Goal: Task Accomplishment & Management: Manage account settings

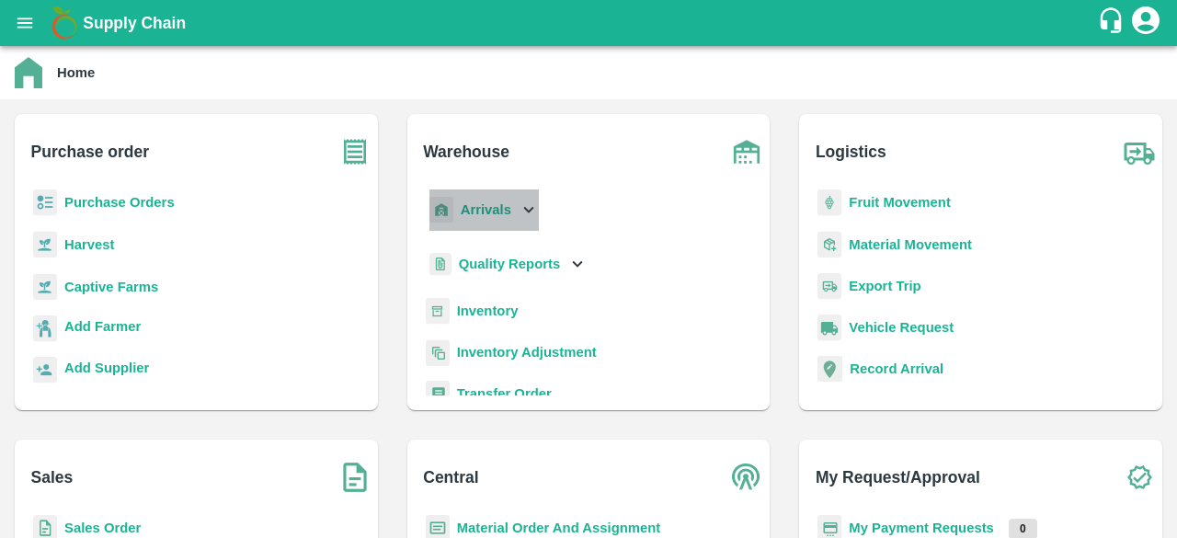
click at [534, 208] on icon at bounding box center [528, 209] width 20 height 20
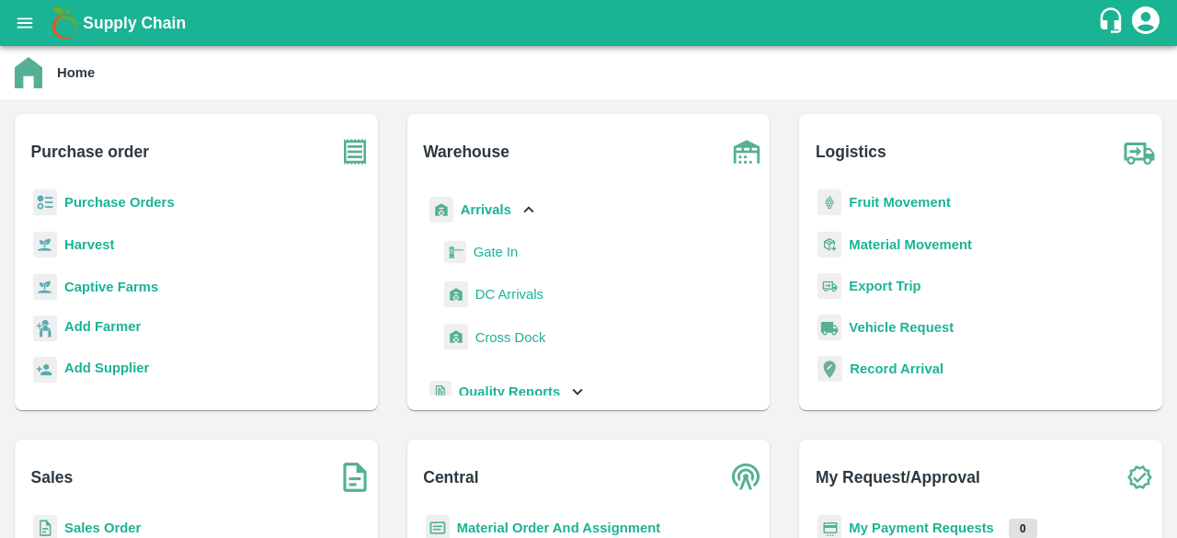
click at [508, 295] on span "DC Arrivals" at bounding box center [509, 294] width 68 height 20
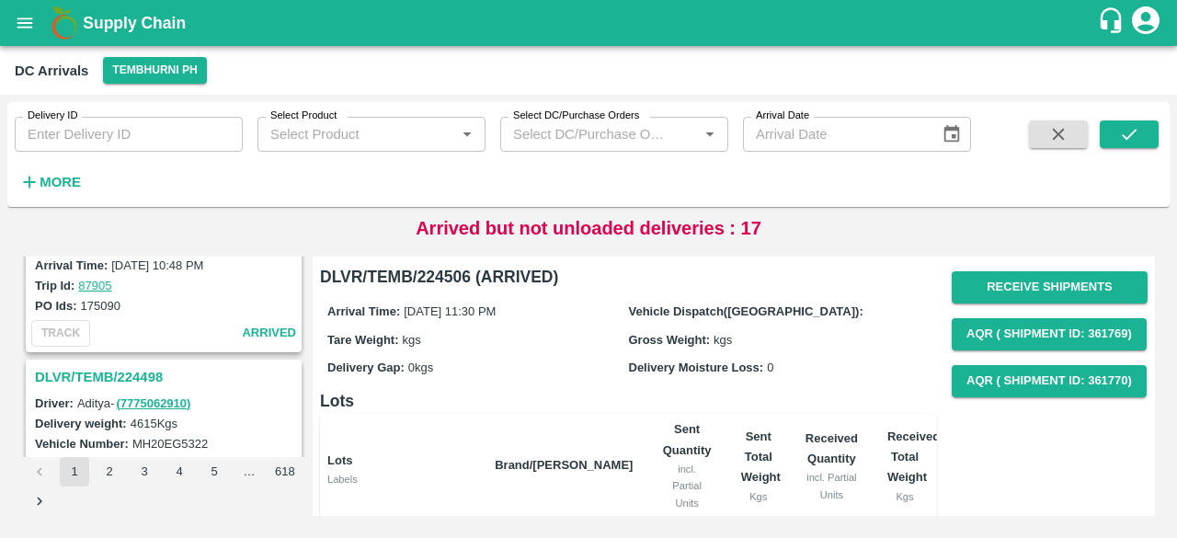
scroll to position [1339, 0]
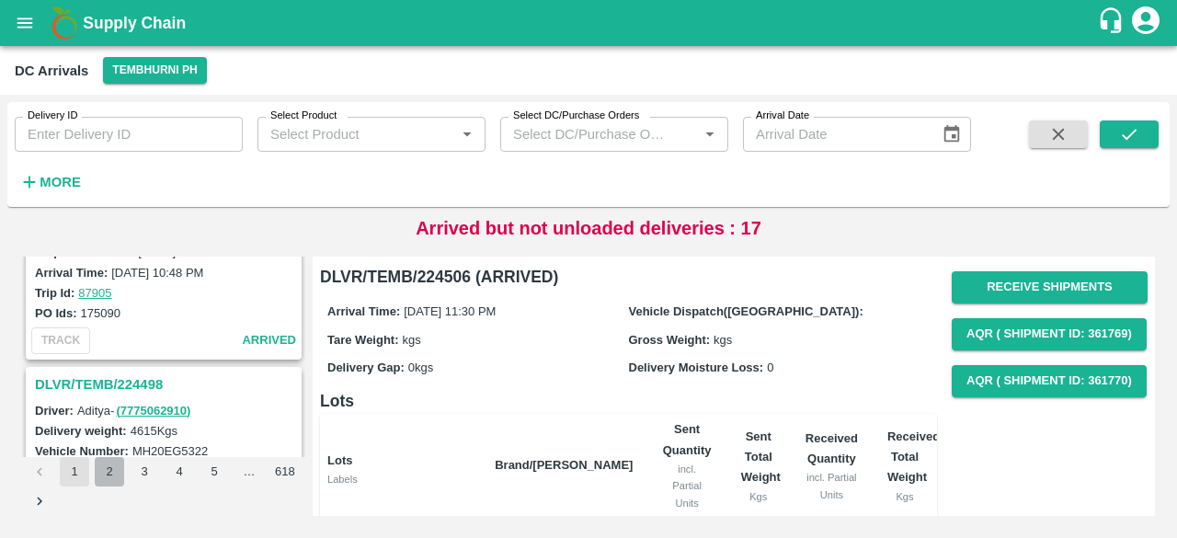
click at [109, 473] on button "2" at bounding box center [109, 471] width 29 height 29
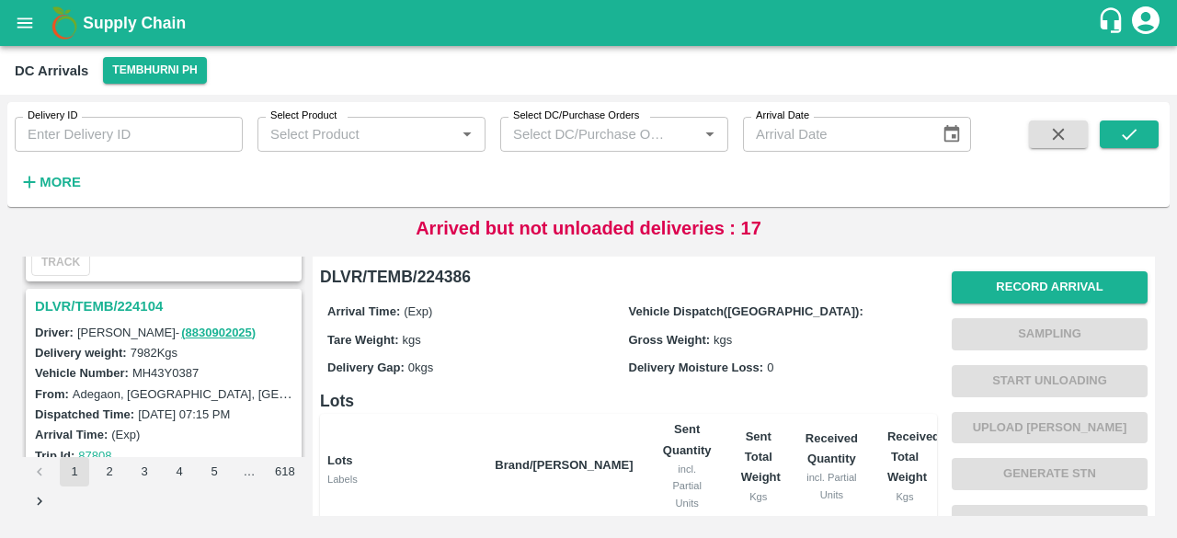
scroll to position [5756, 0]
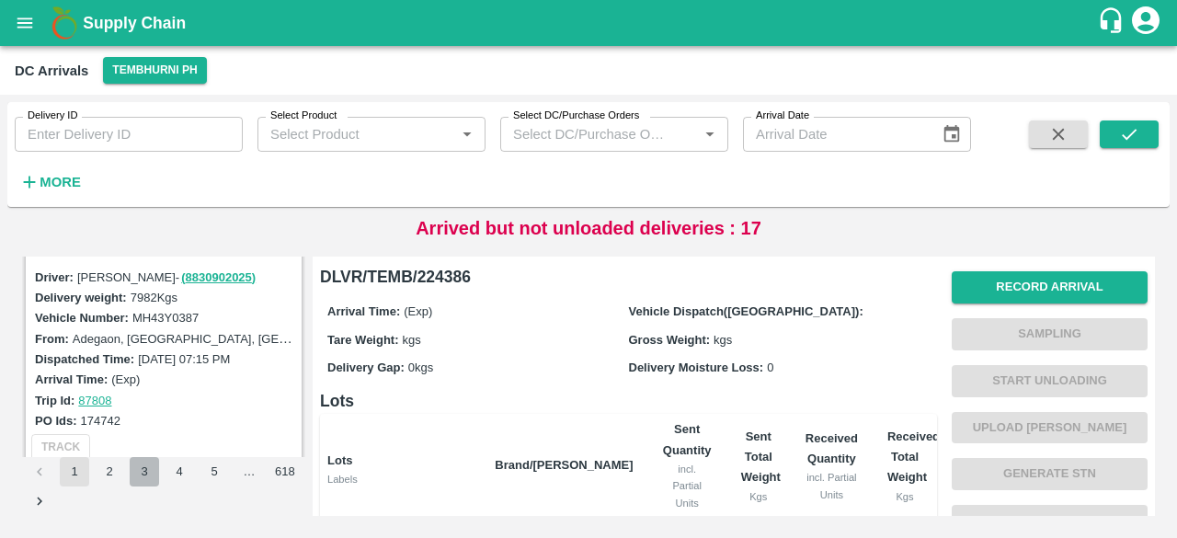
click at [142, 475] on button "3" at bounding box center [144, 471] width 29 height 29
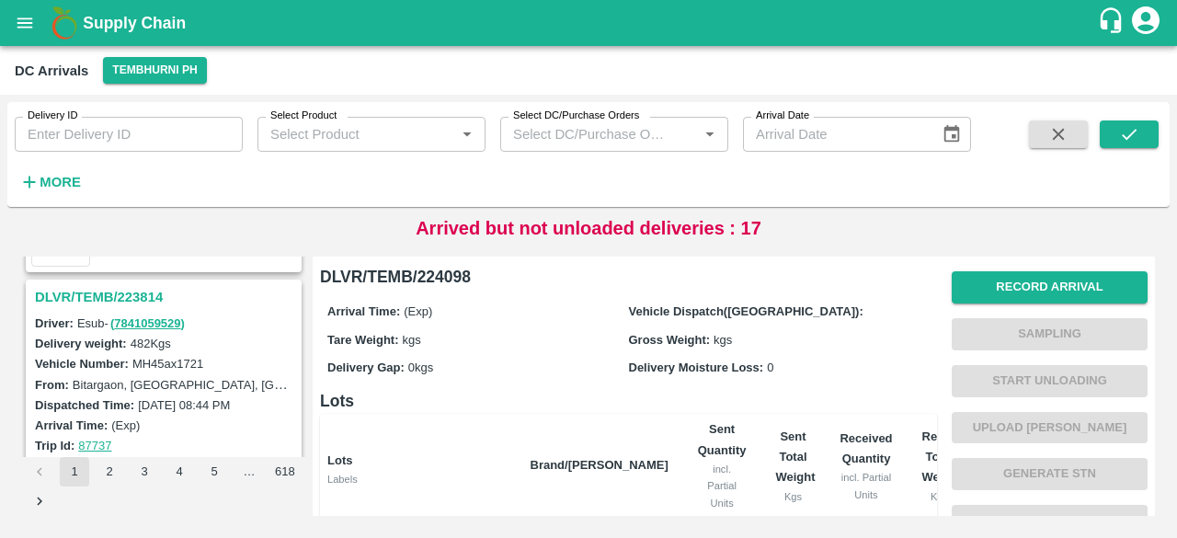
scroll to position [3329, 0]
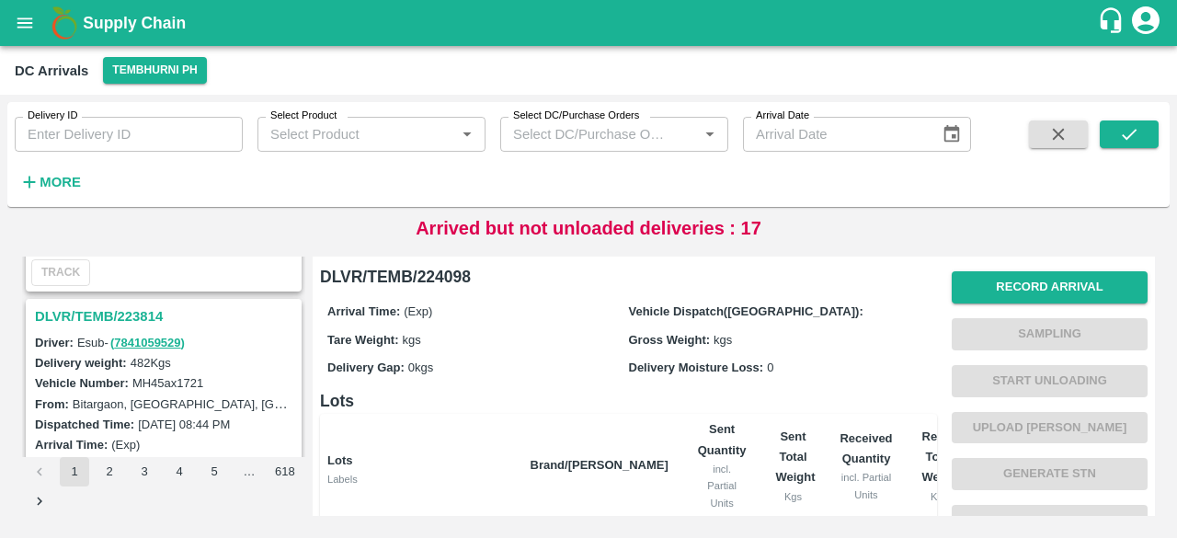
click at [133, 304] on h3 "DLVR/TEMB/223814" at bounding box center [166, 316] width 263 height 24
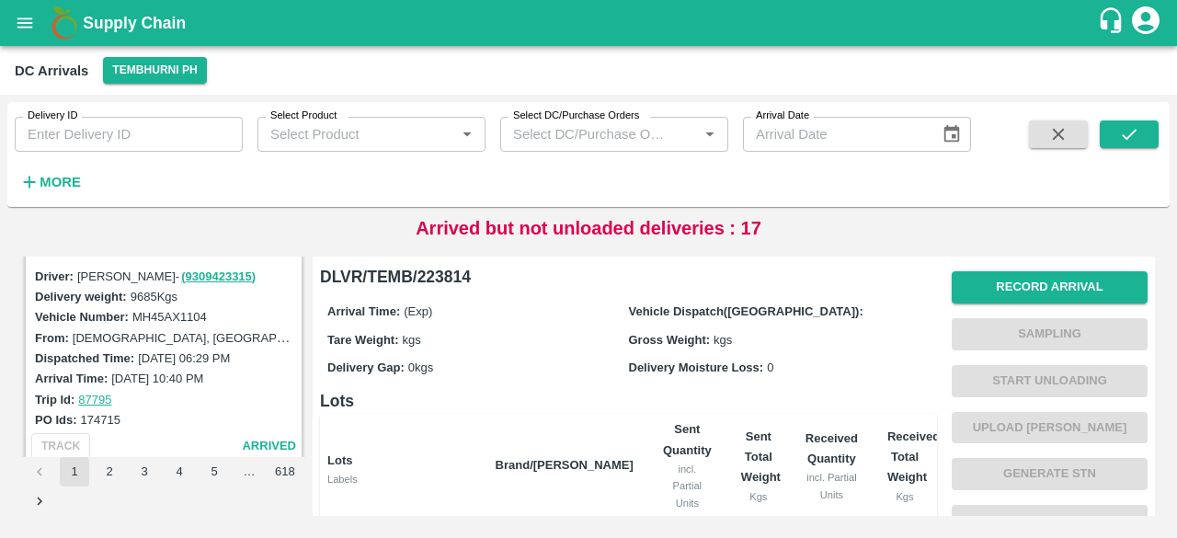
scroll to position [2131, 0]
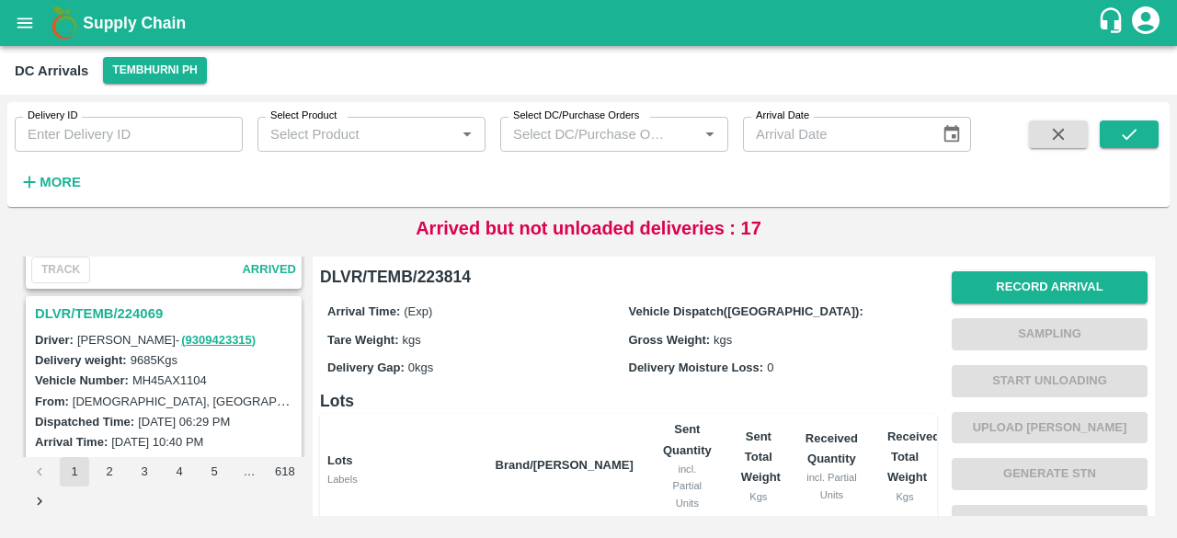
click at [145, 302] on h3 "DLVR/TEMB/224069" at bounding box center [166, 314] width 263 height 24
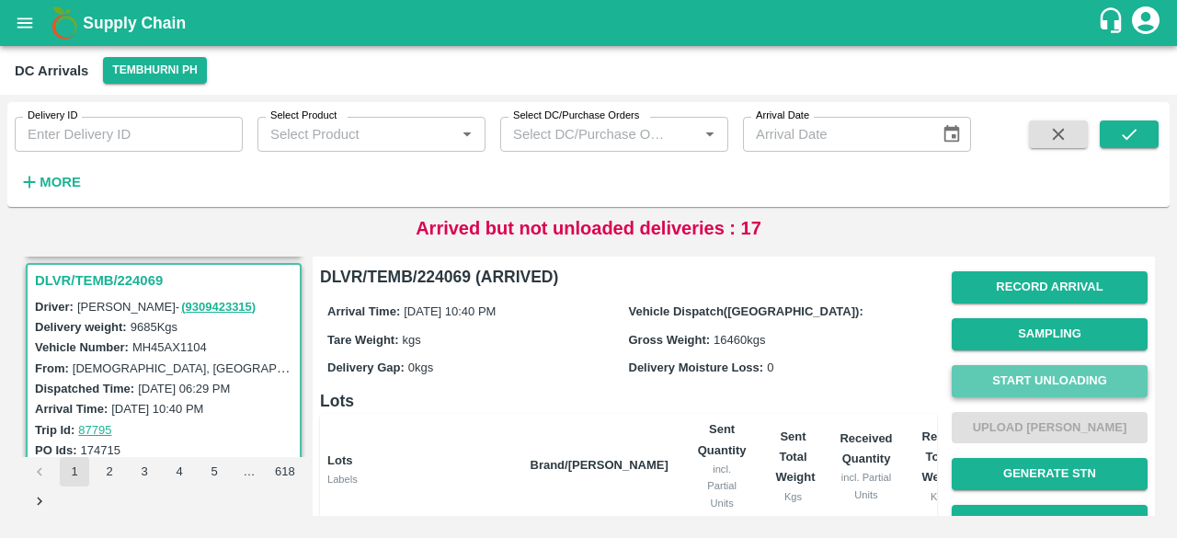
click at [1053, 382] on button "Start Unloading" at bounding box center [1049, 381] width 196 height 32
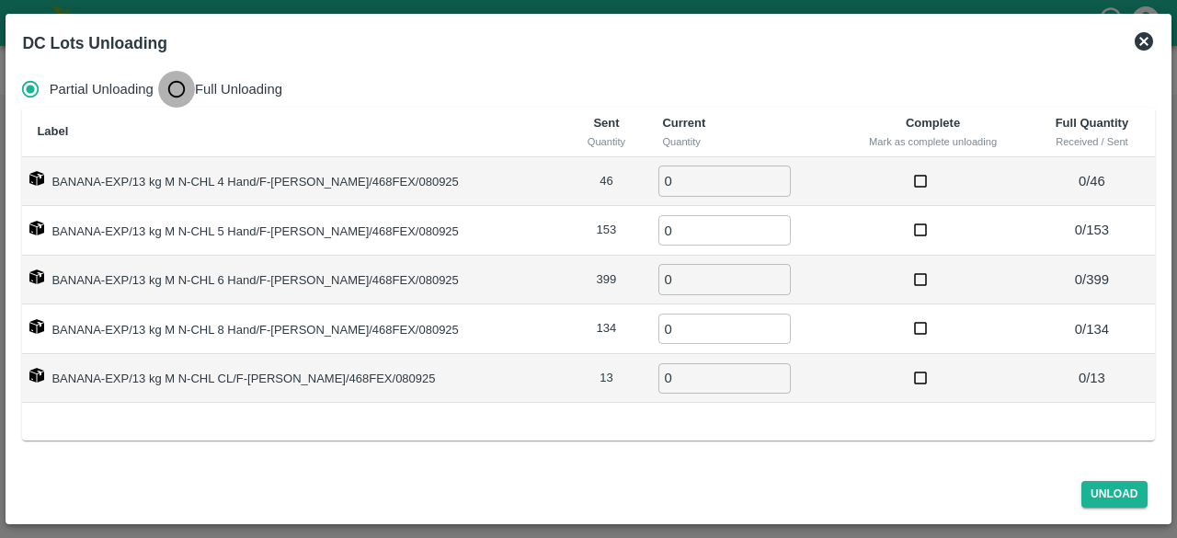
click at [180, 90] on input "Full Unloading" at bounding box center [176, 89] width 37 height 37
radio input "true"
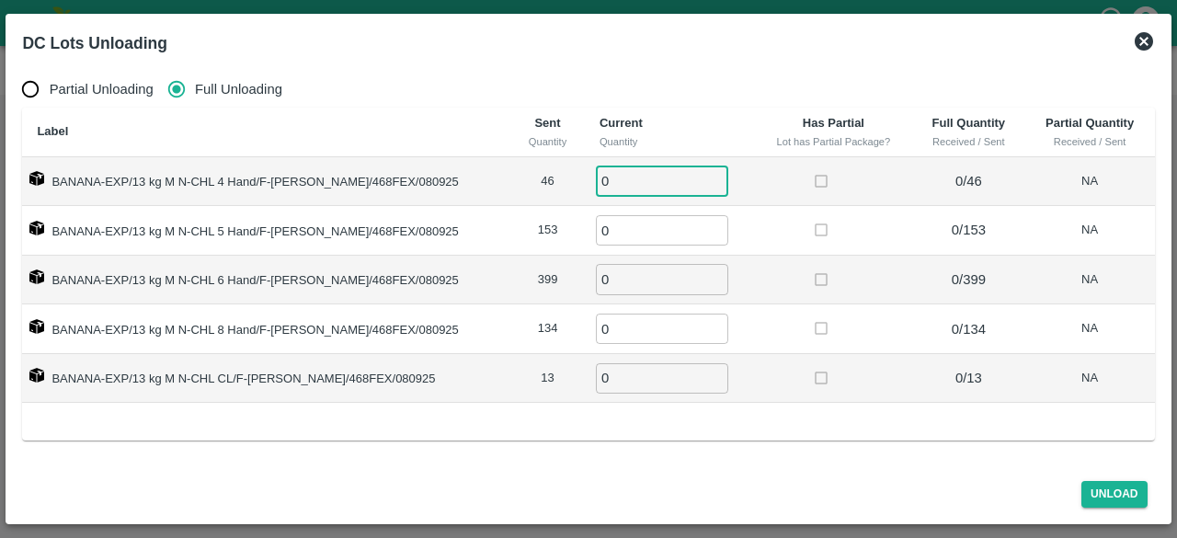
click at [611, 178] on input "0" at bounding box center [662, 180] width 132 height 30
type input "46"
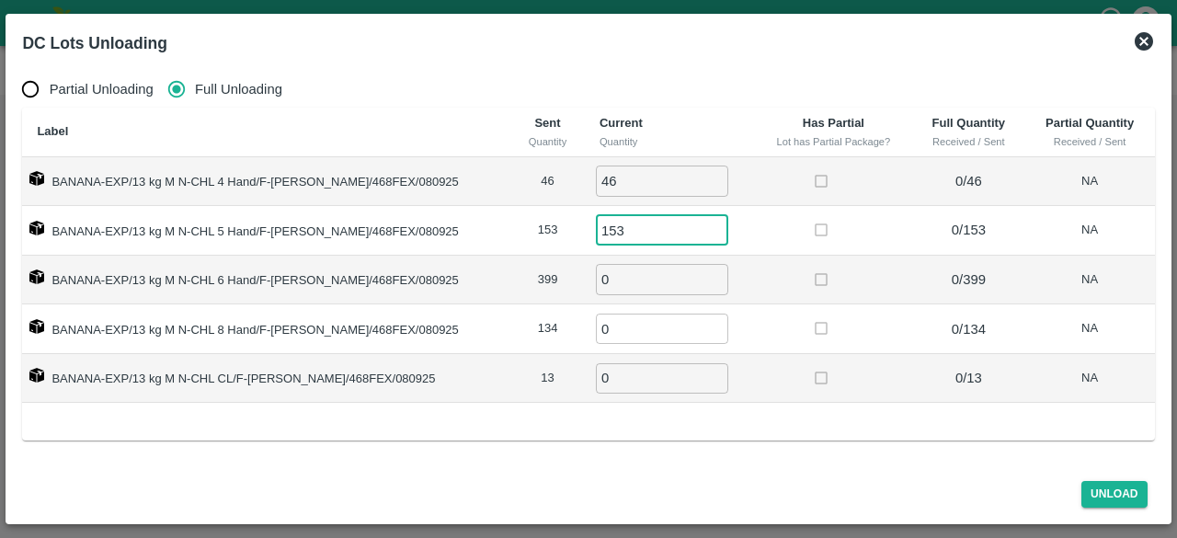
type input "153"
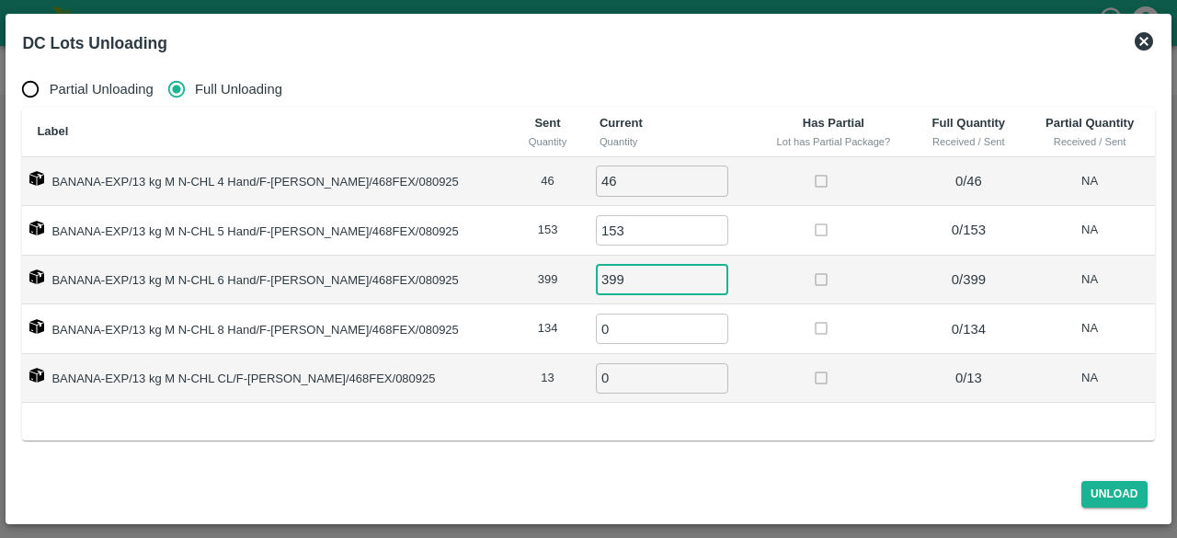
type input "399"
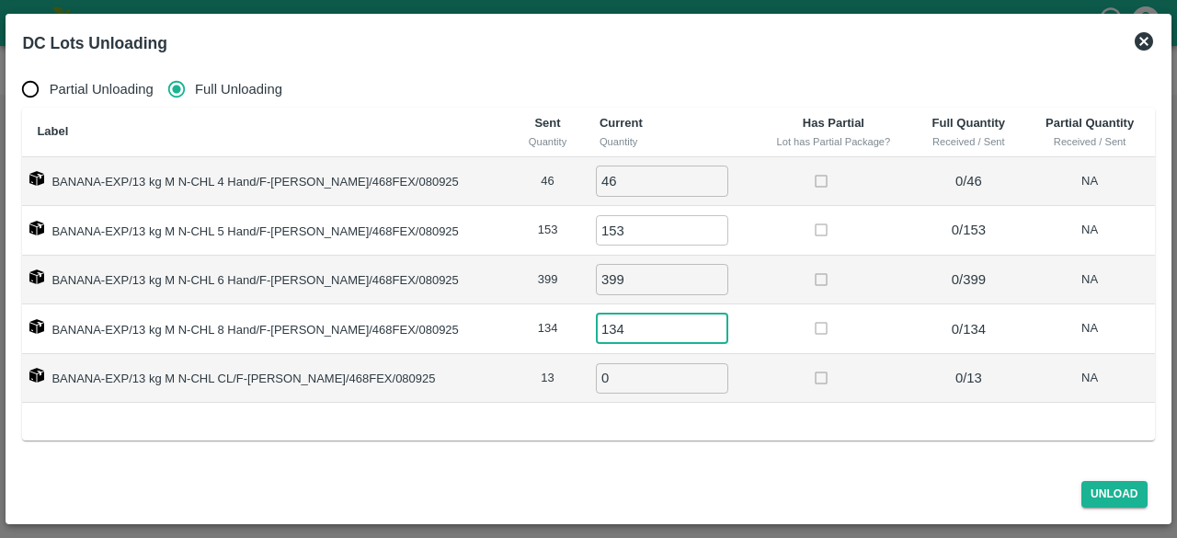
type input "134"
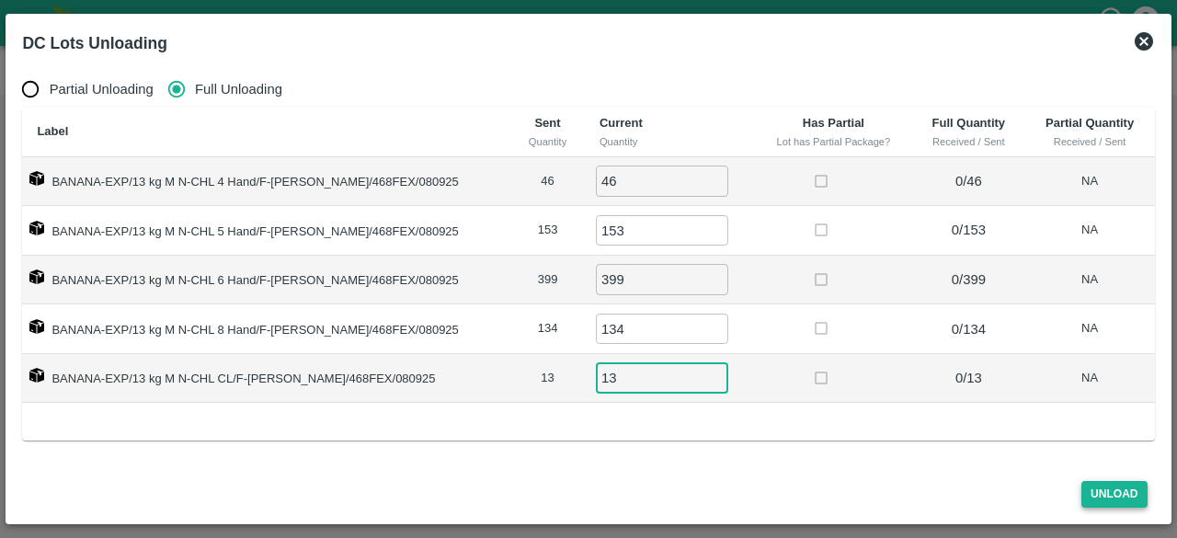
type input "13"
click at [1109, 486] on button "Unload" at bounding box center [1114, 494] width 66 height 27
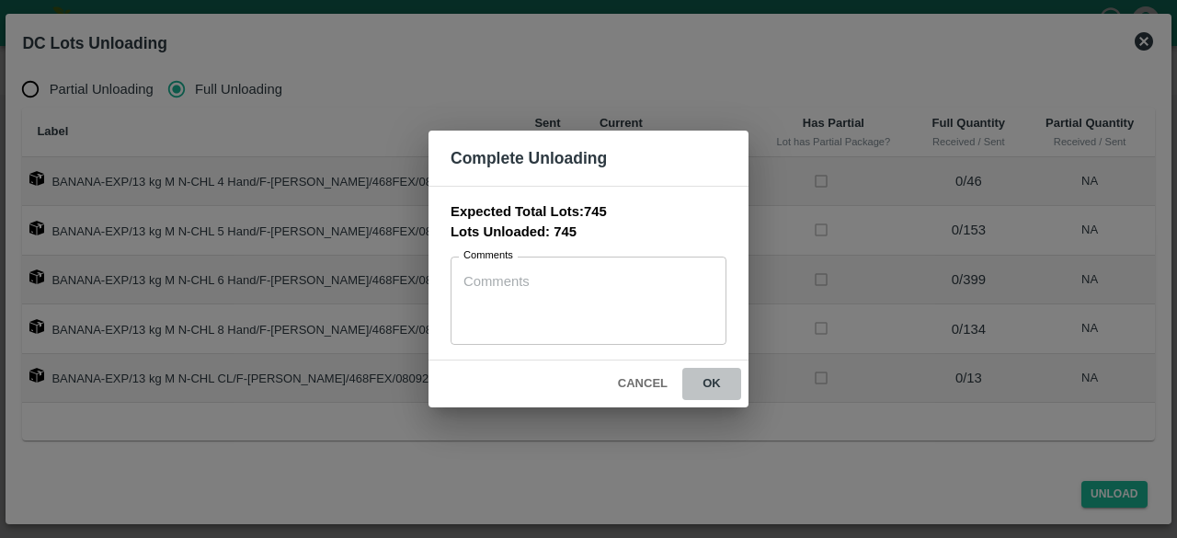
click at [712, 383] on button "ok" at bounding box center [711, 384] width 59 height 32
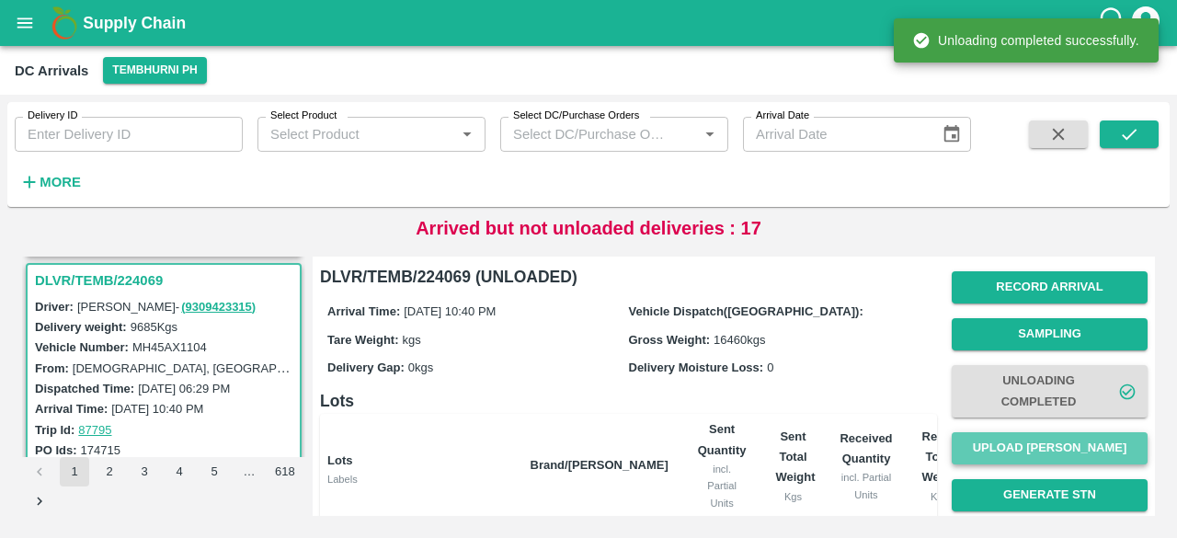
click at [1053, 446] on button "Upload [PERSON_NAME]" at bounding box center [1049, 448] width 196 height 32
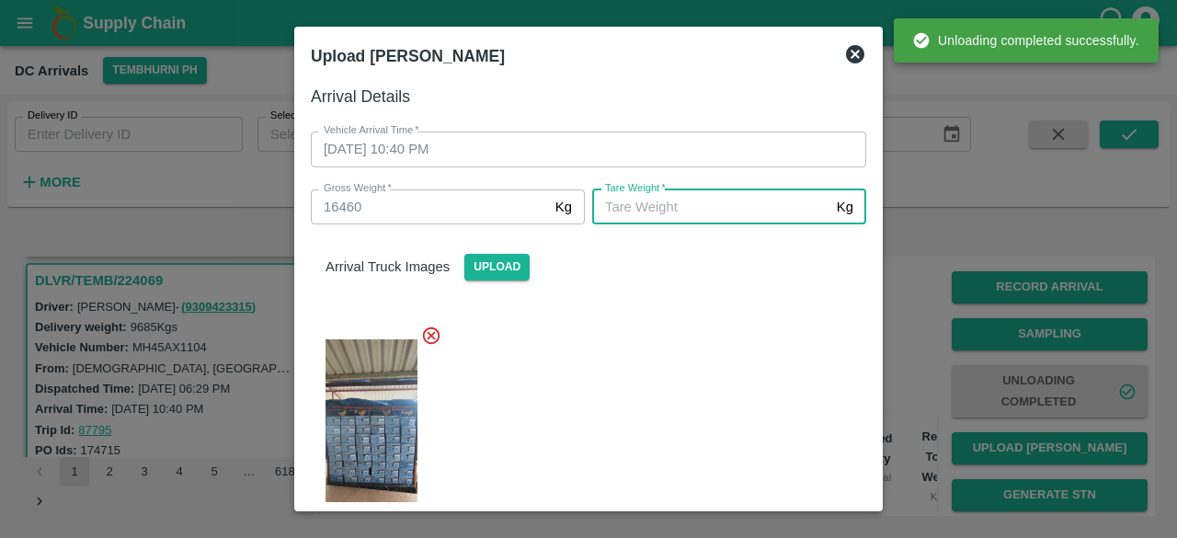
click at [678, 201] on input "[PERSON_NAME]   *" at bounding box center [710, 206] width 237 height 35
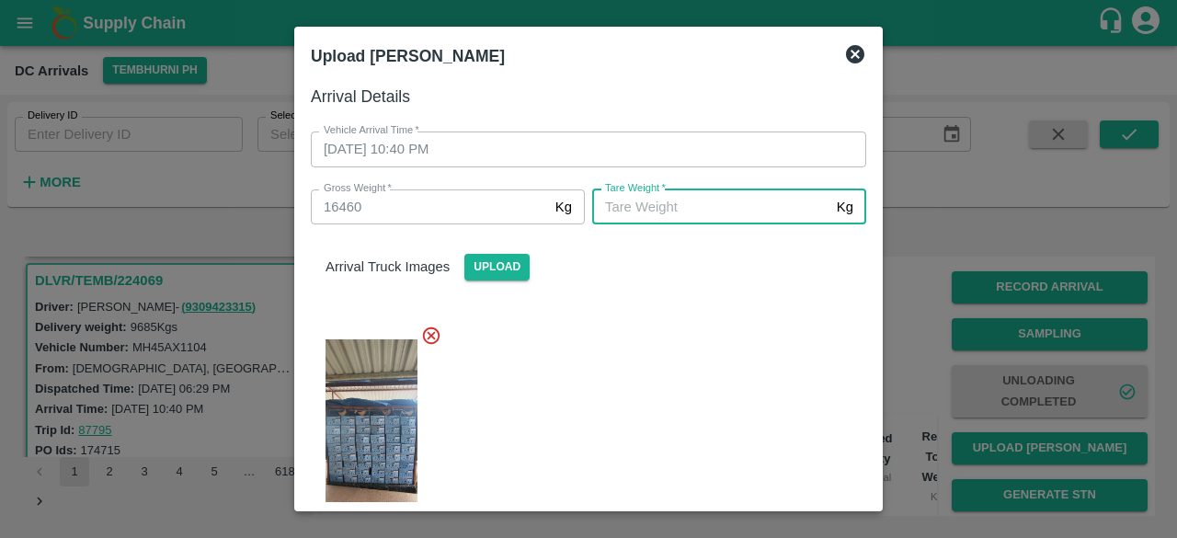
scroll to position [287, 0]
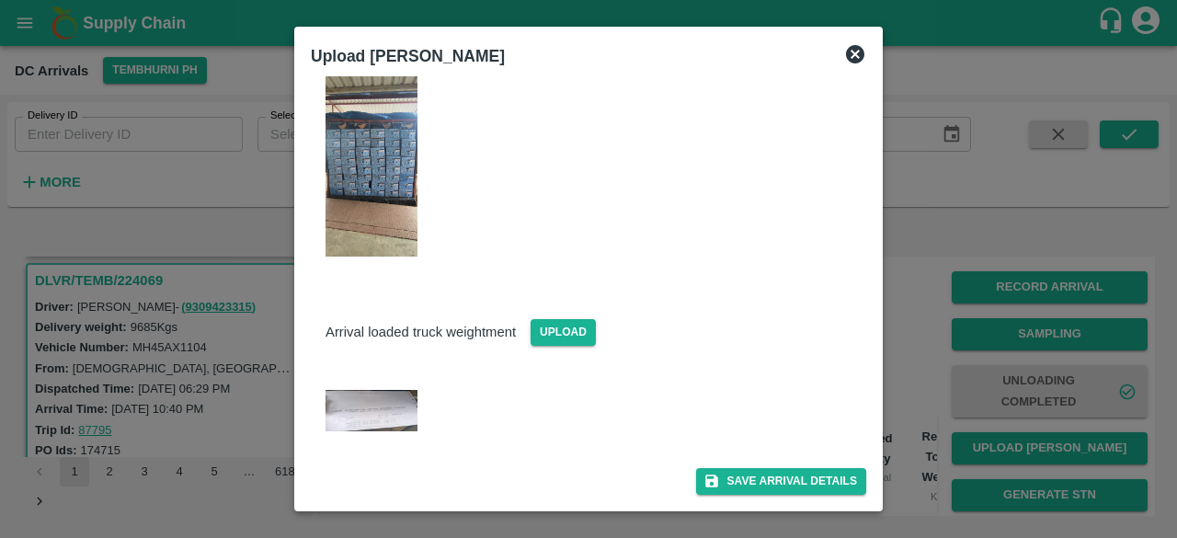
click at [350, 427] on img at bounding box center [371, 410] width 92 height 41
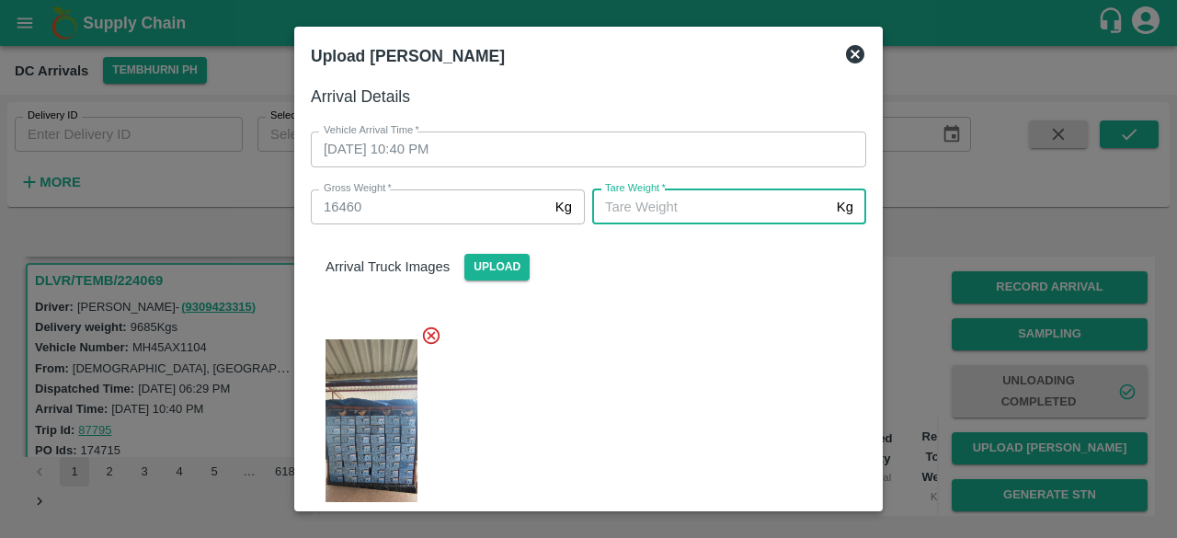
click at [683, 201] on input "[PERSON_NAME]   *" at bounding box center [710, 206] width 237 height 35
type input "5910"
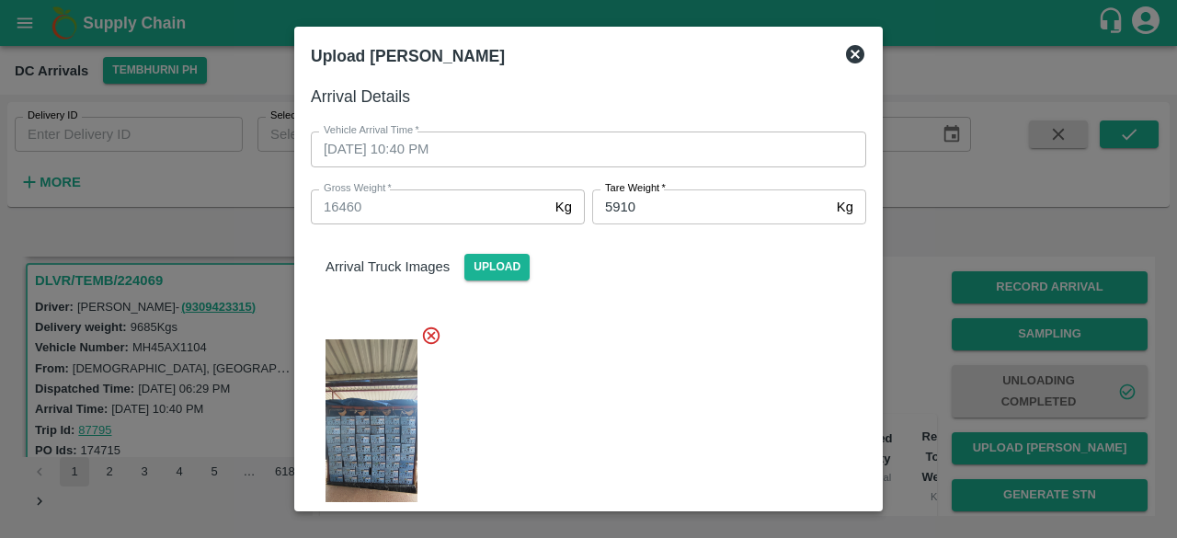
click at [713, 323] on div at bounding box center [581, 436] width 570 height 252
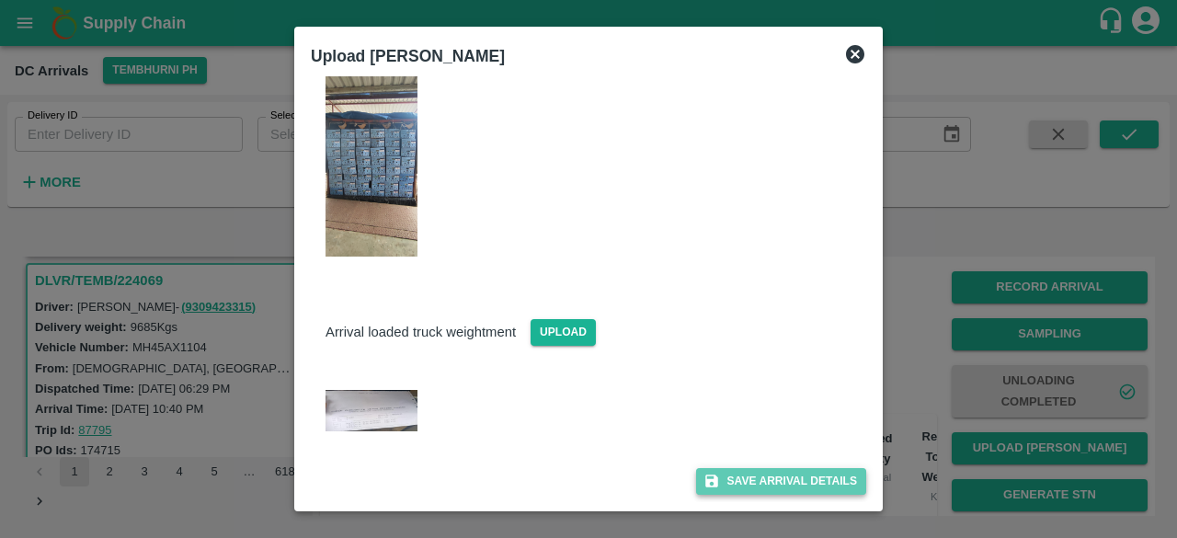
click at [772, 488] on button "Save Arrival Details" at bounding box center [781, 481] width 170 height 27
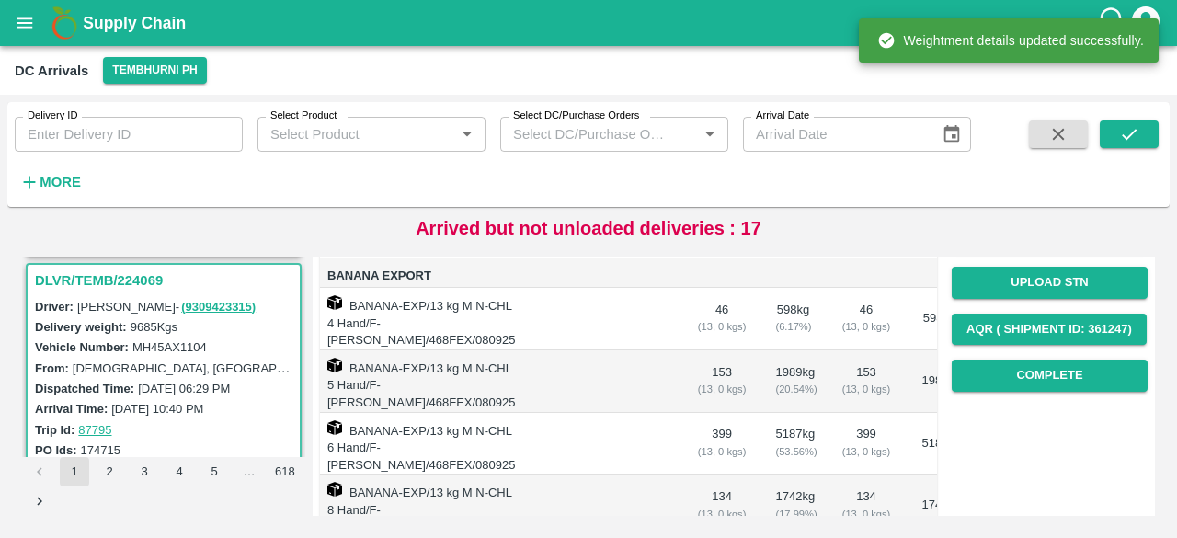
scroll to position [262, 0]
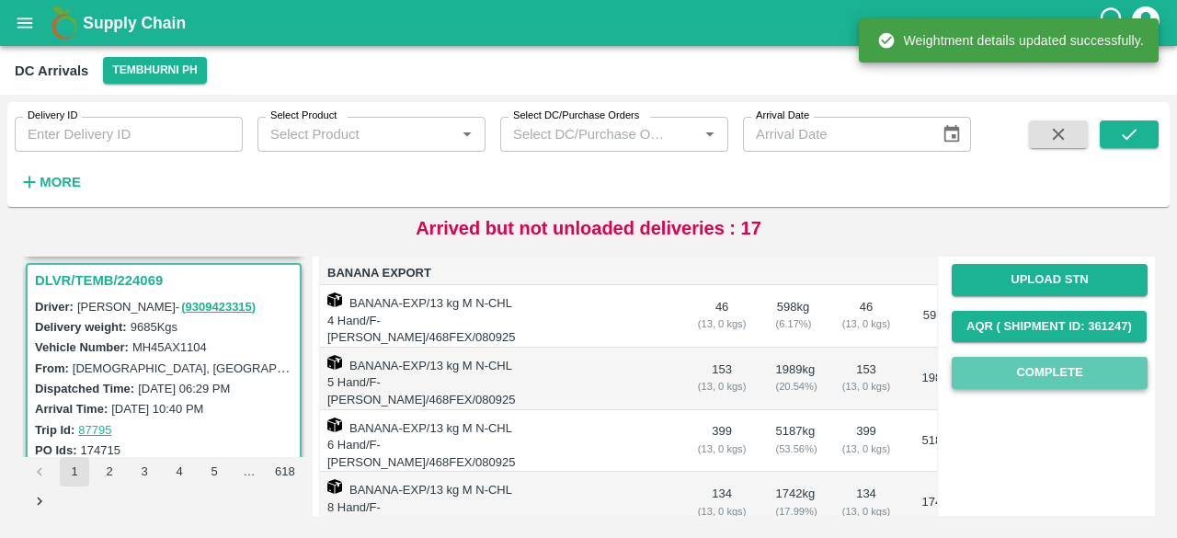
click at [1024, 364] on button "Complete" at bounding box center [1049, 373] width 196 height 32
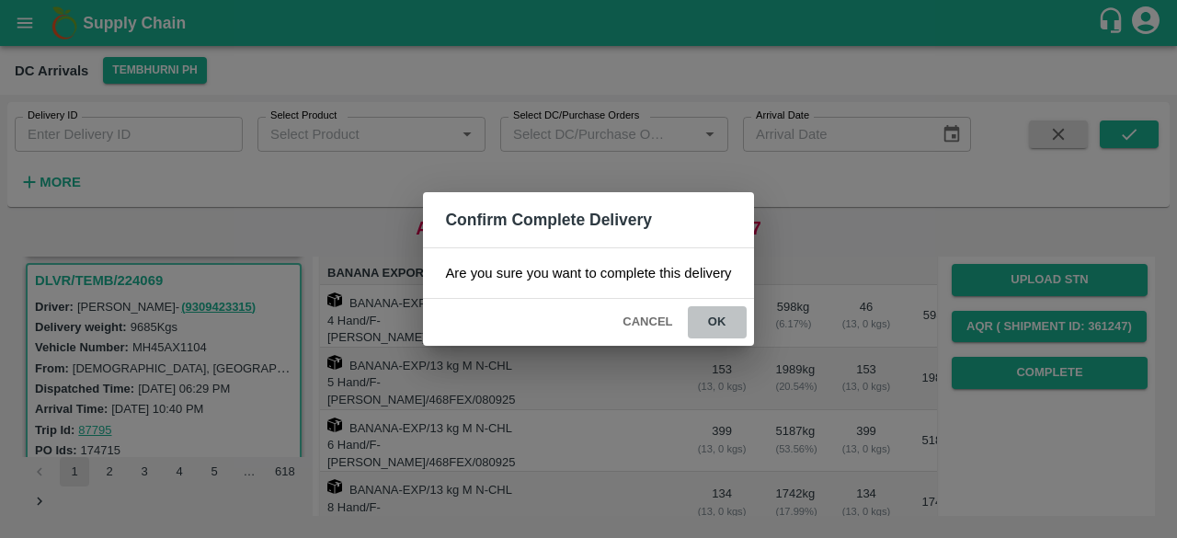
click at [717, 319] on button "ok" at bounding box center [717, 322] width 59 height 32
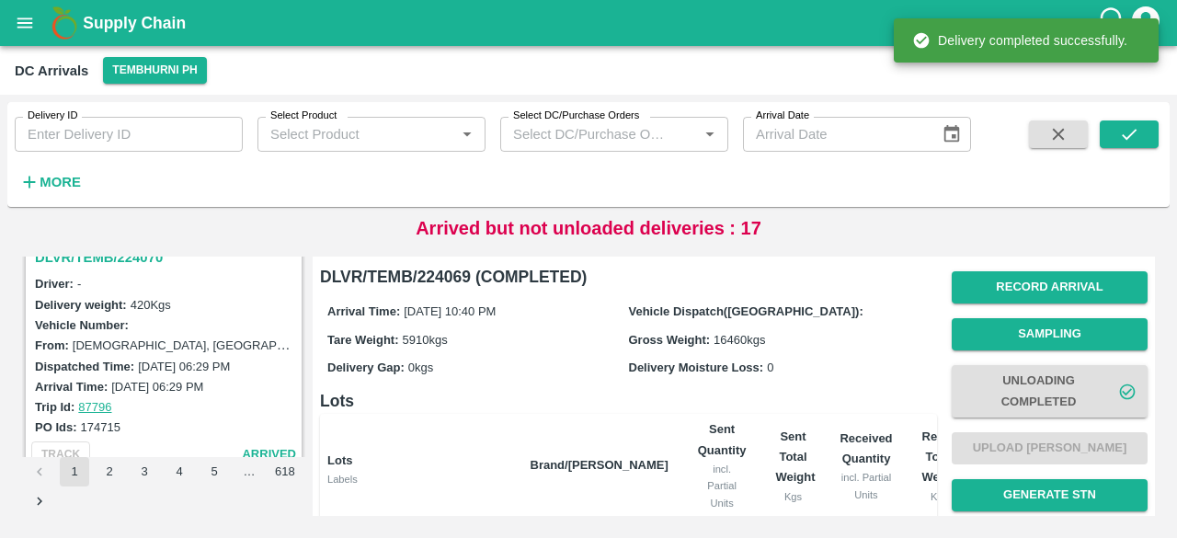
scroll to position [1853, 0]
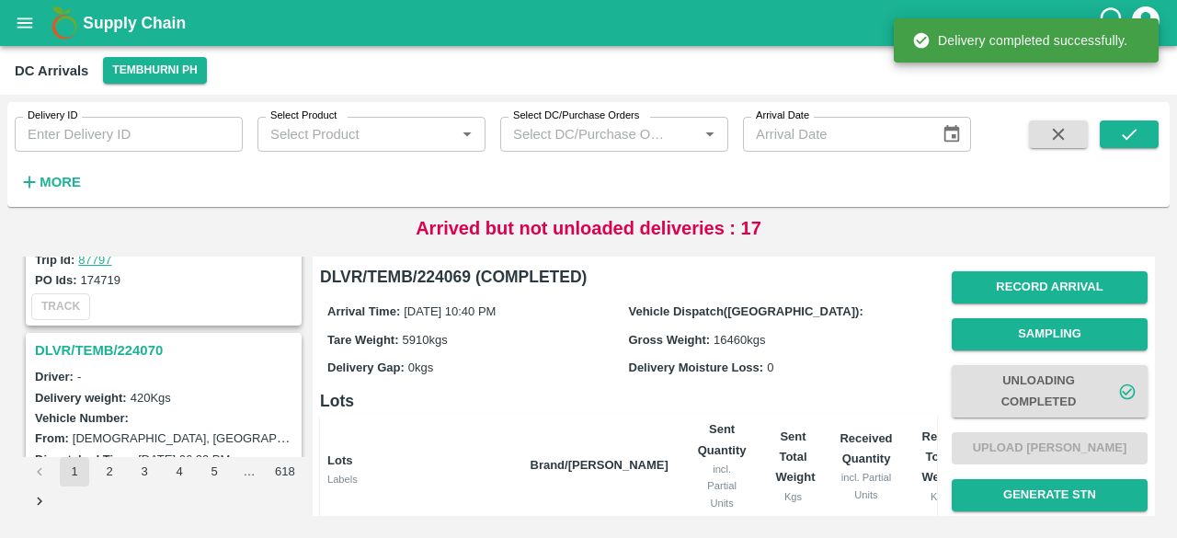
click at [133, 344] on h3 "DLVR/TEMB/224070" at bounding box center [166, 350] width 263 height 24
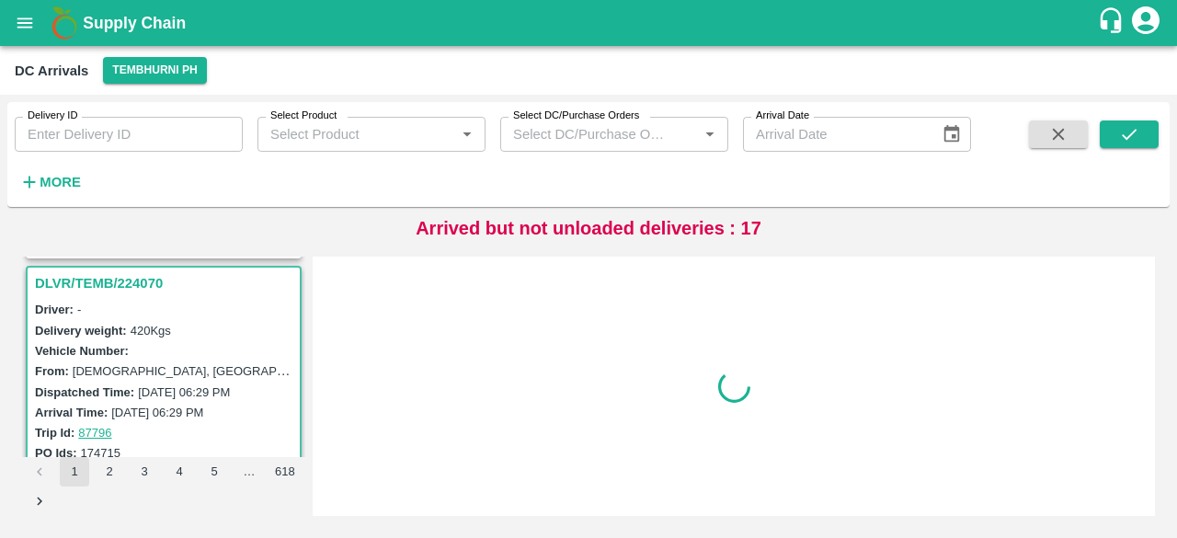
scroll to position [1924, 0]
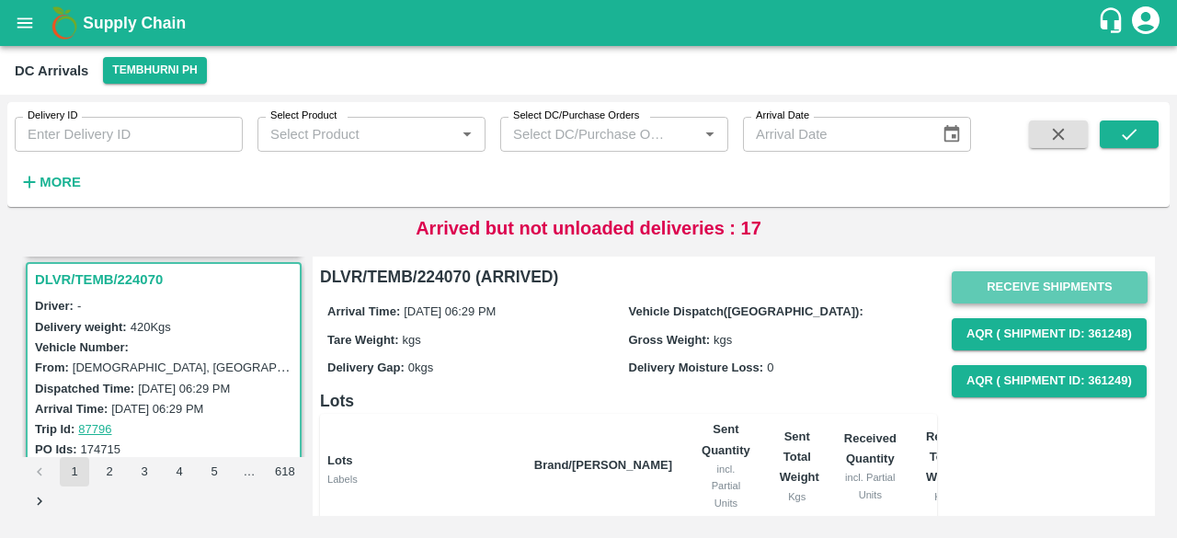
click at [1023, 288] on button "Receive Shipments" at bounding box center [1049, 287] width 196 height 32
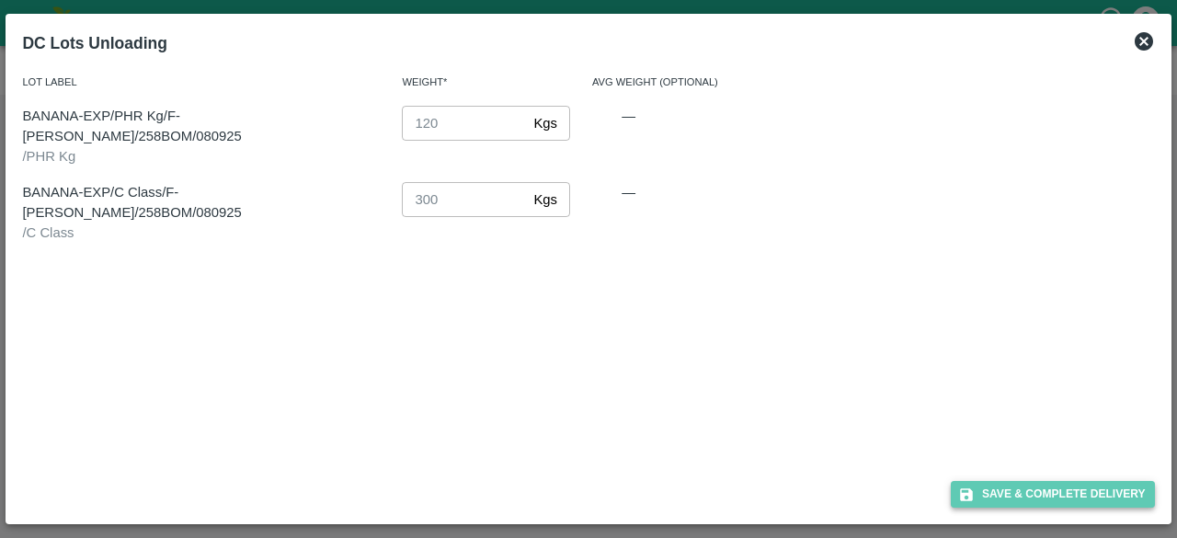
click at [1072, 497] on button "Save & Complete Delivery" at bounding box center [1052, 494] width 204 height 27
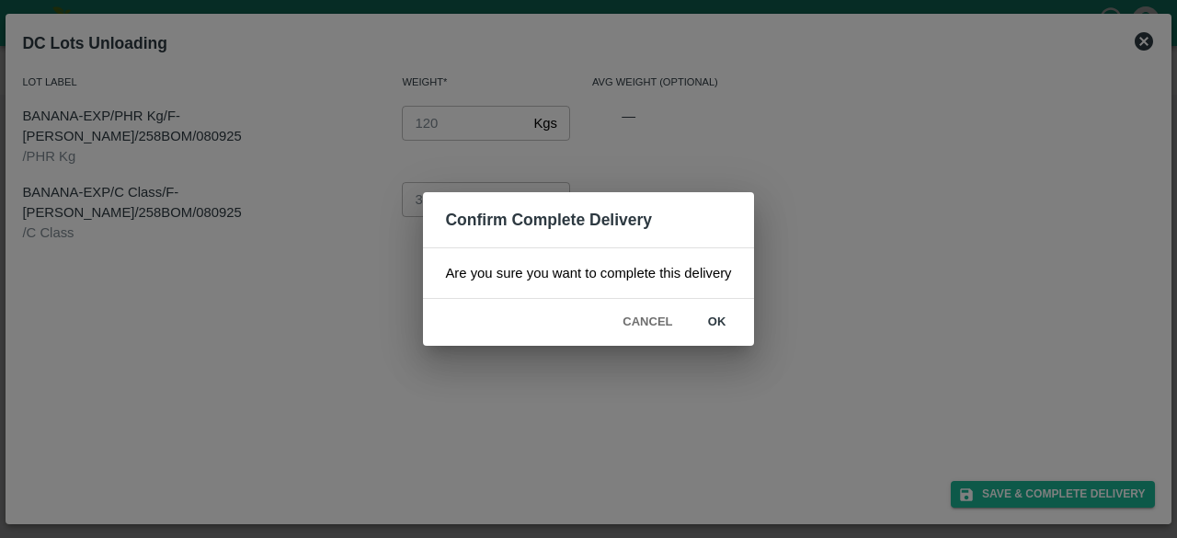
click at [715, 323] on button "ok" at bounding box center [717, 322] width 59 height 32
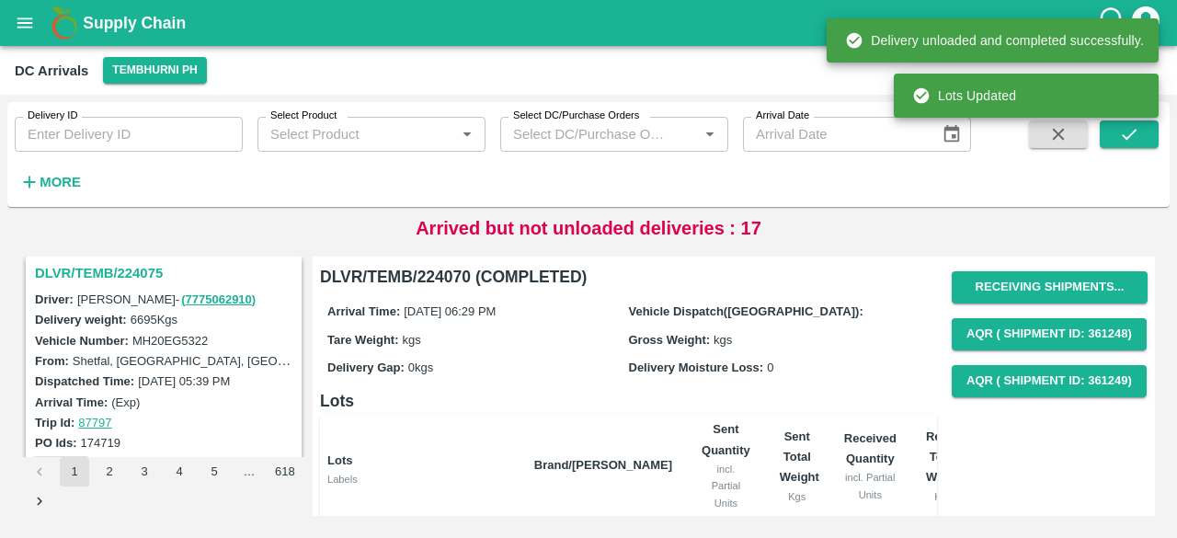
scroll to position [1656, 0]
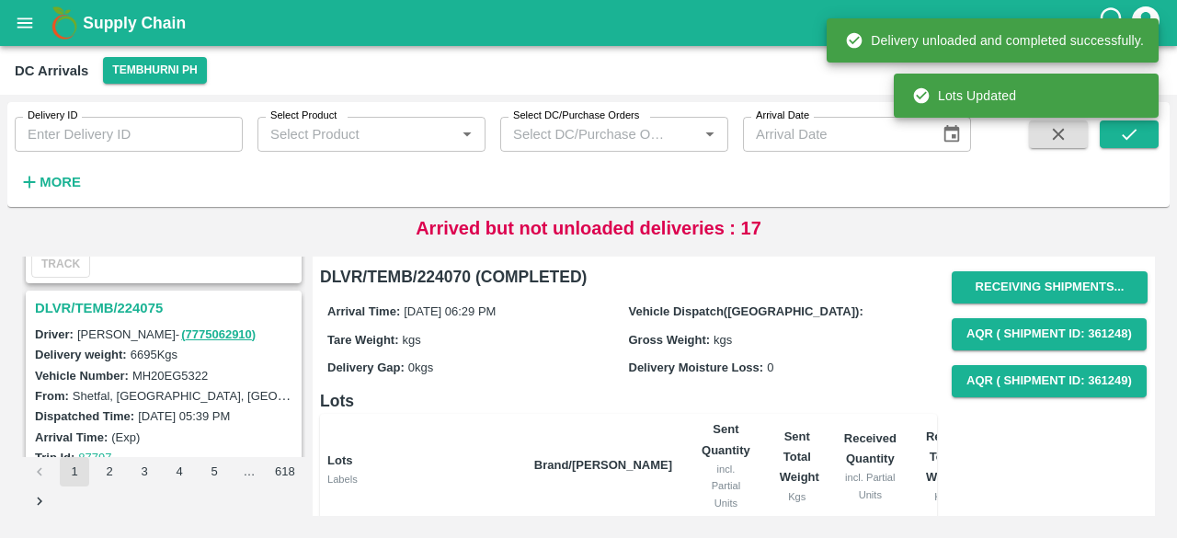
click at [95, 296] on h3 "DLVR/TEMB/224075" at bounding box center [166, 308] width 263 height 24
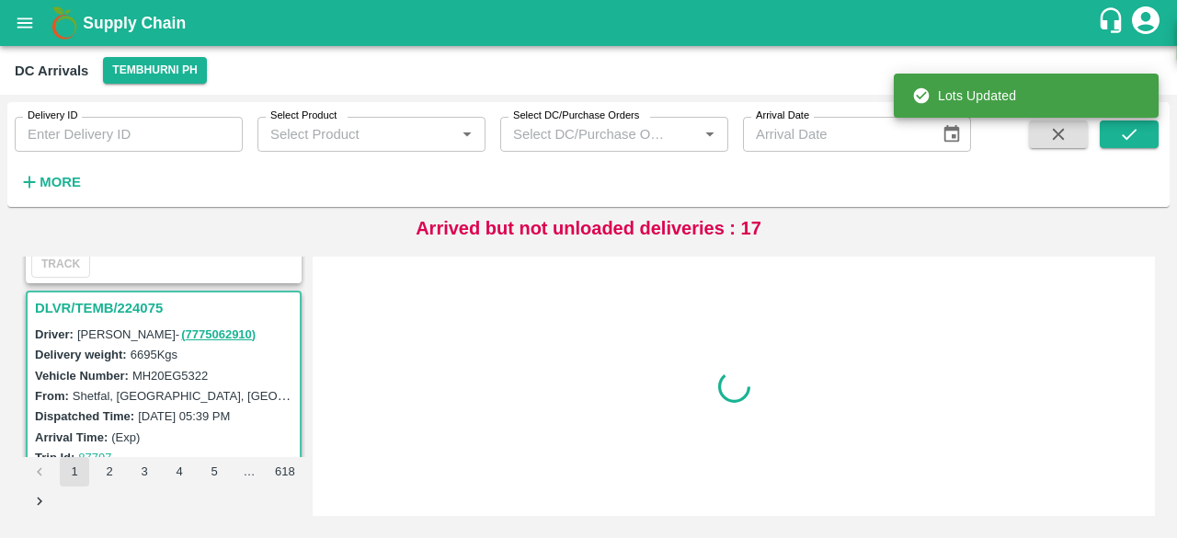
scroll to position [1684, 0]
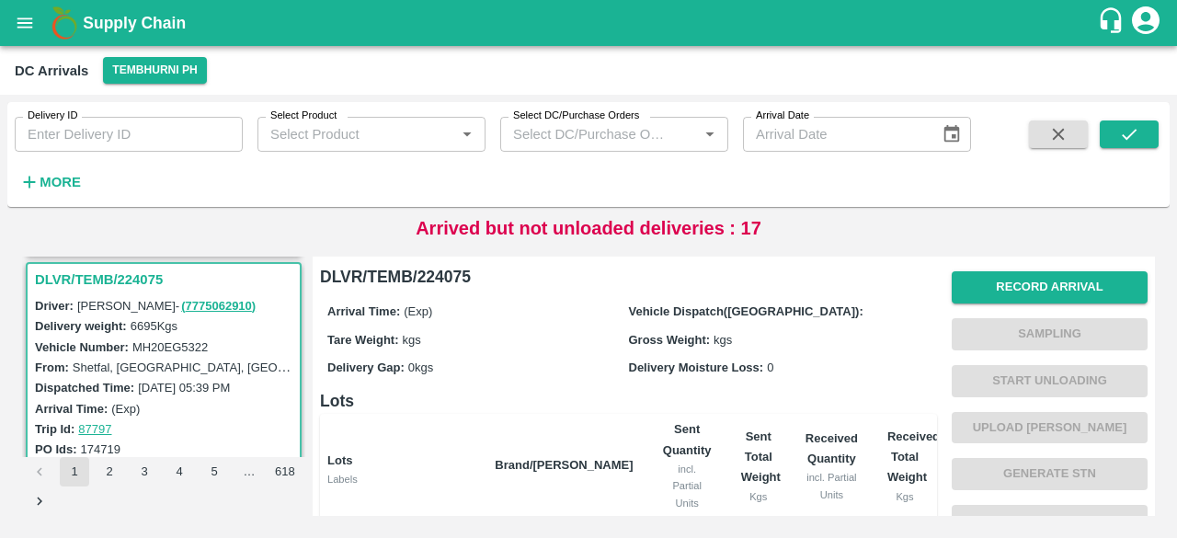
click at [178, 340] on label "MH20EG5322" at bounding box center [169, 347] width 75 height 14
copy label "MH20EG5322"
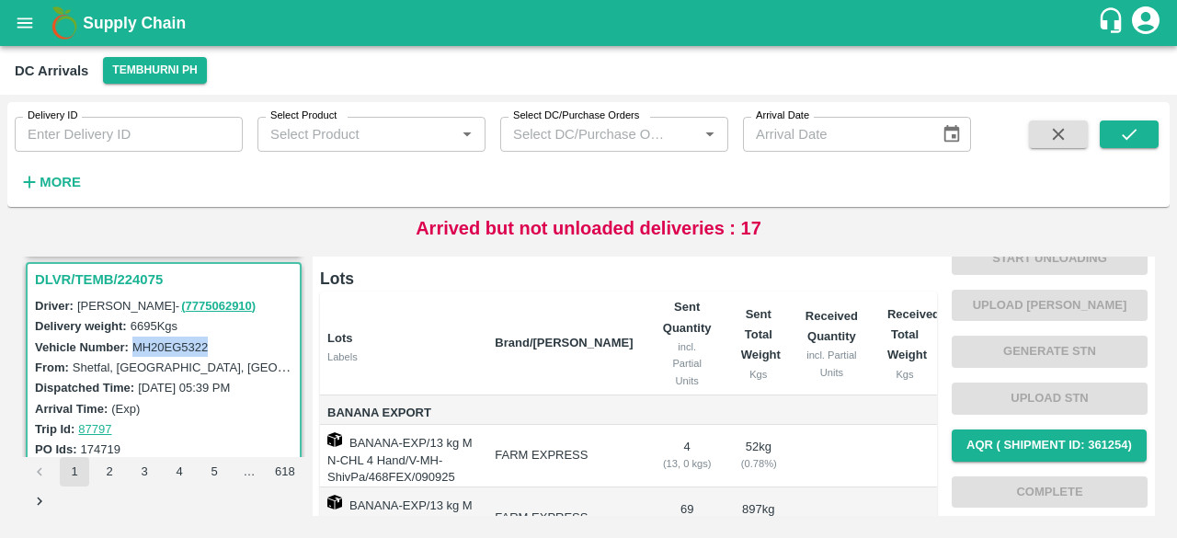
scroll to position [0, 0]
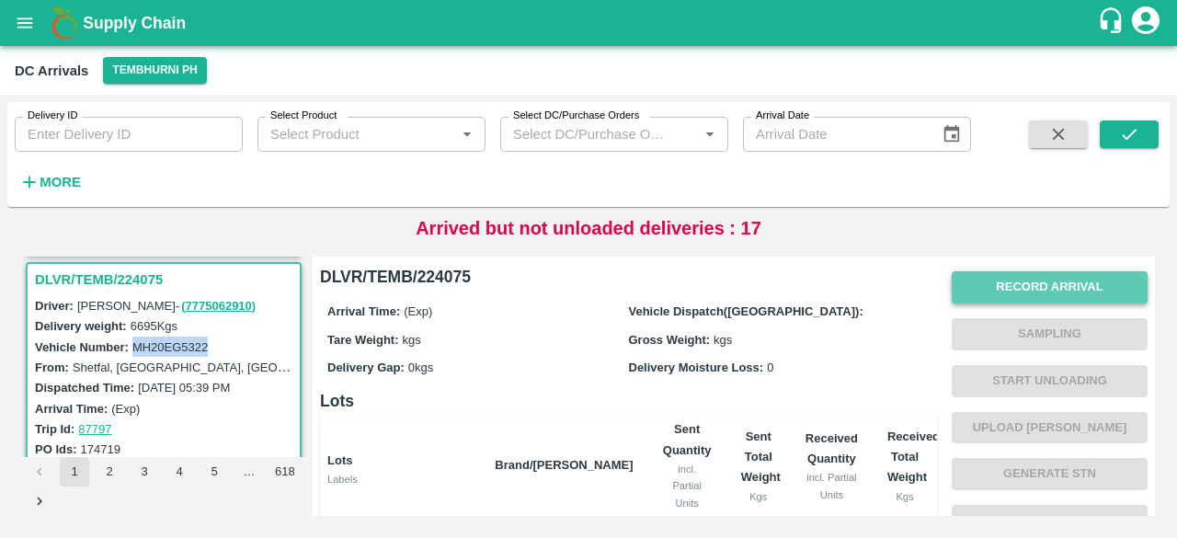
click at [1027, 277] on button "Record Arrival" at bounding box center [1049, 287] width 196 height 32
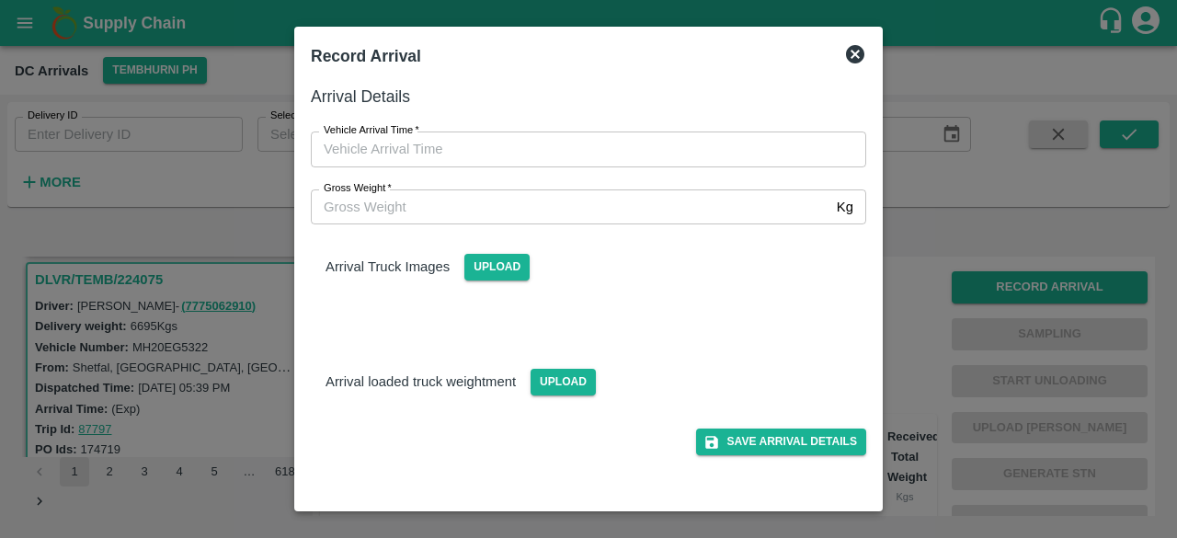
type input "DD/MM/YYYY hh:mm aa"
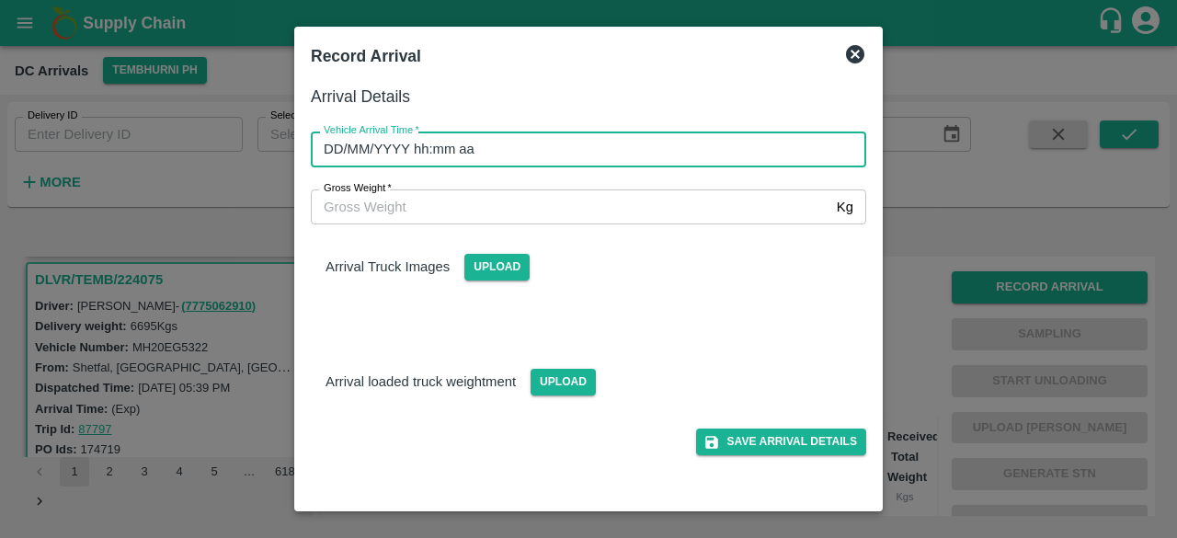
click at [578, 146] on input "DD/MM/YYYY hh:mm aa" at bounding box center [582, 148] width 542 height 35
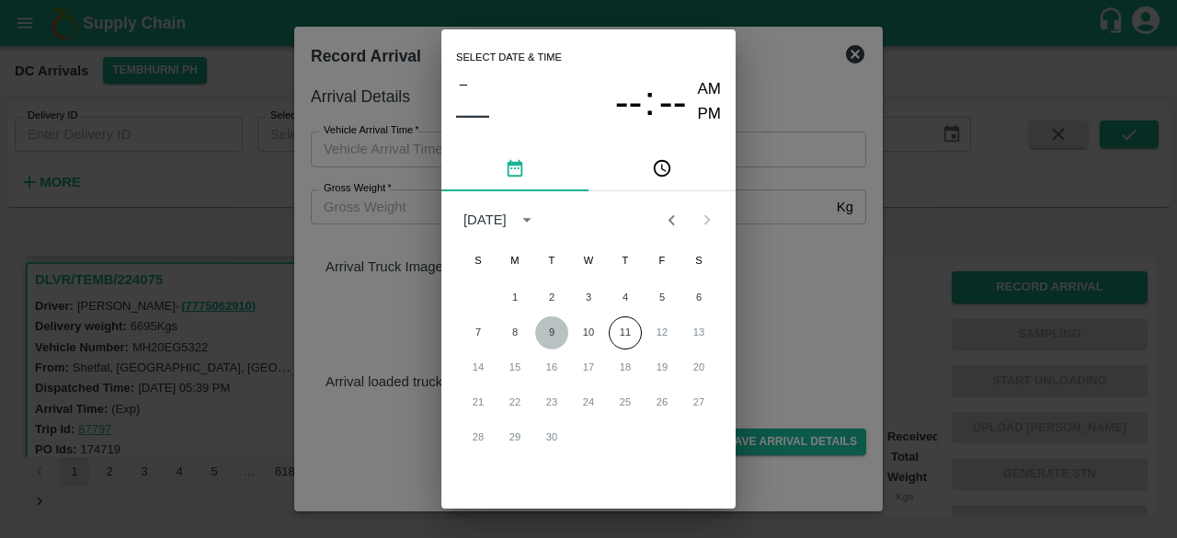
click at [552, 330] on button "9" at bounding box center [551, 332] width 33 height 33
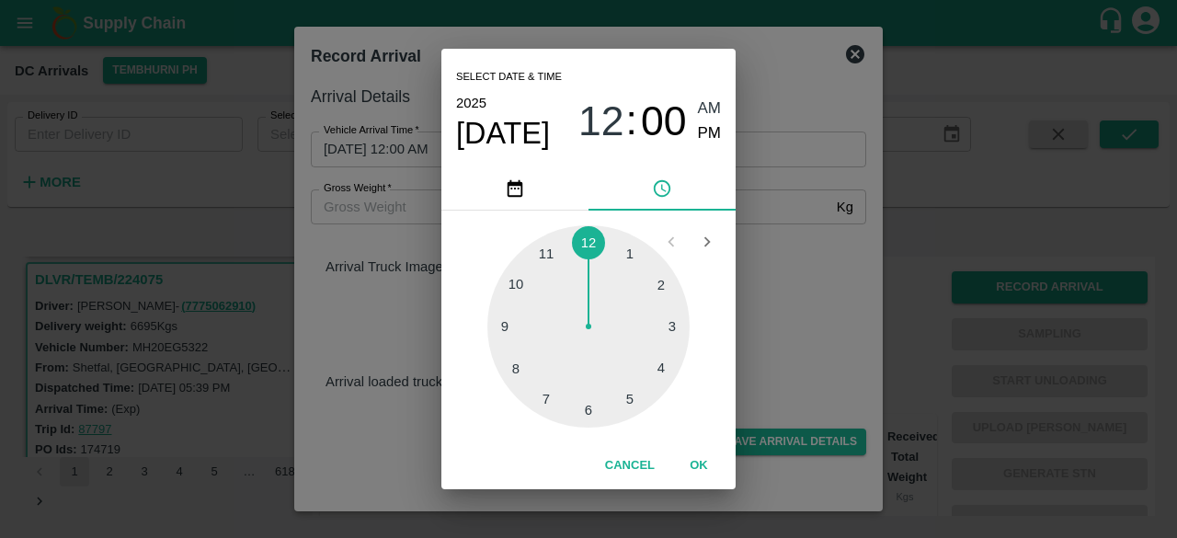
click at [666, 369] on div at bounding box center [588, 326] width 202 height 202
click at [704, 132] on span "PM" at bounding box center [710, 133] width 24 height 25
type input "[DATE] 04:00 PM"
click at [805, 276] on div "Select date & time [DATE] 04 : 00 AM PM 05 10 15 20 25 30 35 40 45 50 55 00 Can…" at bounding box center [588, 269] width 1177 height 538
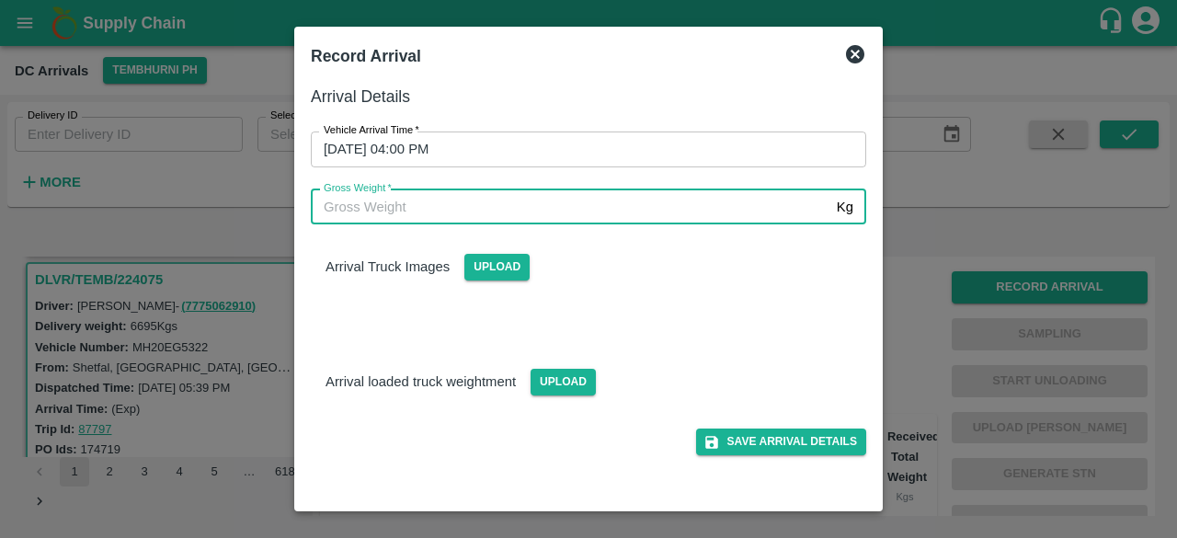
click at [367, 198] on input "Gross Weight   *" at bounding box center [570, 206] width 518 height 35
type input "12895"
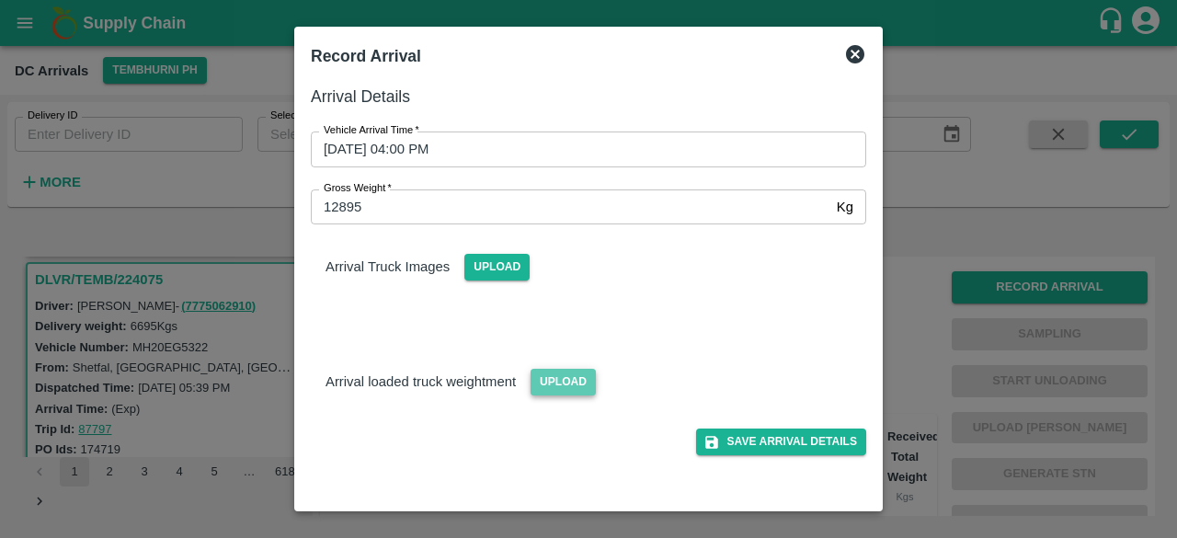
click at [554, 377] on span "Upload" at bounding box center [562, 382] width 65 height 27
click at [0, 0] on input "Upload" at bounding box center [0, 0] width 0 height 0
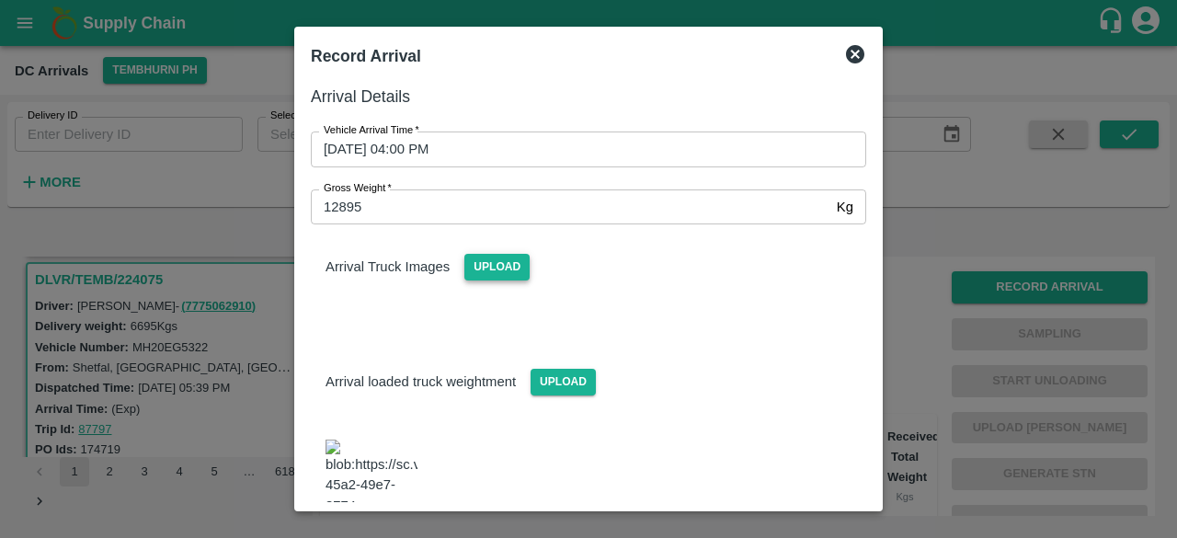
click at [487, 262] on span "Upload" at bounding box center [496, 267] width 65 height 27
click at [0, 0] on input "Upload" at bounding box center [0, 0] width 0 height 0
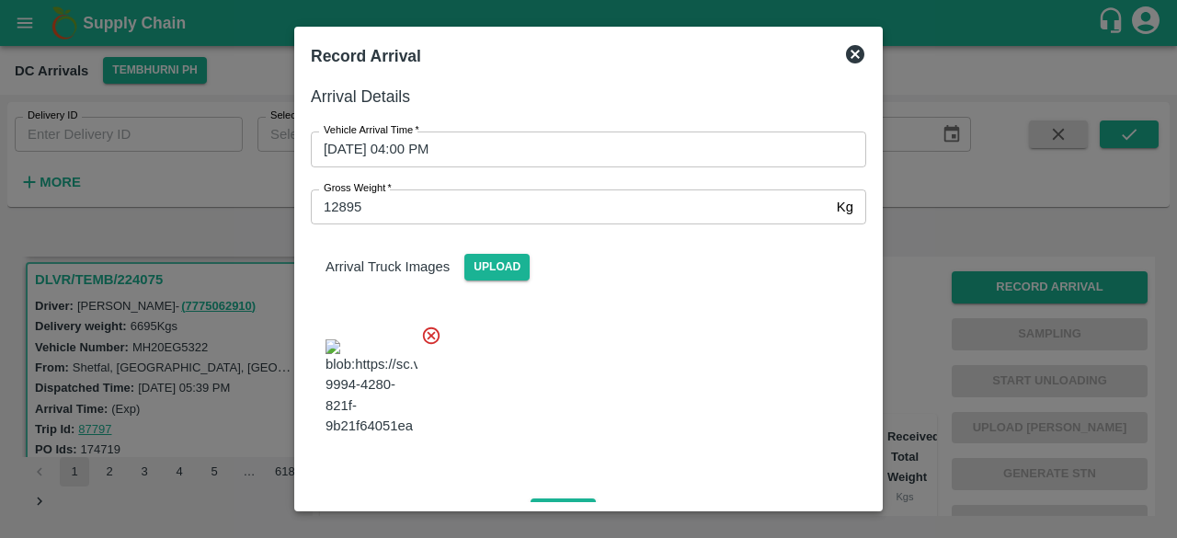
scroll to position [287, 0]
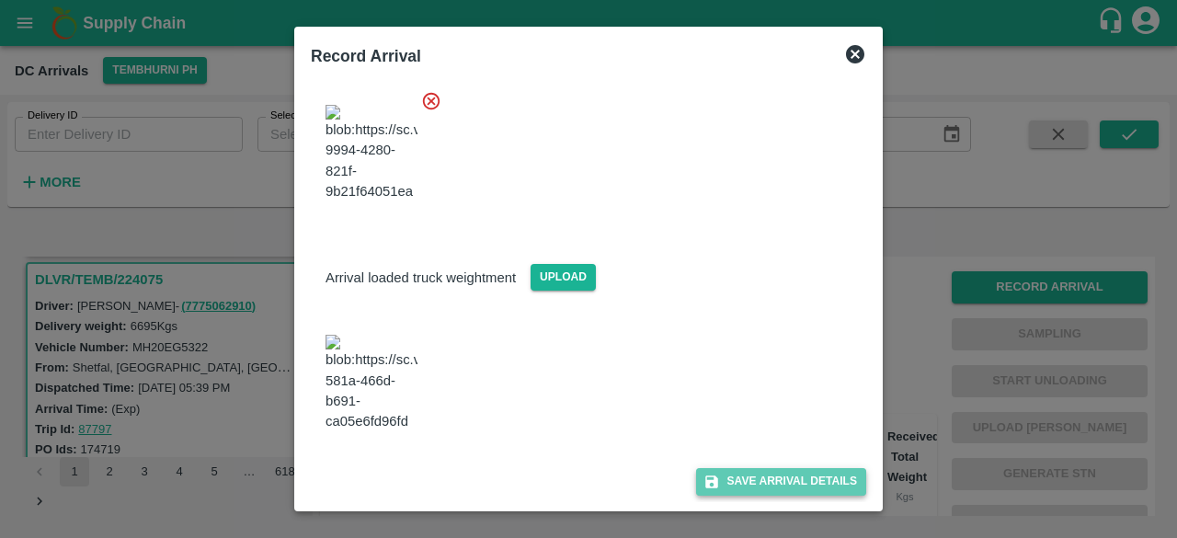
click at [765, 481] on button "Save Arrival Details" at bounding box center [781, 481] width 170 height 27
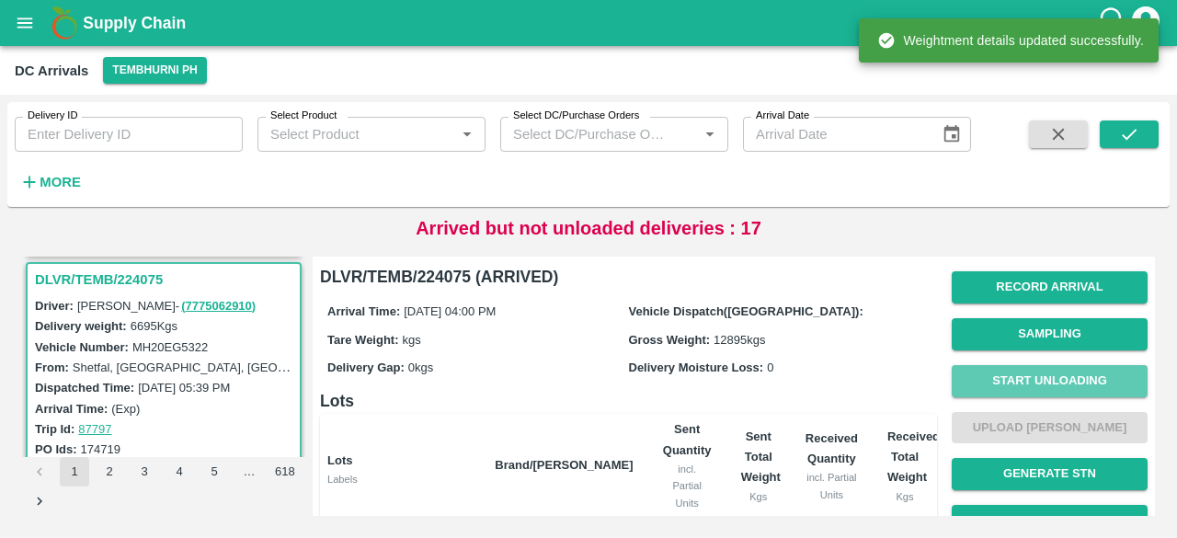
click at [1032, 381] on button "Start Unloading" at bounding box center [1049, 381] width 196 height 32
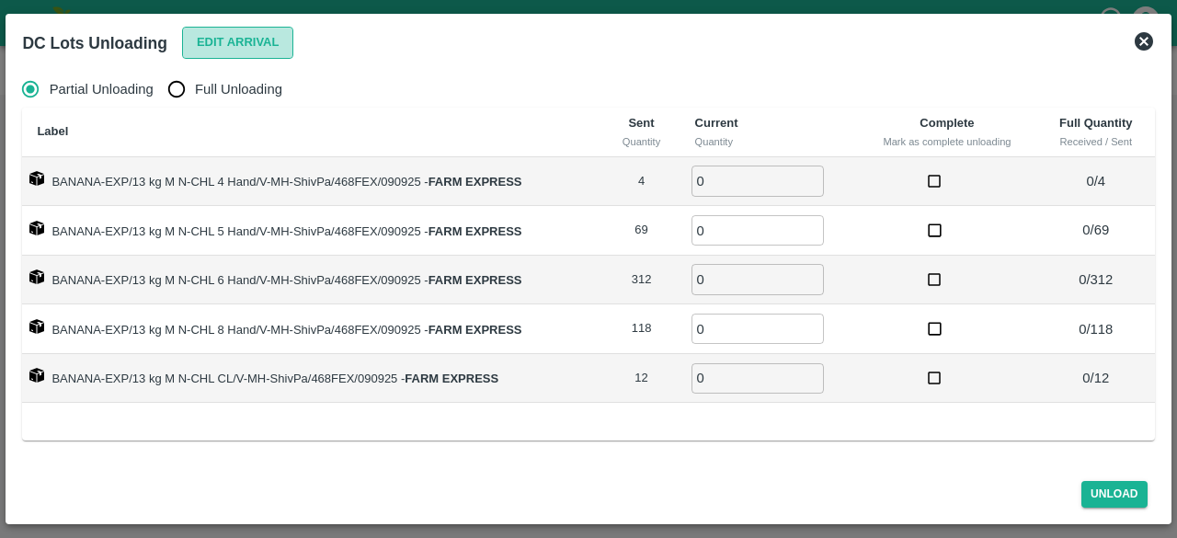
click at [222, 49] on button "Edit Arrival" at bounding box center [238, 43] width 112 height 32
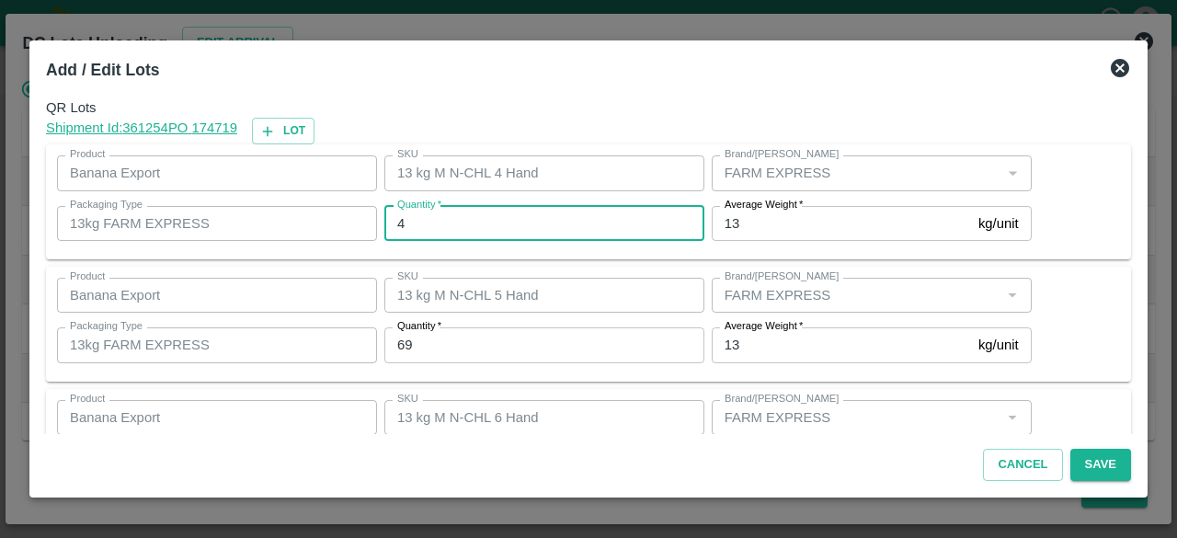
click at [423, 221] on input "4" at bounding box center [544, 223] width 320 height 35
type input "5"
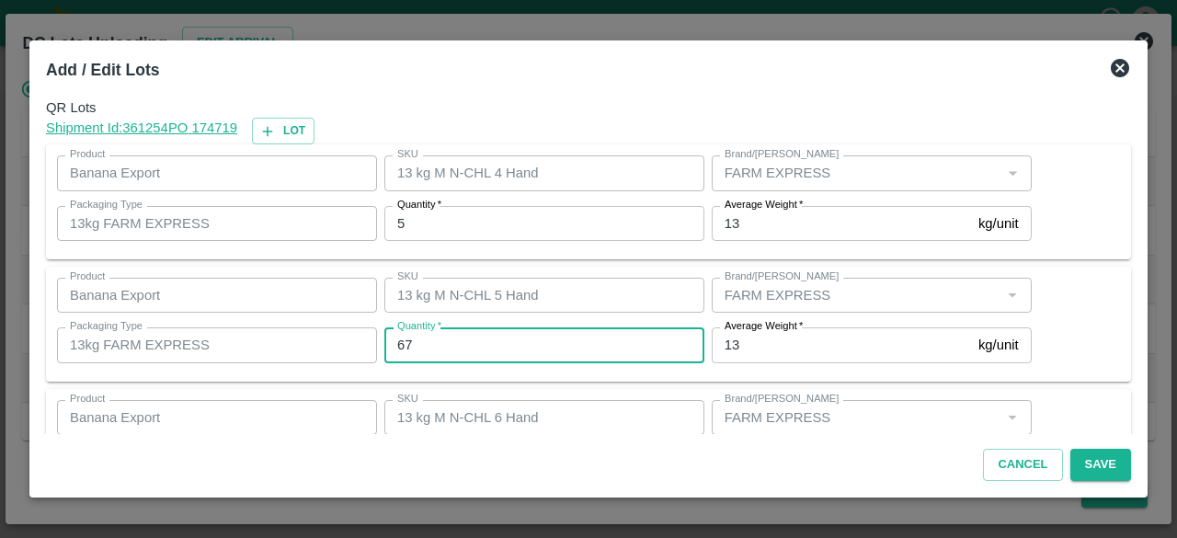
type input "67"
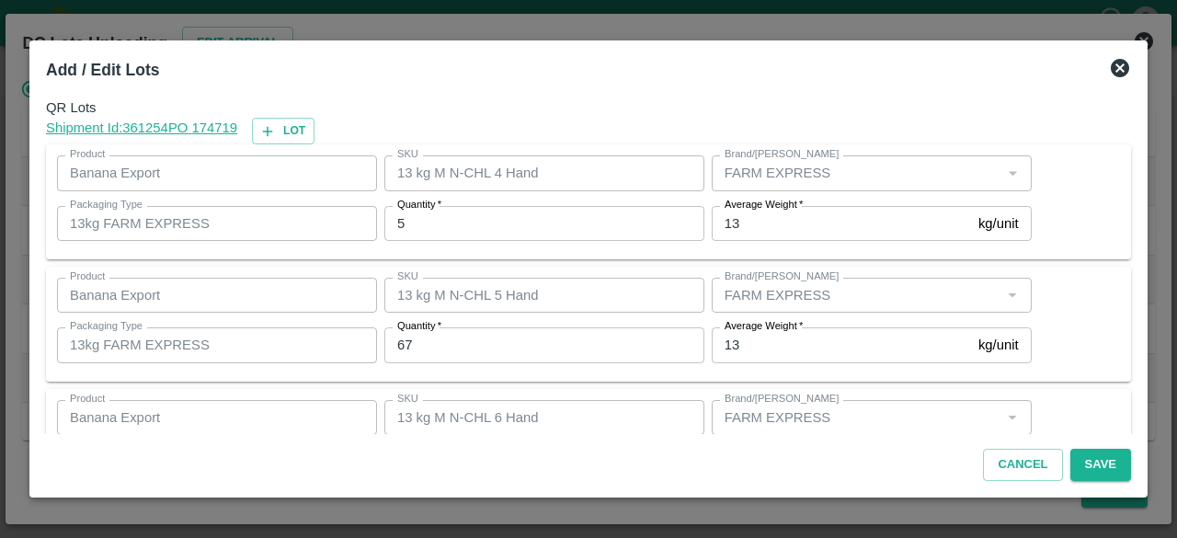
scroll to position [204, 0]
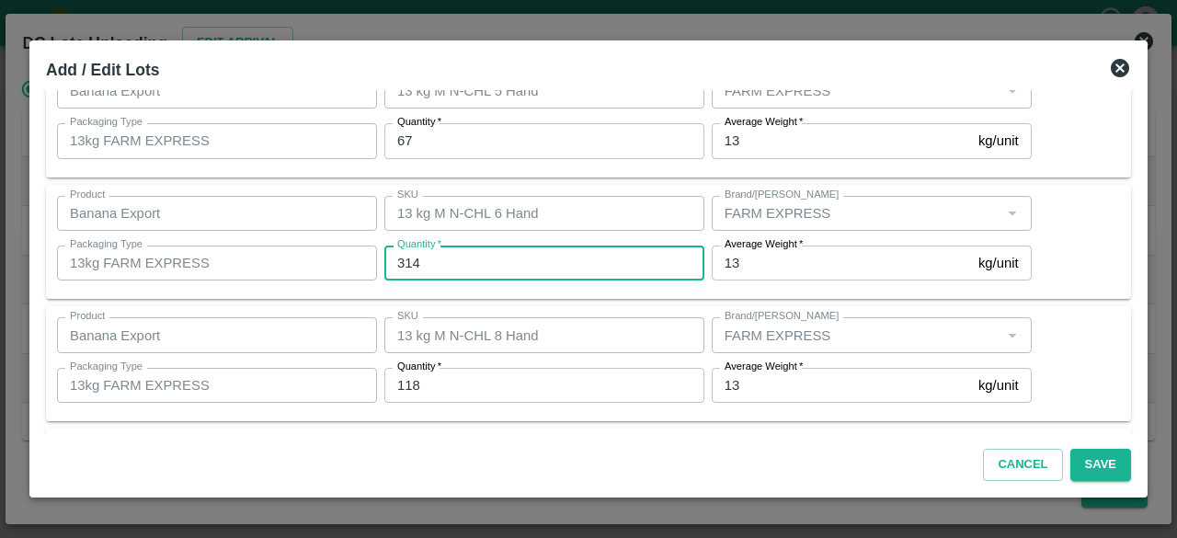
type input "314"
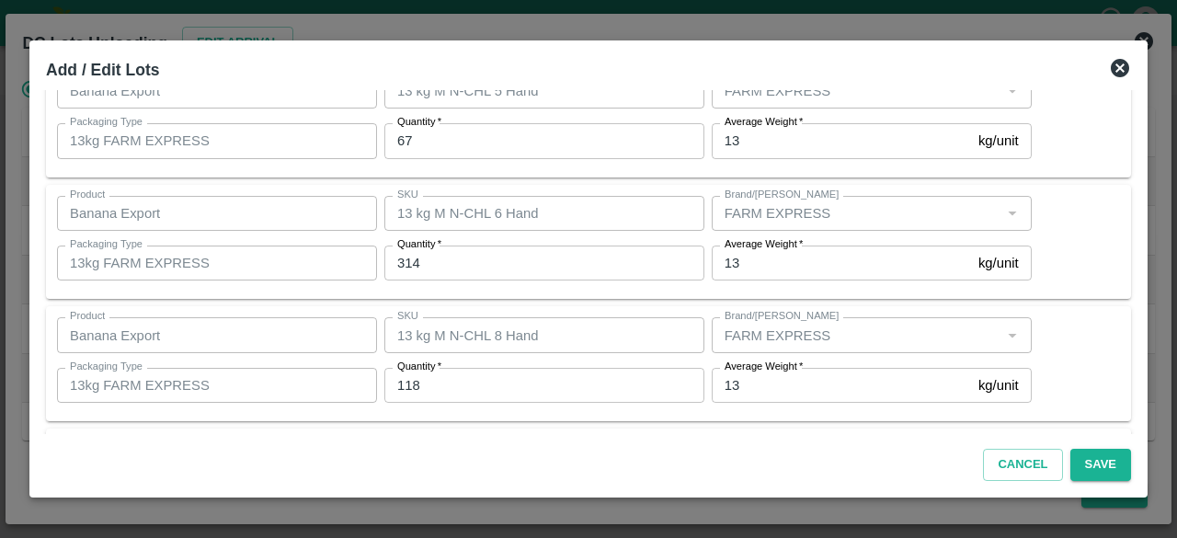
scroll to position [326, 0]
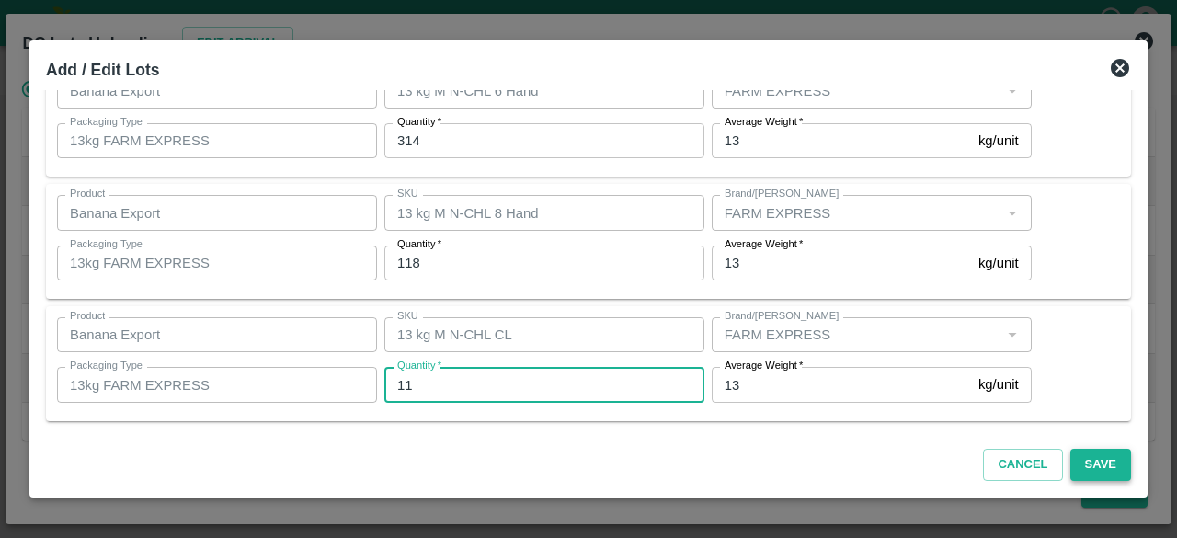
type input "11"
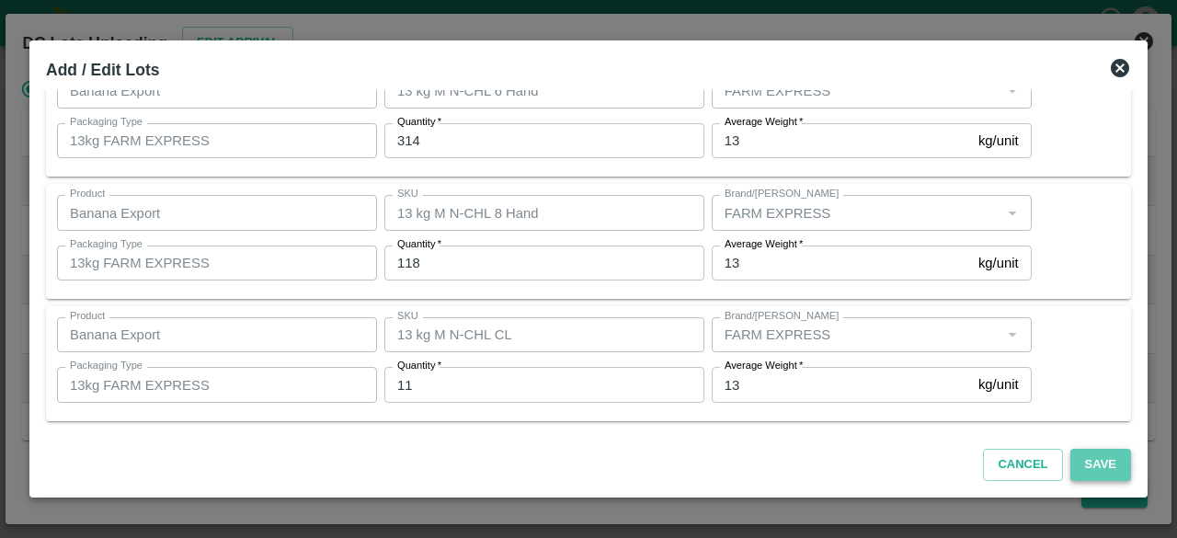
click at [1100, 462] on button "Save" at bounding box center [1100, 465] width 61 height 32
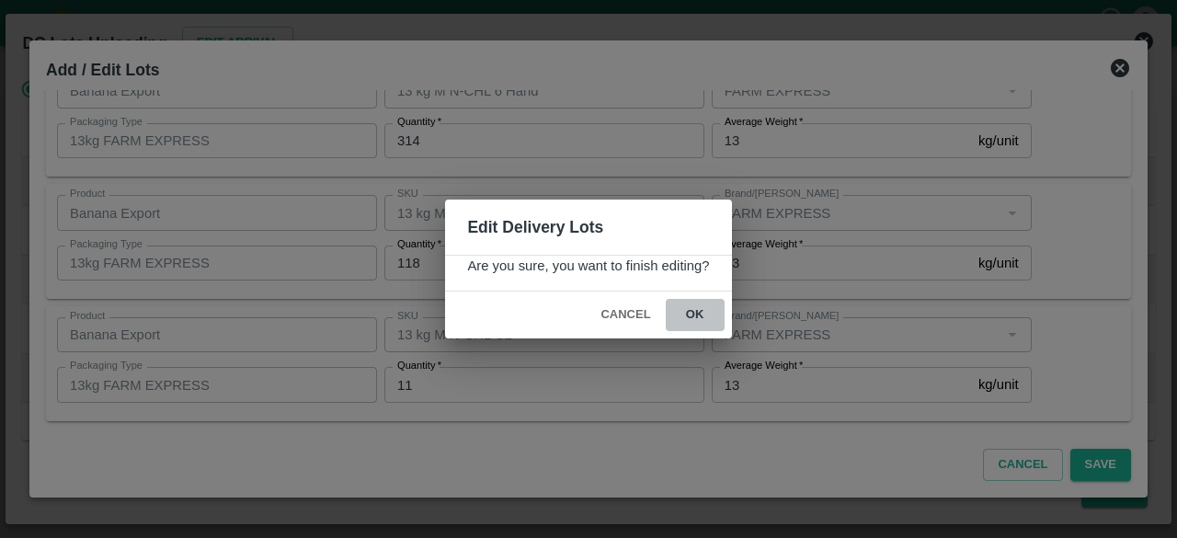
click at [697, 317] on button "ok" at bounding box center [695, 315] width 59 height 32
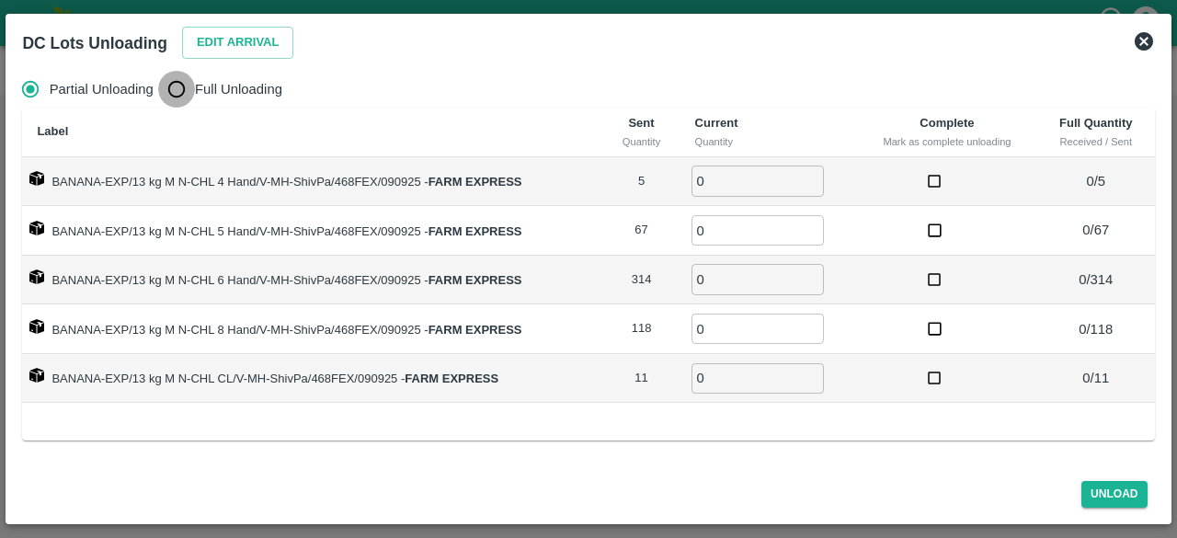
click at [178, 85] on input "Full Unloading" at bounding box center [176, 89] width 37 height 37
radio input "true"
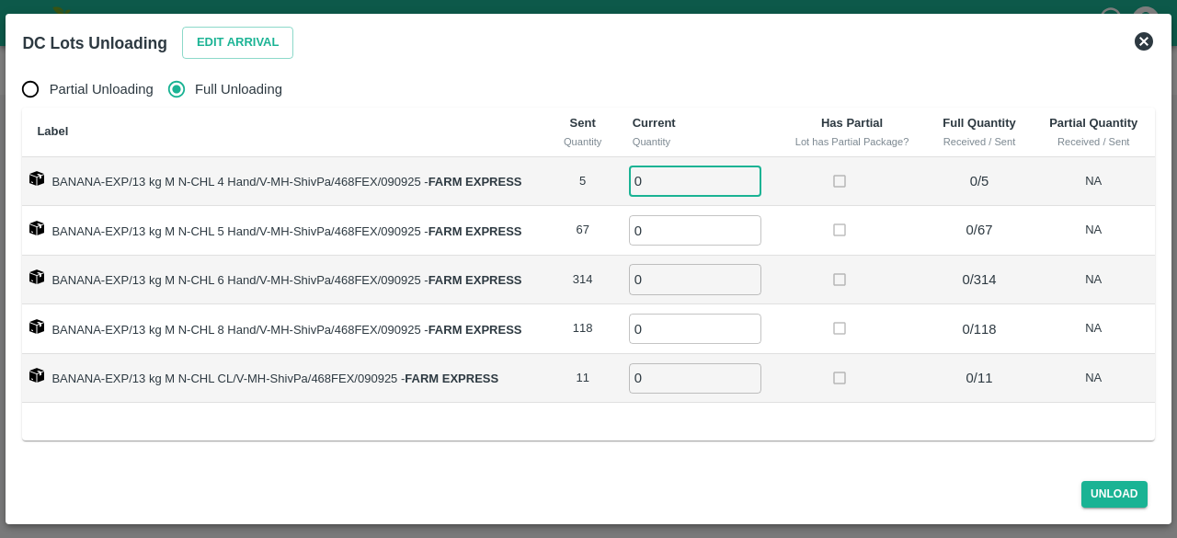
click at [647, 183] on input "0" at bounding box center [695, 180] width 132 height 30
type input "5"
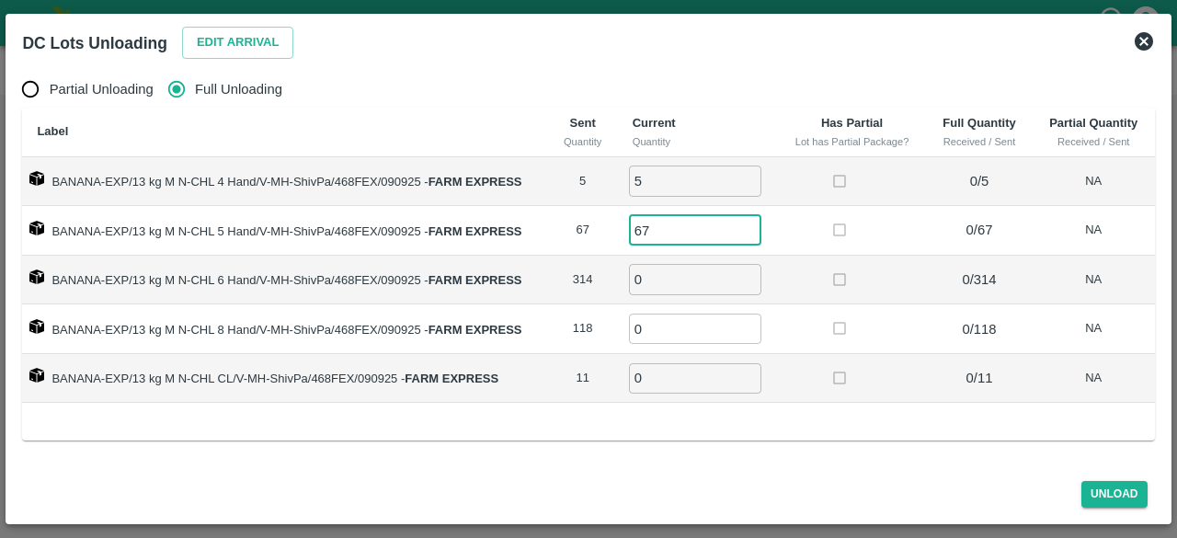
type input "67"
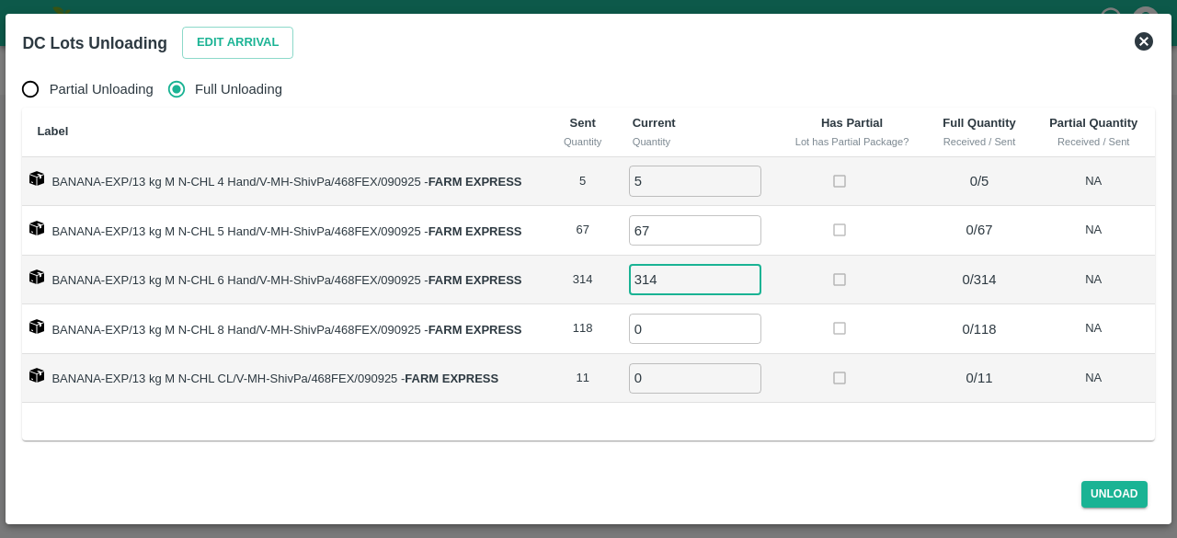
type input "314"
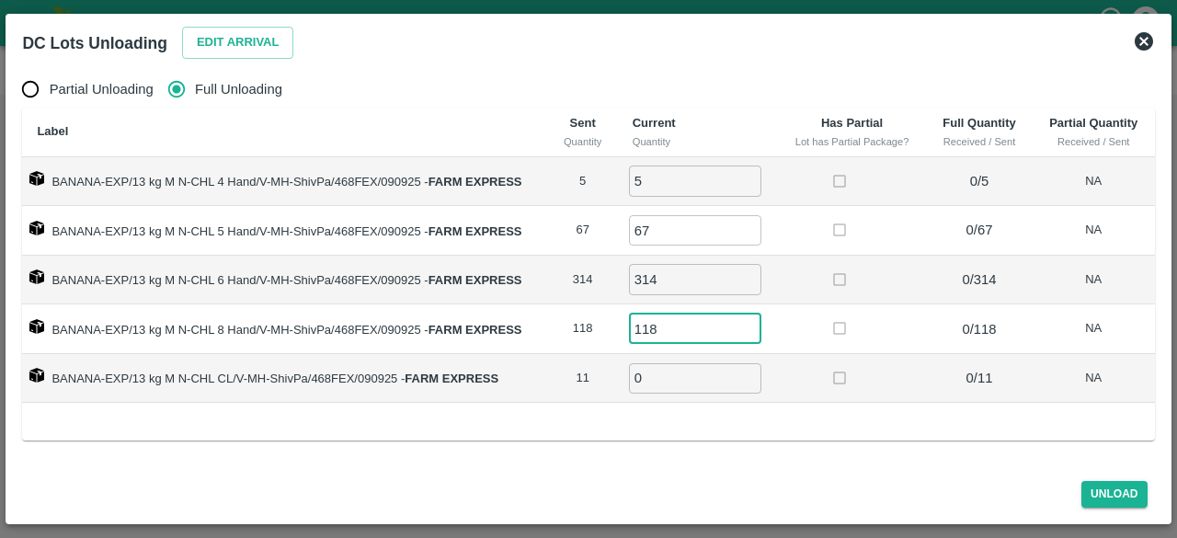
type input "118"
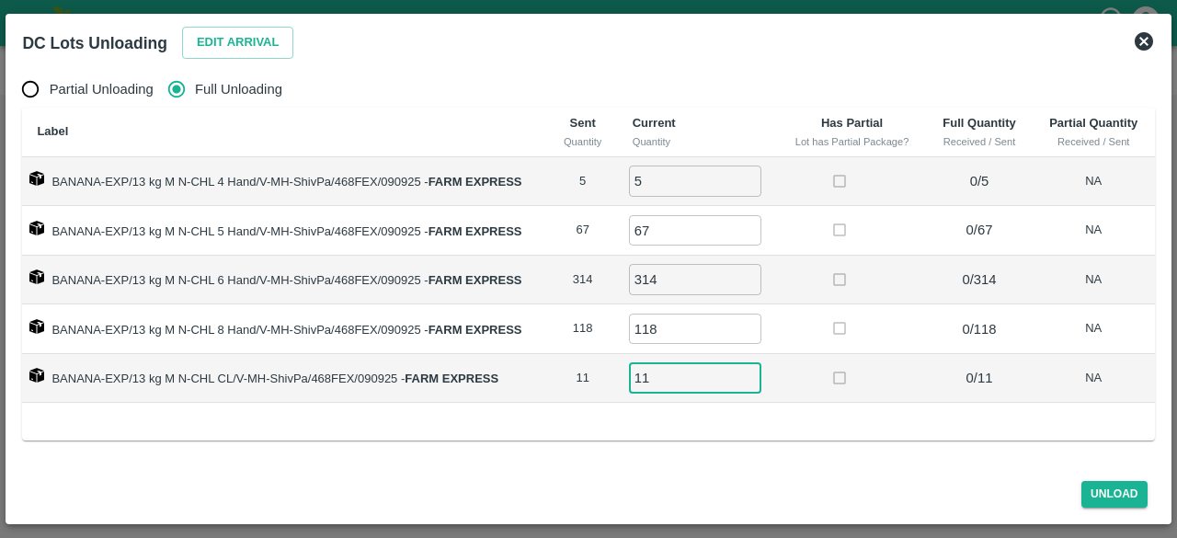
type input "11"
click at [1110, 500] on button "Unload" at bounding box center [1114, 494] width 66 height 27
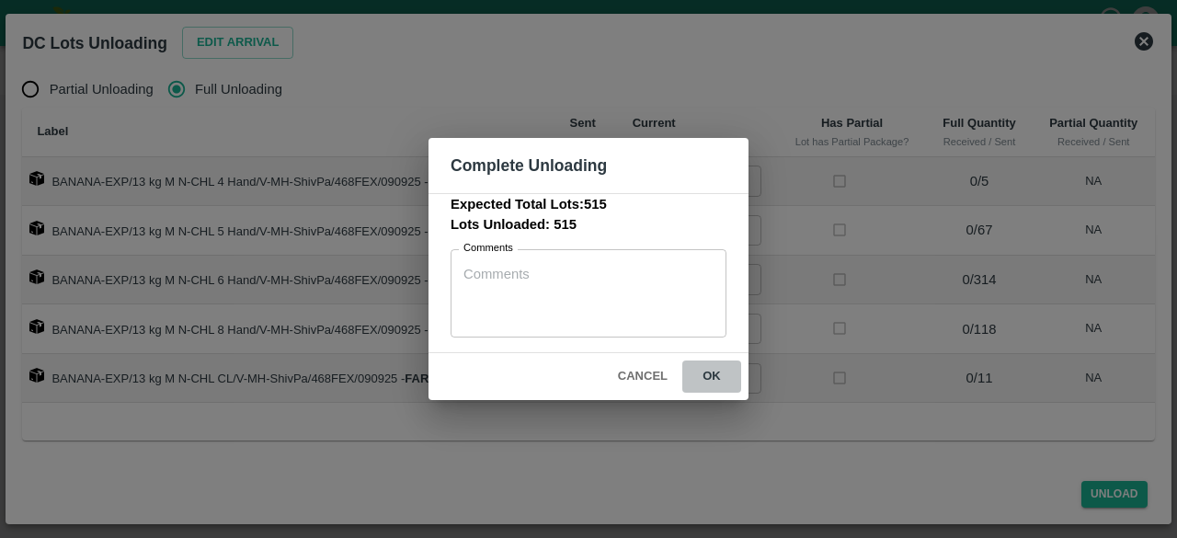
click at [700, 381] on button "ok" at bounding box center [711, 376] width 59 height 32
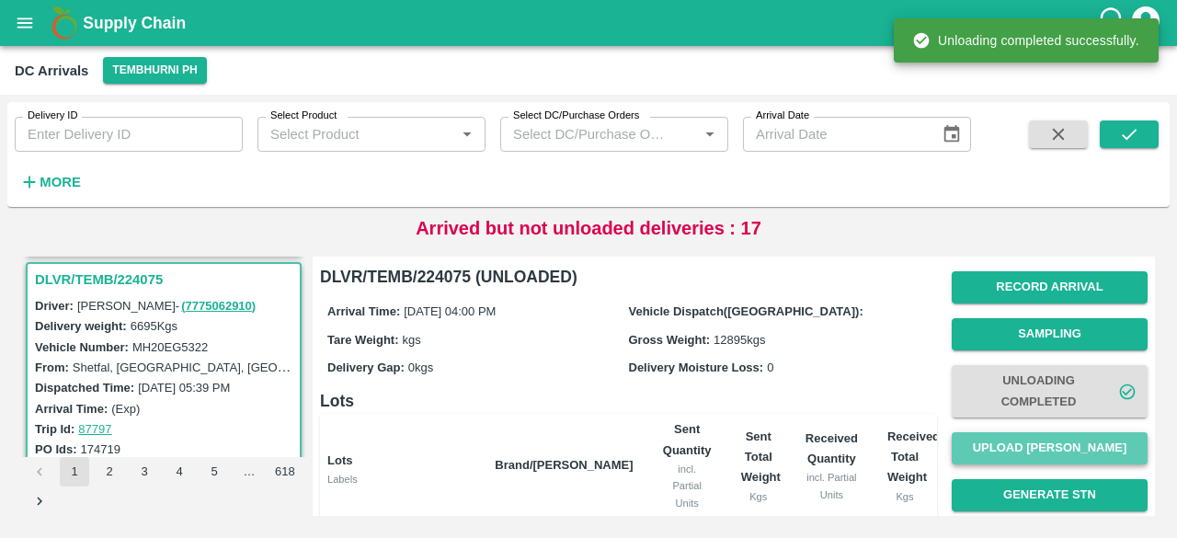
click at [1020, 451] on button "Upload [PERSON_NAME]" at bounding box center [1049, 448] width 196 height 32
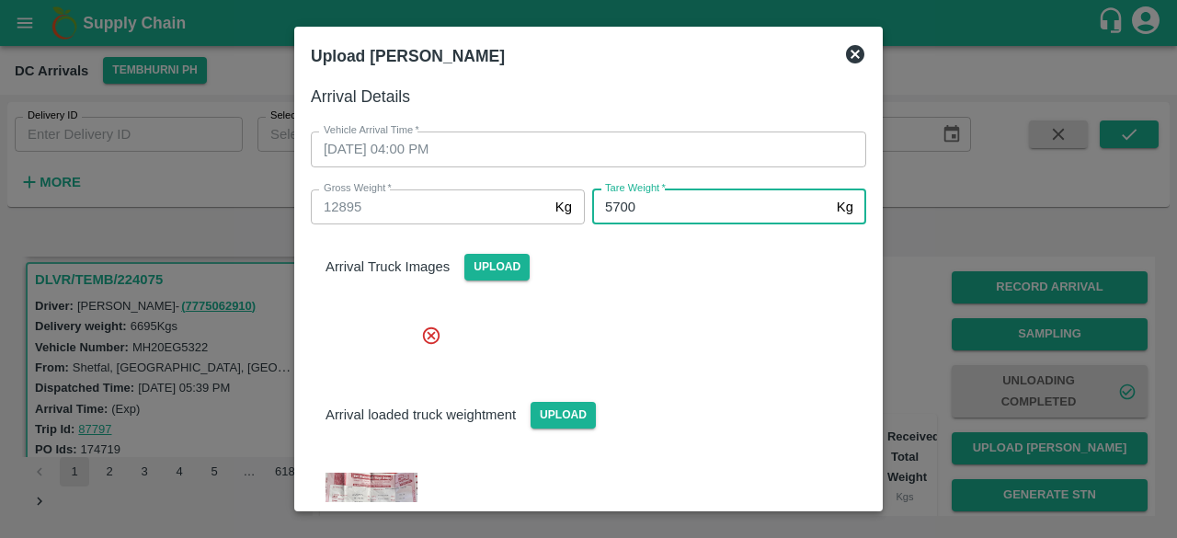
type input "5700"
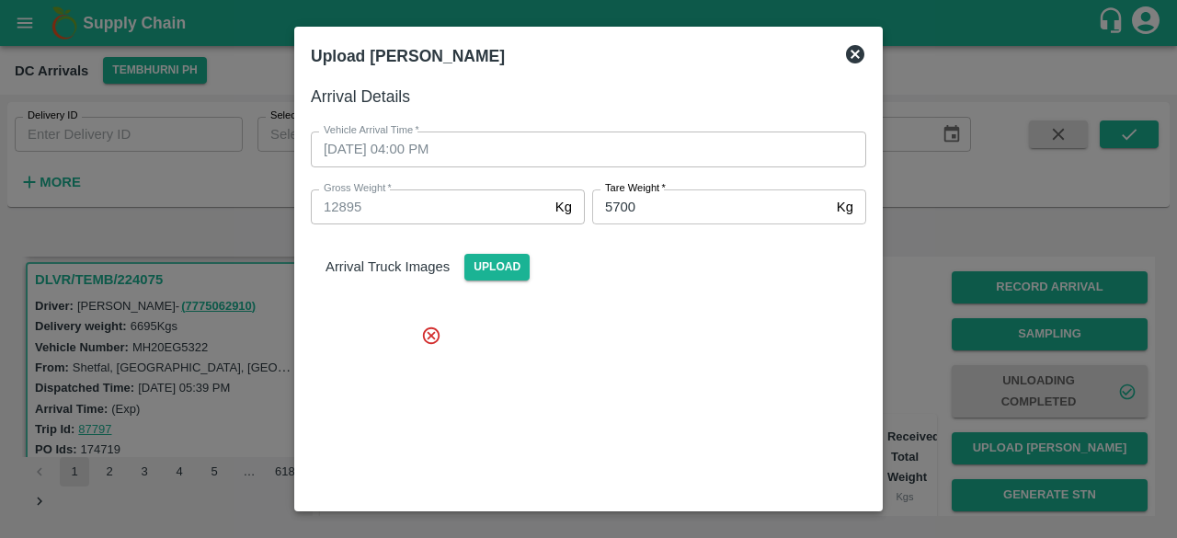
click at [727, 368] on div at bounding box center [581, 436] width 570 height 252
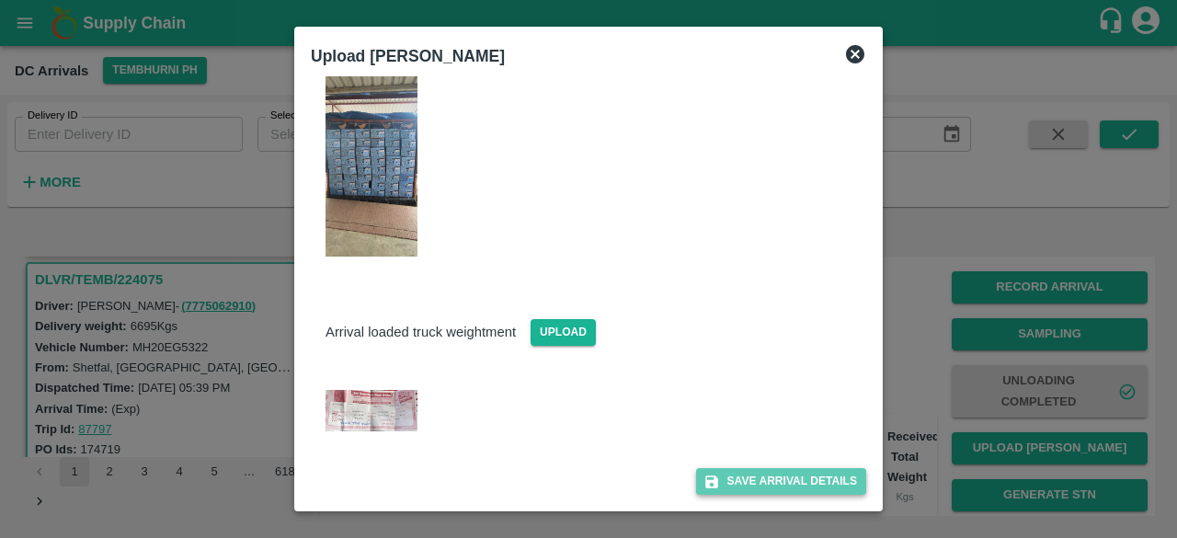
click at [752, 472] on button "Save Arrival Details" at bounding box center [781, 481] width 170 height 27
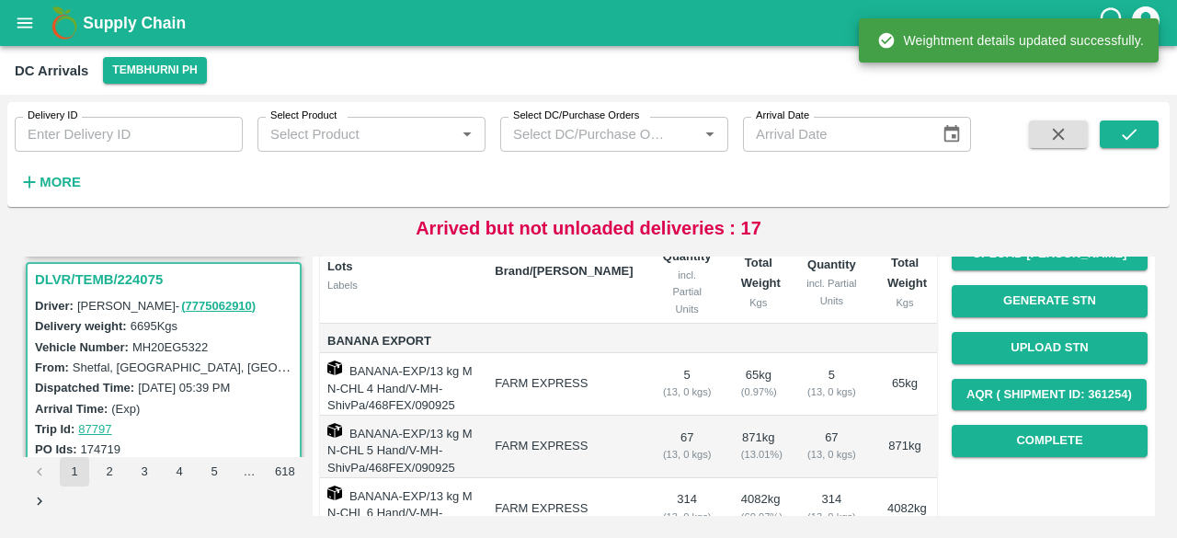
scroll to position [202, 0]
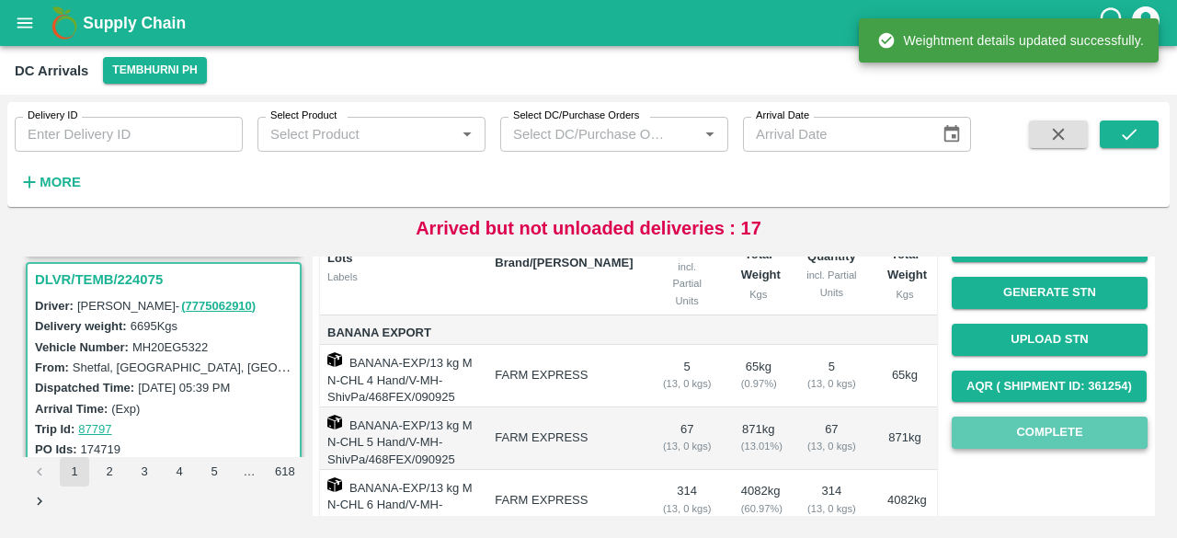
click at [1042, 437] on button "Complete" at bounding box center [1049, 432] width 196 height 32
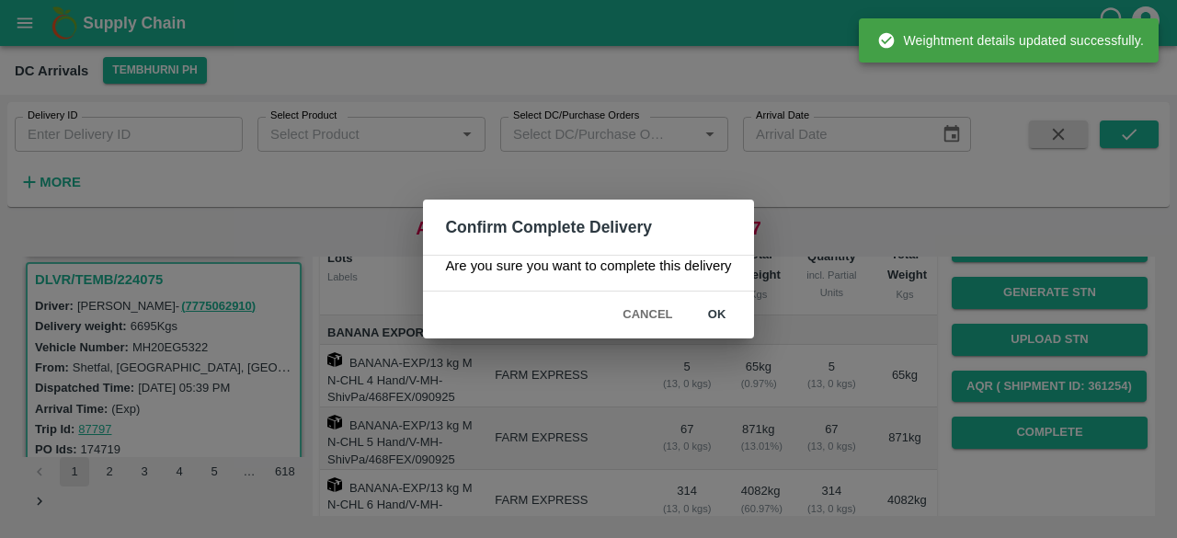
click at [713, 310] on button "ok" at bounding box center [717, 315] width 59 height 32
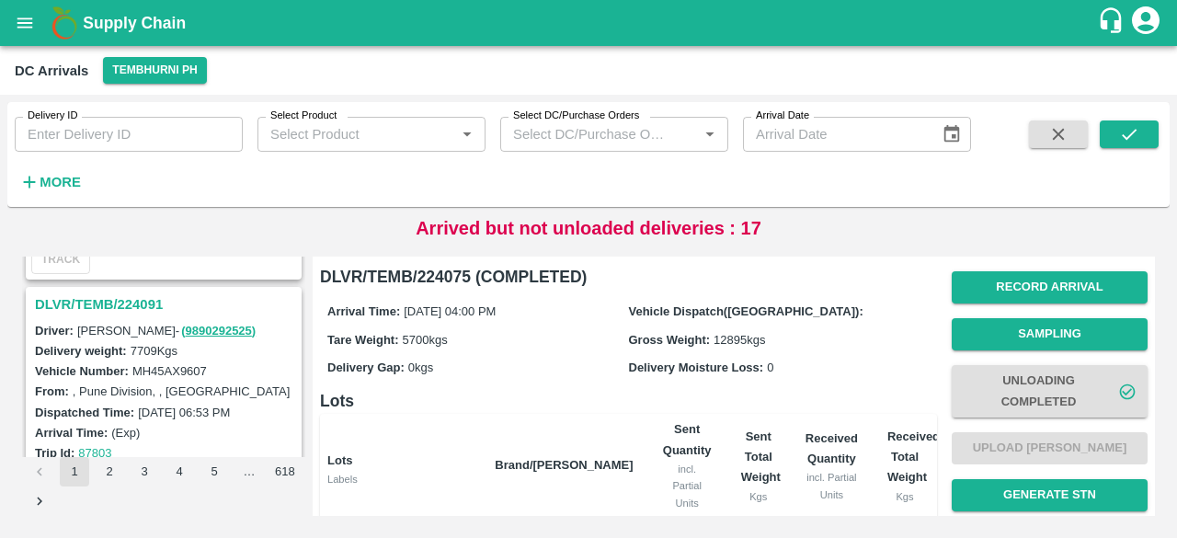
scroll to position [691, 0]
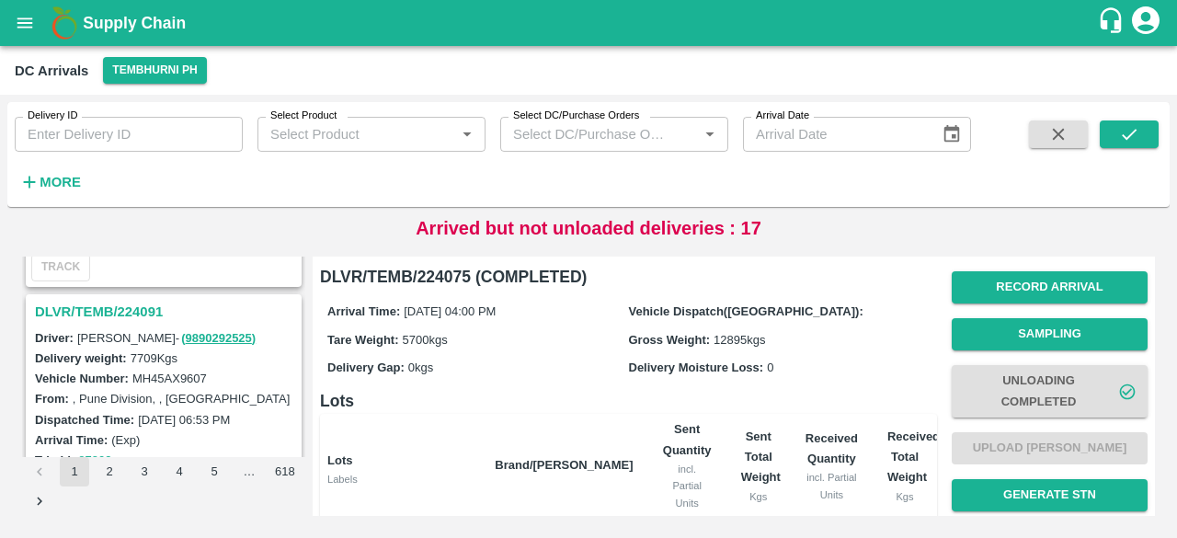
click at [128, 306] on h3 "DLVR/TEMB/224091" at bounding box center [166, 312] width 263 height 24
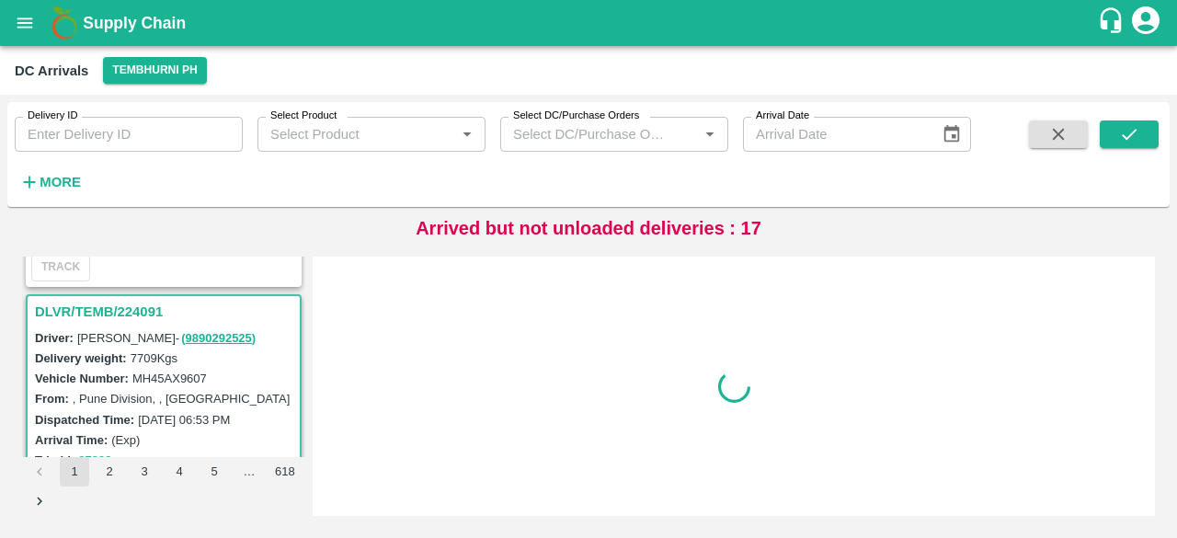
scroll to position [726, 0]
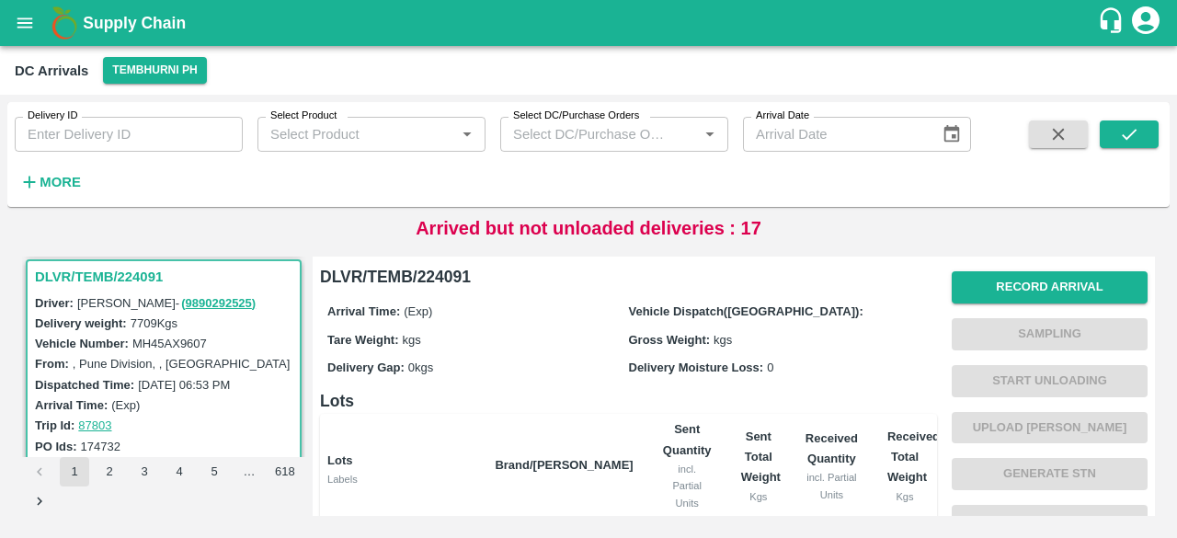
click at [184, 339] on label "MH45AX9607" at bounding box center [169, 343] width 74 height 14
copy label "MH45AX9607"
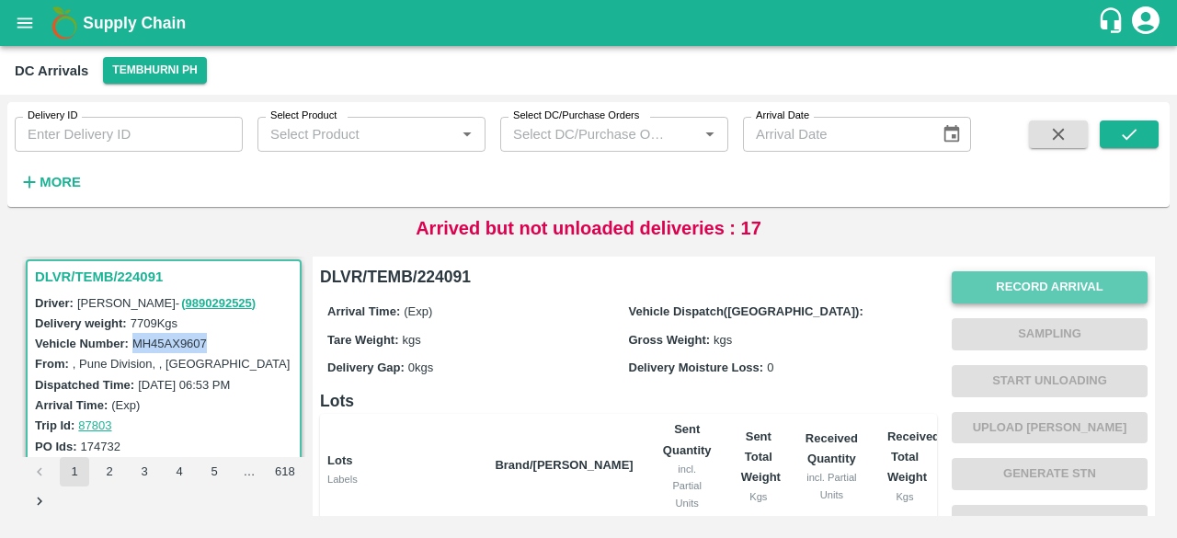
click at [1005, 290] on button "Record Arrival" at bounding box center [1049, 287] width 196 height 32
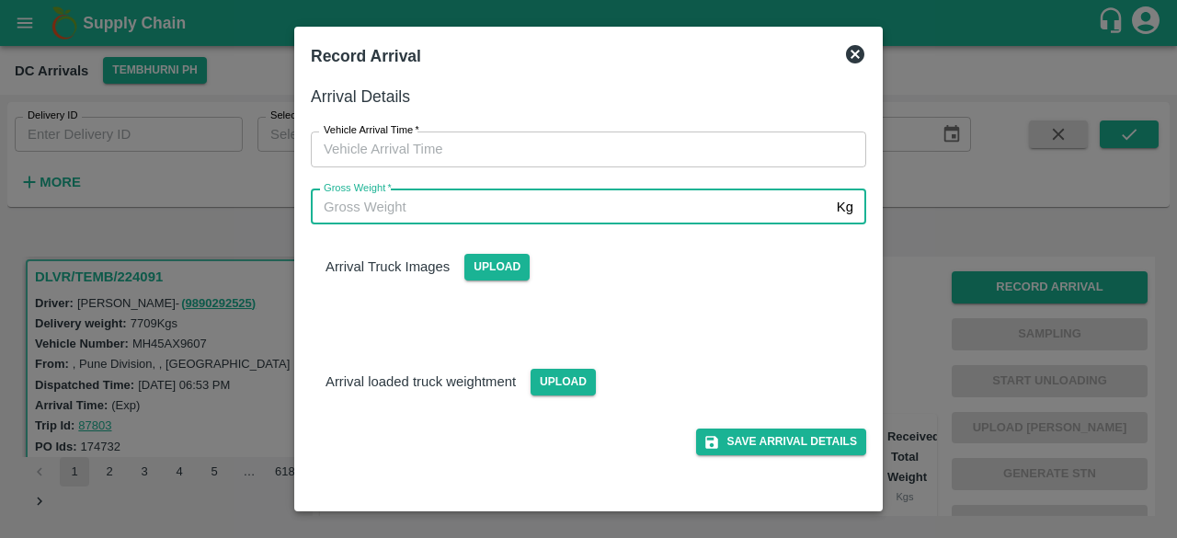
click at [642, 213] on input "Gross Weight   *" at bounding box center [570, 206] width 518 height 35
type input "14330"
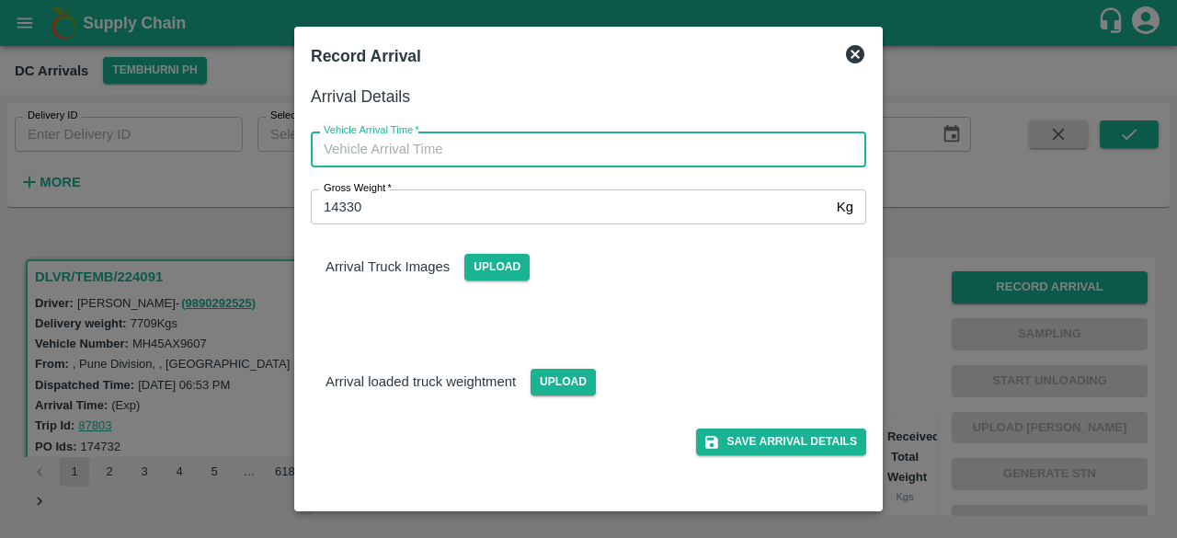
type input "DD/MM/YYYY hh:mm aa"
click at [612, 157] on input "DD/MM/YYYY hh:mm aa" at bounding box center [582, 148] width 542 height 35
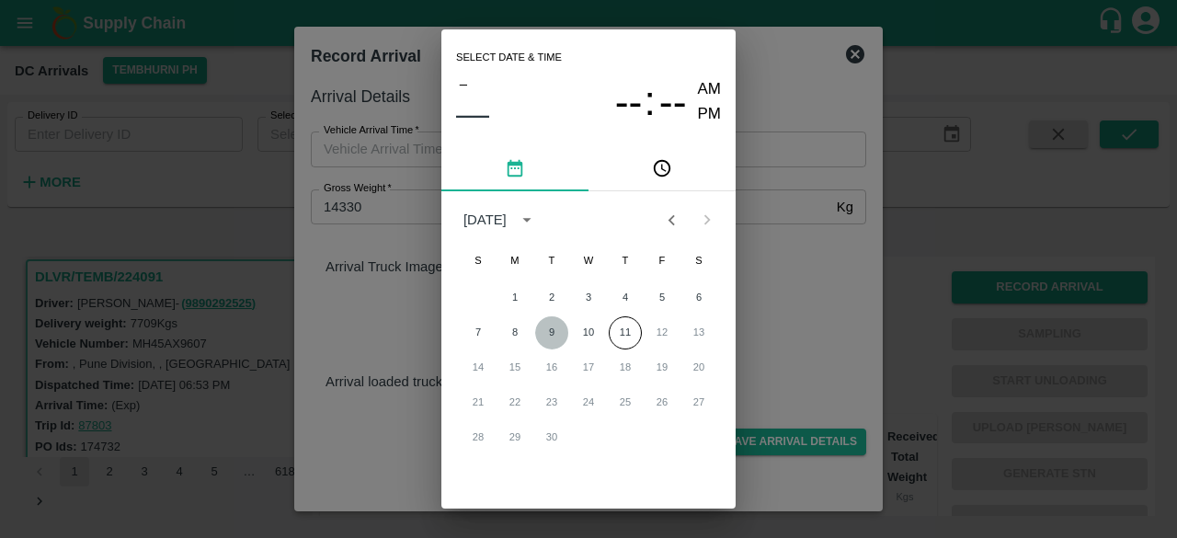
click at [555, 336] on button "9" at bounding box center [551, 332] width 33 height 33
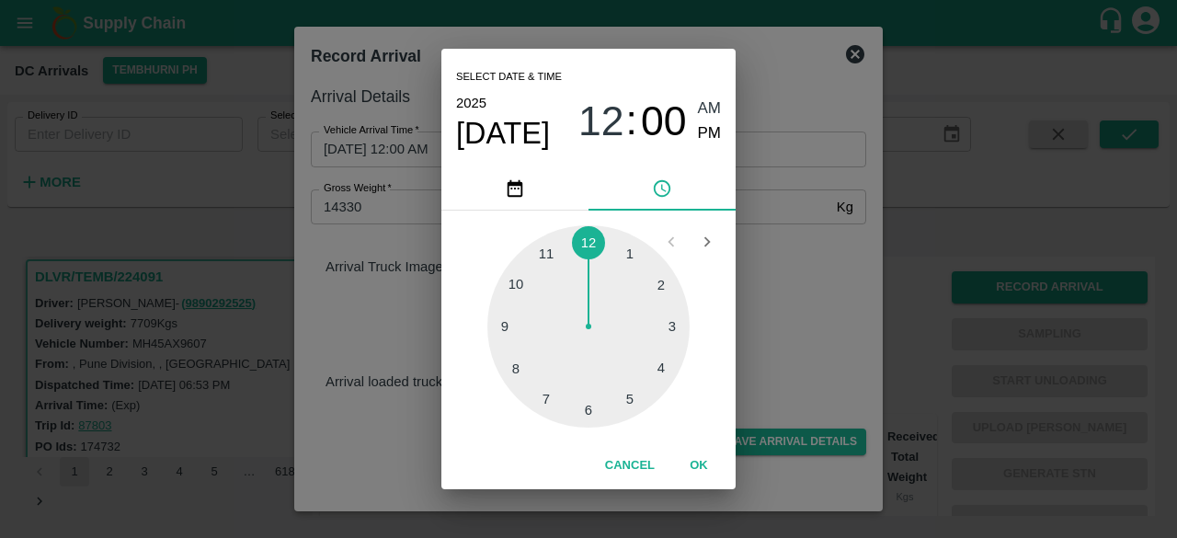
click at [523, 284] on div at bounding box center [588, 326] width 202 height 202
click at [520, 369] on div at bounding box center [588, 326] width 202 height 202
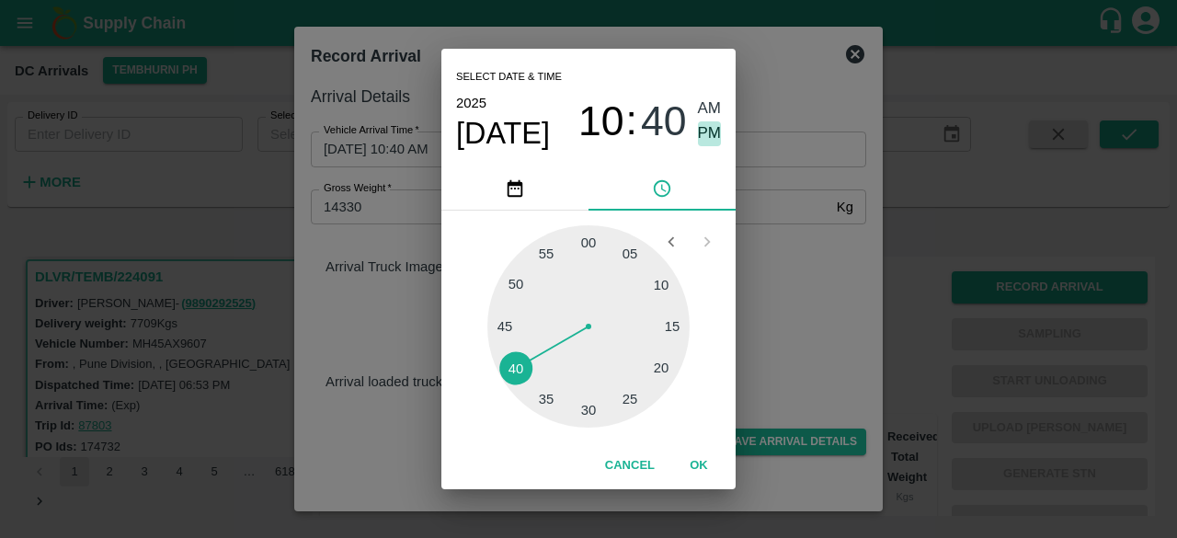
click at [710, 128] on span "PM" at bounding box center [710, 133] width 24 height 25
type input "[DATE] 10:40 PM"
click at [794, 304] on div "Select date & time [DATE] 10 : 40 AM PM 05 10 15 20 25 30 35 40 45 50 55 00 Can…" at bounding box center [588, 269] width 1177 height 538
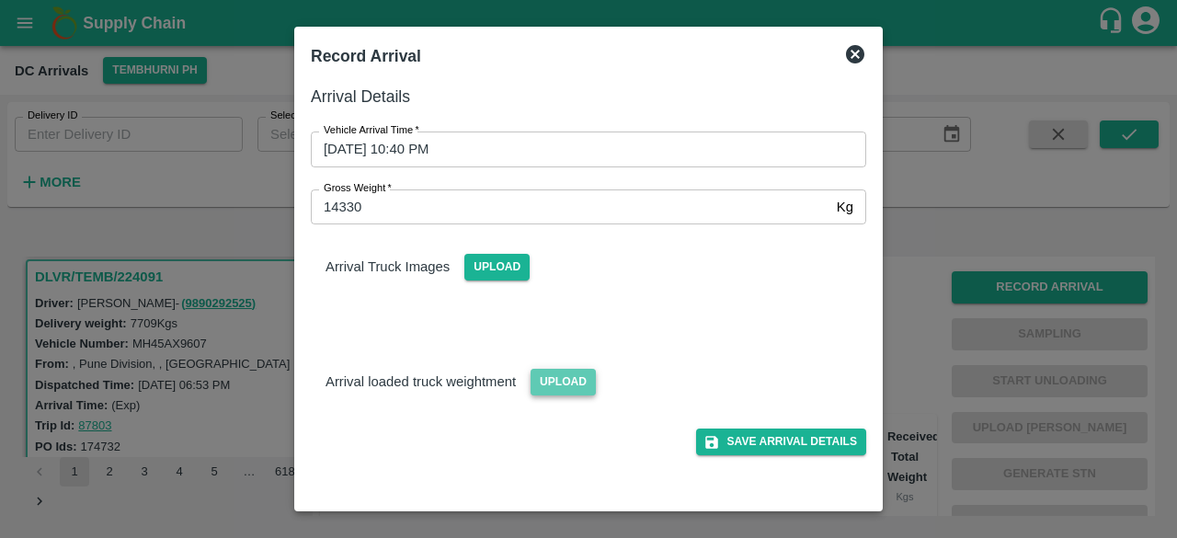
click at [551, 385] on span "Upload" at bounding box center [562, 382] width 65 height 27
click at [0, 0] on input "Upload" at bounding box center [0, 0] width 0 height 0
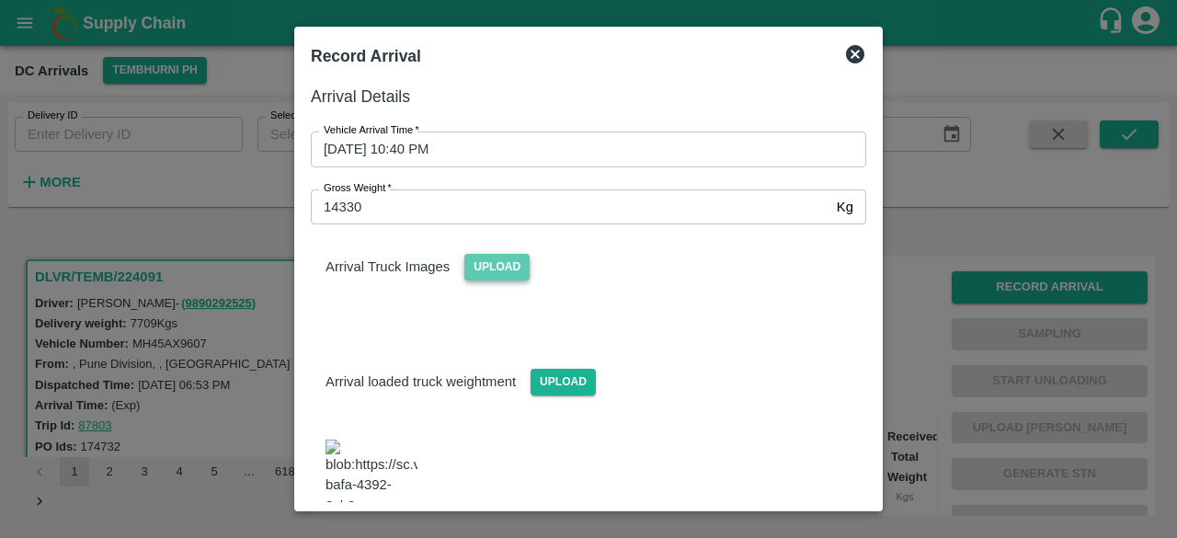
click at [495, 254] on span "Upload" at bounding box center [496, 267] width 65 height 27
click at [0, 0] on input "Upload" at bounding box center [0, 0] width 0 height 0
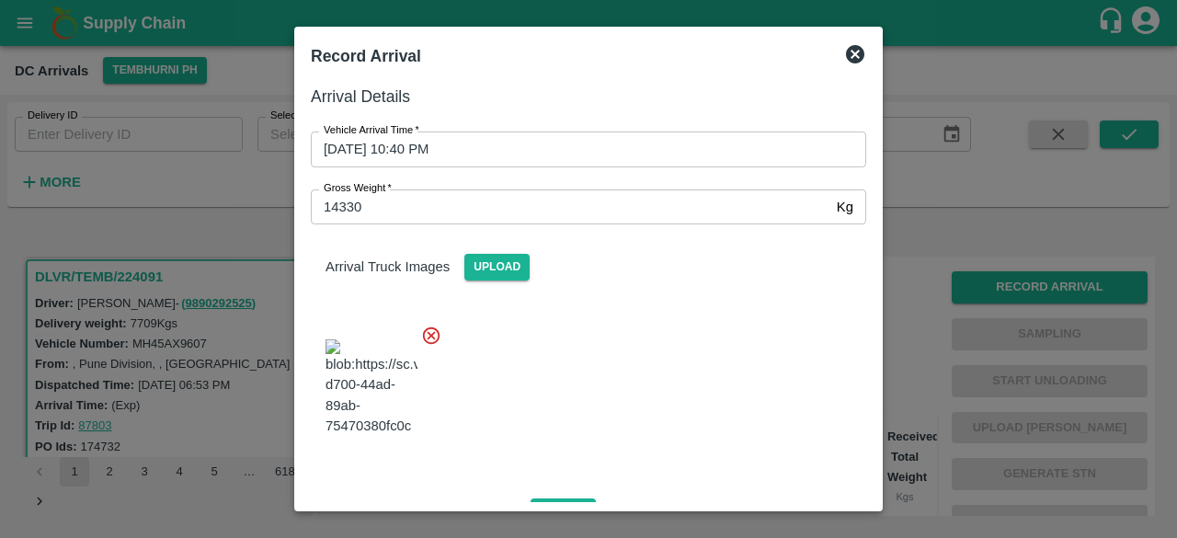
scroll to position [285, 0]
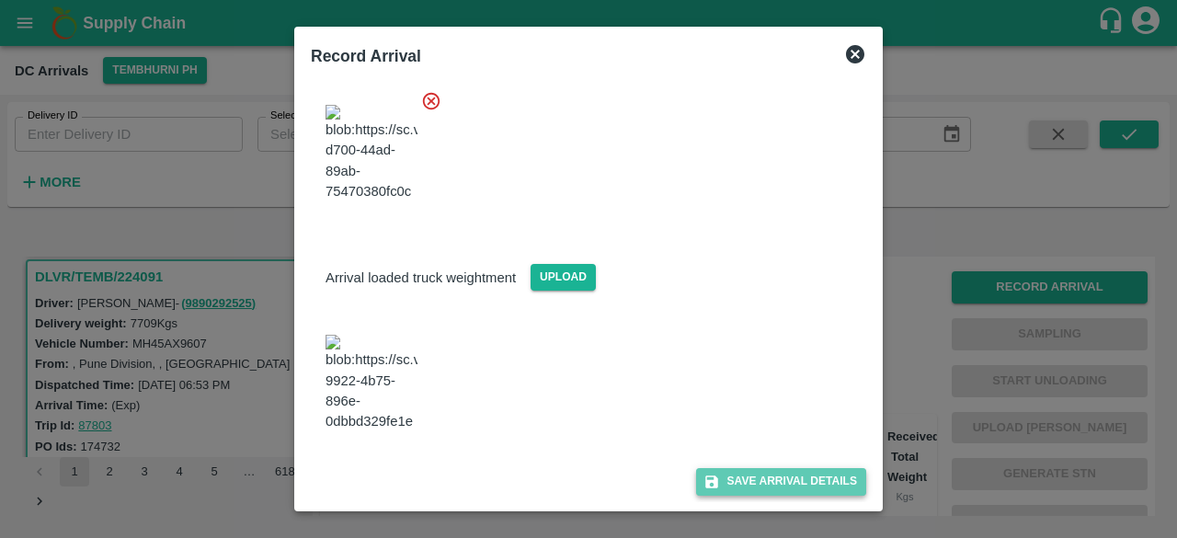
click at [757, 481] on button "Save Arrival Details" at bounding box center [781, 481] width 170 height 27
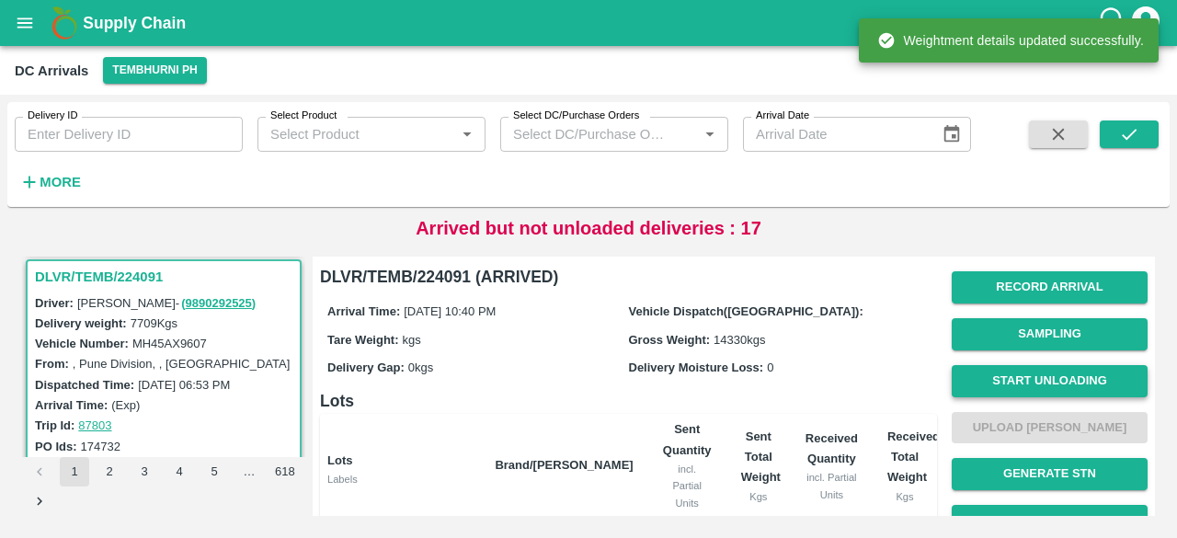
click at [1041, 373] on button "Start Unloading" at bounding box center [1049, 381] width 196 height 32
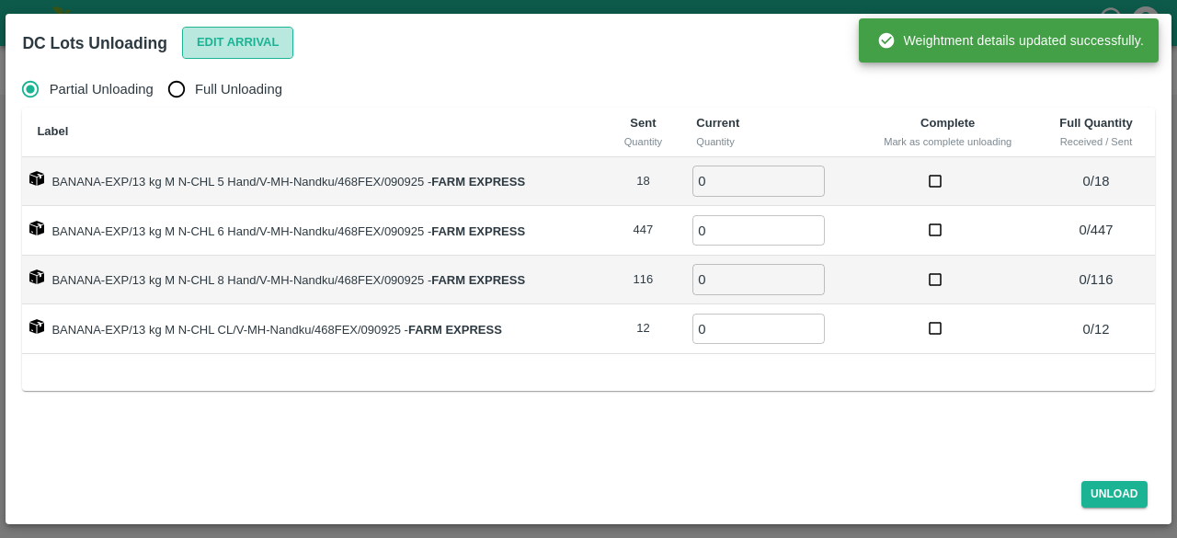
click at [228, 46] on button "Edit Arrival" at bounding box center [238, 43] width 112 height 32
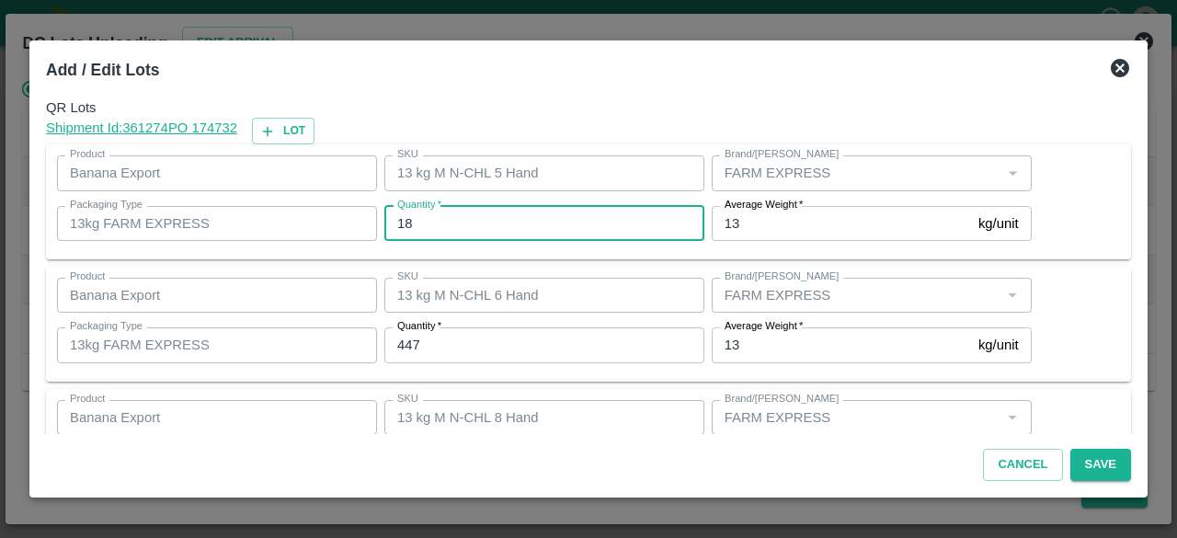
click at [404, 218] on input "18" at bounding box center [544, 223] width 320 height 35
type input "20"
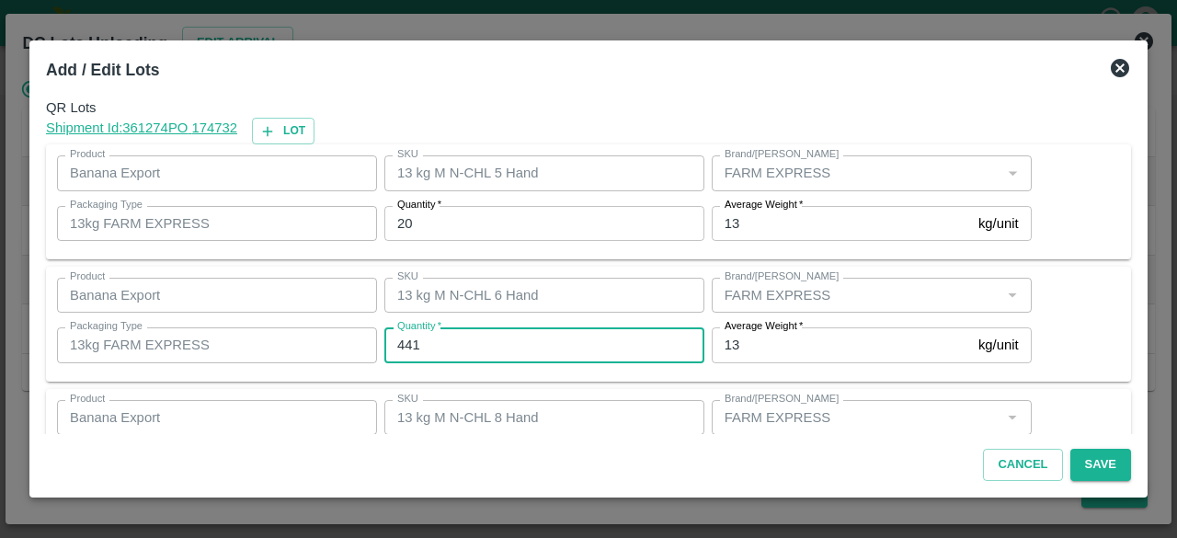
type input "441"
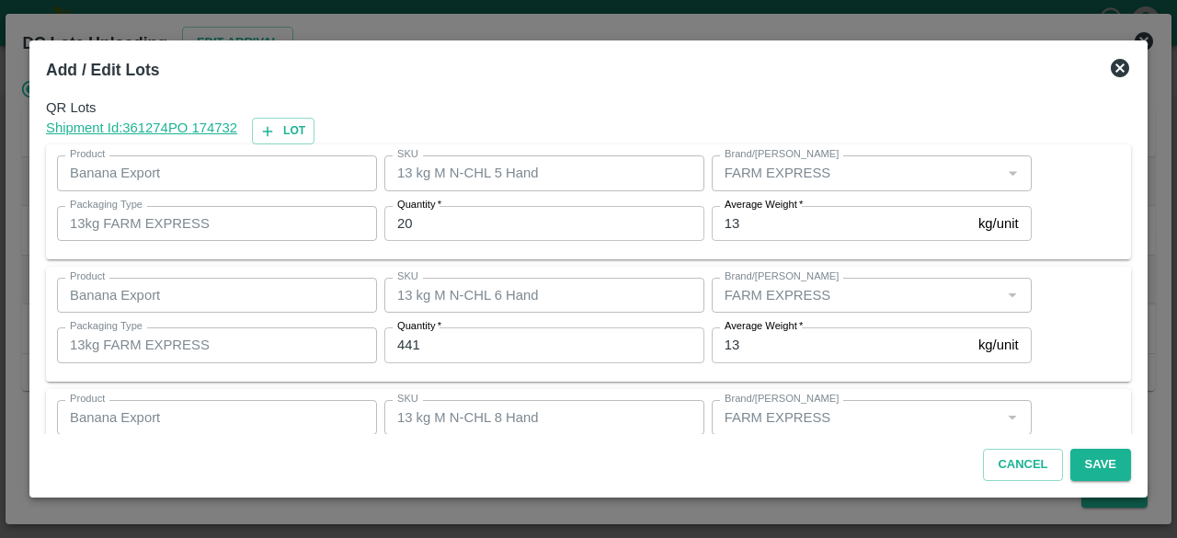
scroll to position [204, 0]
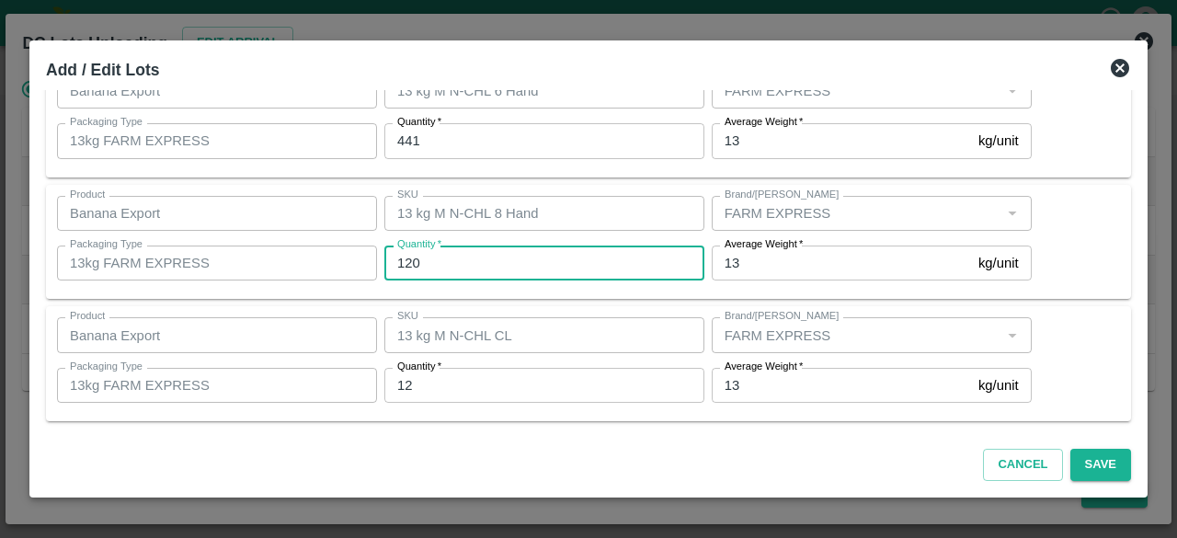
type input "120"
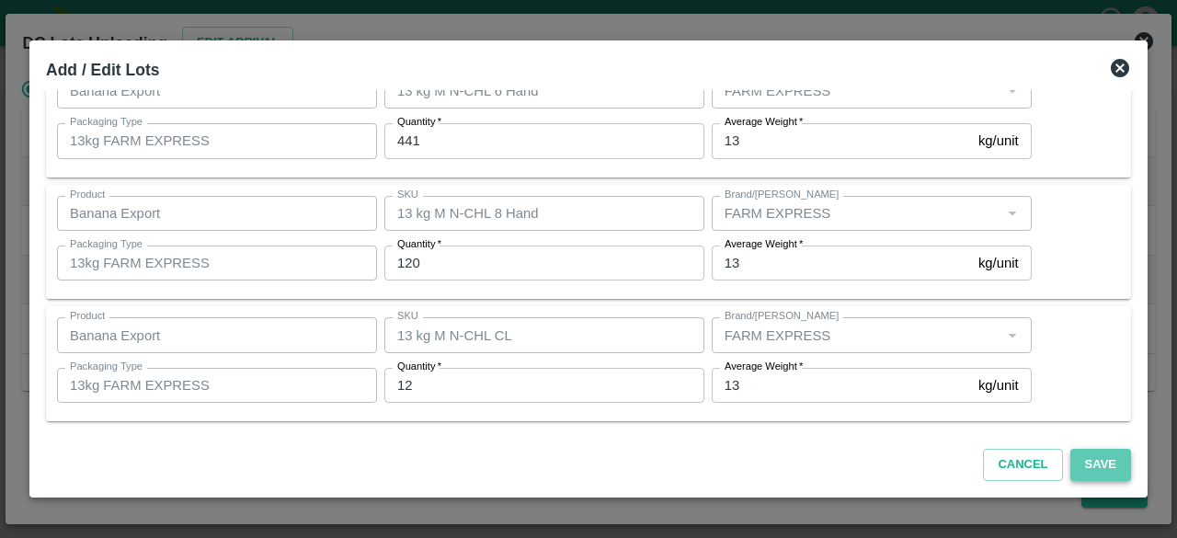
click at [1100, 461] on button "Save" at bounding box center [1100, 465] width 61 height 32
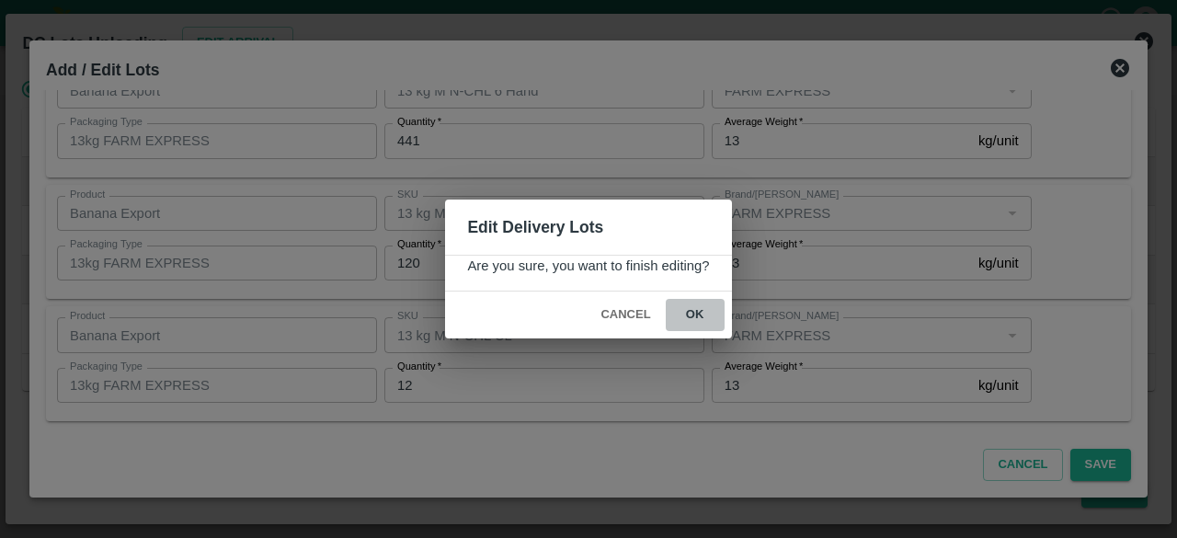
click at [699, 317] on button "ok" at bounding box center [695, 315] width 59 height 32
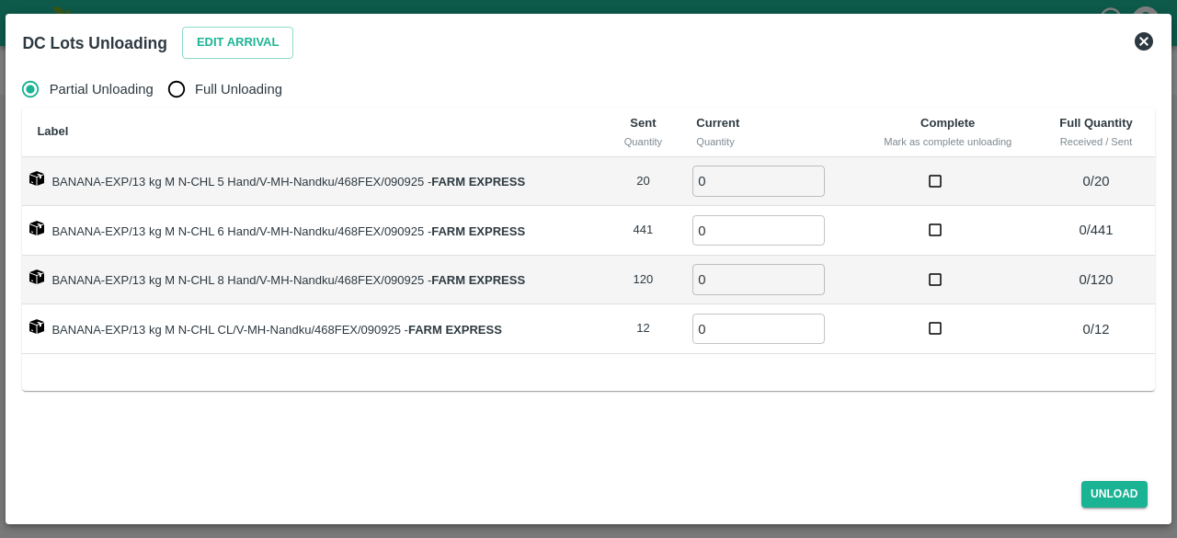
click at [164, 80] on input "Full Unloading" at bounding box center [176, 89] width 37 height 37
radio input "true"
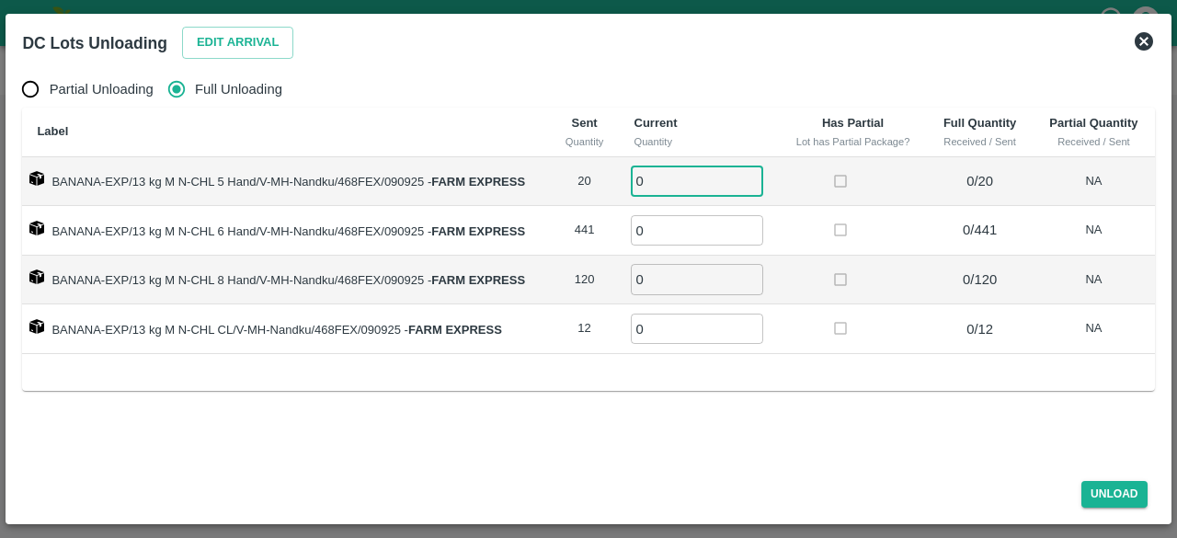
click at [648, 177] on input "0" at bounding box center [697, 180] width 132 height 30
type input "20"
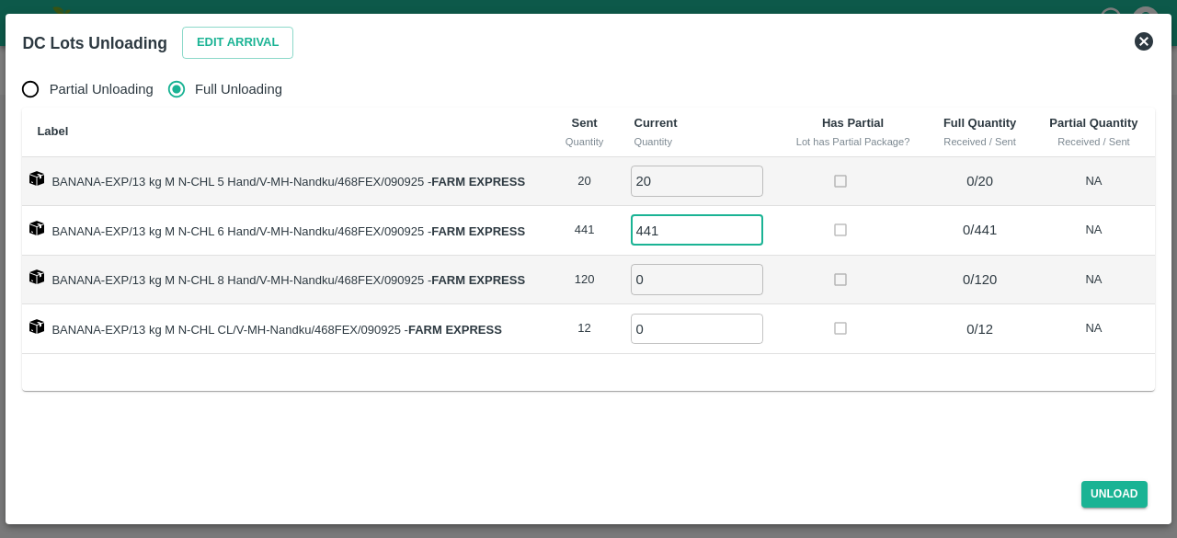
type input "441"
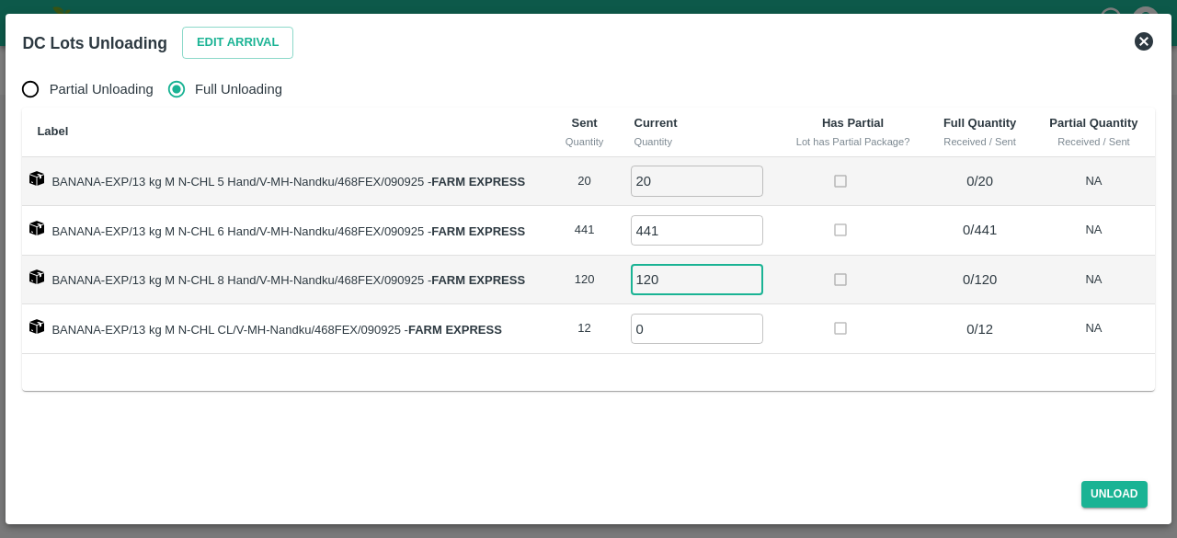
type input "120"
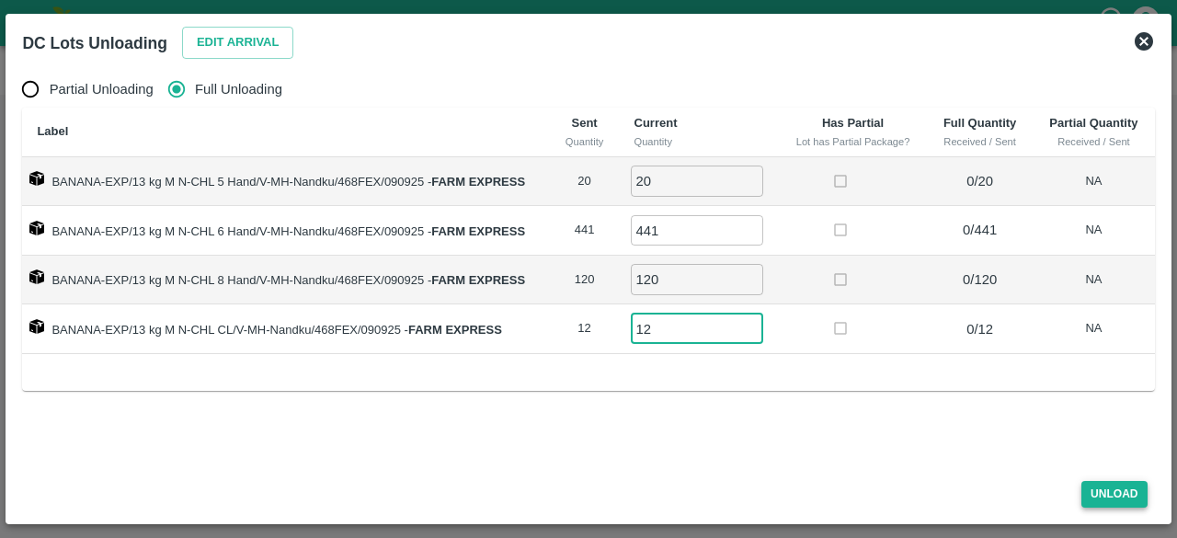
type input "12"
click at [1098, 498] on button "Unload" at bounding box center [1114, 494] width 66 height 27
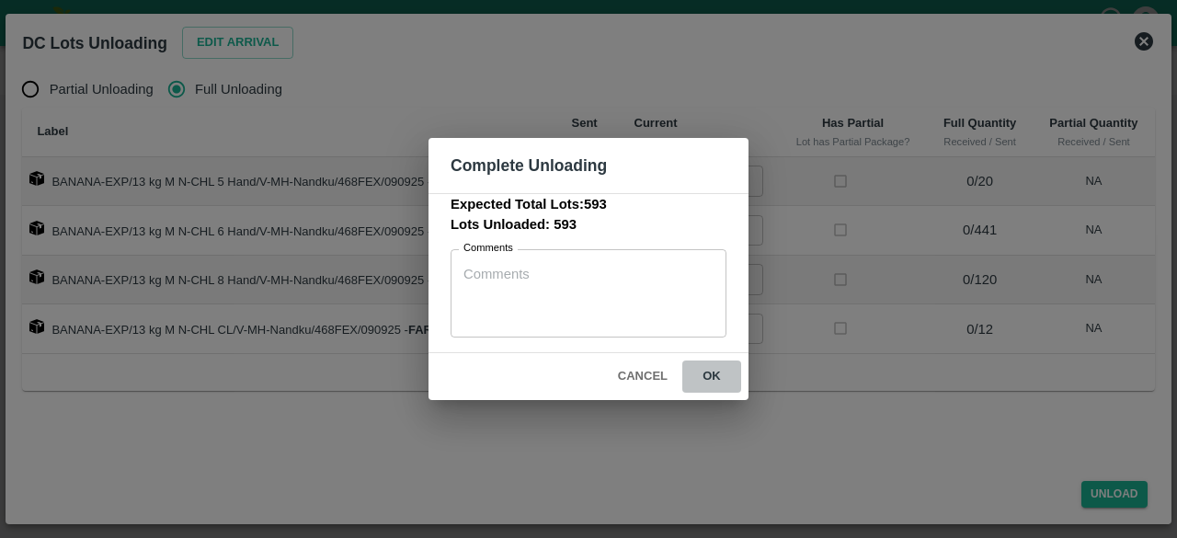
click at [714, 377] on button "ok" at bounding box center [711, 376] width 59 height 32
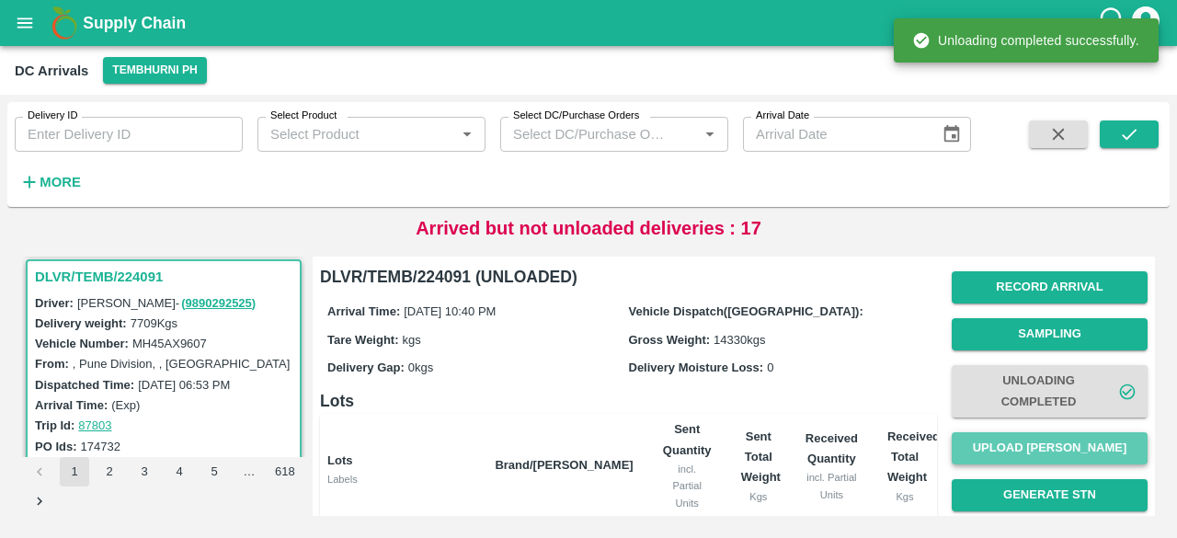
click at [1023, 457] on button "Upload [PERSON_NAME]" at bounding box center [1049, 448] width 196 height 32
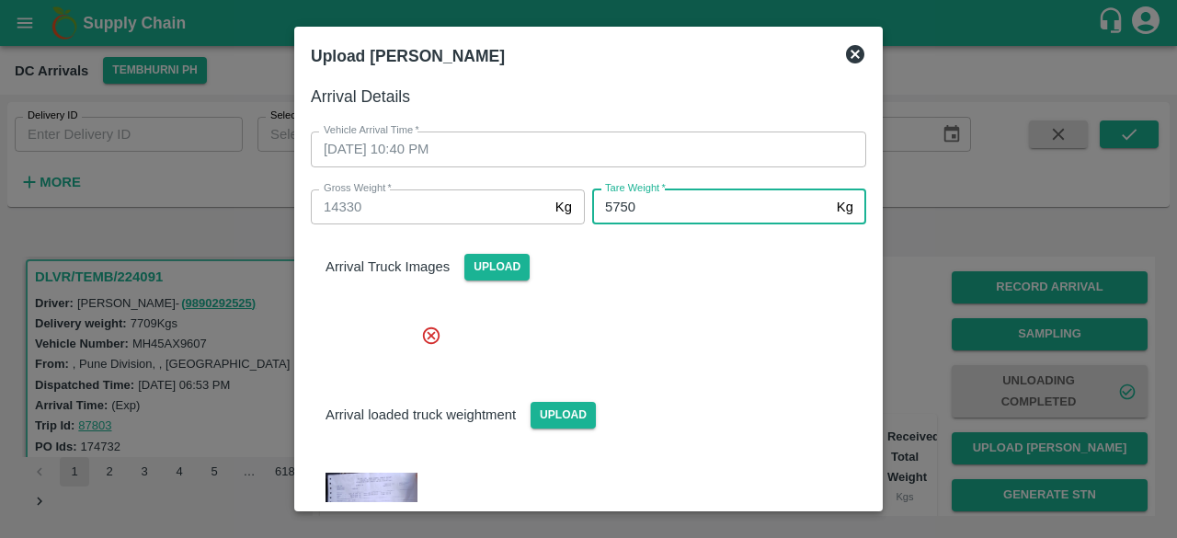
type input "5750"
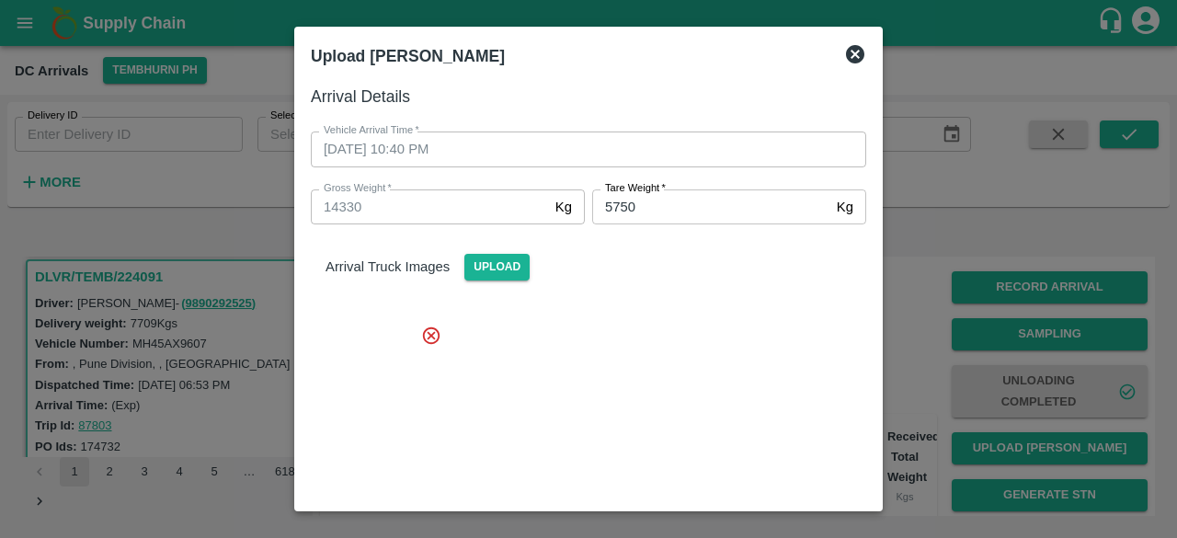
click at [684, 381] on div at bounding box center [581, 436] width 570 height 252
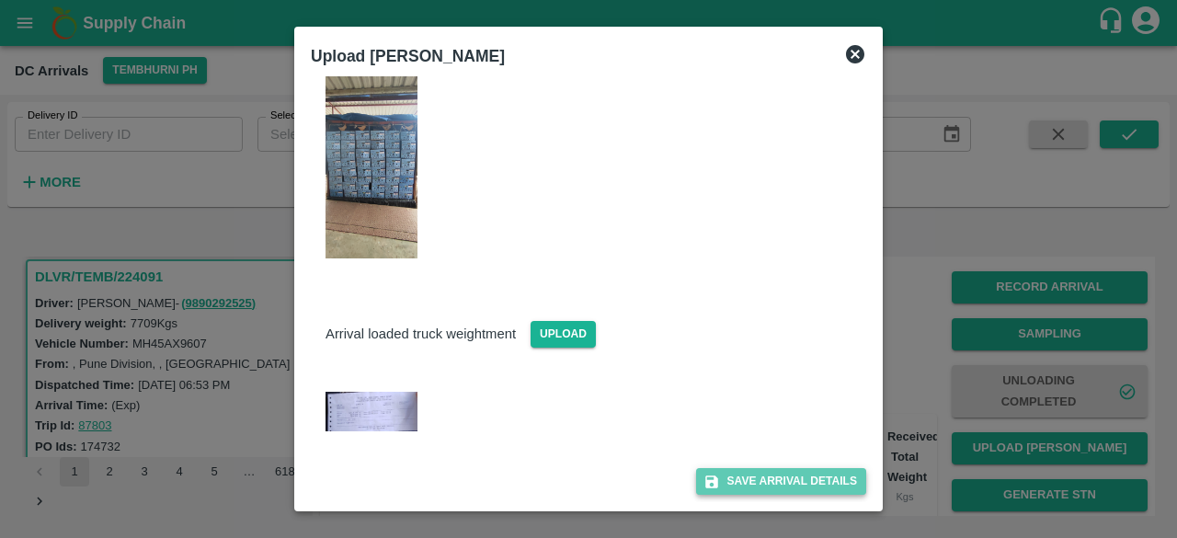
click at [775, 488] on button "Save Arrival Details" at bounding box center [781, 481] width 170 height 27
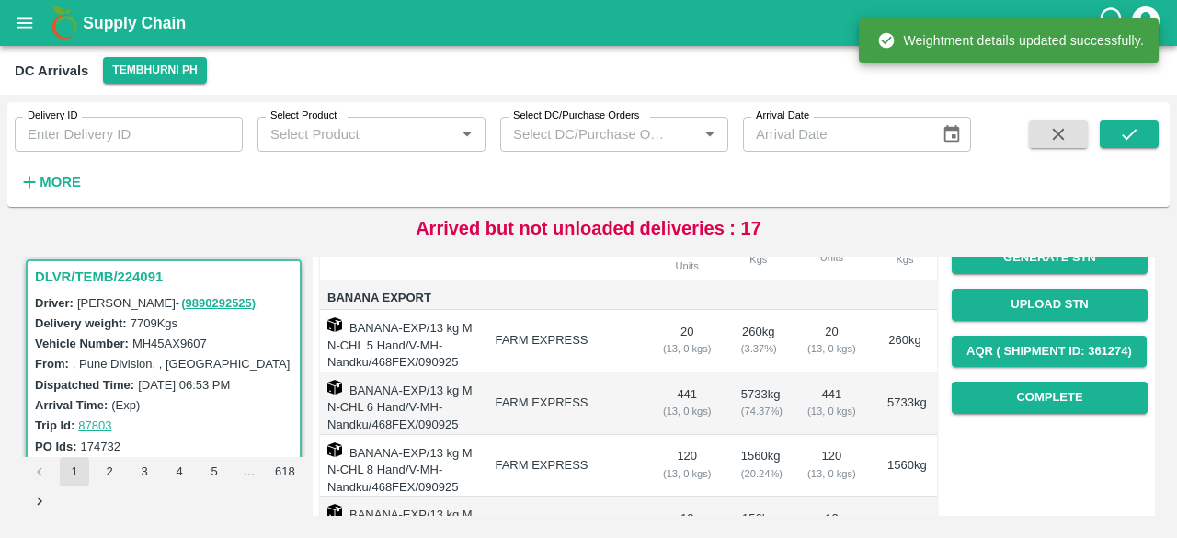
scroll to position [242, 0]
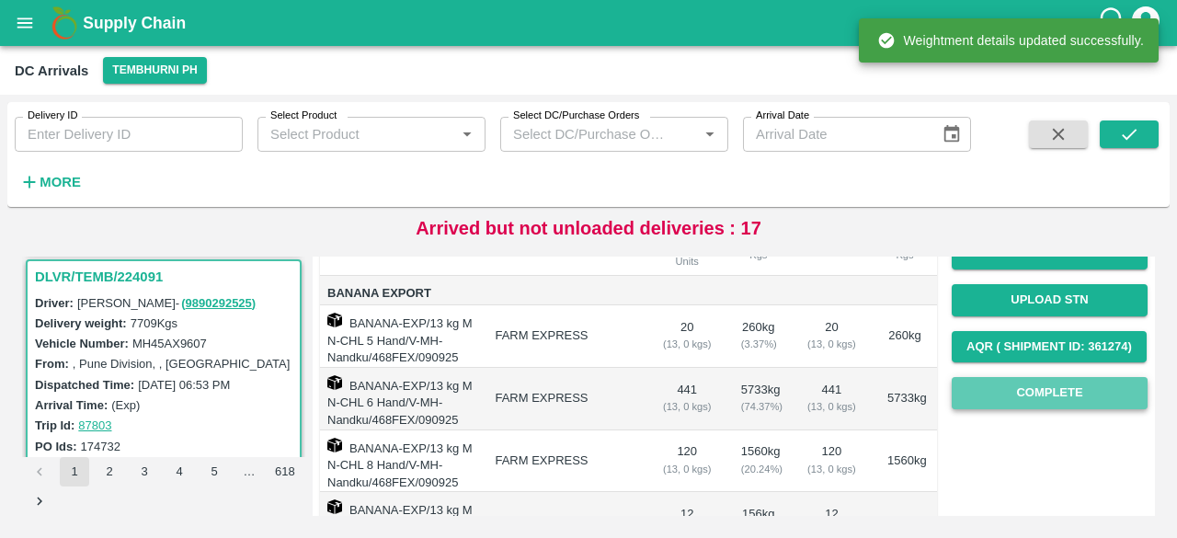
click at [1031, 384] on button "Complete" at bounding box center [1049, 393] width 196 height 32
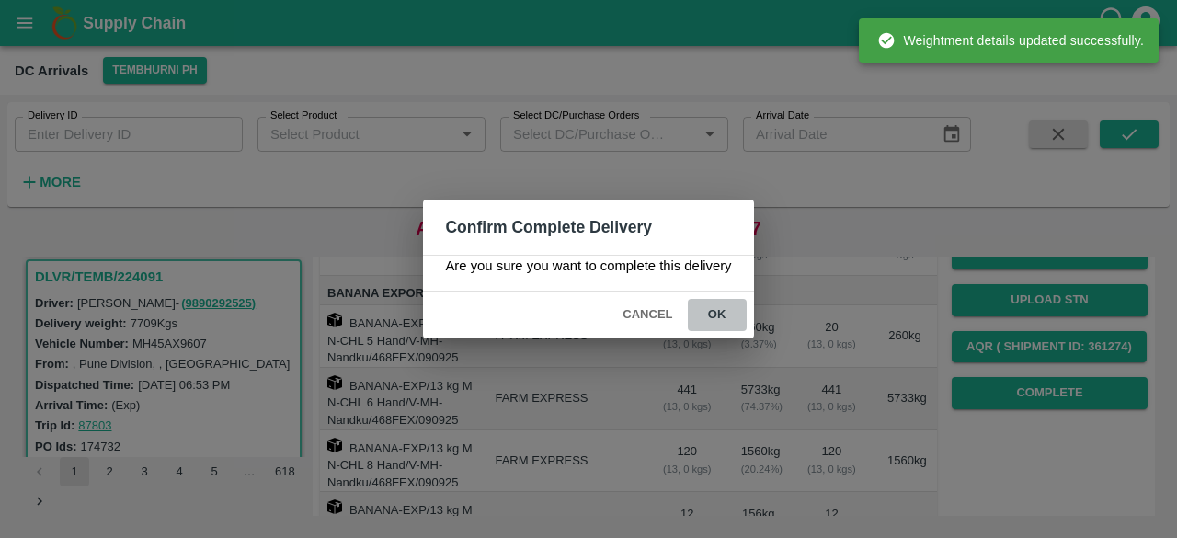
click at [711, 317] on button "ok" at bounding box center [717, 315] width 59 height 32
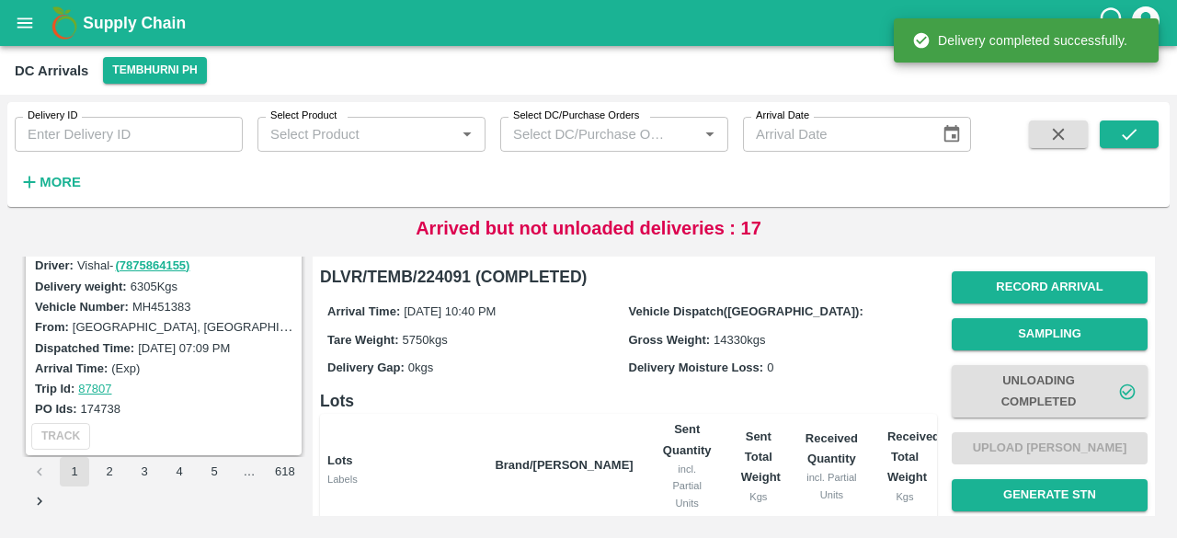
scroll to position [0, 0]
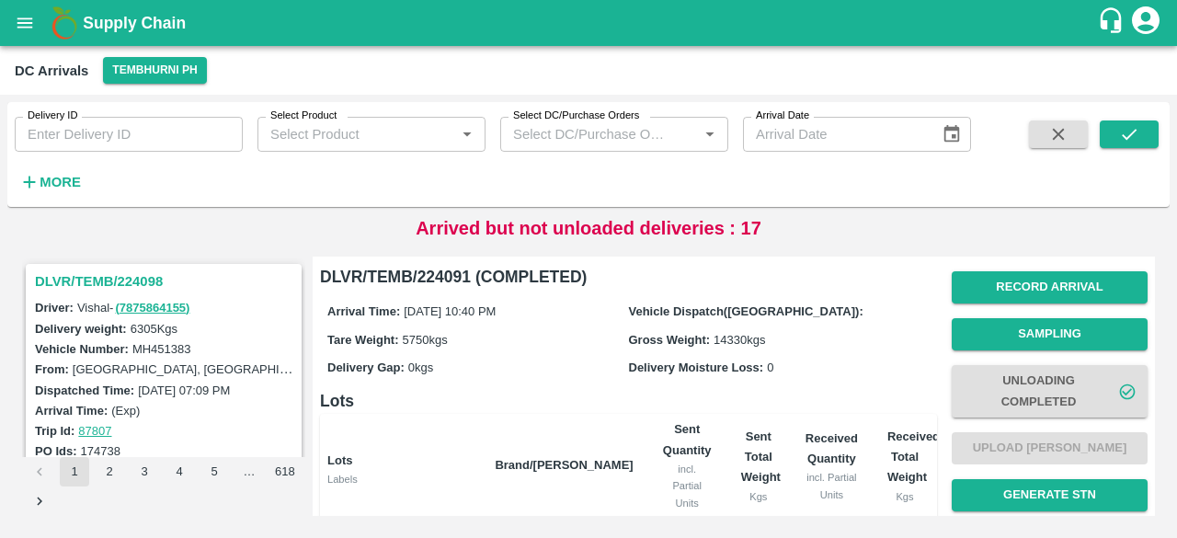
click at [120, 277] on h3 "DLVR/TEMB/224098" at bounding box center [166, 281] width 263 height 24
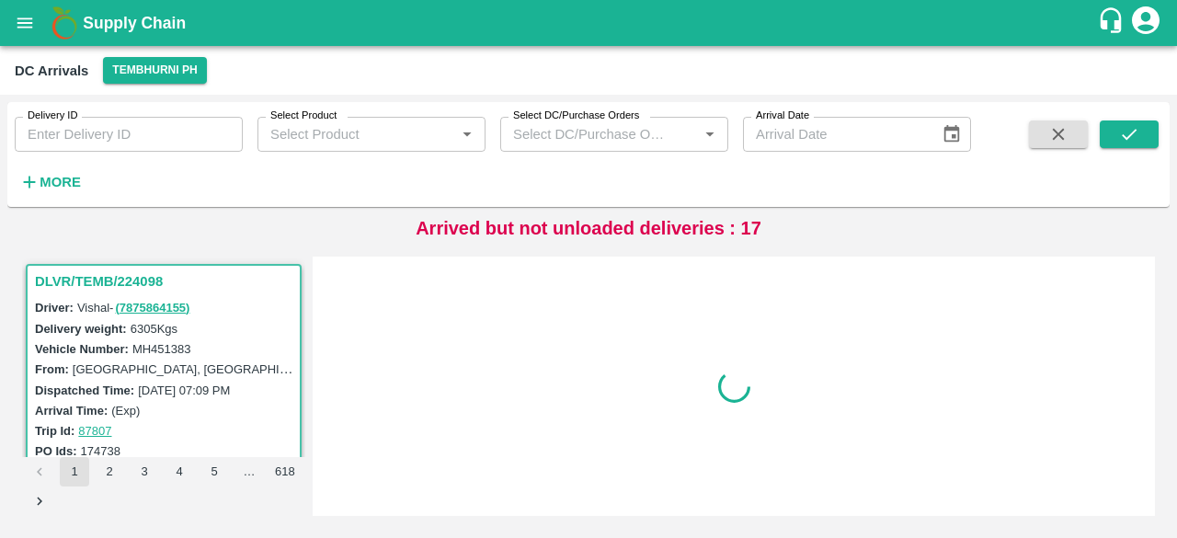
scroll to position [7, 0]
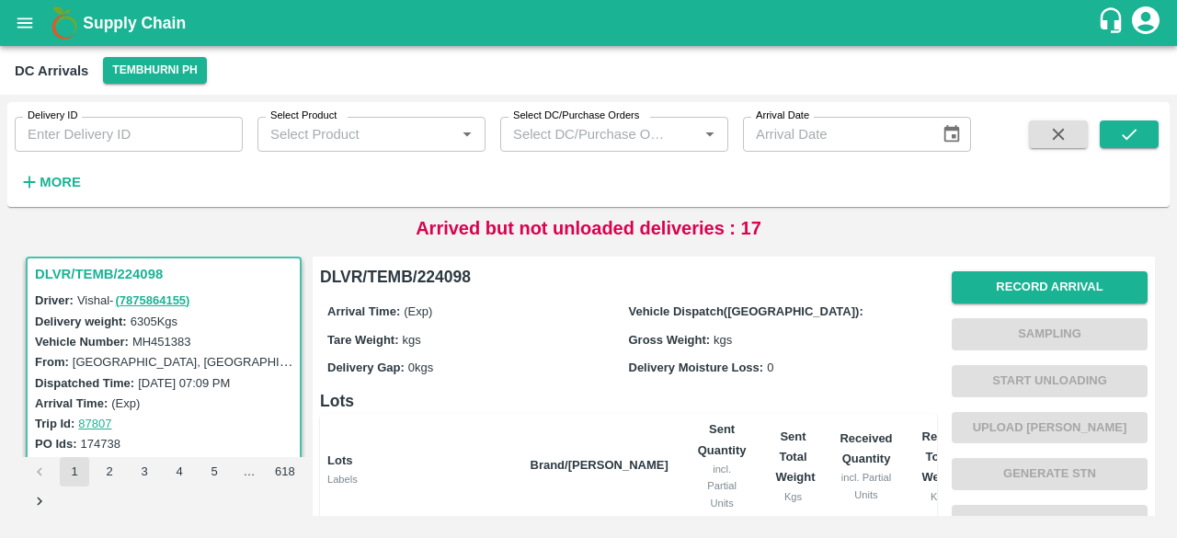
click at [167, 339] on label "MH451383" at bounding box center [161, 342] width 59 height 14
copy label "MH451383"
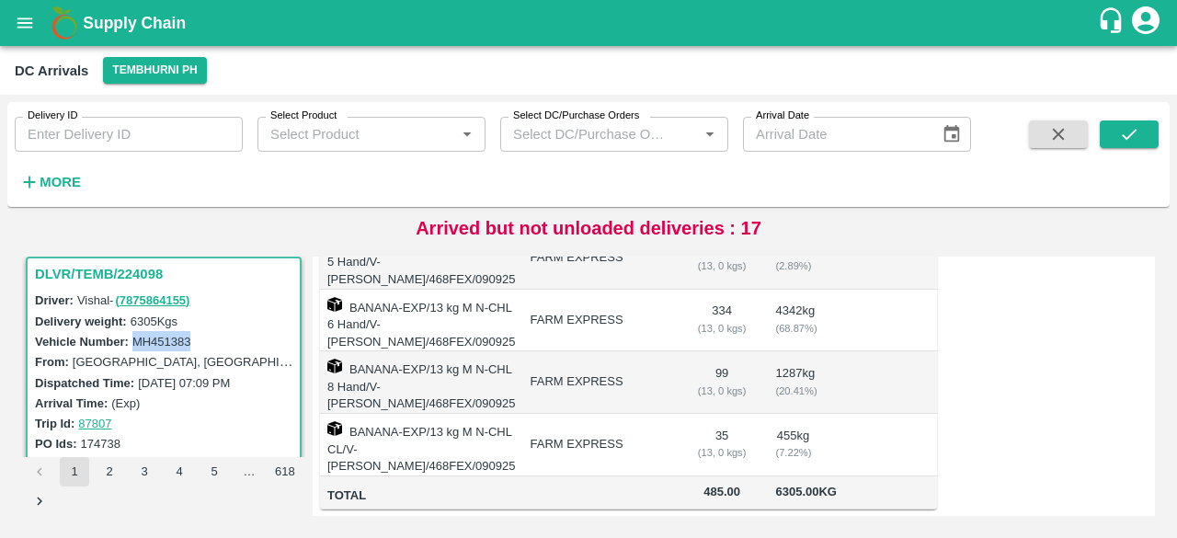
scroll to position [0, 0]
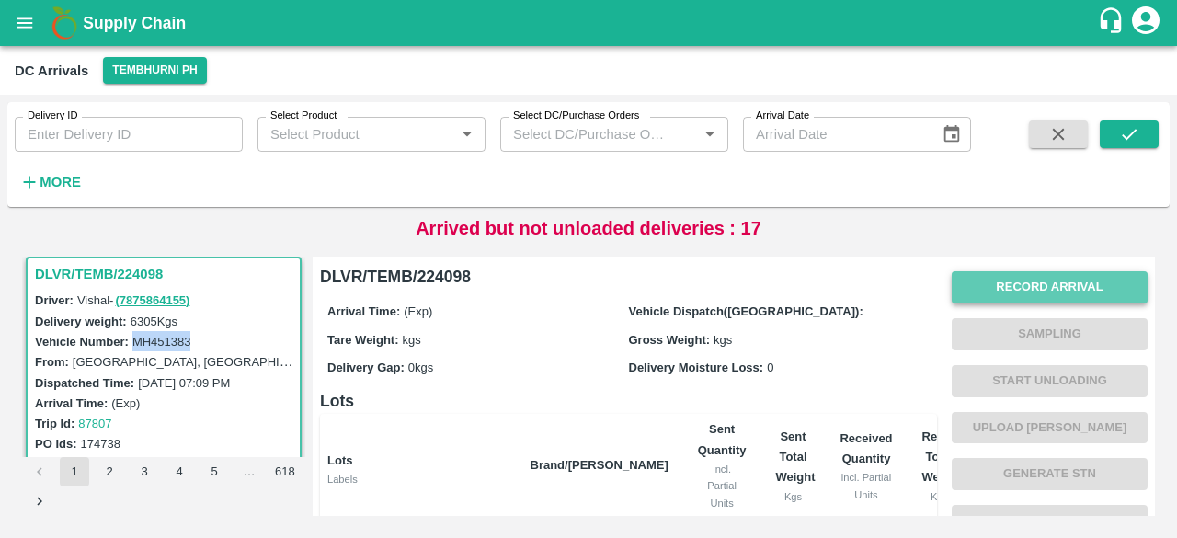
click at [1031, 289] on button "Record Arrival" at bounding box center [1049, 287] width 196 height 32
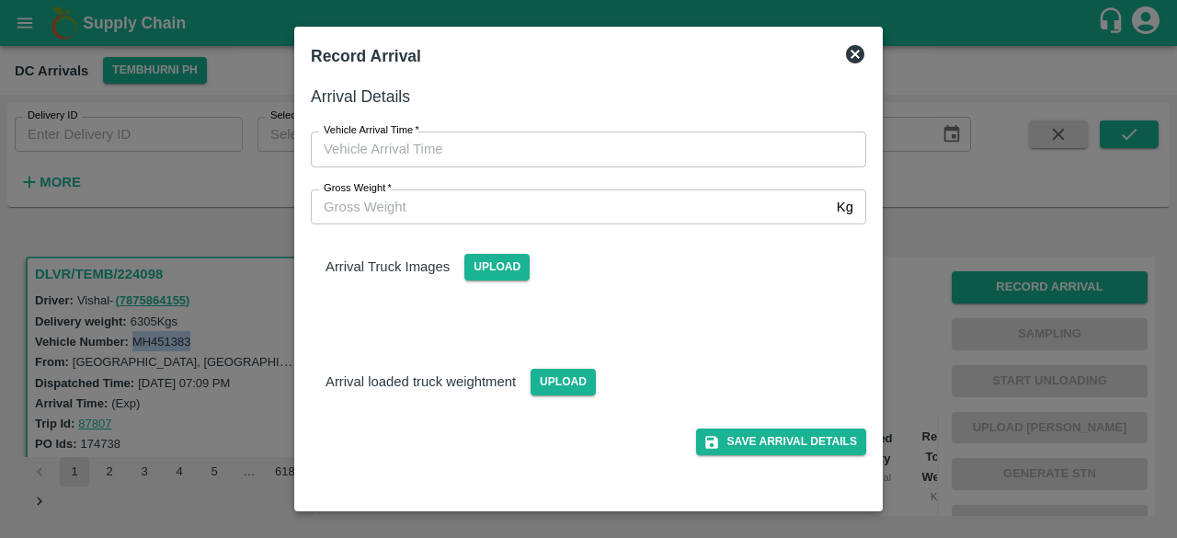
type input "DD/MM/YYYY hh:mm aa"
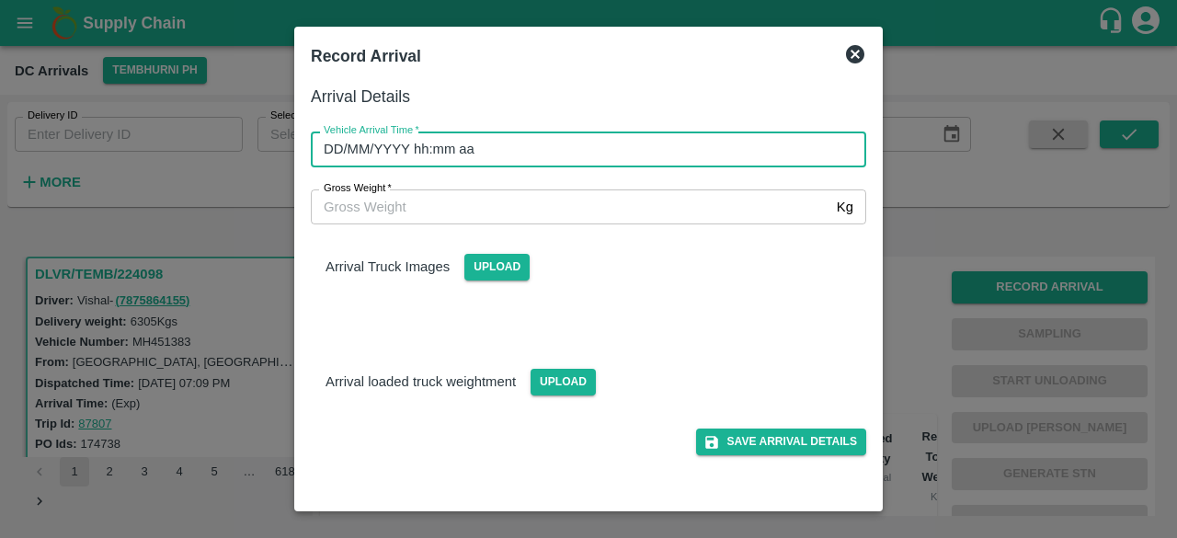
click at [552, 141] on input "DD/MM/YYYY hh:mm aa" at bounding box center [582, 148] width 542 height 35
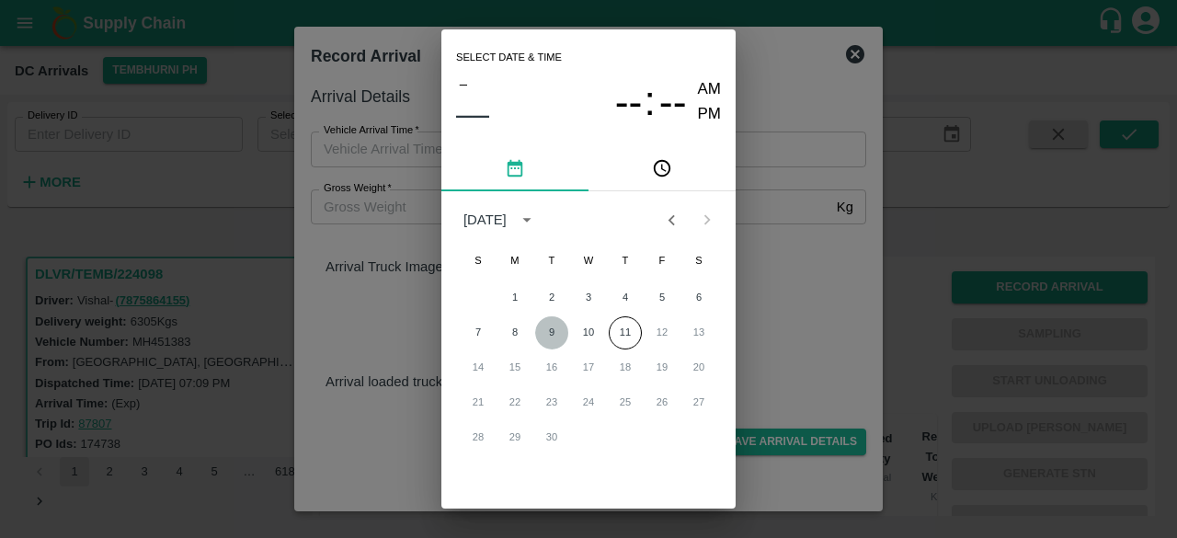
click at [552, 335] on button "9" at bounding box center [551, 332] width 33 height 33
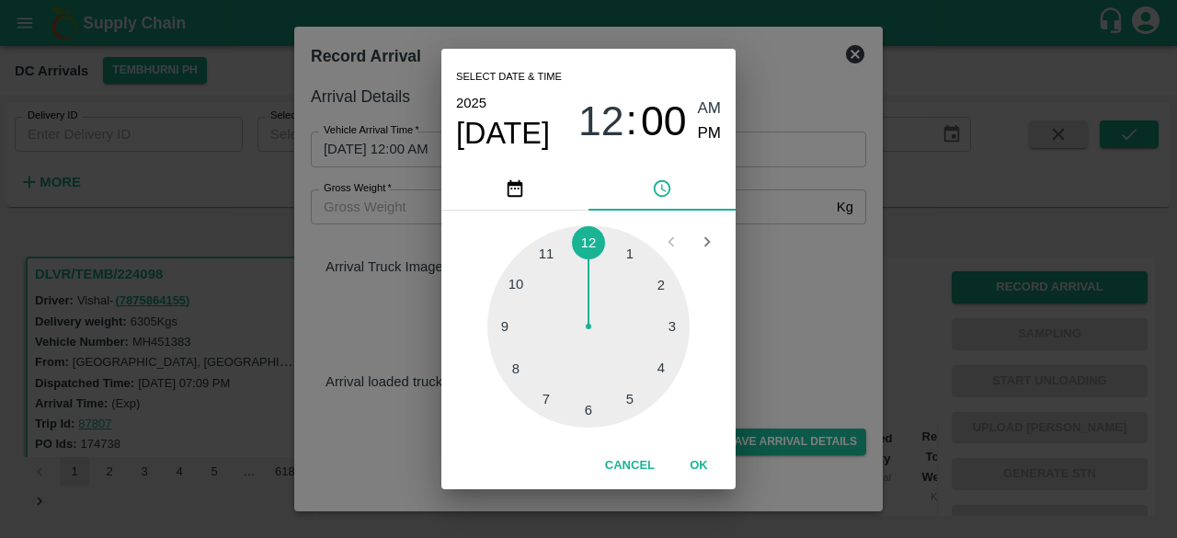
click at [512, 290] on div at bounding box center [588, 326] width 202 height 202
click at [709, 123] on span "PM" at bounding box center [710, 133] width 24 height 25
type input "[DATE] 10:00 PM"
click at [798, 323] on div "Select date & time [DATE] 10 : 00 AM PM 05 10 15 20 25 30 35 40 45 50 55 00 Can…" at bounding box center [588, 269] width 1177 height 538
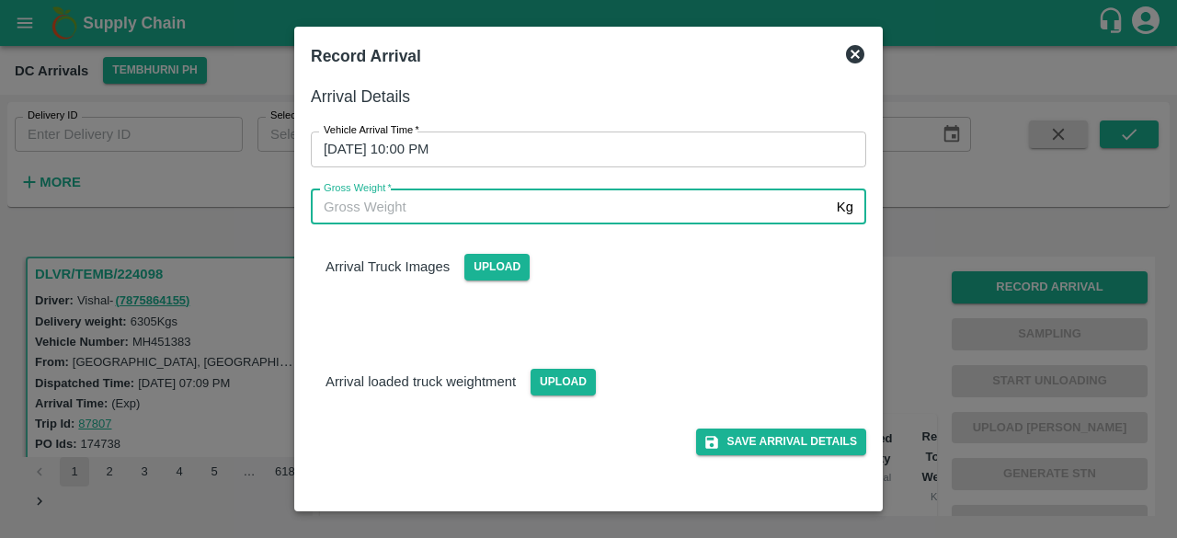
click at [390, 211] on input "Gross Weight   *" at bounding box center [570, 206] width 518 height 35
type input "12350"
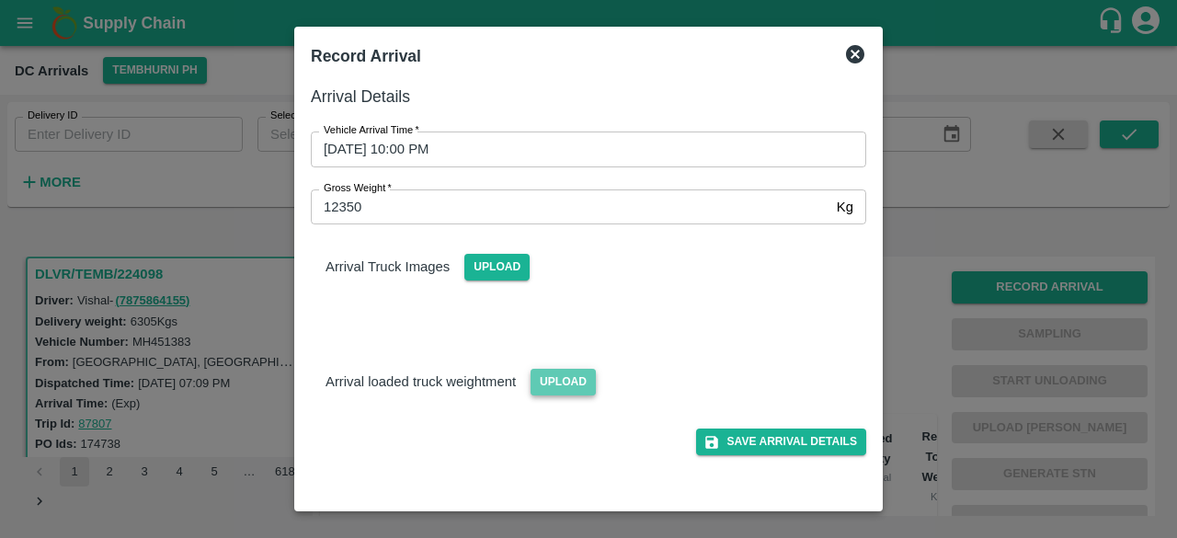
click at [557, 376] on span "Upload" at bounding box center [562, 382] width 65 height 27
click at [0, 0] on input "Upload" at bounding box center [0, 0] width 0 height 0
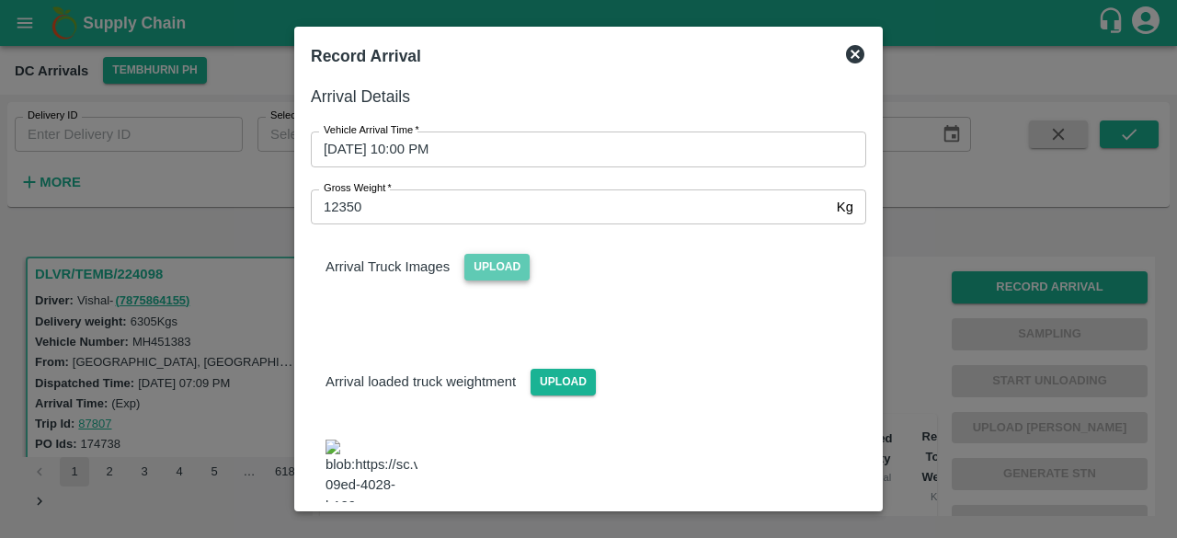
click at [480, 275] on span "Upload" at bounding box center [496, 267] width 65 height 27
click at [0, 0] on input "Upload" at bounding box center [0, 0] width 0 height 0
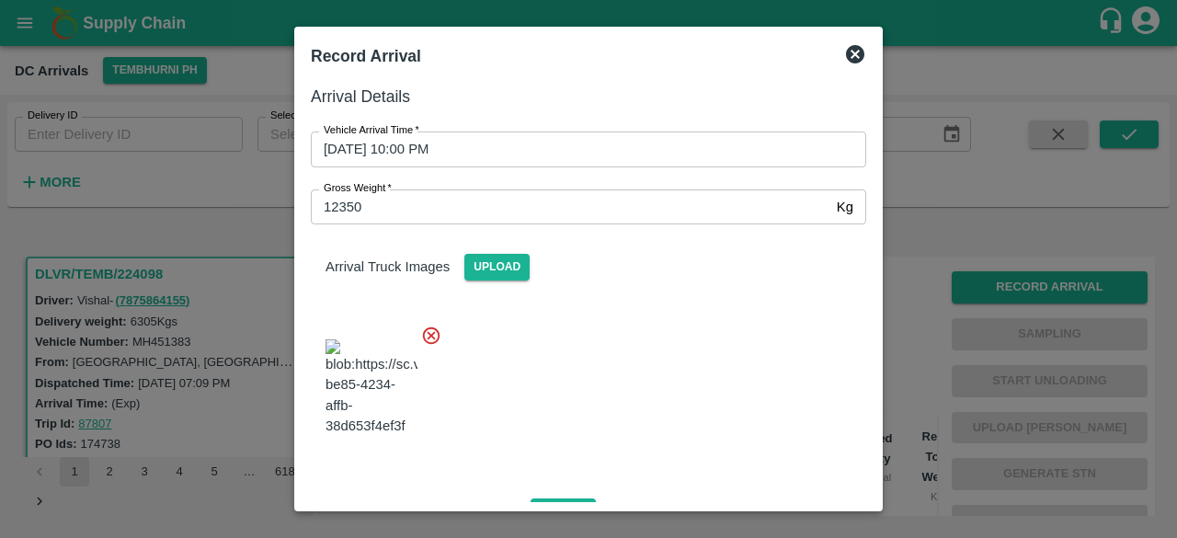
scroll to position [314, 0]
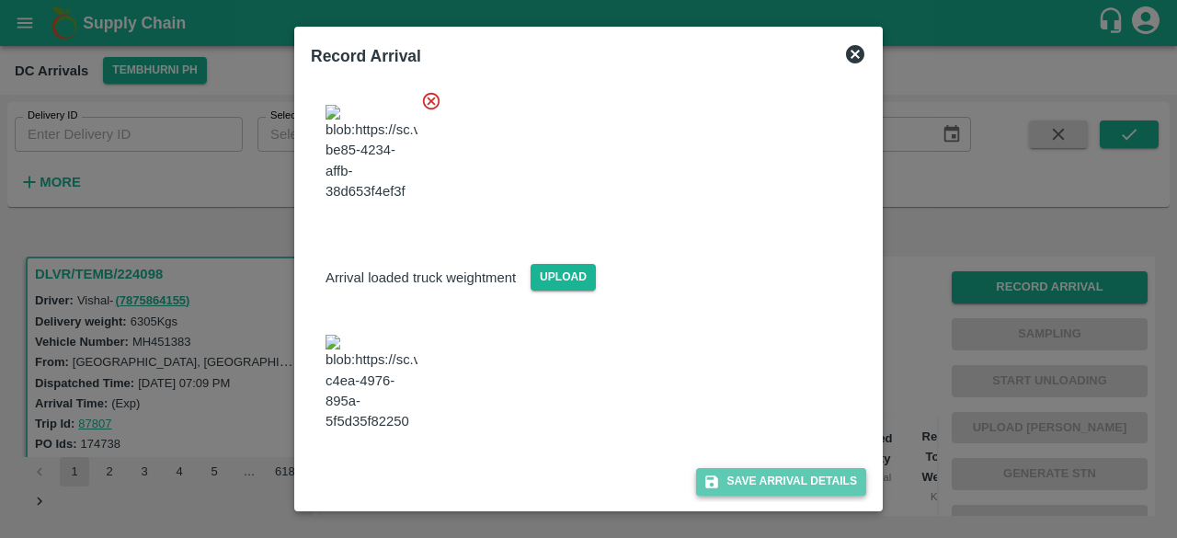
click at [760, 488] on button "Save Arrival Details" at bounding box center [781, 481] width 170 height 27
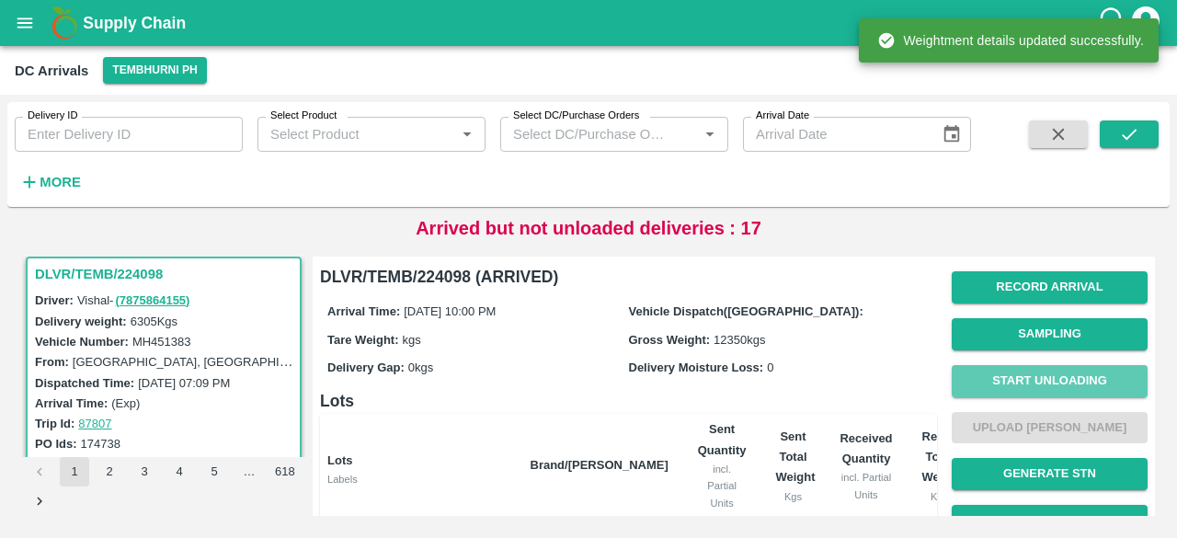
click at [1023, 383] on button "Start Unloading" at bounding box center [1049, 381] width 196 height 32
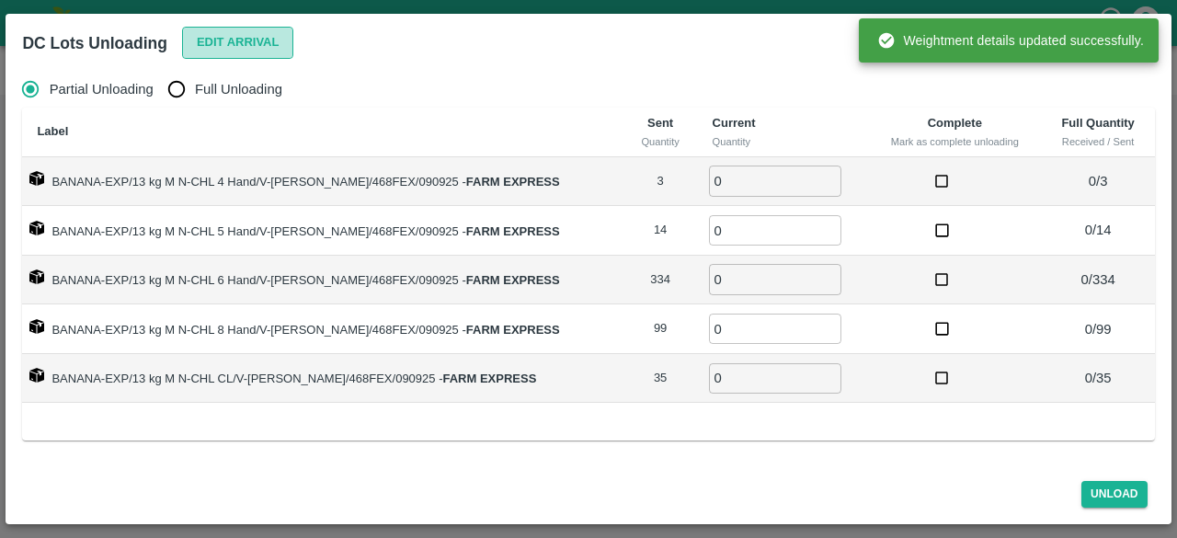
click at [222, 27] on button "Edit Arrival" at bounding box center [238, 43] width 112 height 32
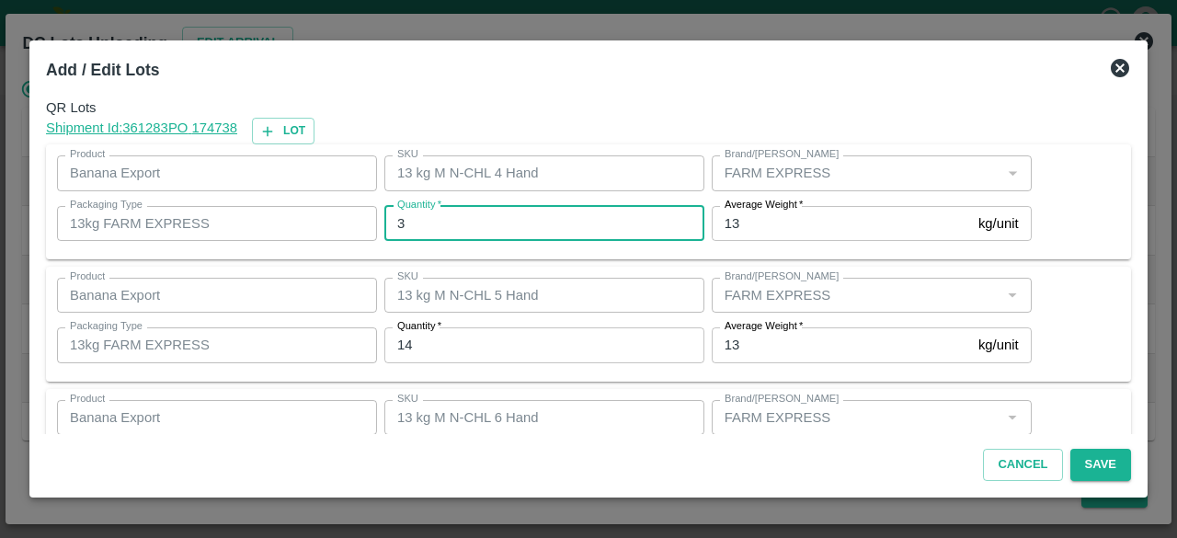
click at [491, 226] on input "3" at bounding box center [544, 223] width 320 height 35
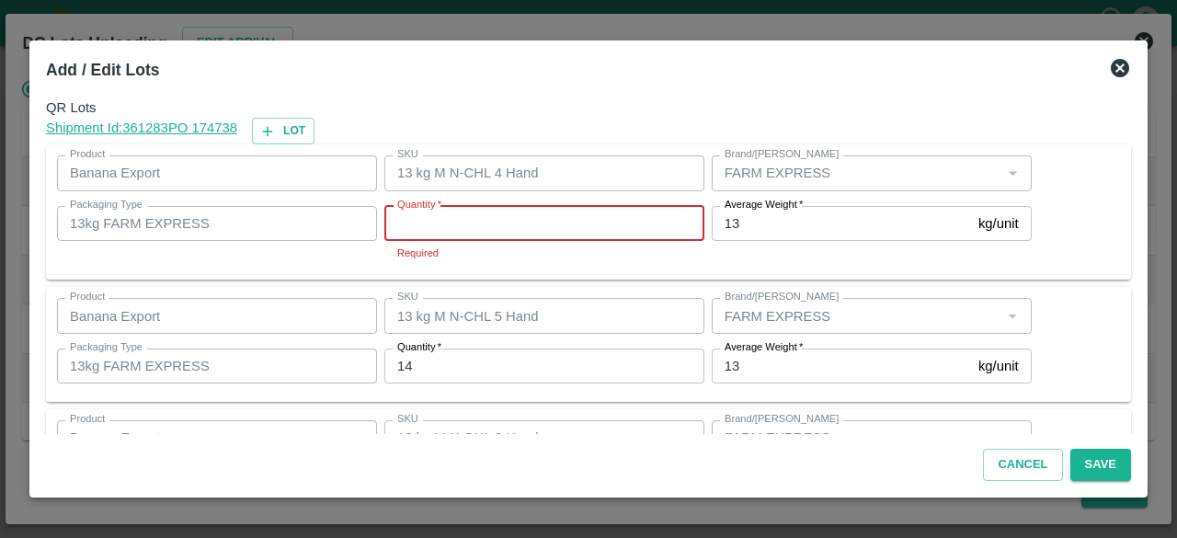
type input "3"
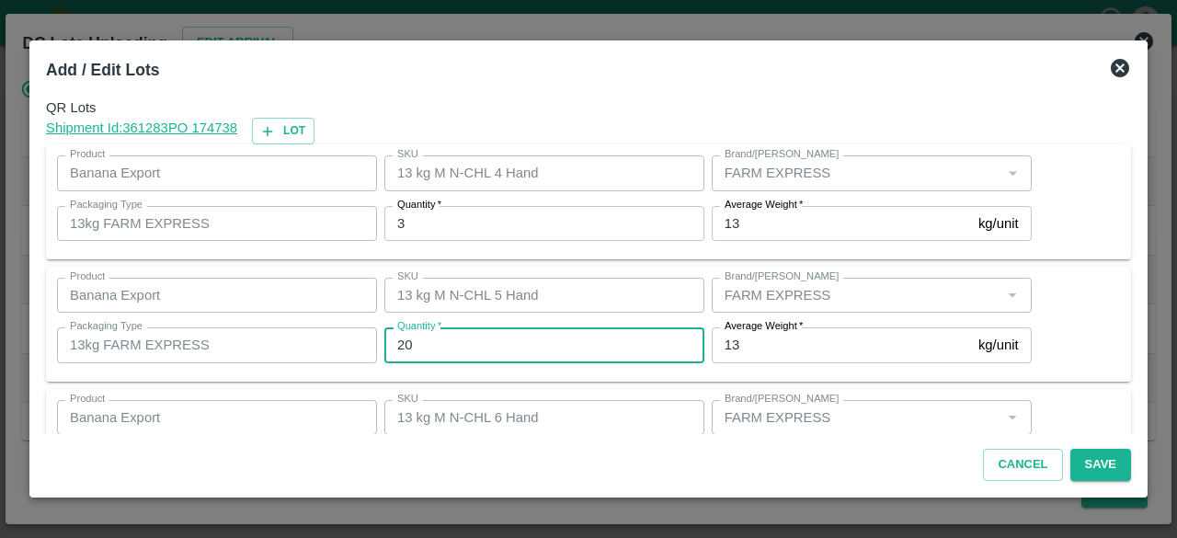
type input "20"
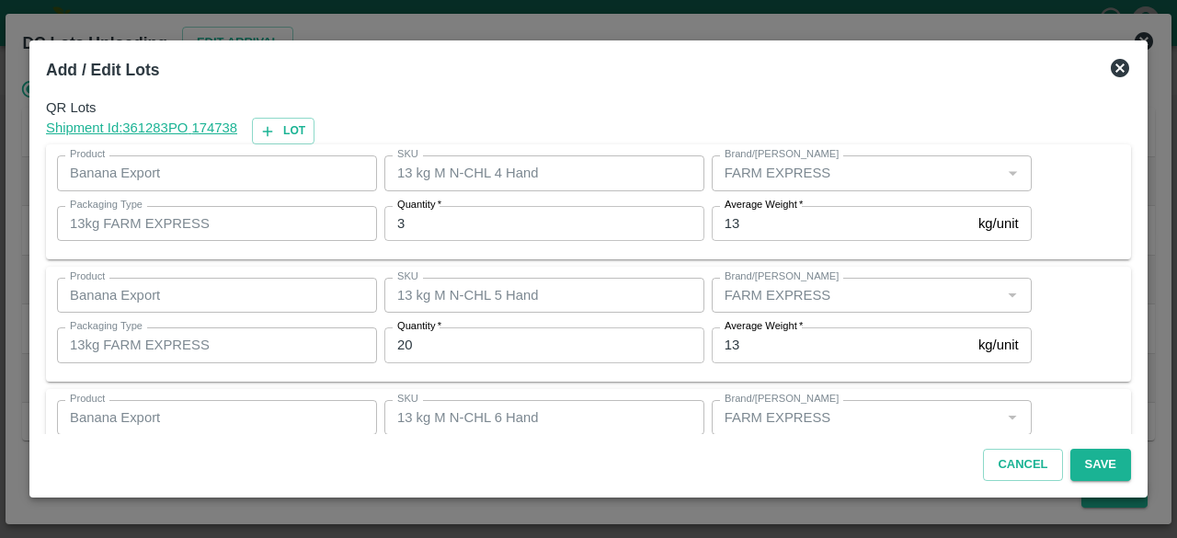
scroll to position [204, 0]
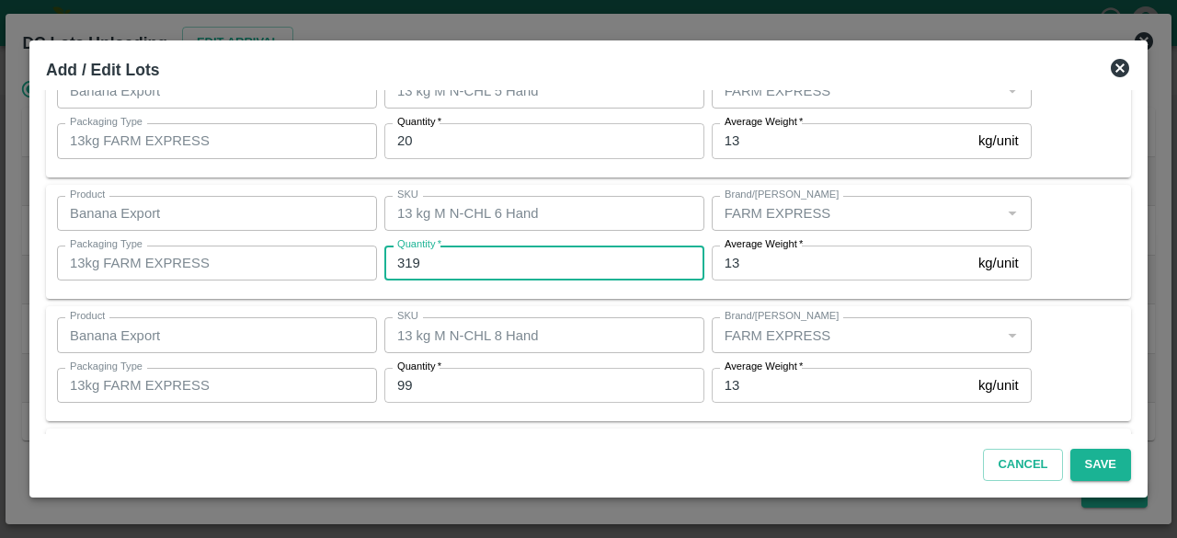
type input "319"
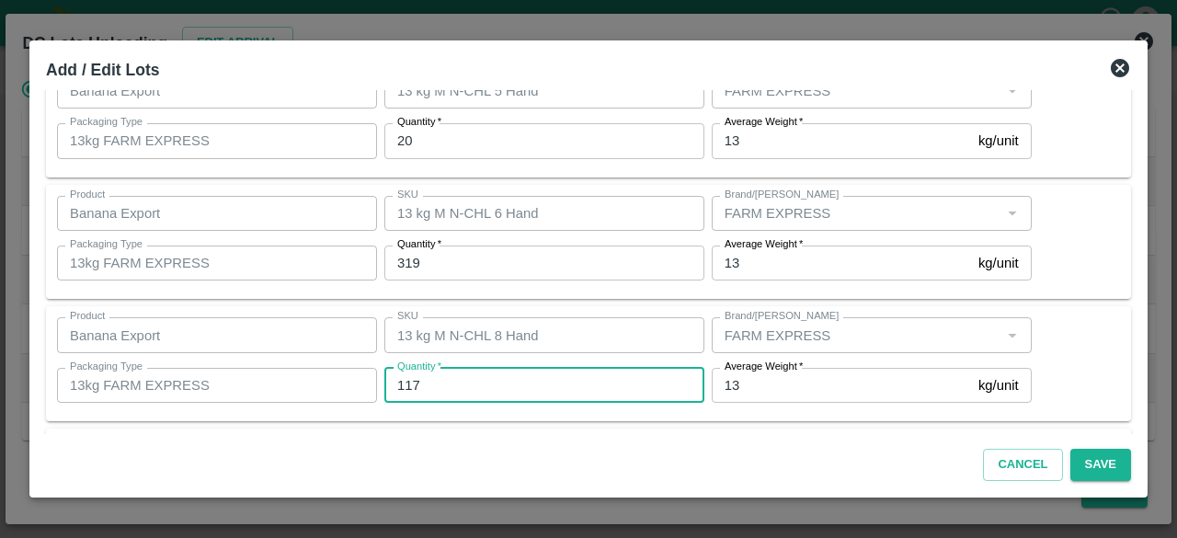
type input "117"
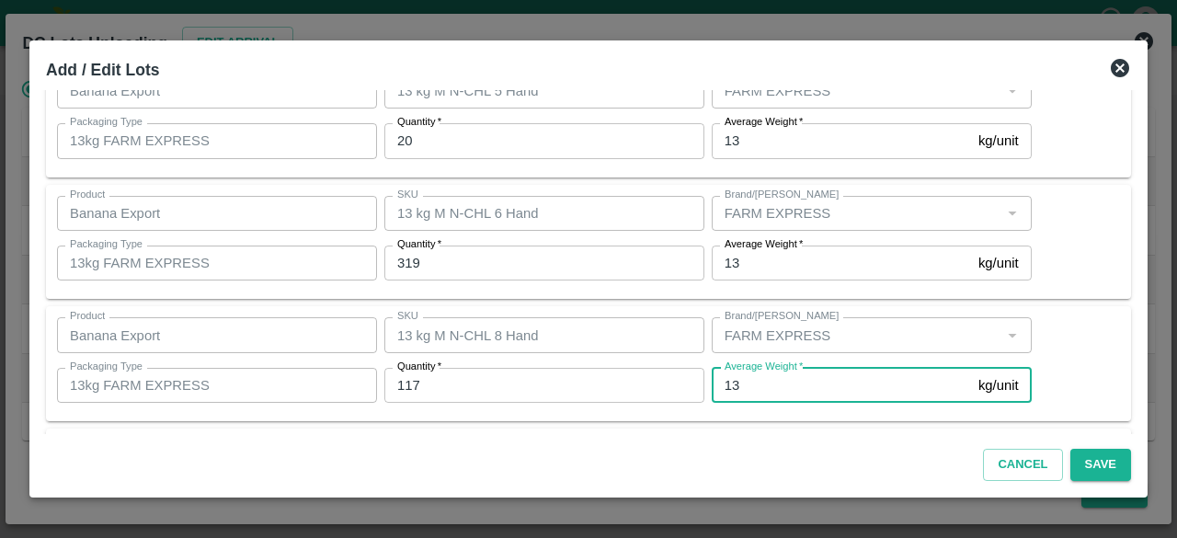
scroll to position [326, 0]
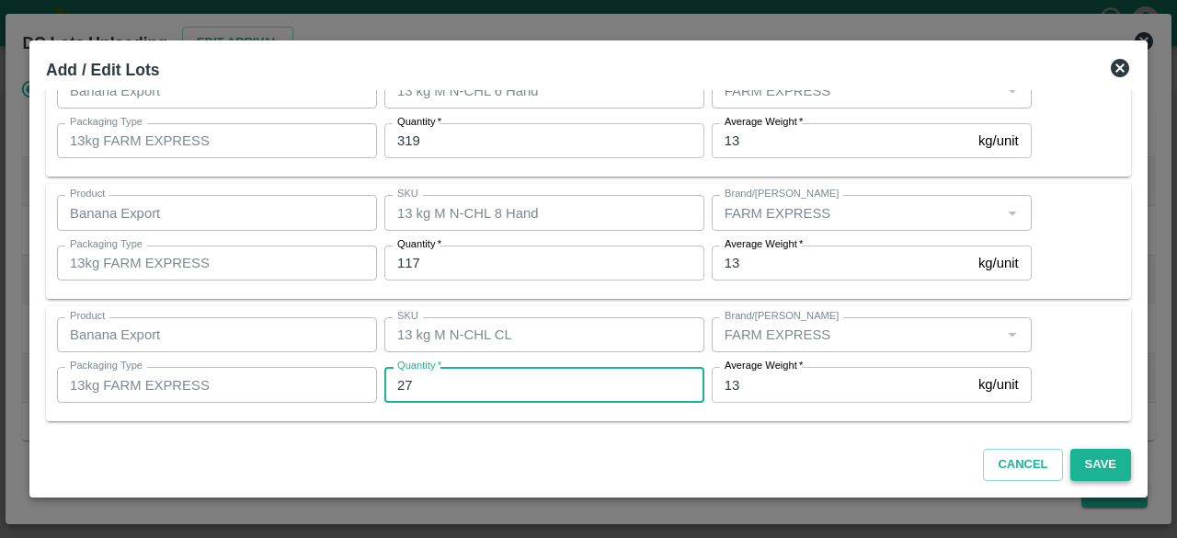
type input "27"
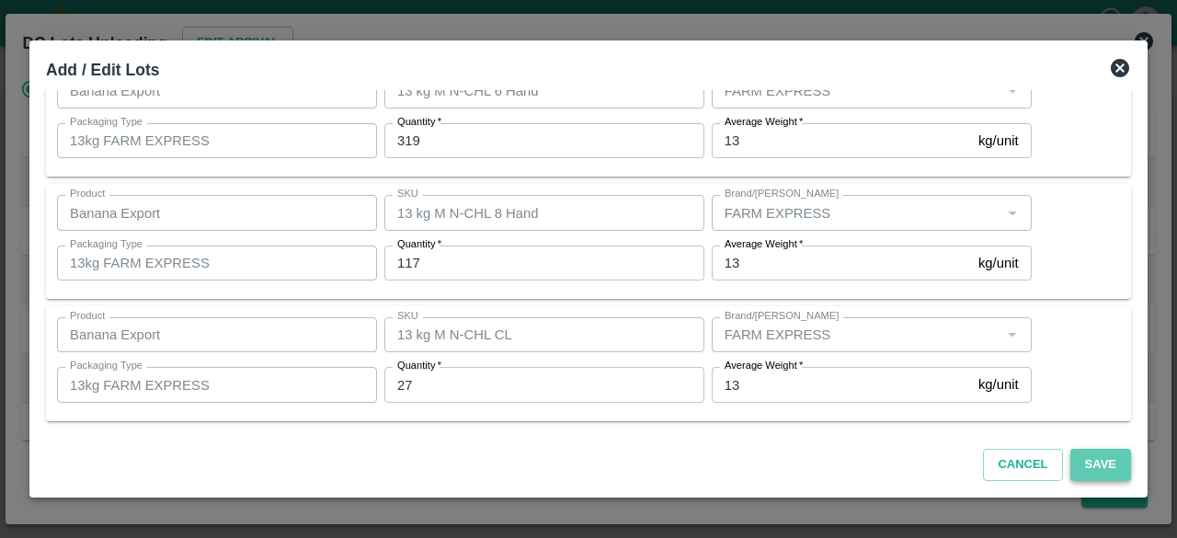
click at [1098, 462] on button "Save" at bounding box center [1100, 465] width 61 height 32
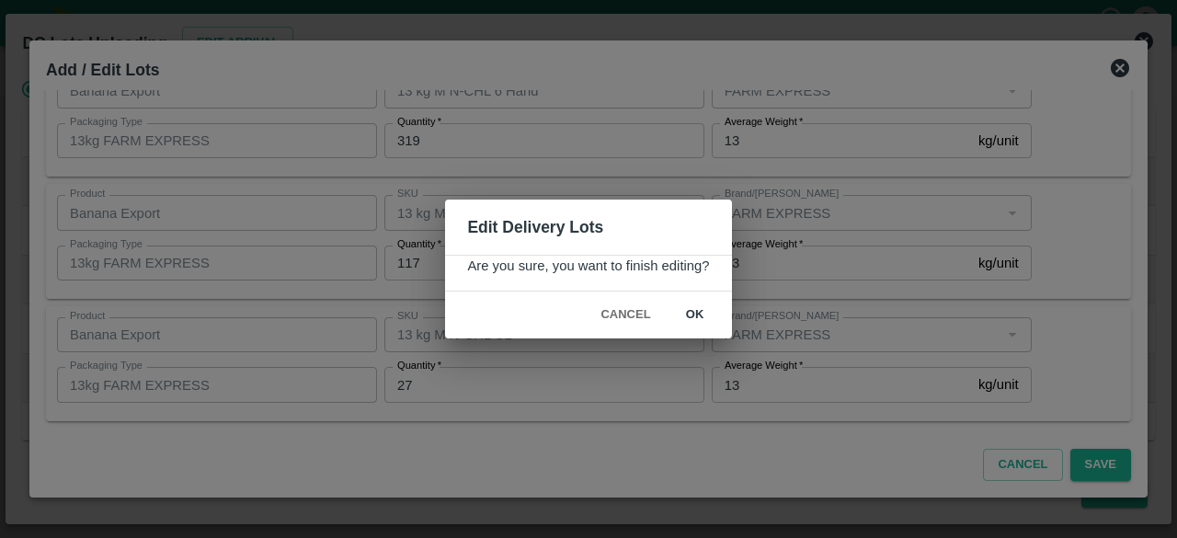
click at [689, 318] on button "ok" at bounding box center [695, 315] width 59 height 32
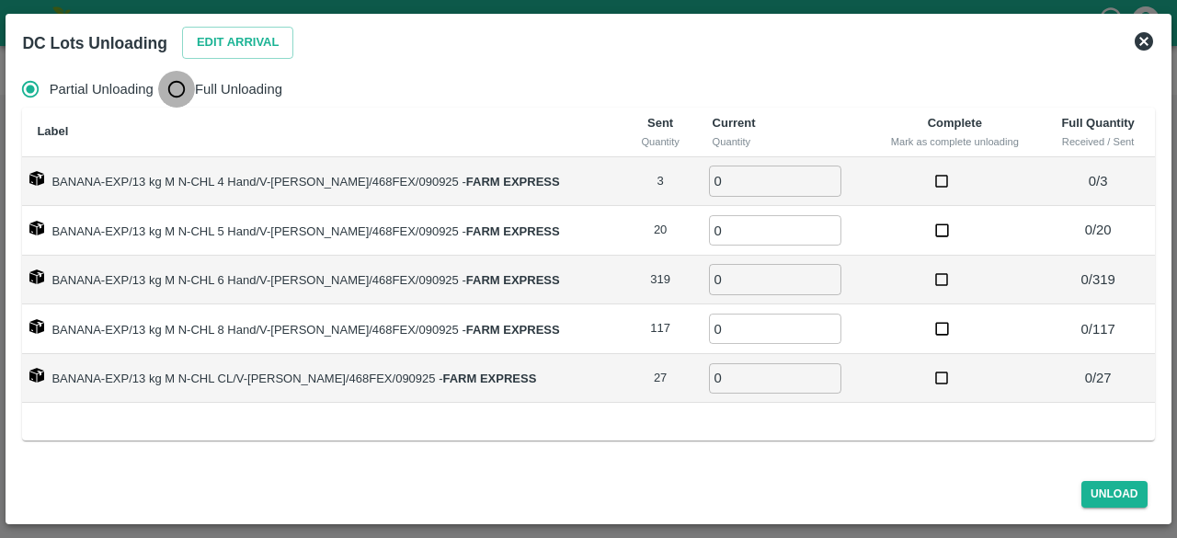
click at [180, 87] on input "Full Unloading" at bounding box center [176, 89] width 37 height 37
radio input "true"
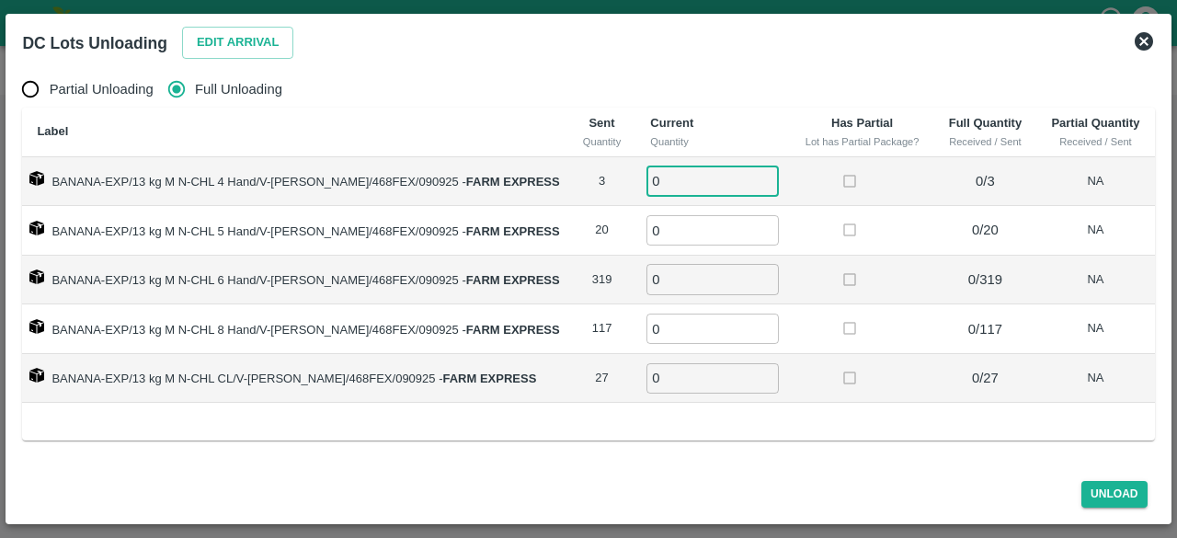
click at [659, 185] on input "0" at bounding box center [712, 180] width 132 height 30
type input "3"
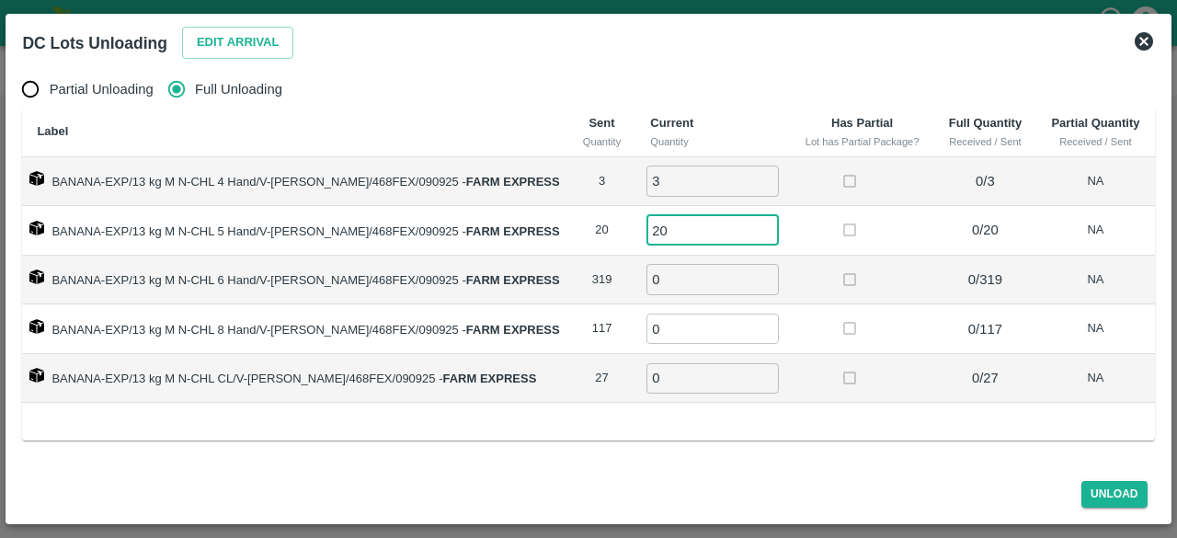
type input "20"
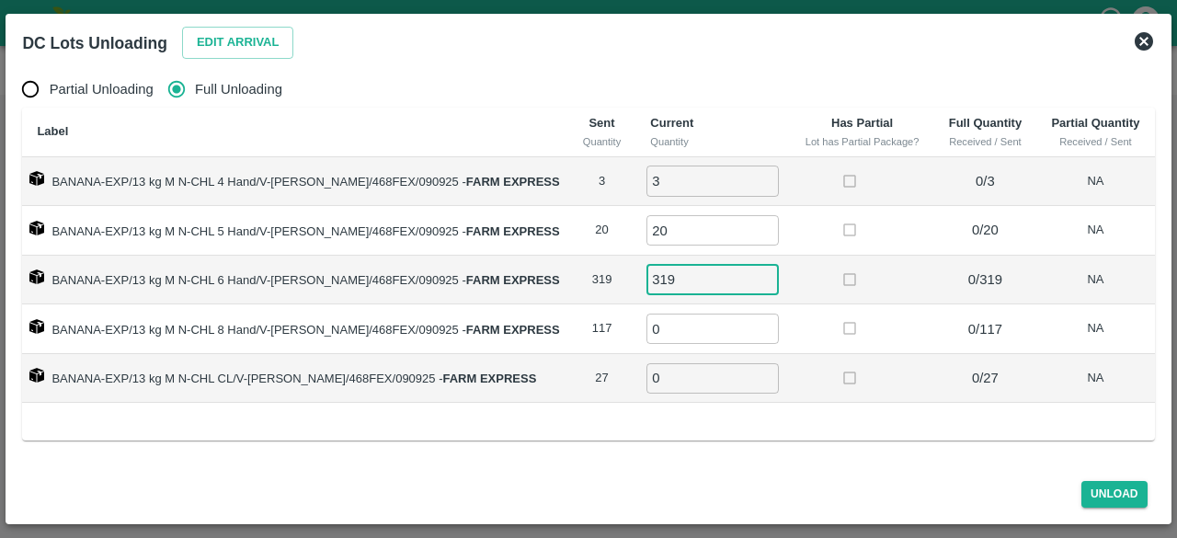
type input "319"
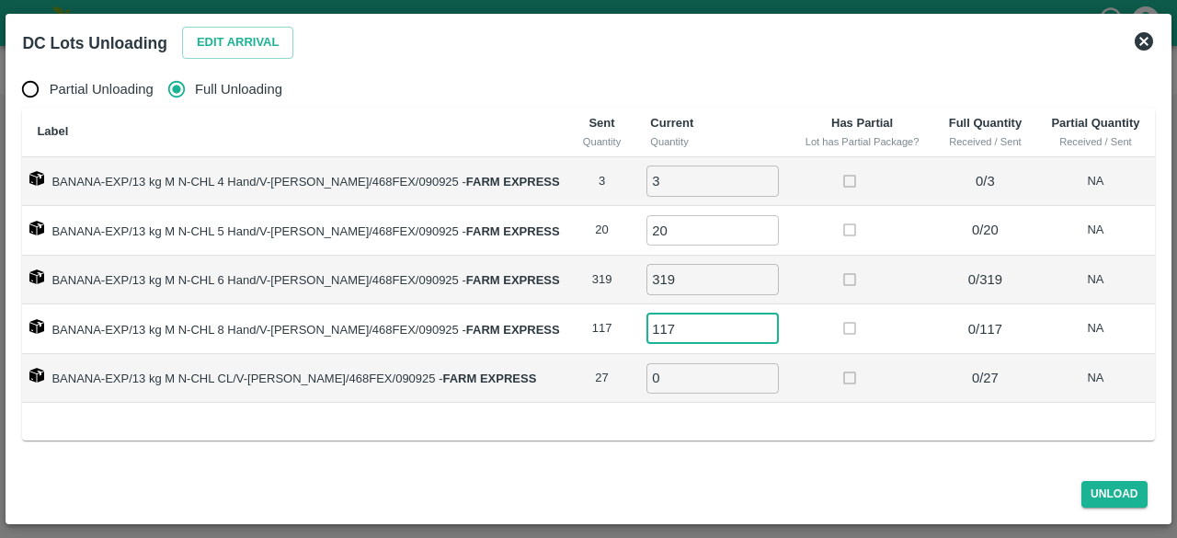
type input "117"
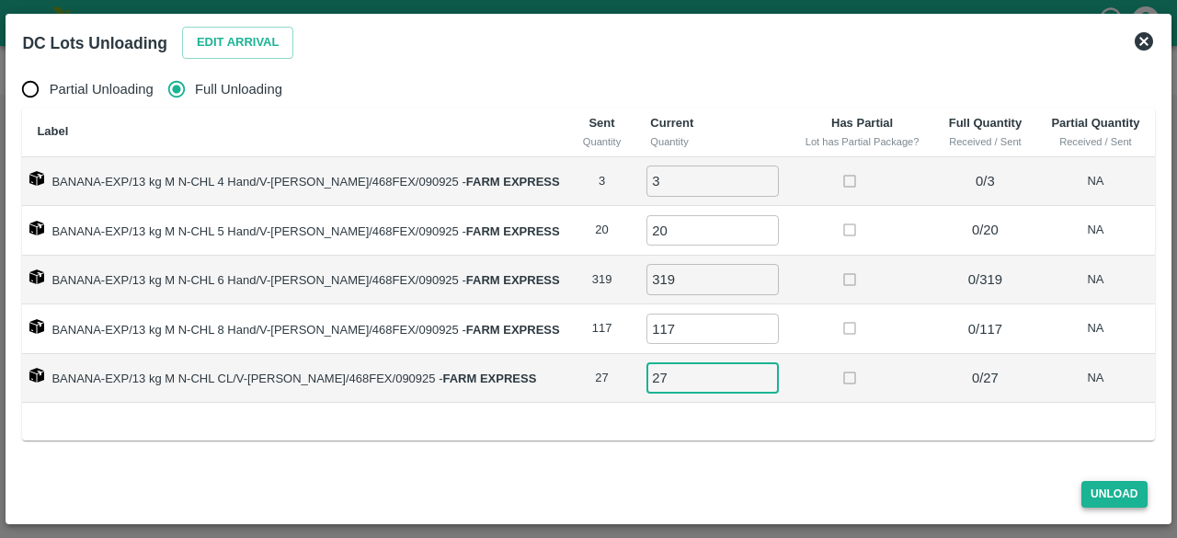
type input "27"
click at [1100, 493] on button "Unload" at bounding box center [1114, 494] width 66 height 27
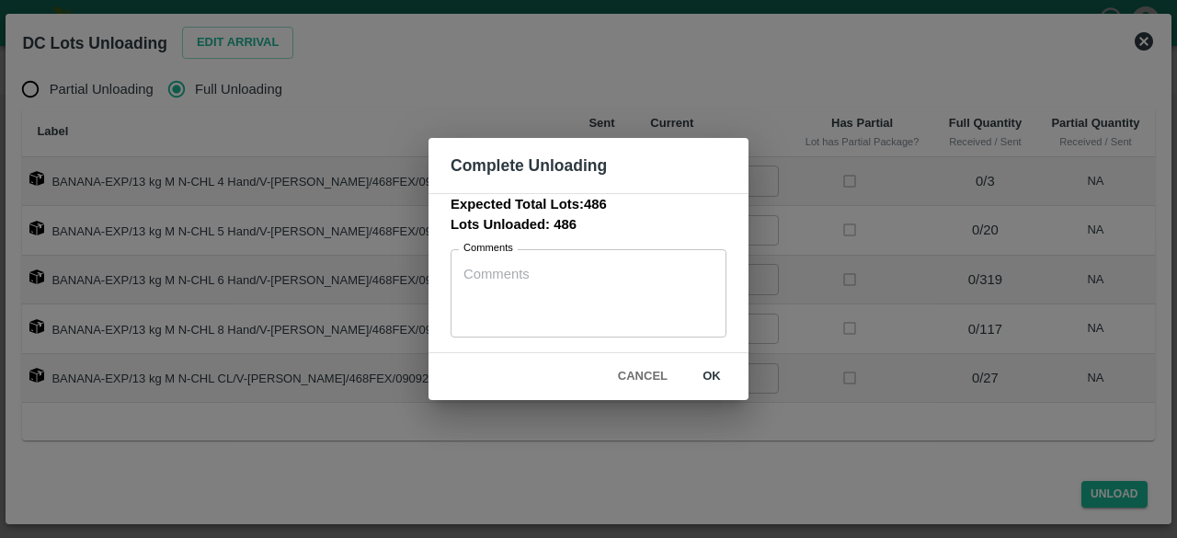
click at [632, 380] on button "Cancel" at bounding box center [642, 376] width 64 height 32
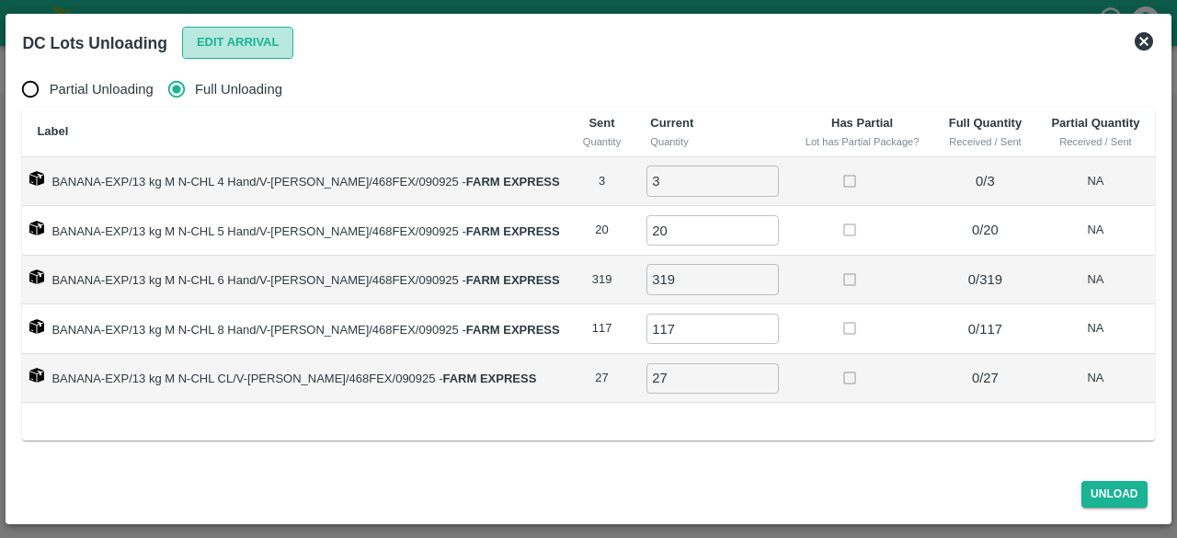
click at [236, 34] on button "Edit Arrival" at bounding box center [238, 43] width 112 height 32
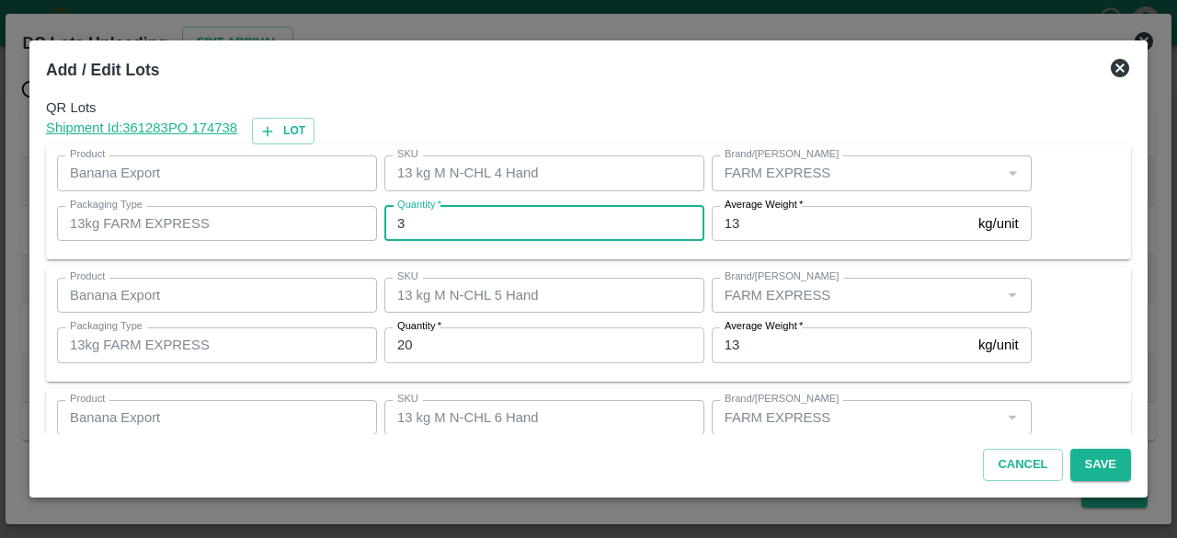
click at [472, 216] on input "3" at bounding box center [544, 223] width 320 height 35
type input "2"
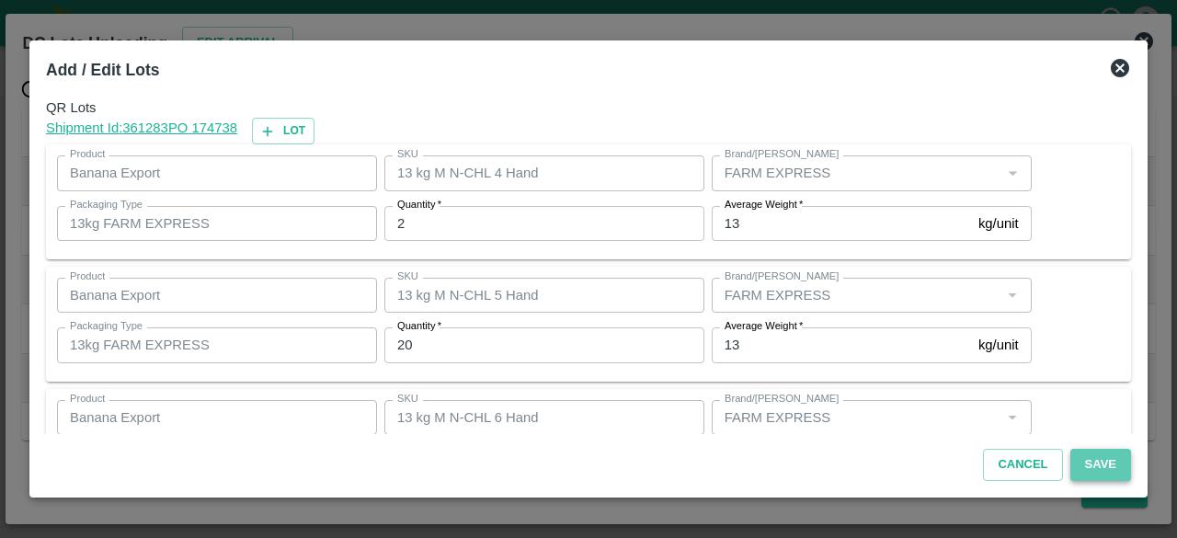
click at [1108, 459] on button "Save" at bounding box center [1100, 465] width 61 height 32
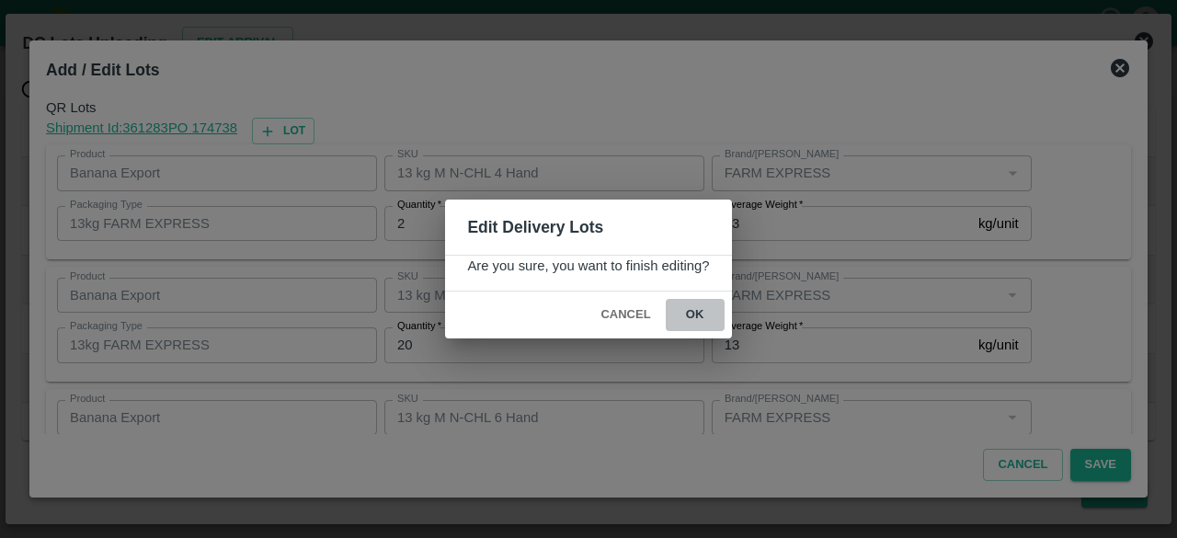
click at [699, 315] on button "ok" at bounding box center [695, 315] width 59 height 32
click at [327, 302] on div "Edit Delivery Lots Are you sure, you want to finish editing? Cancel ok" at bounding box center [588, 269] width 1177 height 538
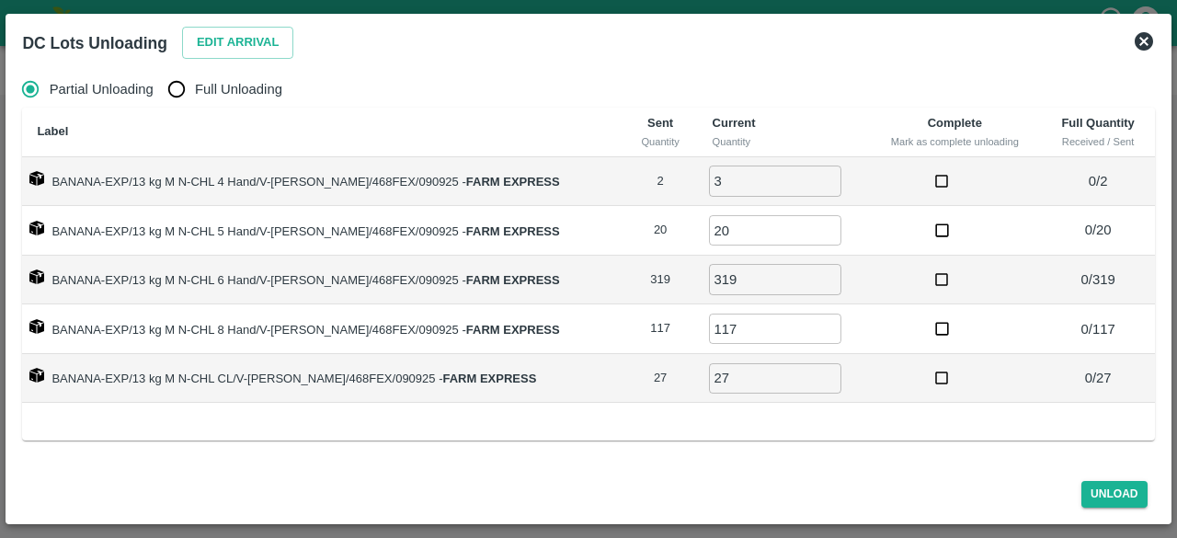
radio input "true"
type input "0"
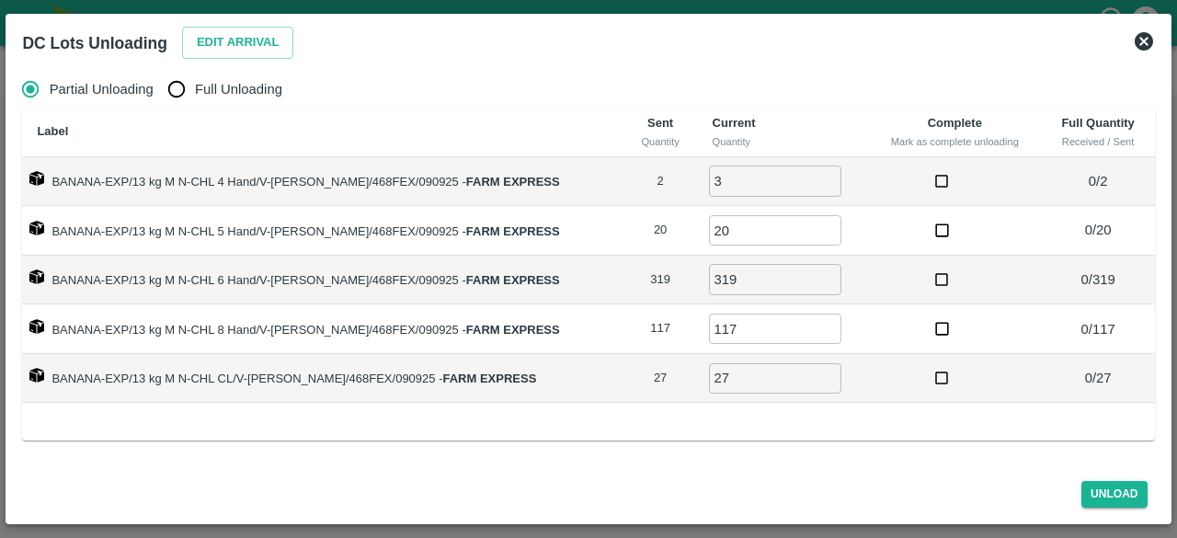
type input "0"
click at [184, 82] on input "Full Unloading" at bounding box center [176, 89] width 37 height 37
radio input "true"
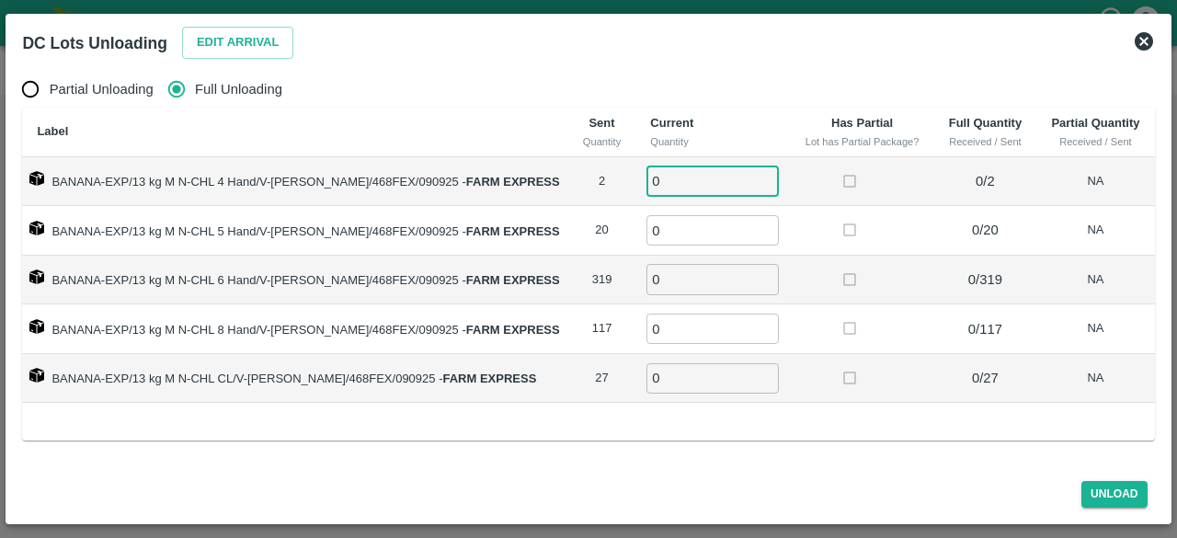
click at [656, 179] on input "0" at bounding box center [712, 180] width 132 height 30
type input "2"
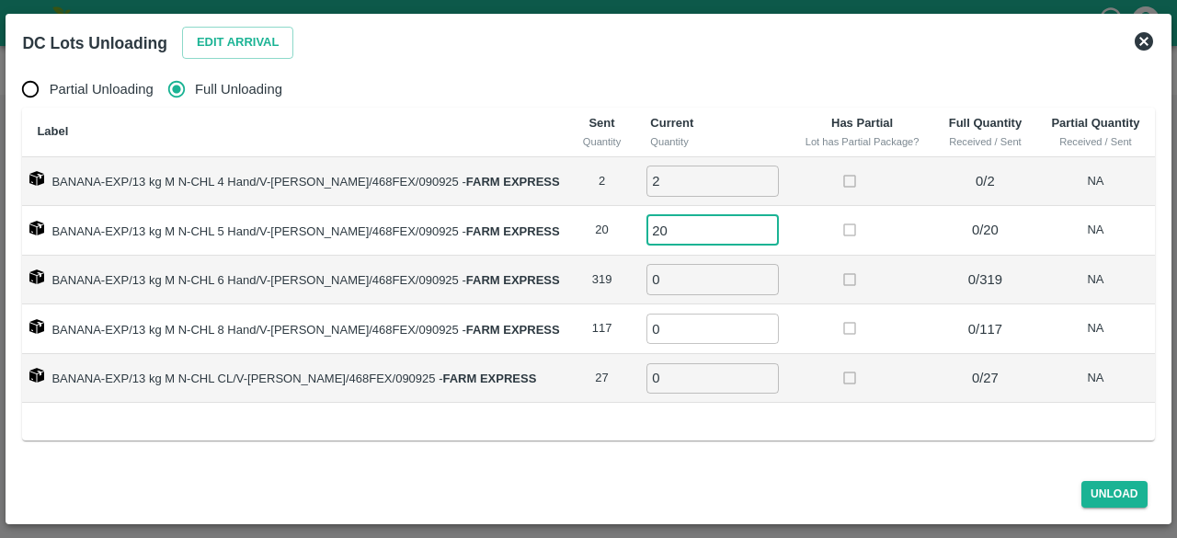
type input "20"
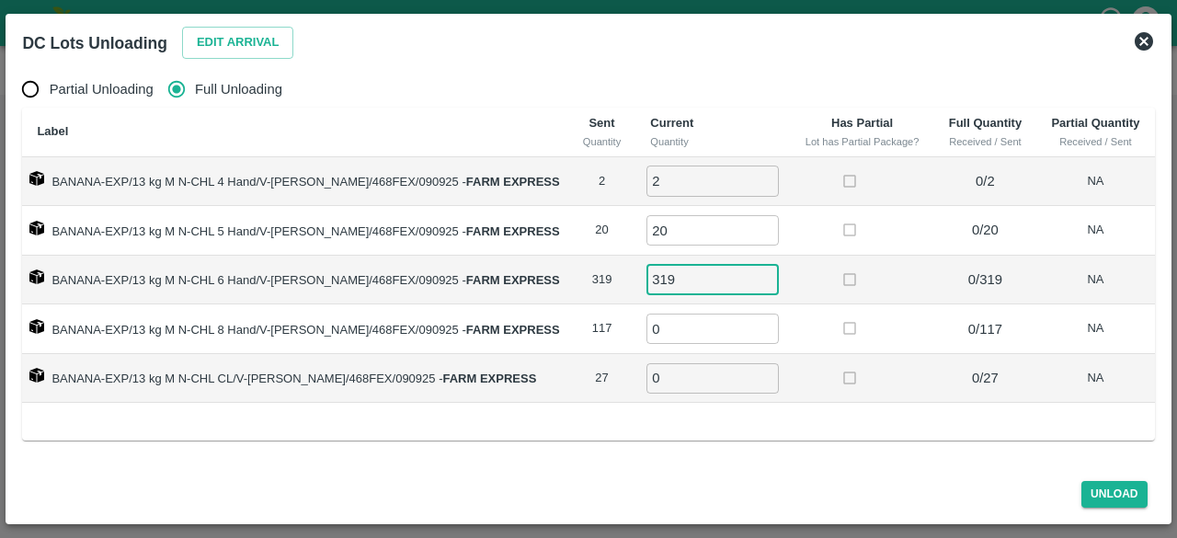
type input "319"
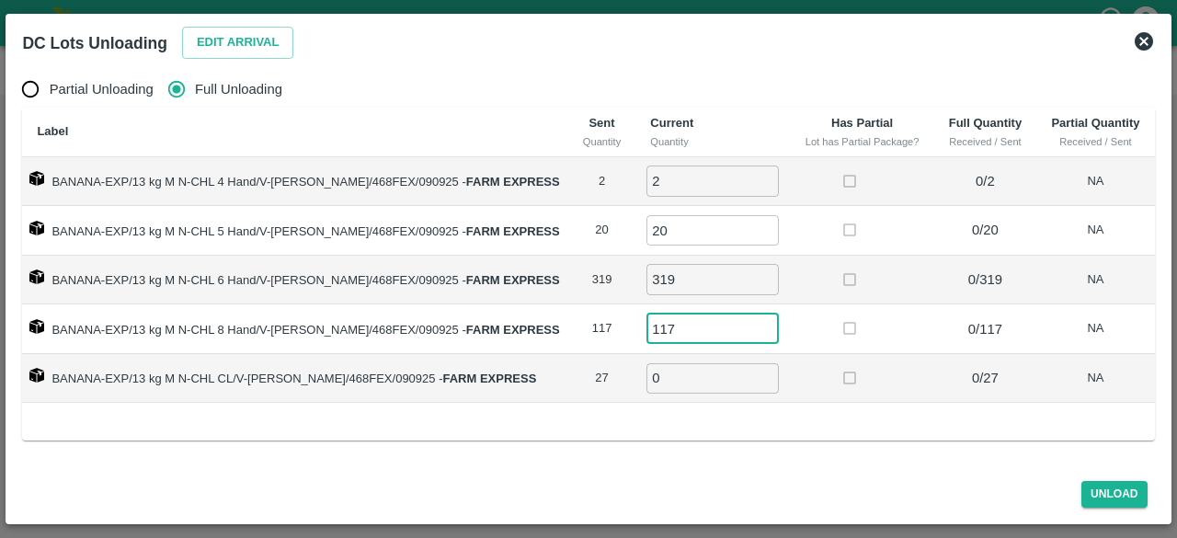
type input "117"
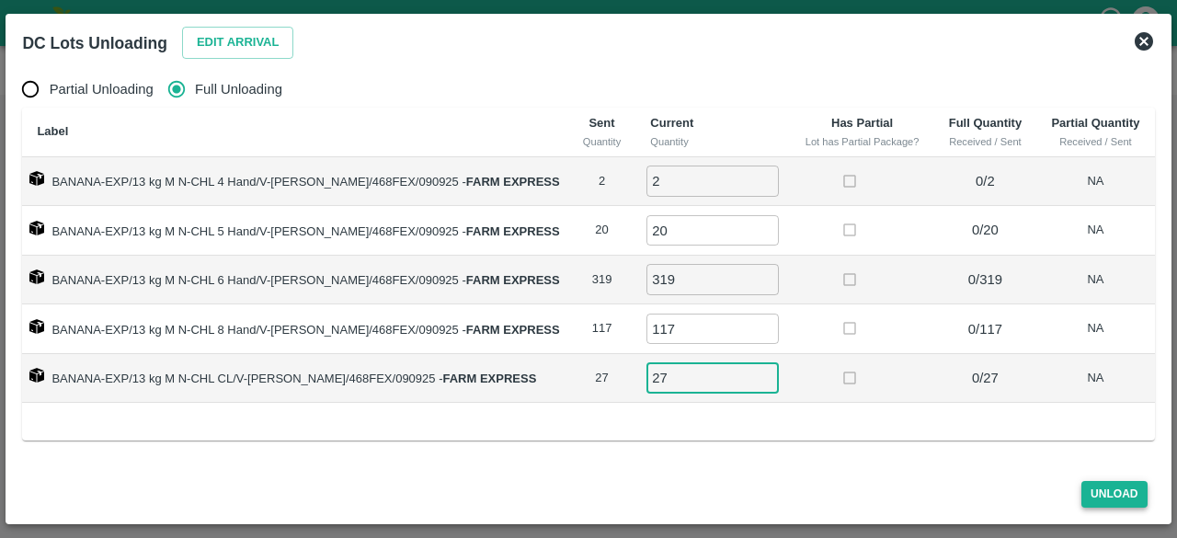
type input "27"
click at [1112, 497] on button "Unload" at bounding box center [1114, 494] width 66 height 27
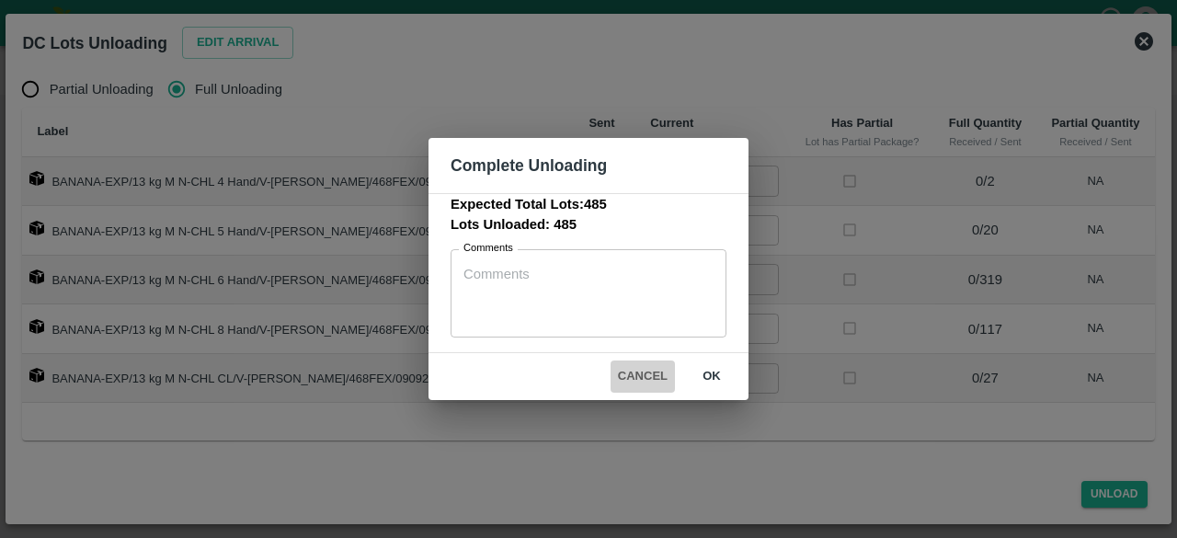
click at [654, 374] on button "Cancel" at bounding box center [642, 376] width 64 height 32
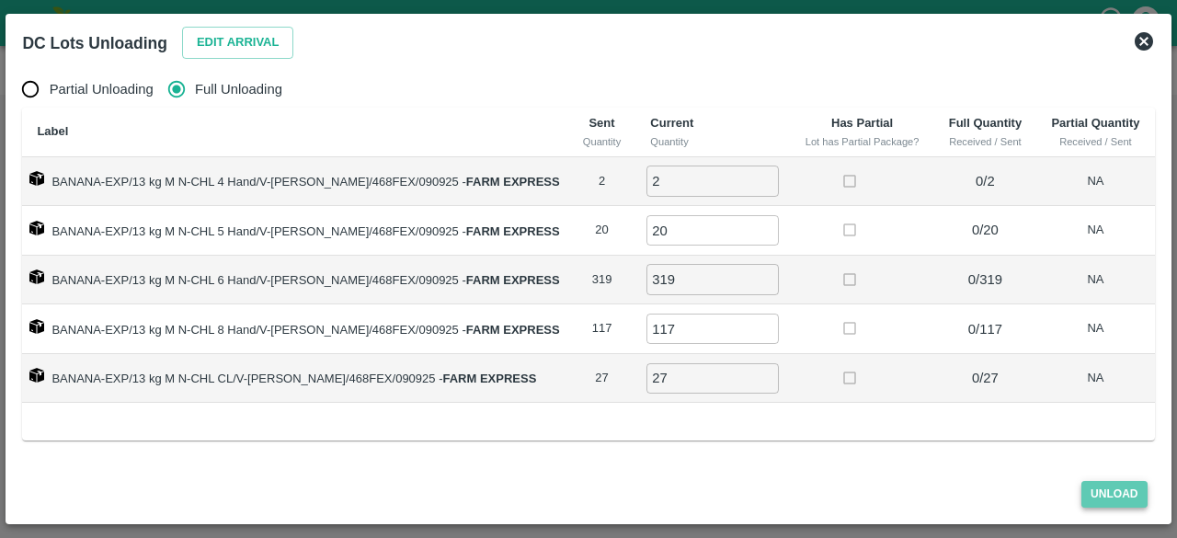
click at [1104, 488] on button "Unload" at bounding box center [1114, 494] width 66 height 27
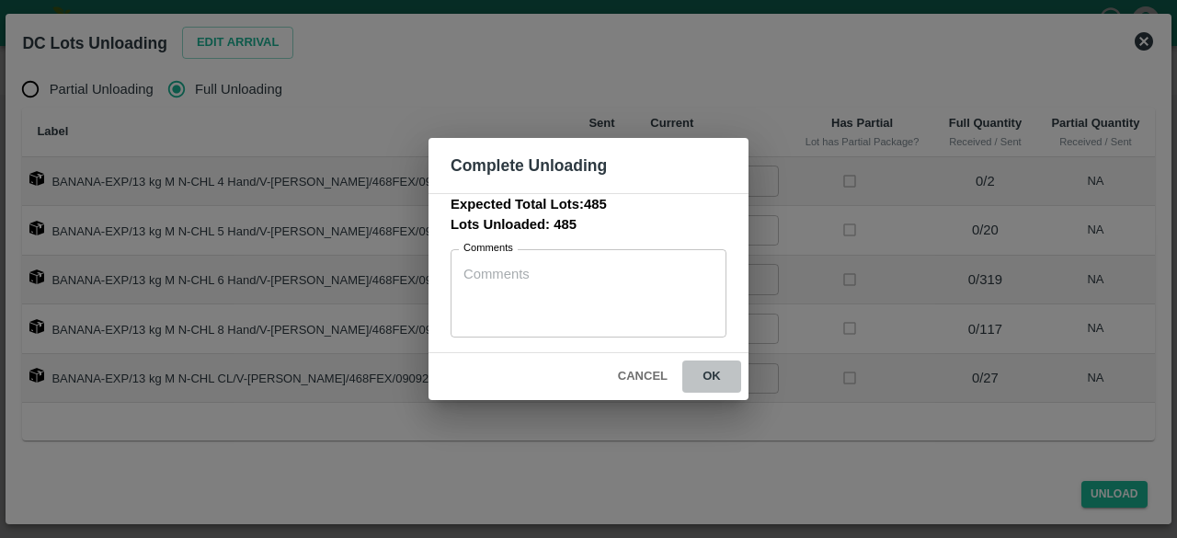
click at [711, 385] on button "ok" at bounding box center [711, 376] width 59 height 32
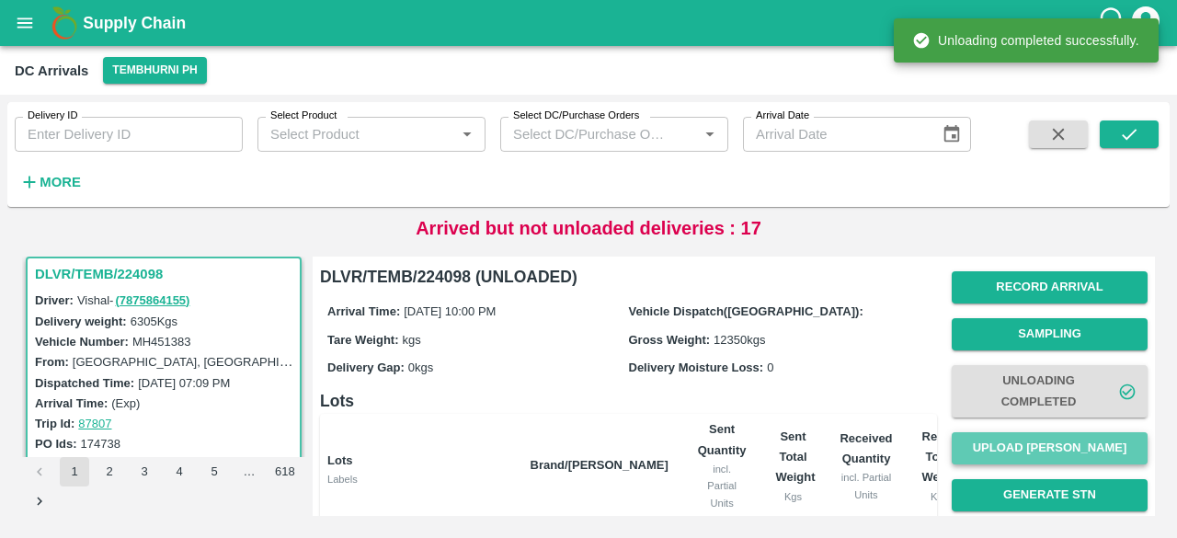
click at [1035, 439] on button "Upload [PERSON_NAME]" at bounding box center [1049, 448] width 196 height 32
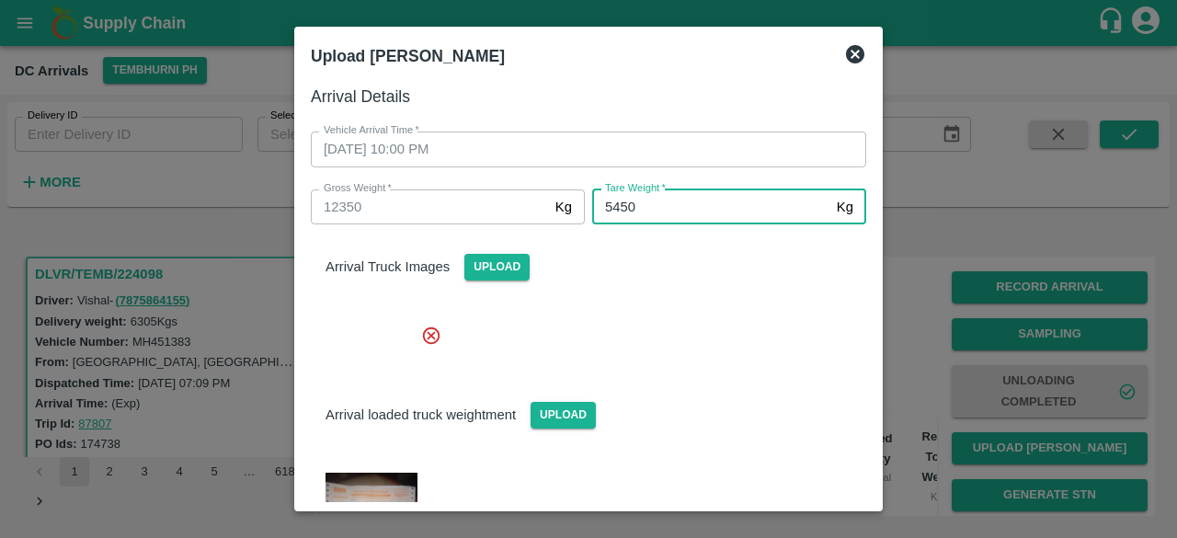
type input "5450"
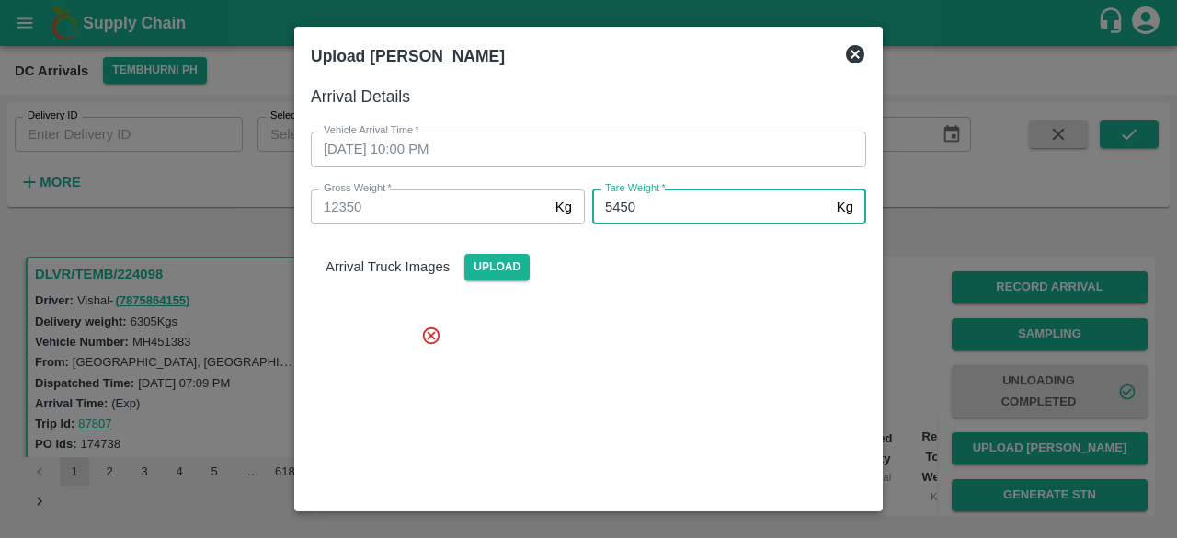
click at [695, 339] on div at bounding box center [581, 436] width 570 height 252
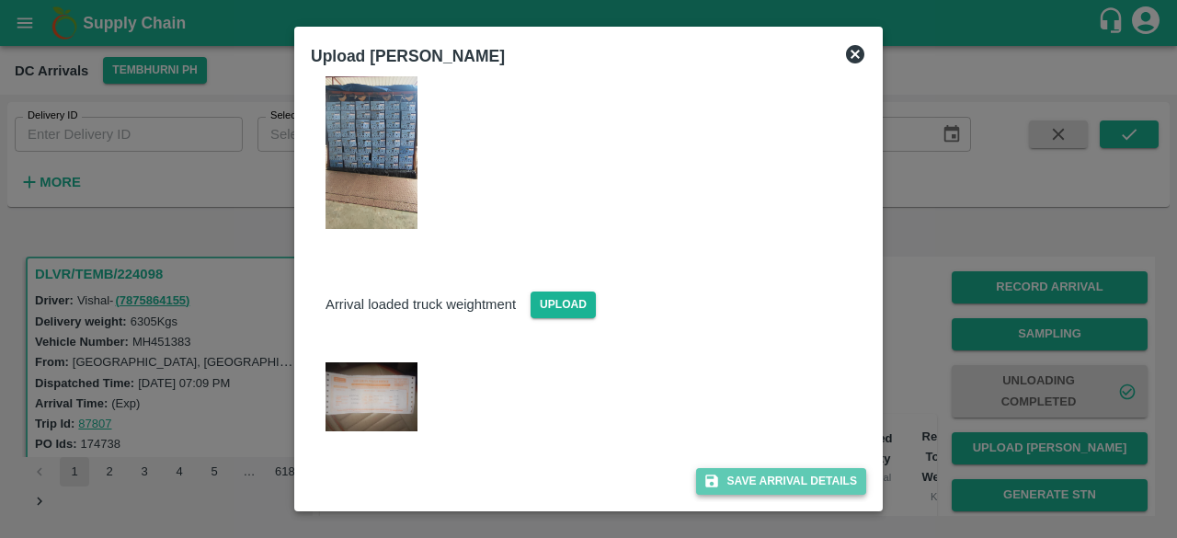
click at [778, 468] on button "Save Arrival Details" at bounding box center [781, 481] width 170 height 27
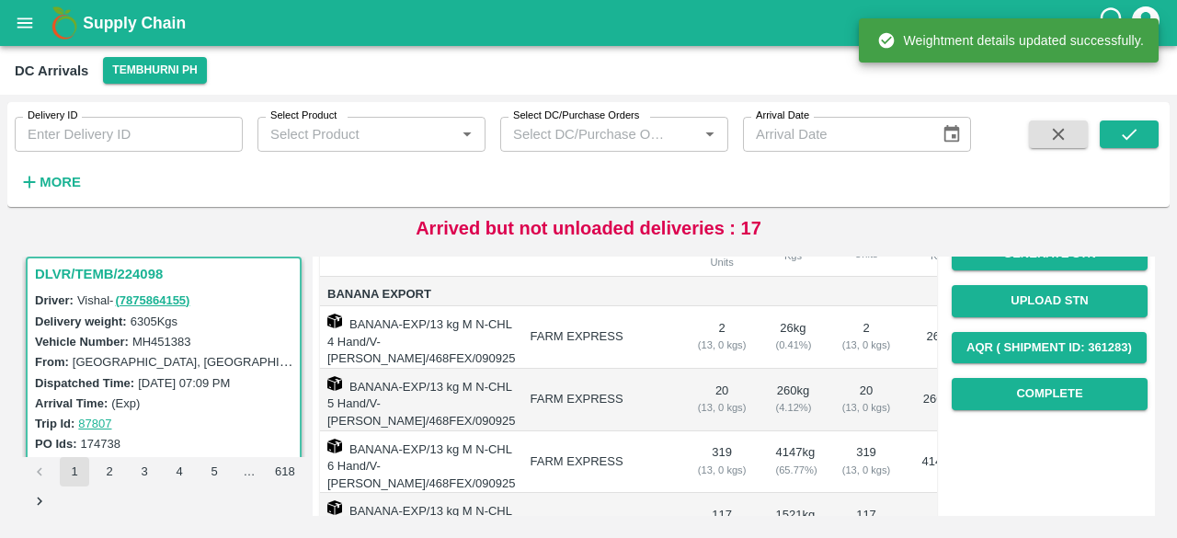
scroll to position [249, 0]
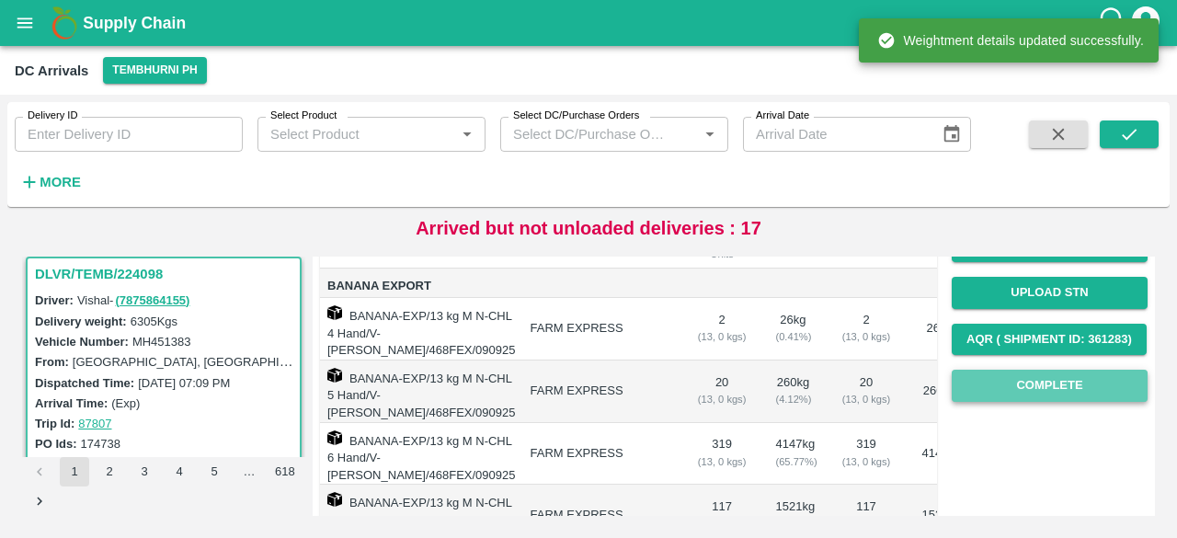
click at [1049, 393] on button "Complete" at bounding box center [1049, 386] width 196 height 32
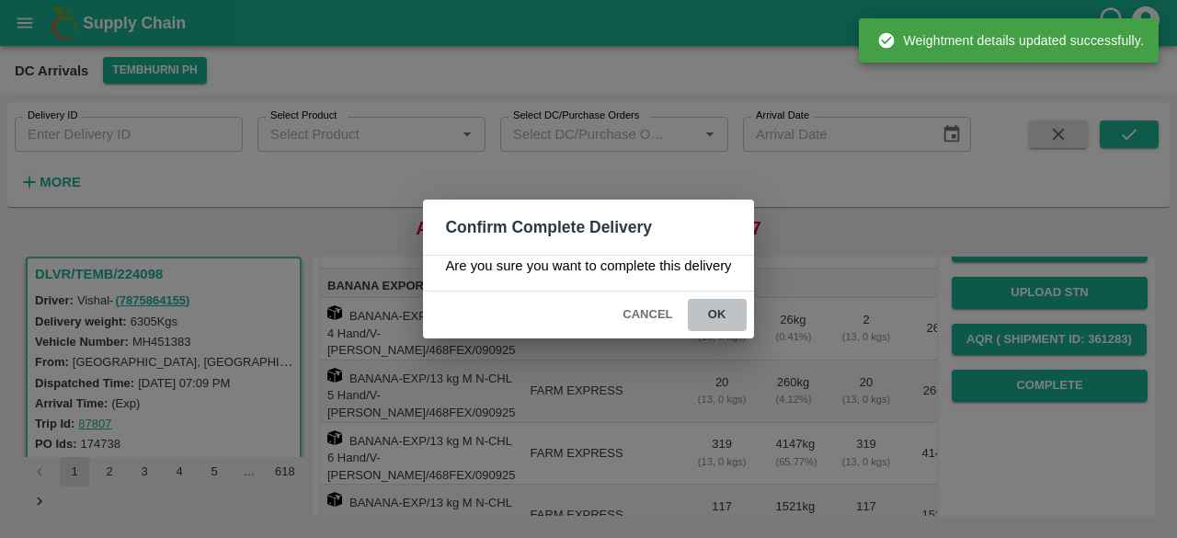
click at [703, 326] on button "ok" at bounding box center [717, 315] width 59 height 32
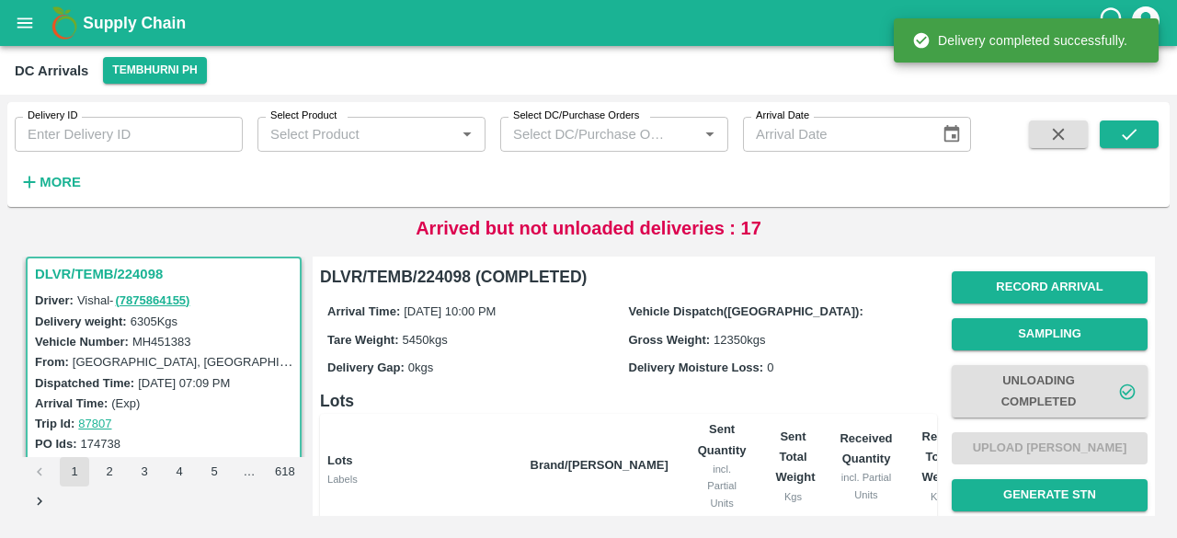
scroll to position [0, 0]
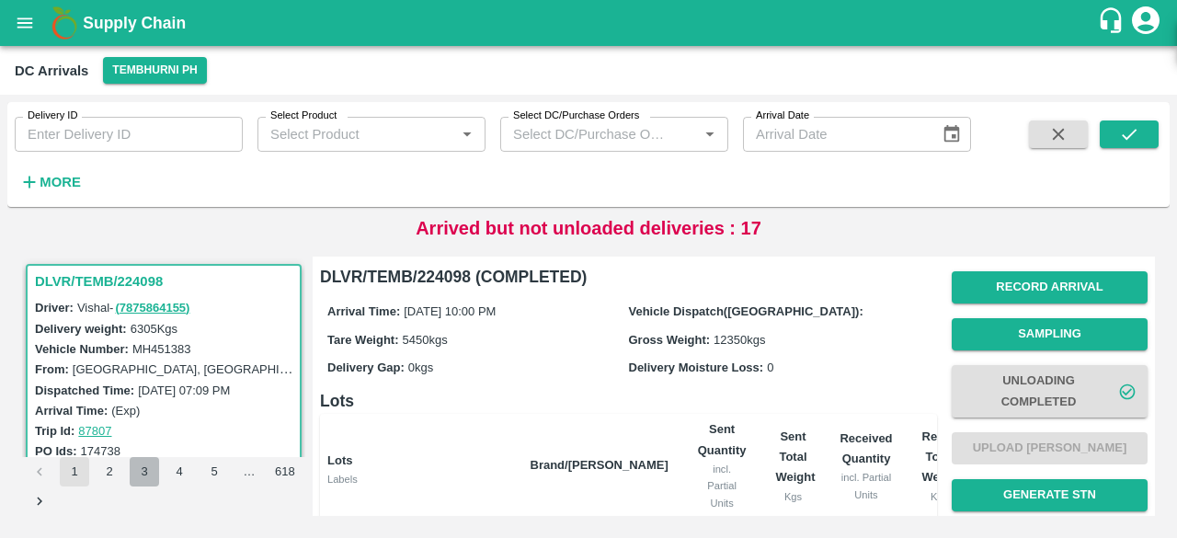
click at [150, 474] on button "3" at bounding box center [144, 471] width 29 height 29
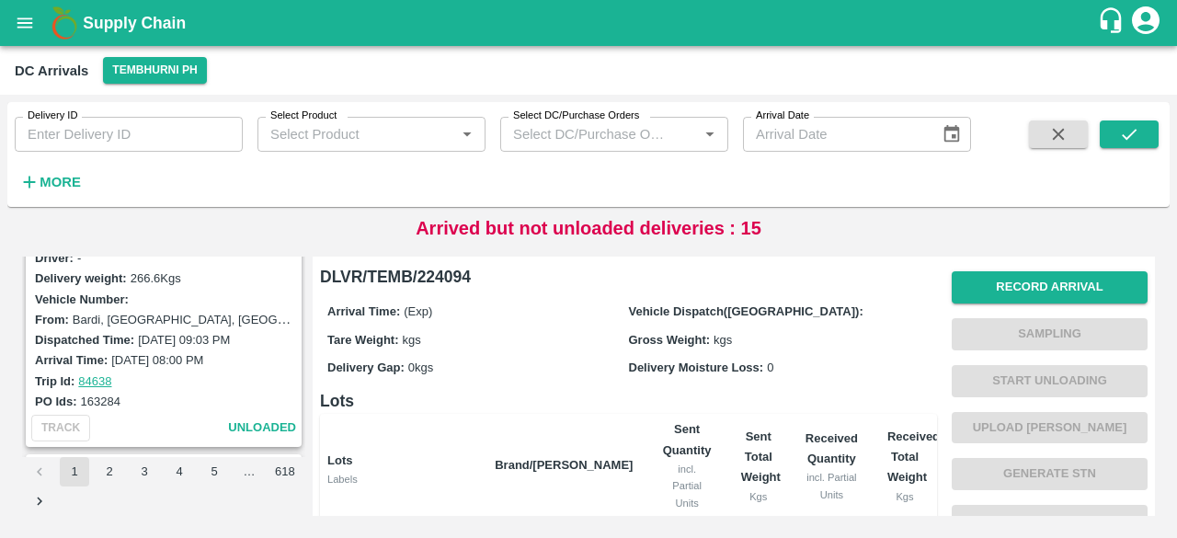
scroll to position [2936, 0]
click at [104, 472] on button "2" at bounding box center [109, 471] width 29 height 29
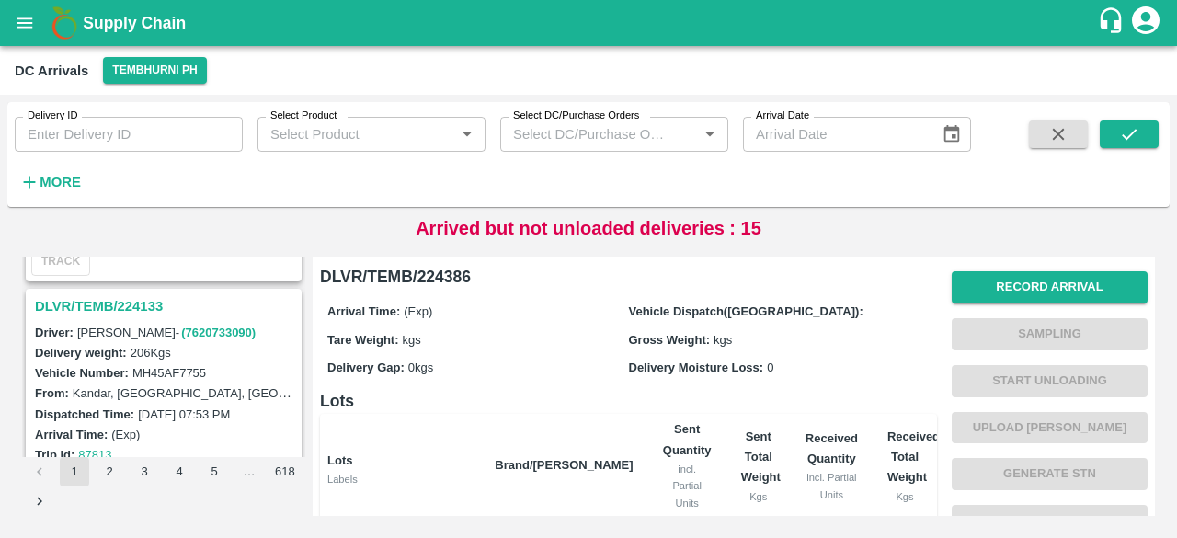
scroll to position [5756, 0]
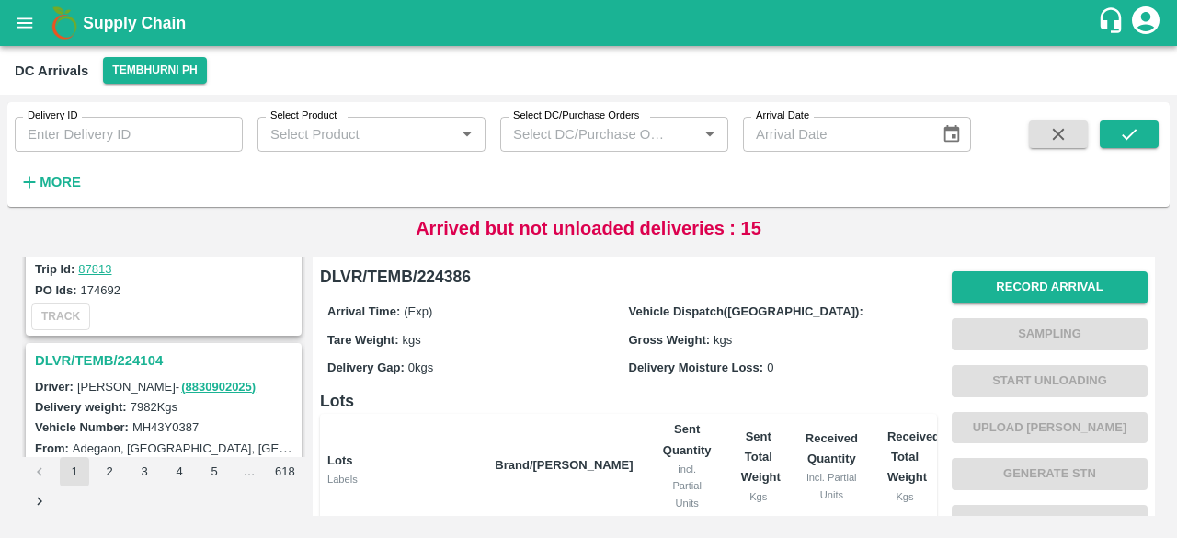
click at [123, 348] on h3 "DLVR/TEMB/224104" at bounding box center [166, 360] width 263 height 24
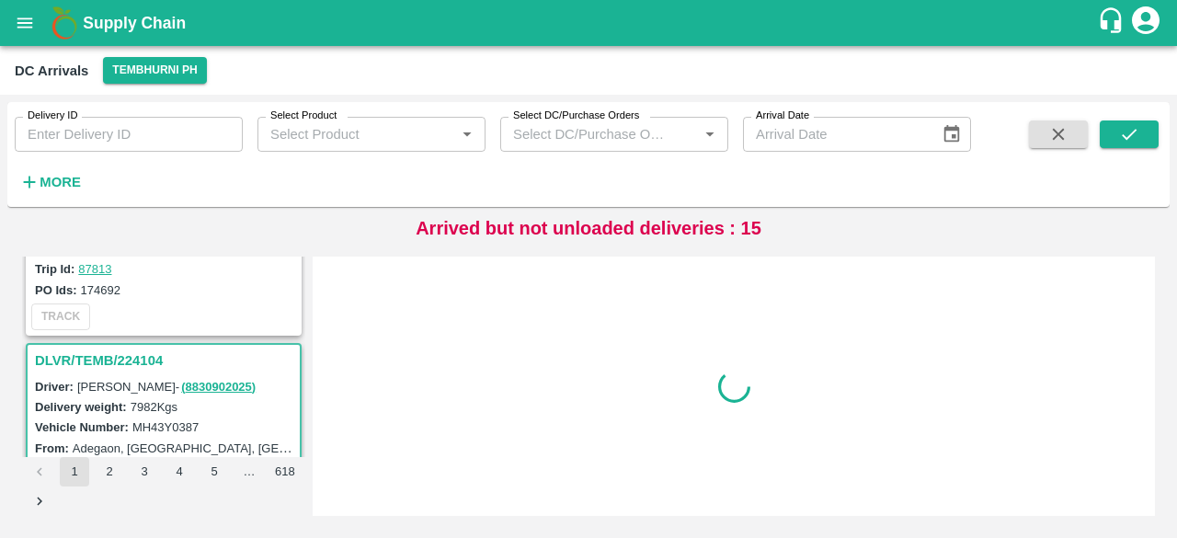
scroll to position [5718, 0]
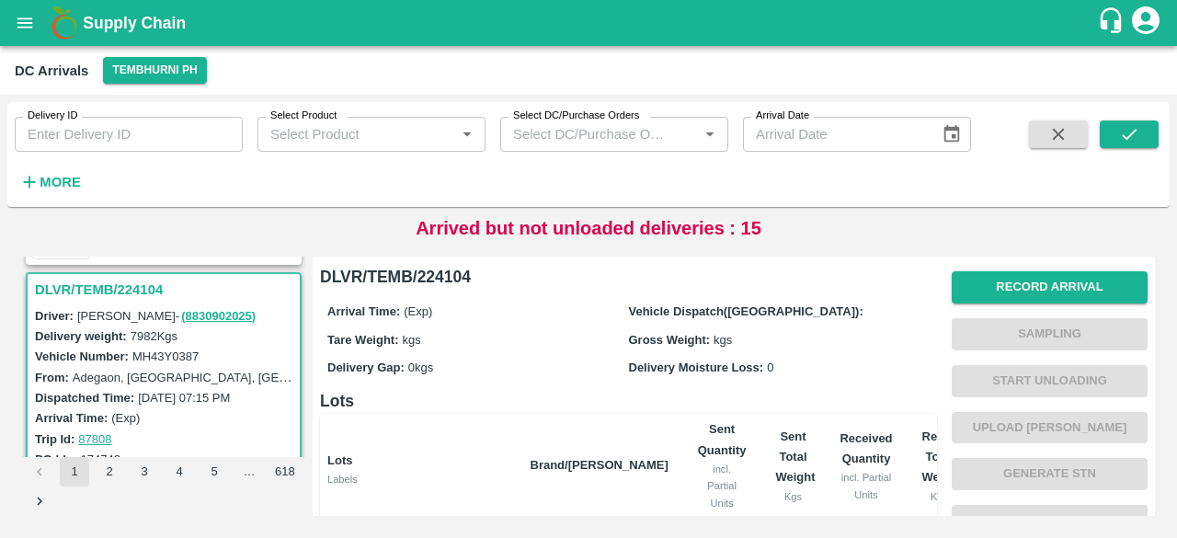
click at [166, 349] on label "MH43Y0387" at bounding box center [165, 356] width 66 height 14
copy label "MH43Y0387"
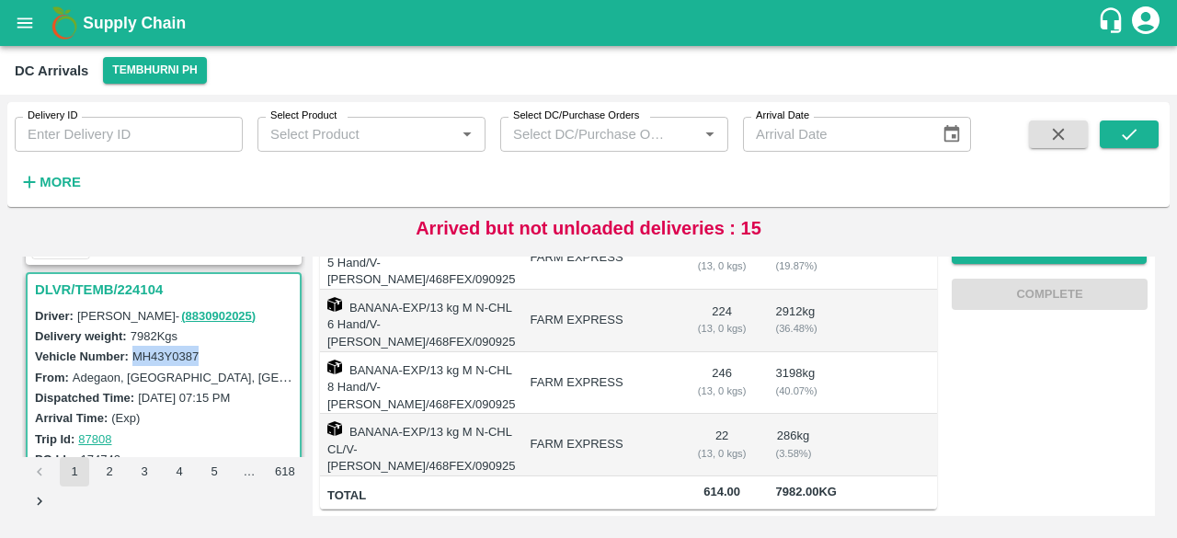
scroll to position [0, 0]
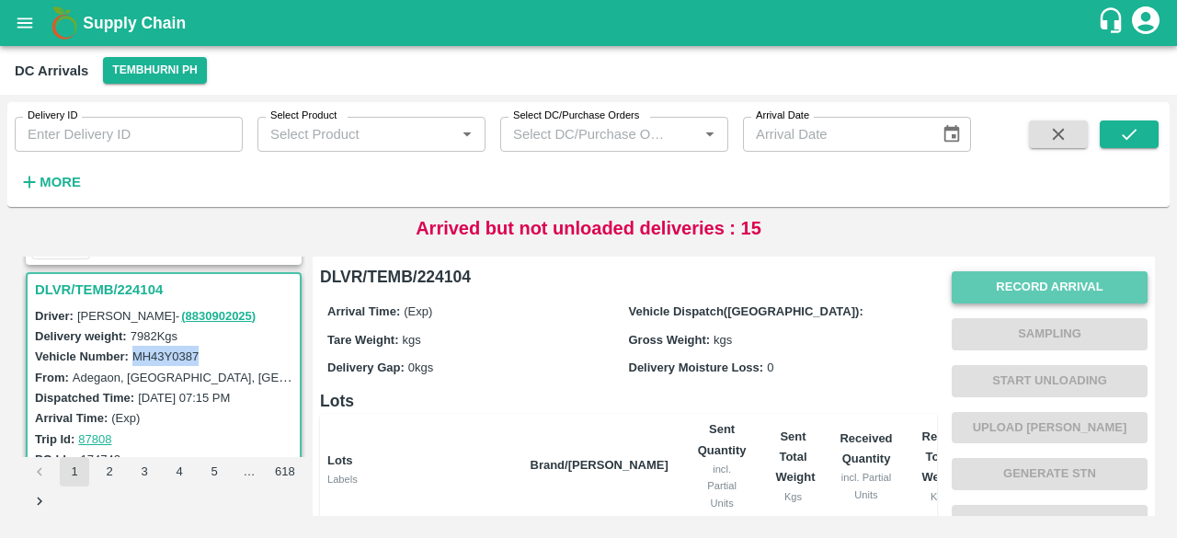
click at [1025, 293] on button "Record Arrival" at bounding box center [1049, 287] width 196 height 32
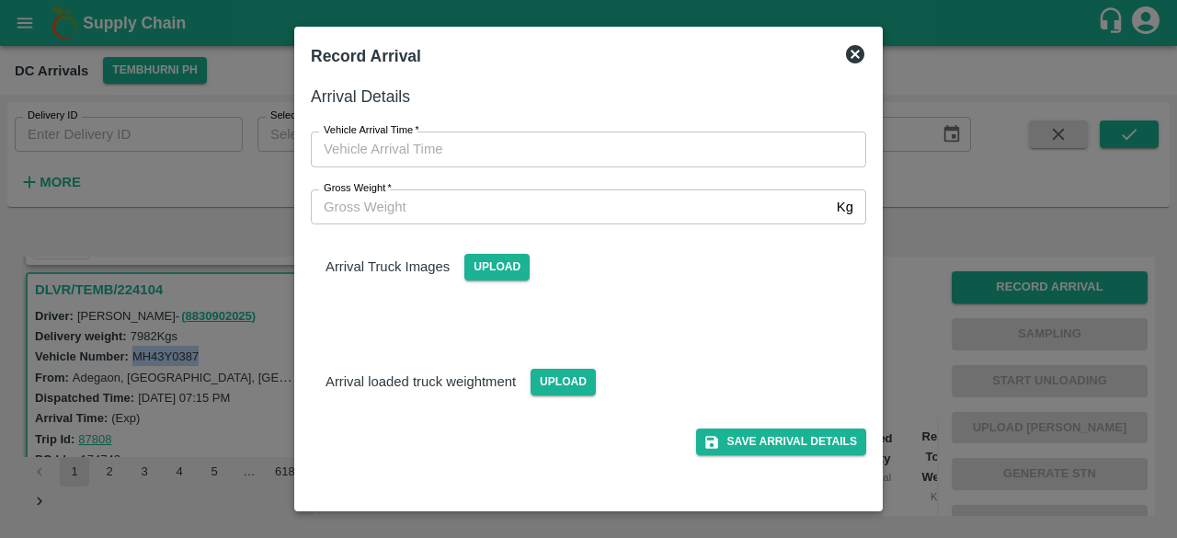
type input "DD/MM/YYYY hh:mm aa"
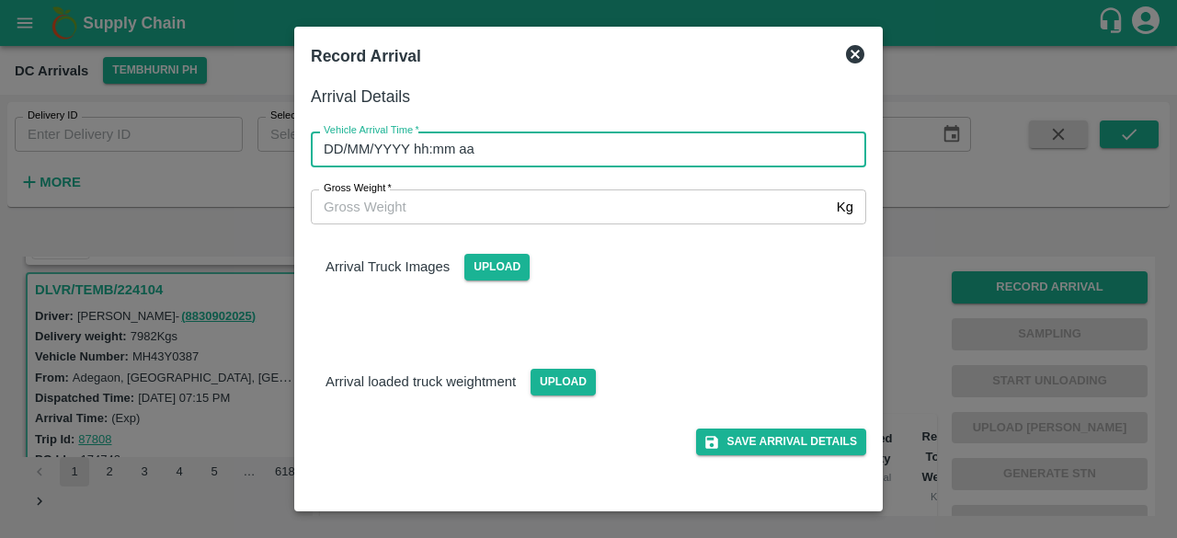
click at [598, 155] on input "DD/MM/YYYY hh:mm aa" at bounding box center [582, 148] width 542 height 35
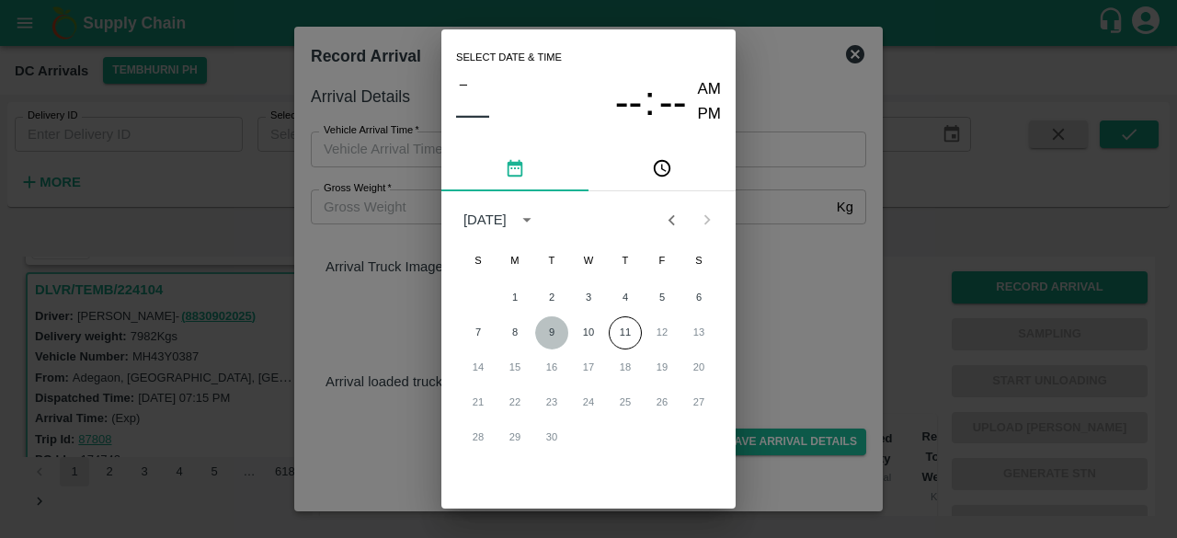
click at [557, 332] on button "9" at bounding box center [551, 332] width 33 height 33
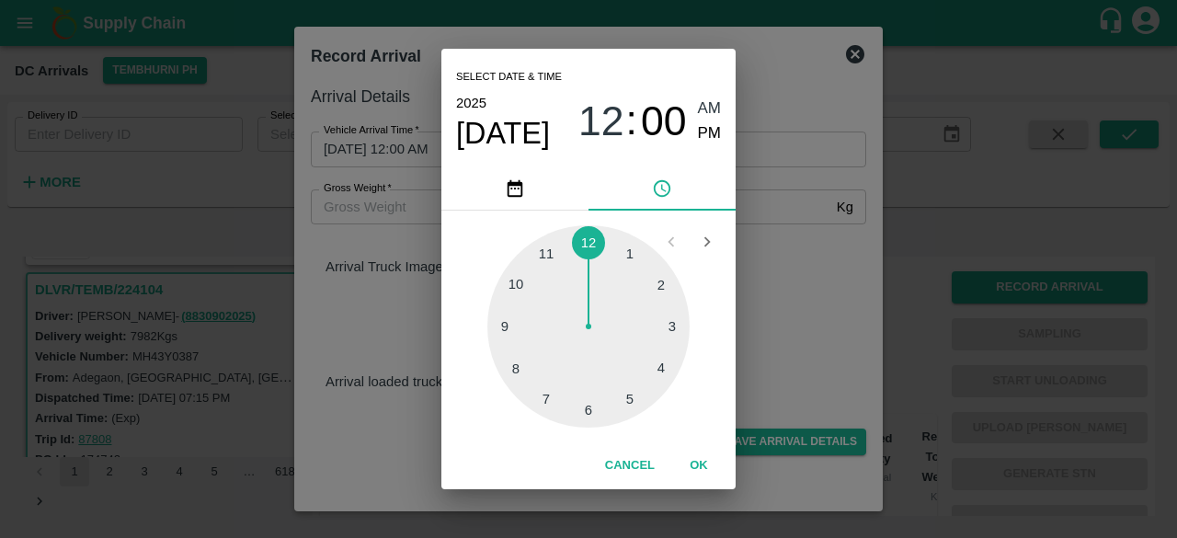
click at [520, 368] on div at bounding box center [588, 326] width 202 height 202
click at [511, 368] on div at bounding box center [588, 326] width 202 height 202
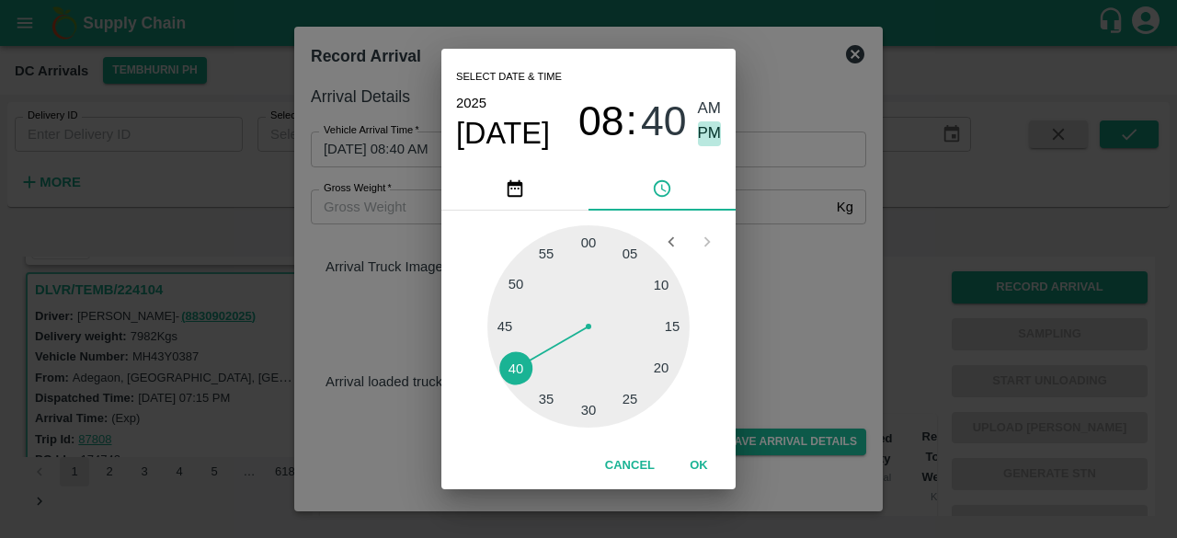
click at [707, 143] on span "PM" at bounding box center [710, 133] width 24 height 25
type input "[DATE] 08:40 PM"
click at [794, 278] on div "Select date & time [DATE] 08 : 40 AM PM 05 10 15 20 25 30 35 40 45 50 55 00 Can…" at bounding box center [588, 269] width 1177 height 538
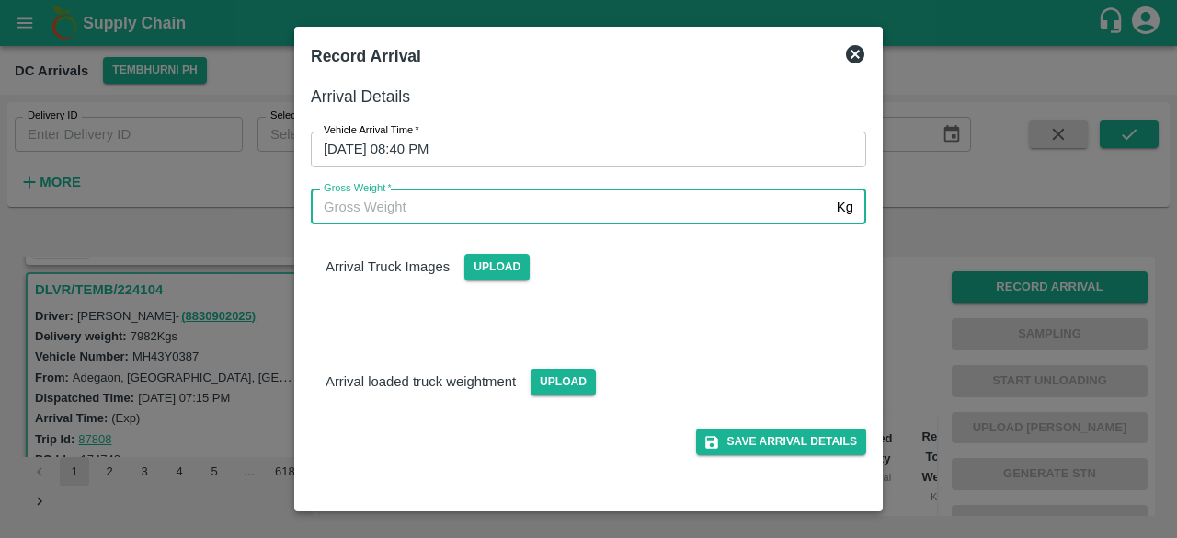
click at [362, 205] on input "Gross Weight   *" at bounding box center [570, 206] width 518 height 35
type input "14010"
click at [554, 381] on span "Upload" at bounding box center [562, 382] width 65 height 27
click at [0, 0] on input "Upload" at bounding box center [0, 0] width 0 height 0
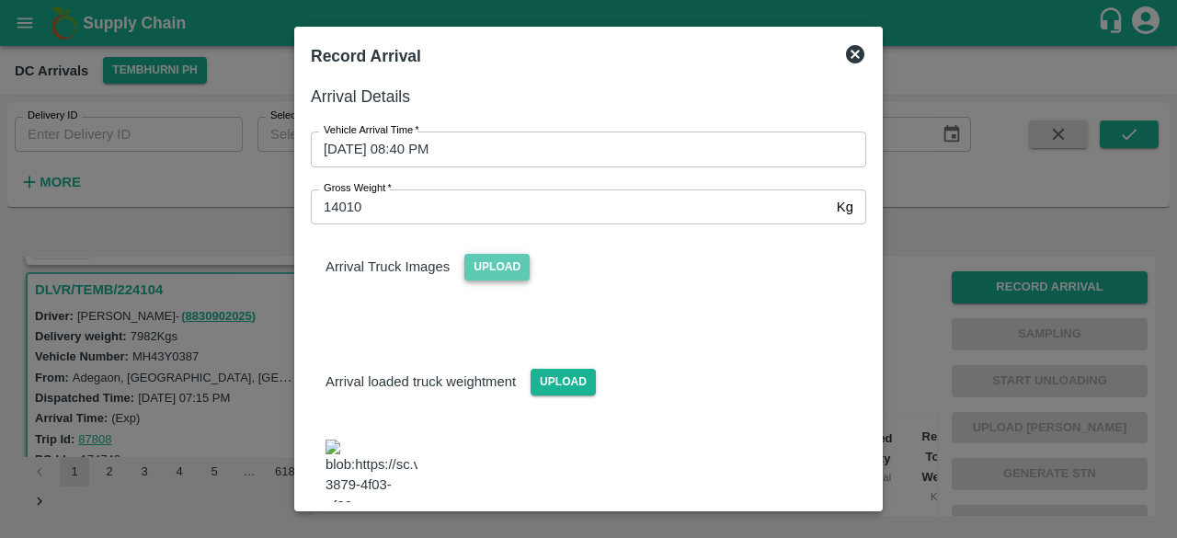
click at [470, 267] on span "Upload" at bounding box center [496, 267] width 65 height 27
click at [0, 0] on input "Upload" at bounding box center [0, 0] width 0 height 0
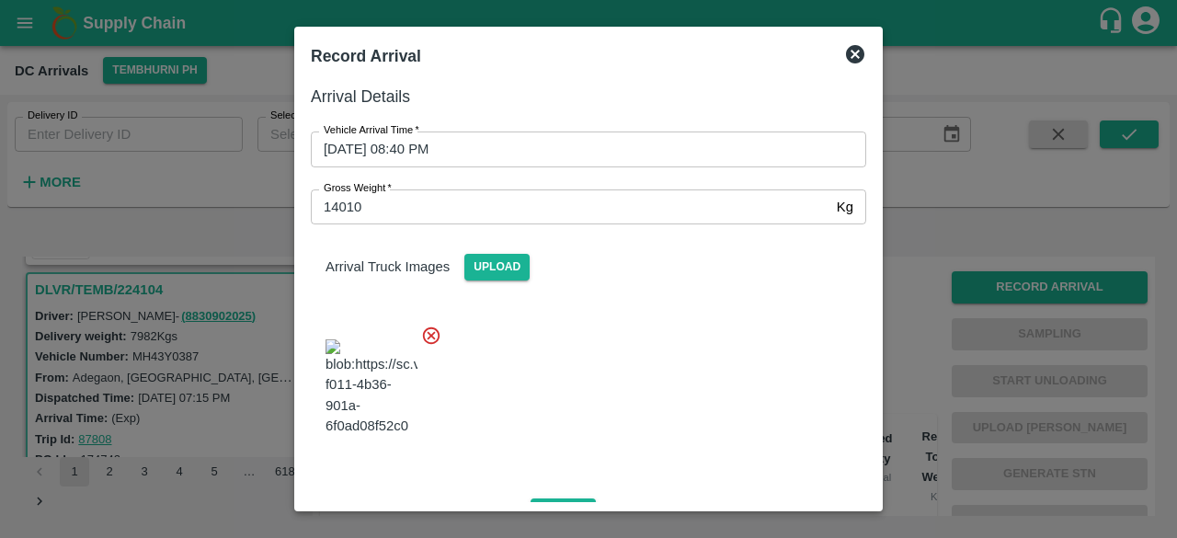
scroll to position [295, 0]
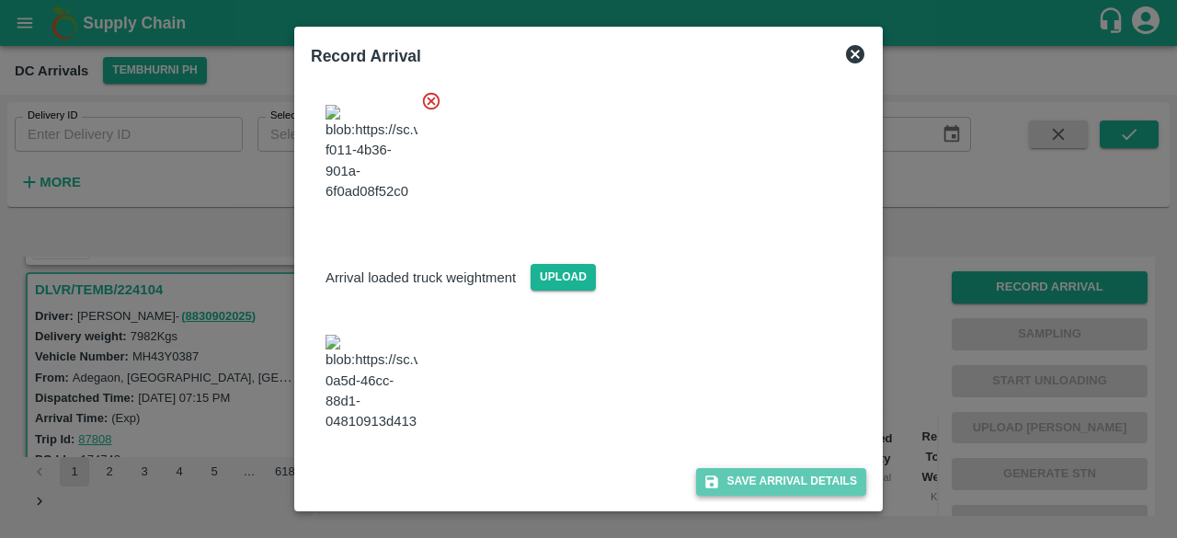
click at [773, 484] on button "Save Arrival Details" at bounding box center [781, 481] width 170 height 27
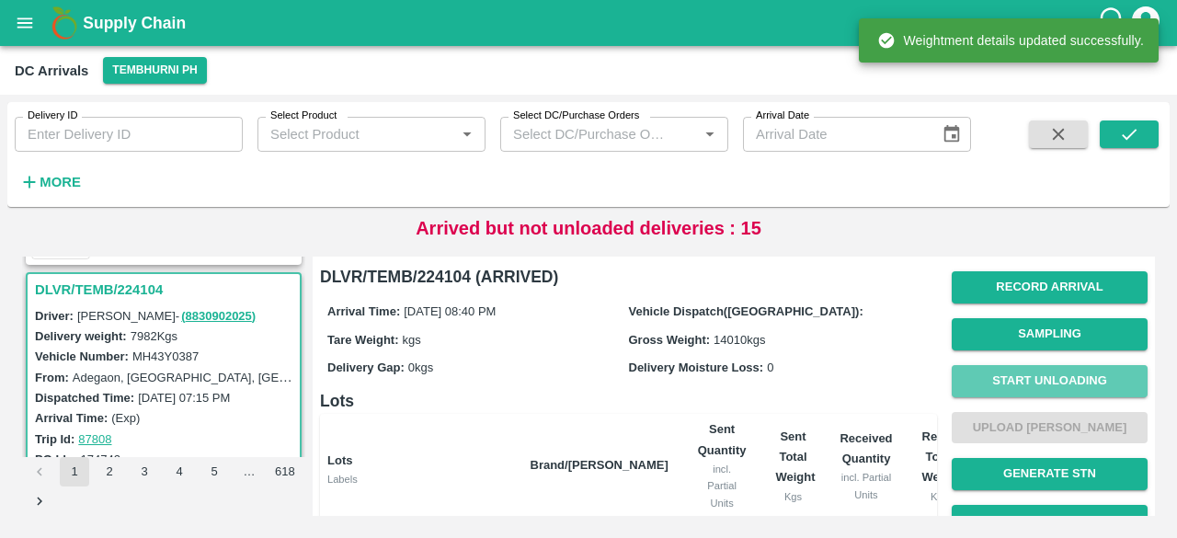
click at [1024, 374] on button "Start Unloading" at bounding box center [1049, 381] width 196 height 32
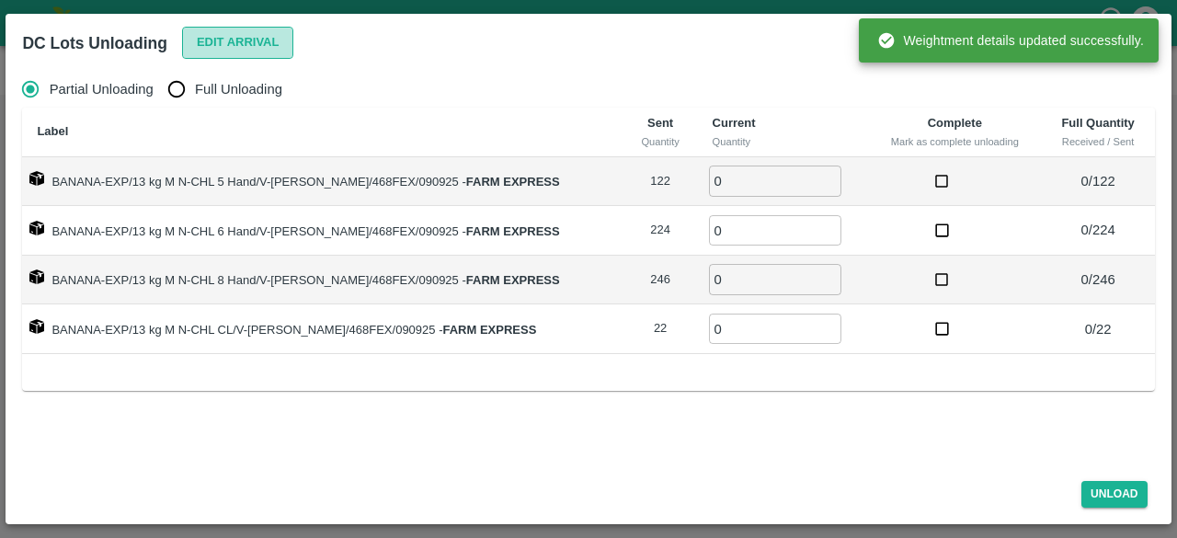
click at [235, 40] on button "Edit Arrival" at bounding box center [238, 43] width 112 height 32
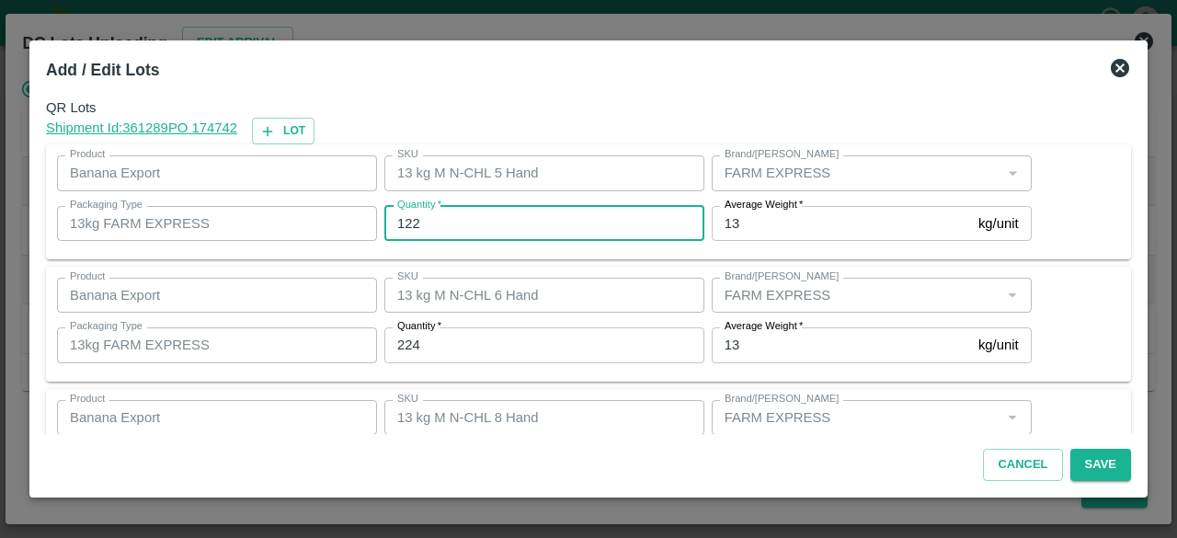
click at [402, 225] on input "122" at bounding box center [544, 223] width 320 height 35
type input "106"
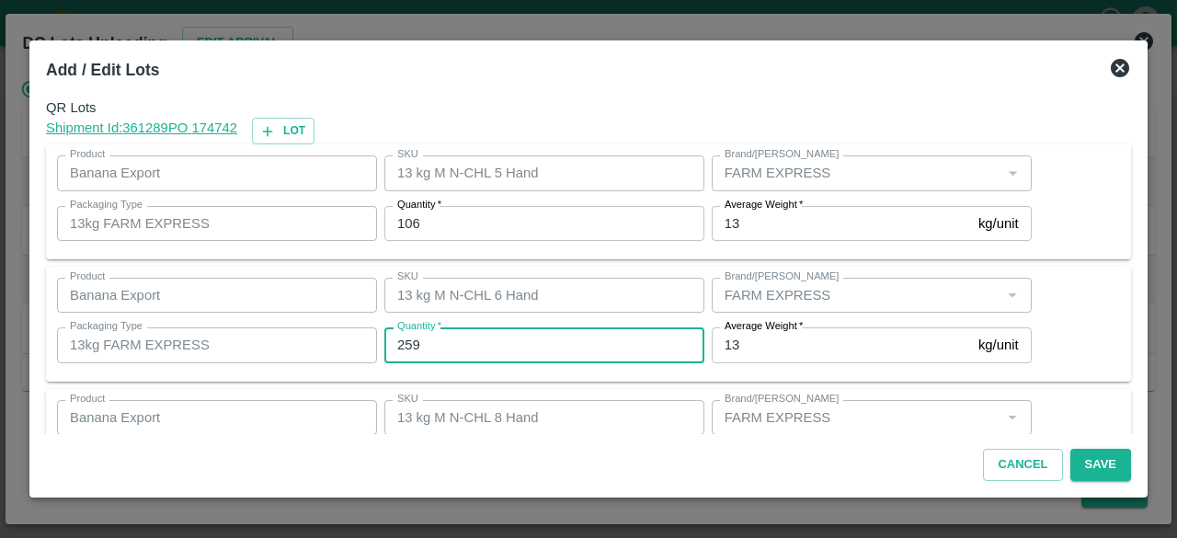
type input "259"
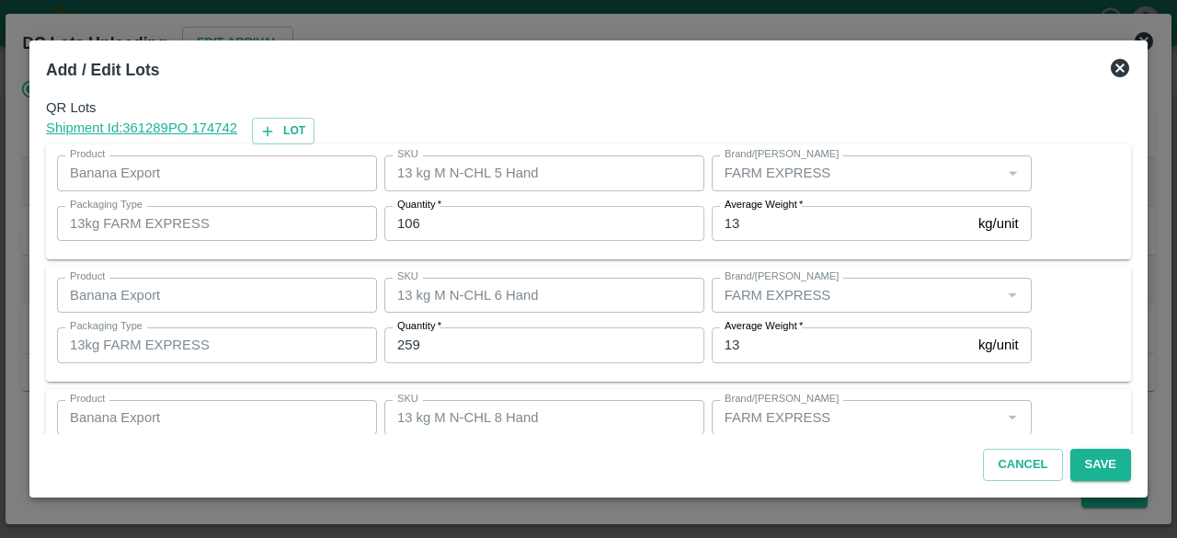
scroll to position [204, 0]
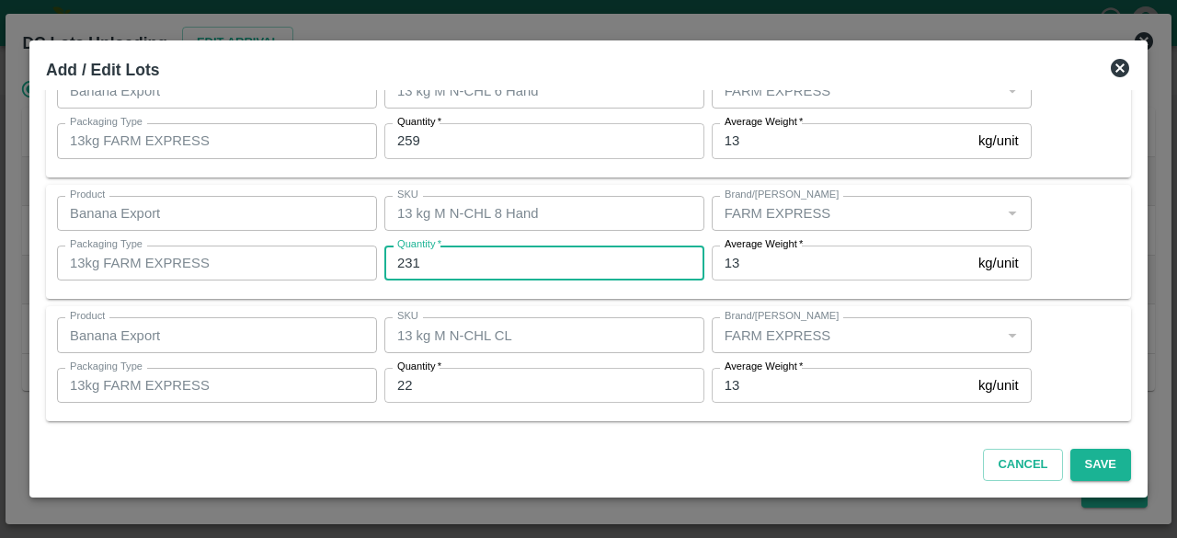
type input "231"
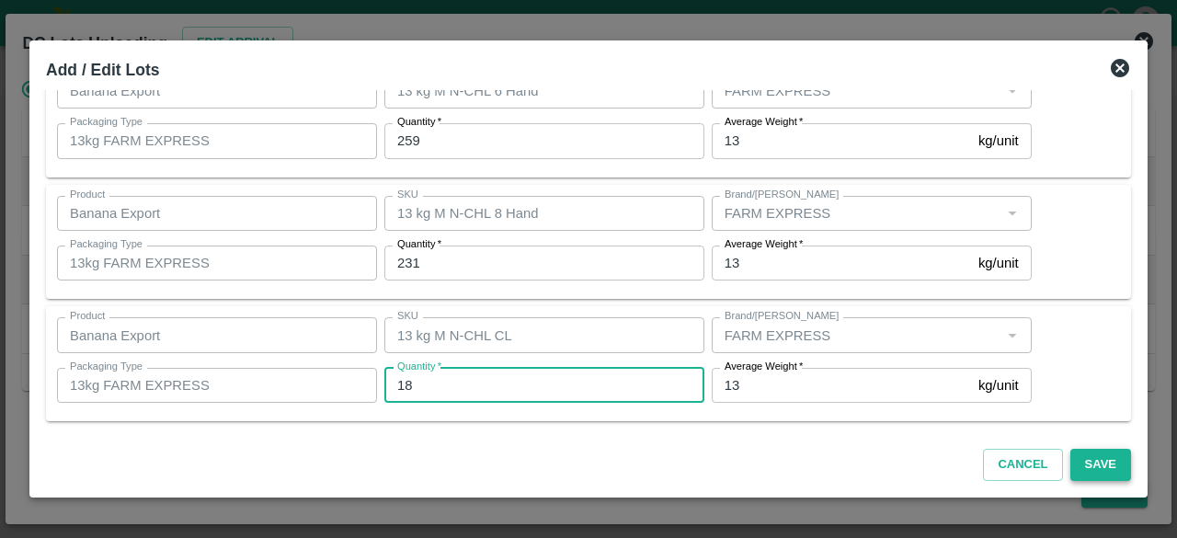
type input "18"
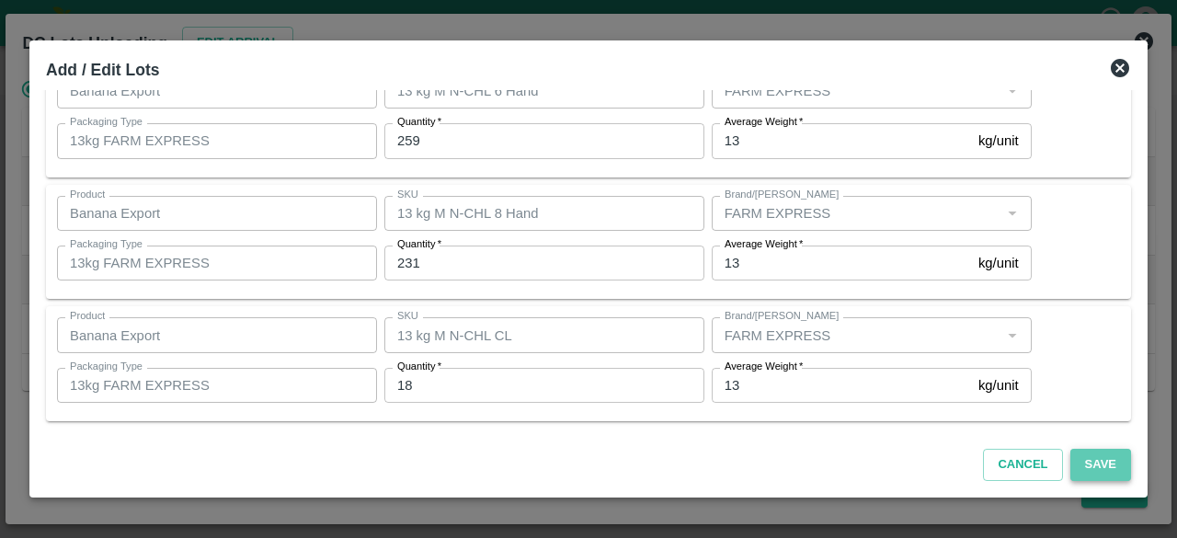
click at [1101, 456] on button "Save" at bounding box center [1100, 465] width 61 height 32
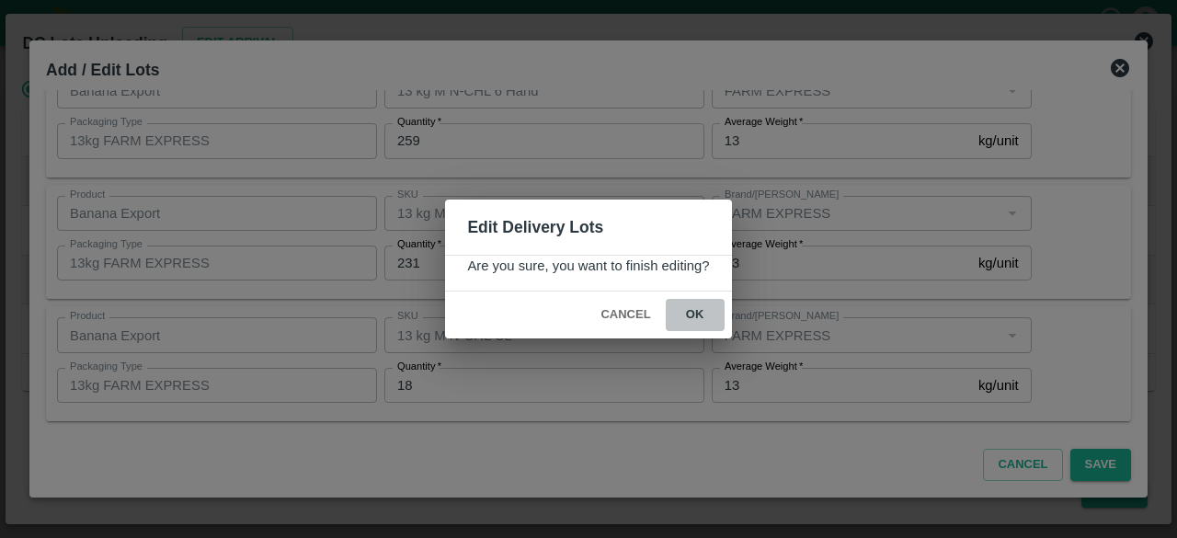
click at [696, 313] on button "ok" at bounding box center [695, 315] width 59 height 32
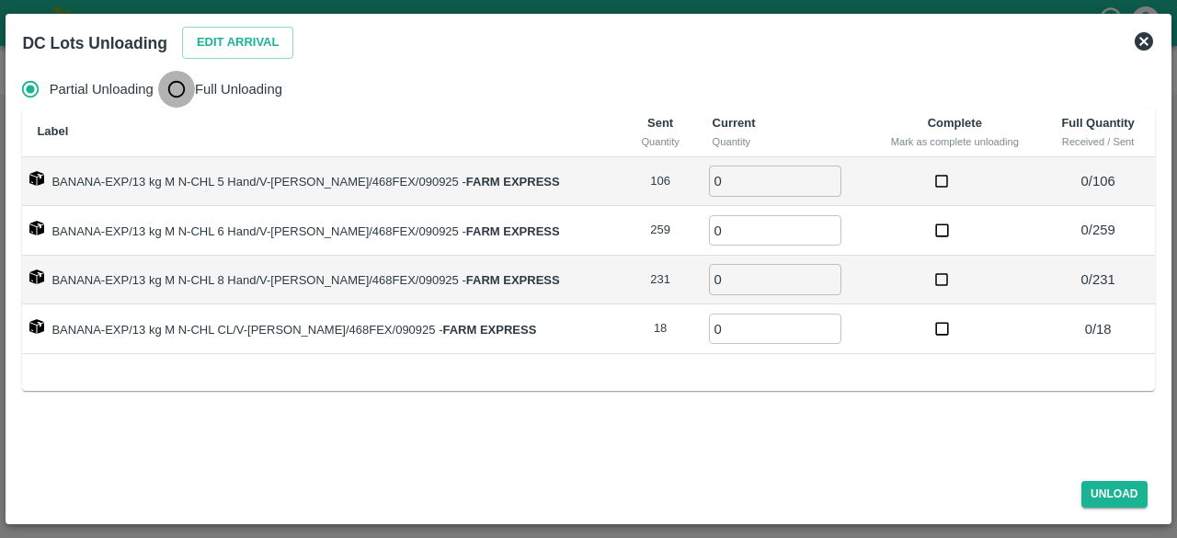
click at [176, 97] on input "Full Unloading" at bounding box center [176, 89] width 37 height 37
radio input "true"
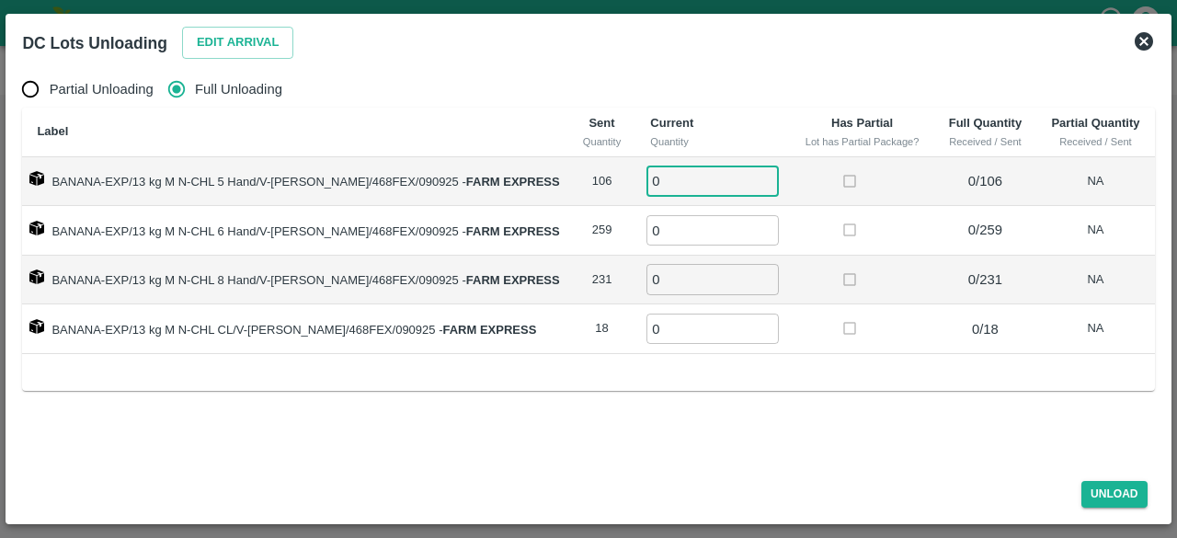
click at [650, 184] on input "0" at bounding box center [712, 180] width 132 height 30
type input "106"
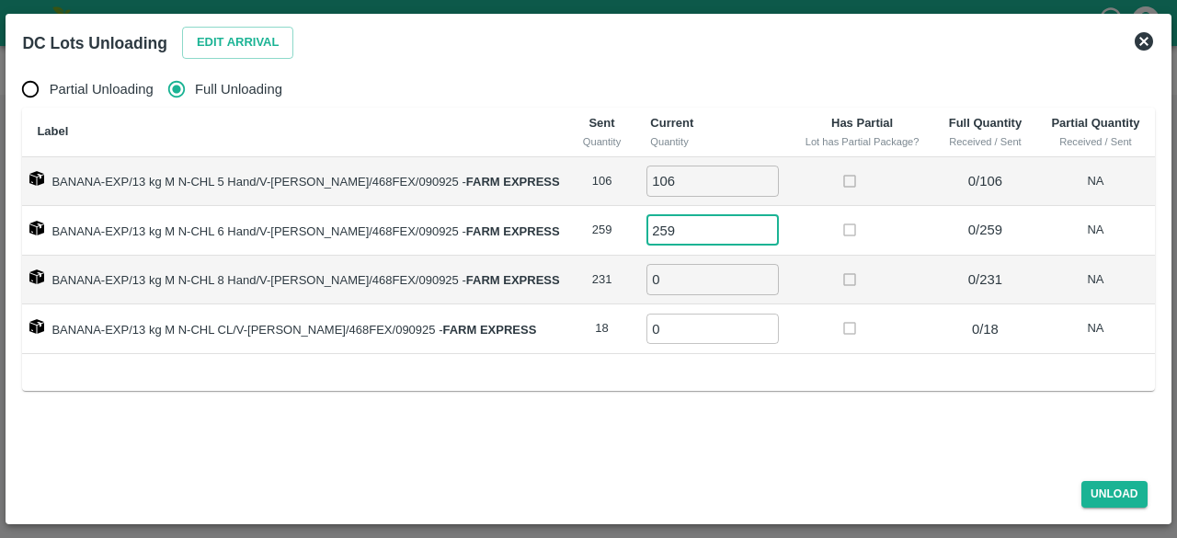
type input "259"
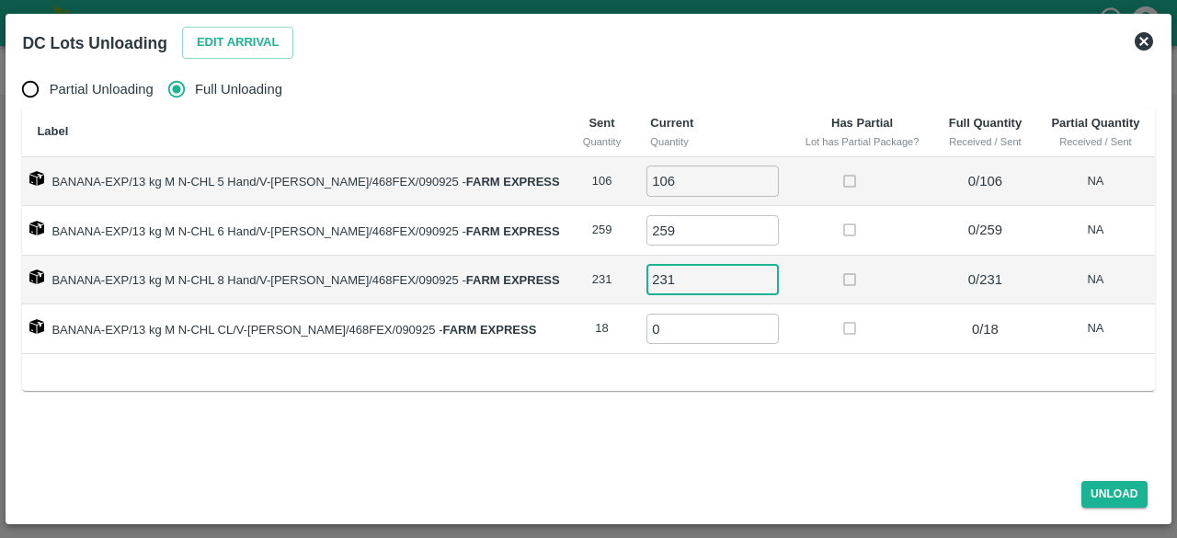
type input "231"
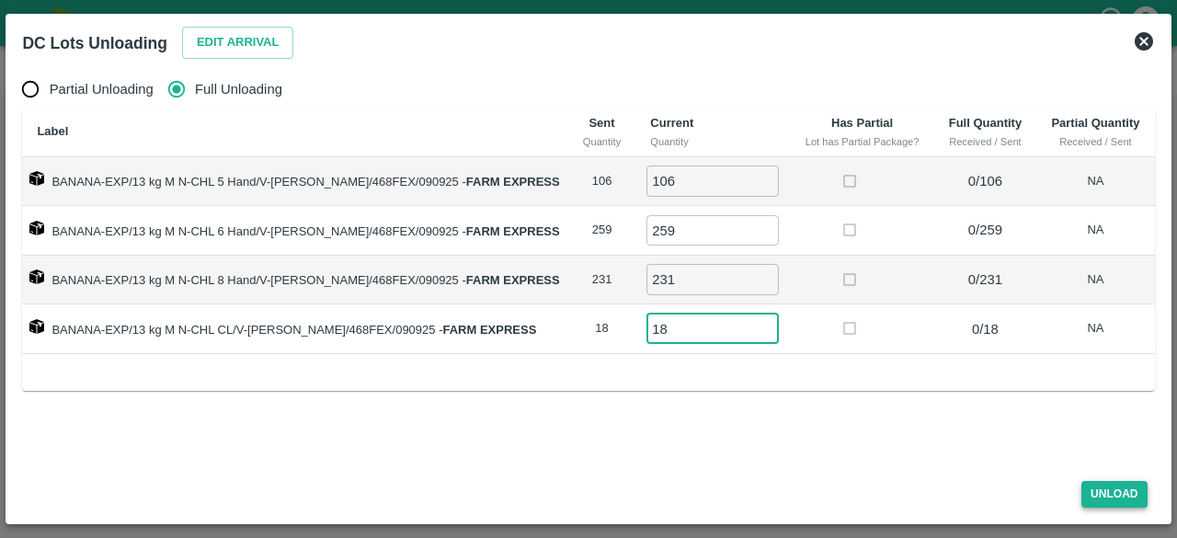
type input "18"
click at [1107, 487] on button "Unload" at bounding box center [1114, 494] width 66 height 27
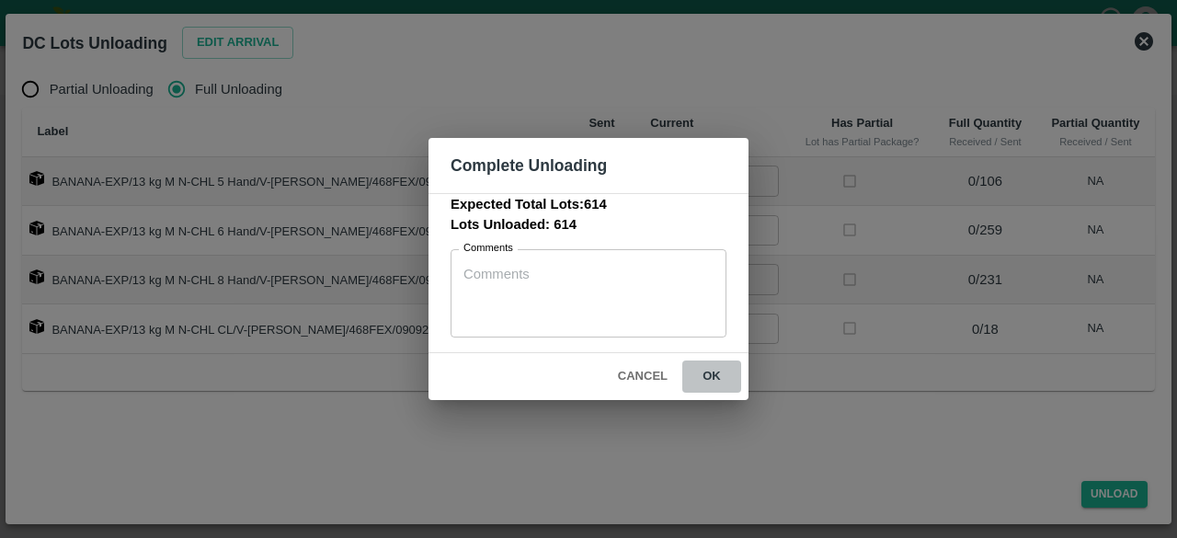
click at [711, 368] on button "ok" at bounding box center [711, 376] width 59 height 32
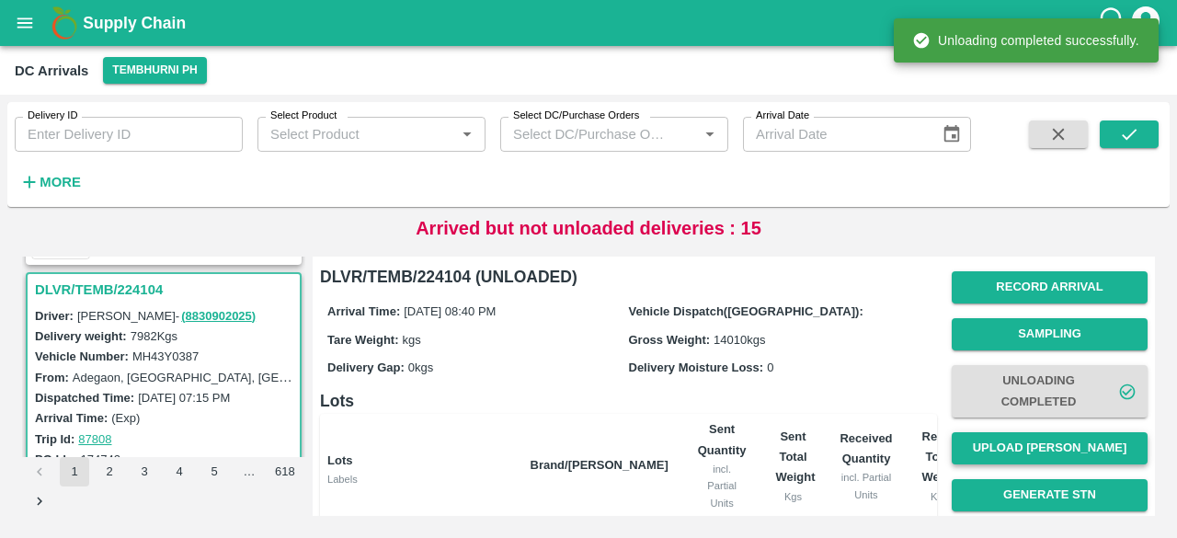
click at [1041, 451] on button "Upload [PERSON_NAME]" at bounding box center [1049, 448] width 196 height 32
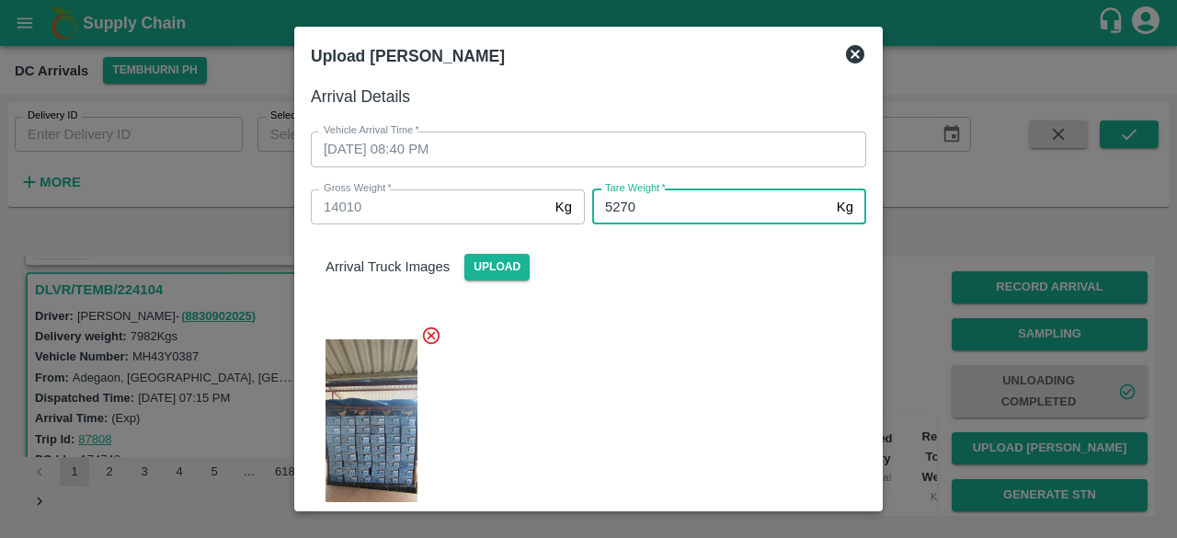
type input "5270"
click at [731, 359] on div at bounding box center [581, 436] width 570 height 252
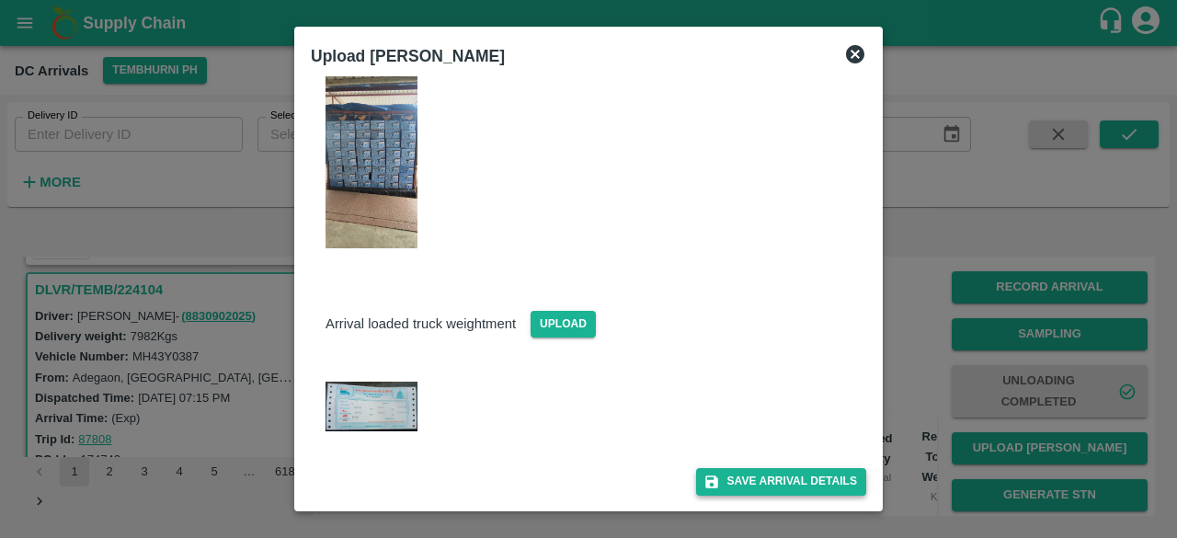
click at [770, 475] on button "Save Arrival Details" at bounding box center [781, 481] width 170 height 27
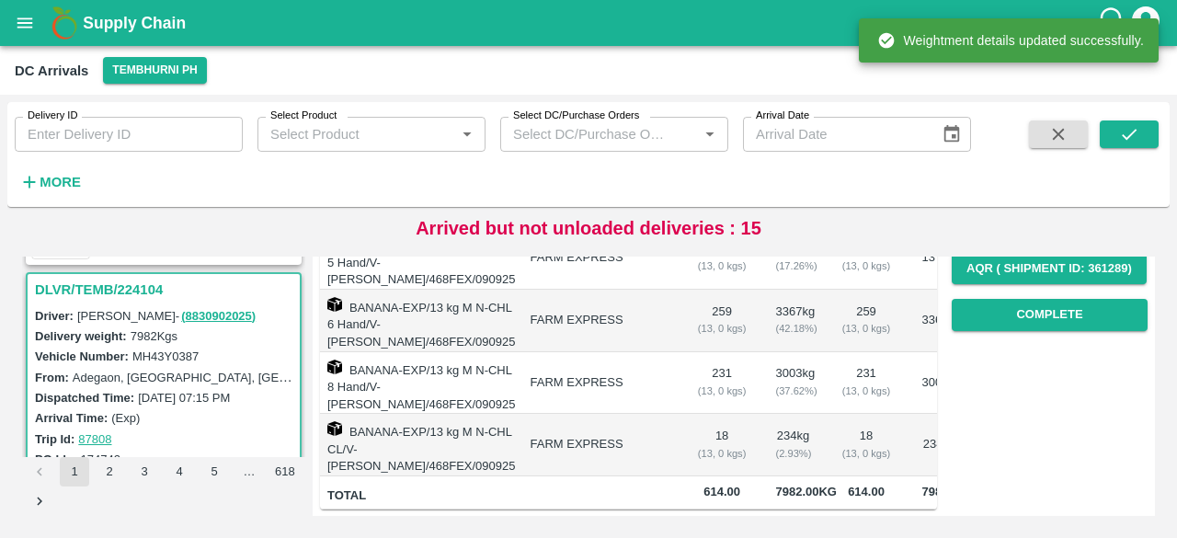
scroll to position [329, 0]
click at [1057, 317] on button "Complete" at bounding box center [1049, 315] width 196 height 32
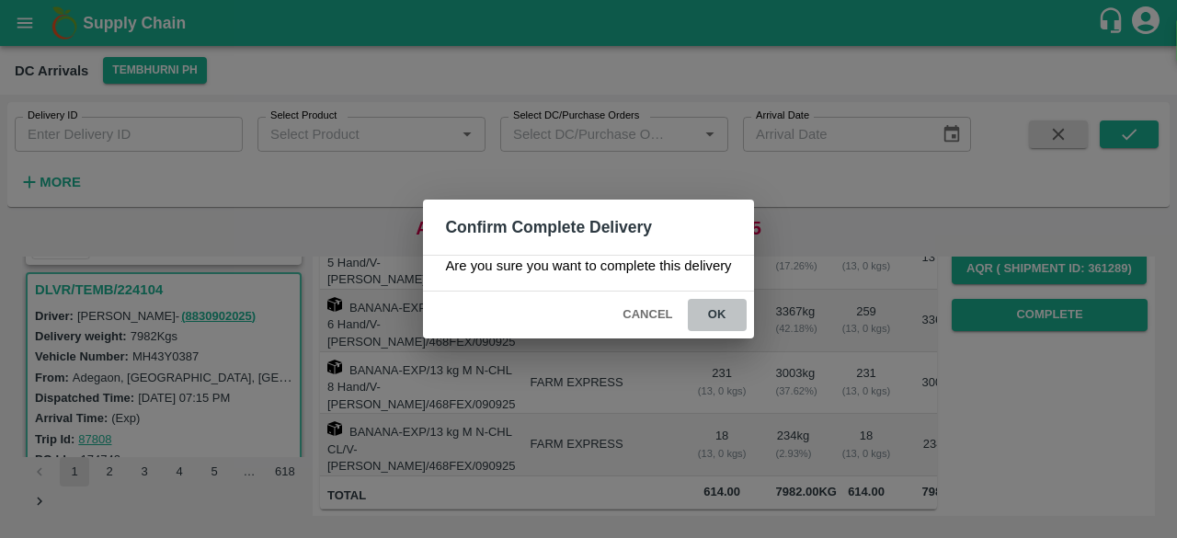
click at [715, 308] on button "ok" at bounding box center [717, 315] width 59 height 32
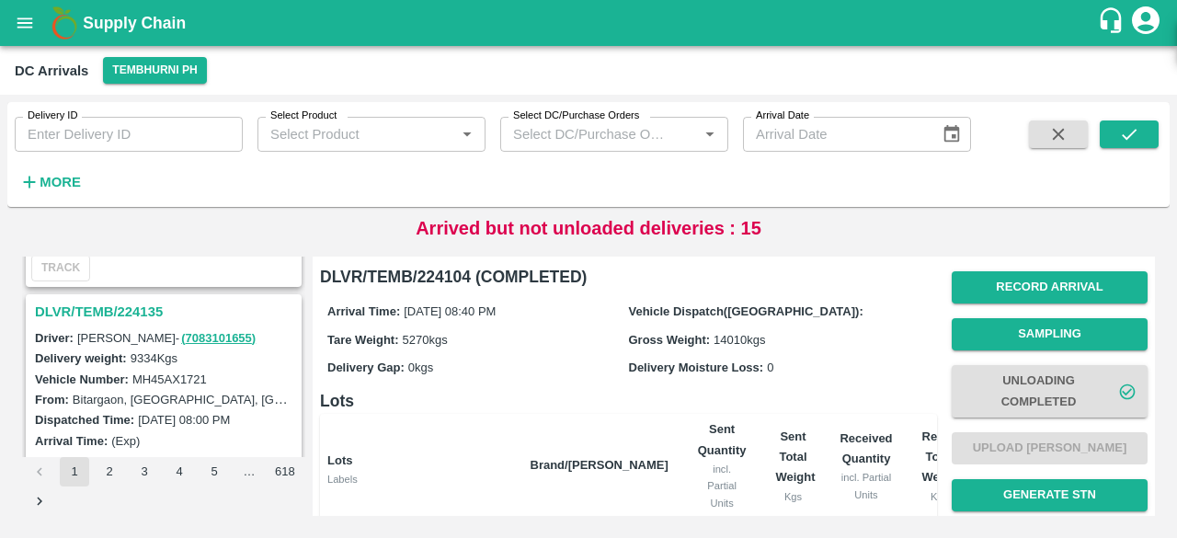
scroll to position [5206, 0]
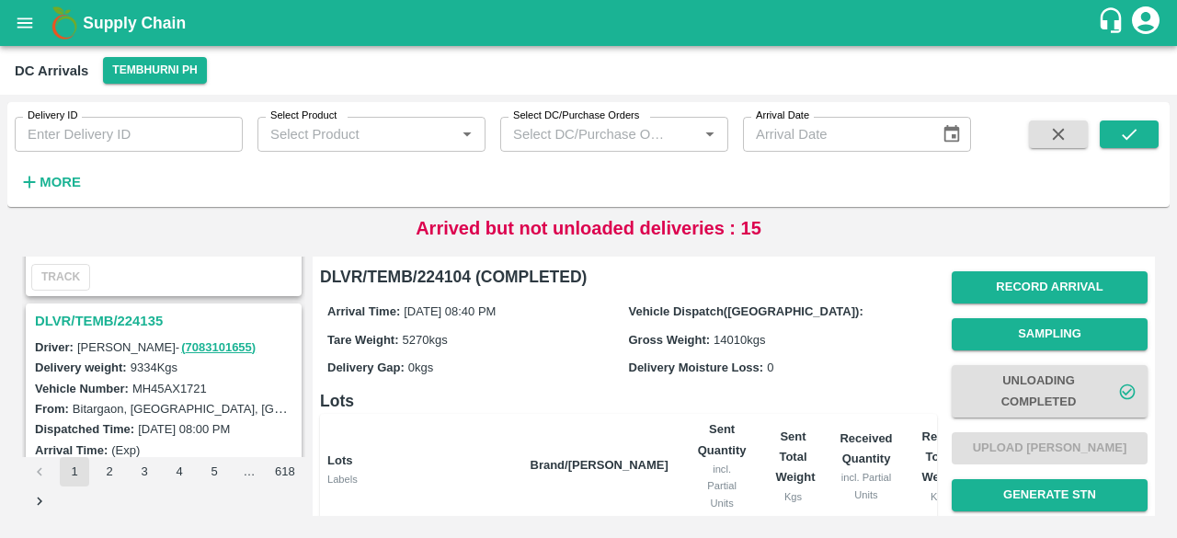
click at [123, 309] on h3 "DLVR/TEMB/224135" at bounding box center [166, 321] width 263 height 24
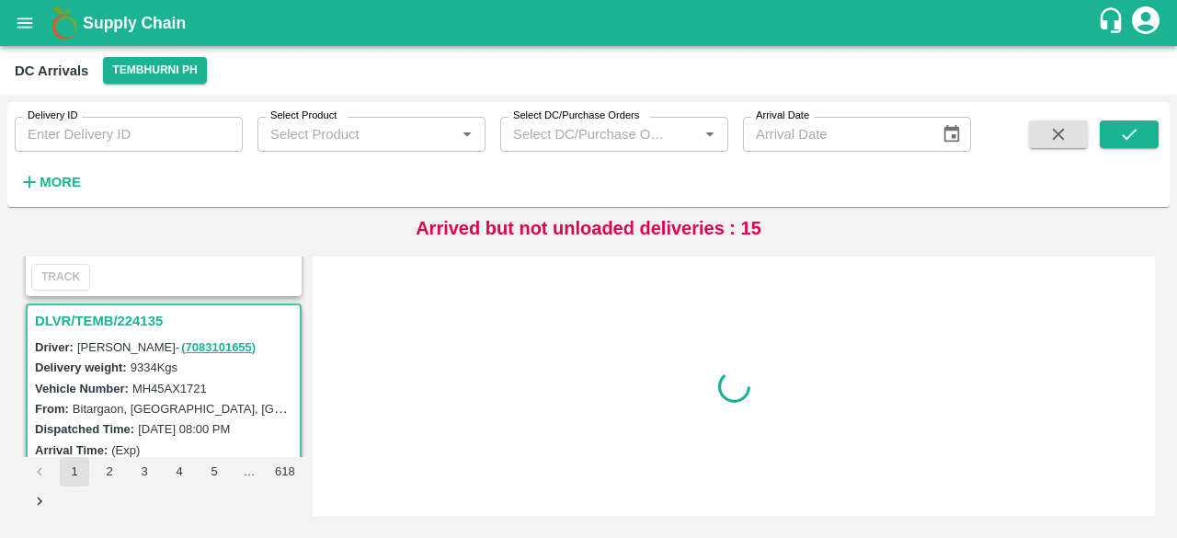
scroll to position [5238, 0]
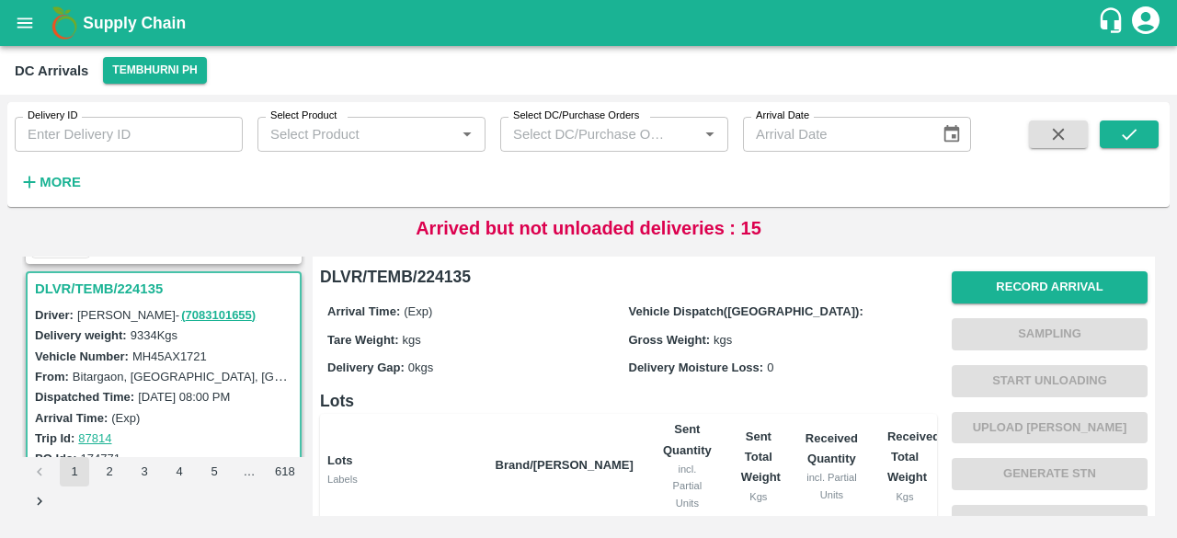
click at [172, 349] on label "MH45AX1721" at bounding box center [169, 356] width 74 height 14
copy label "MH45AX1721"
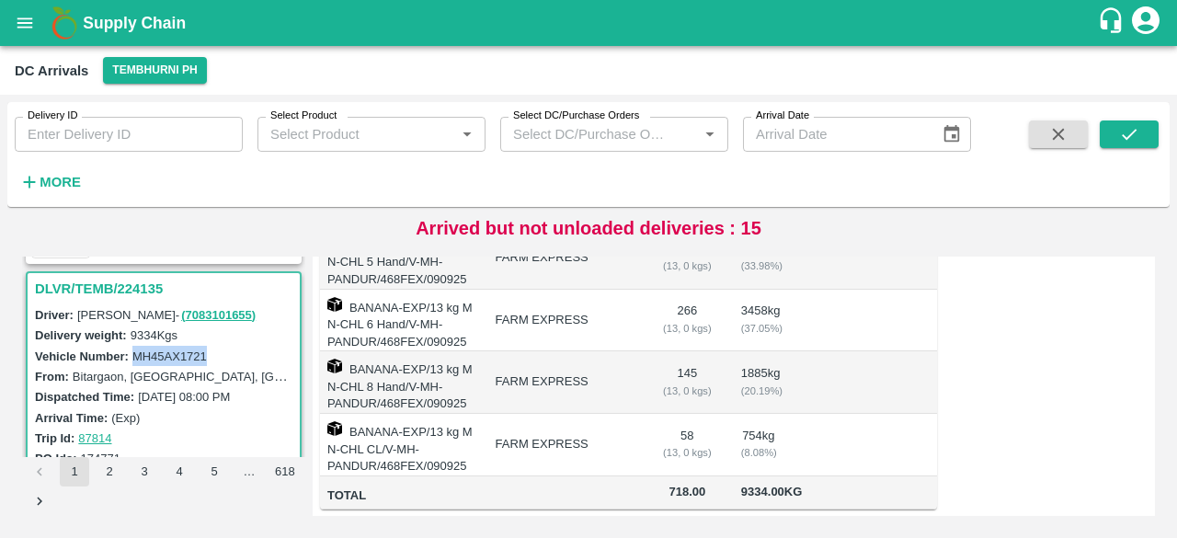
scroll to position [0, 0]
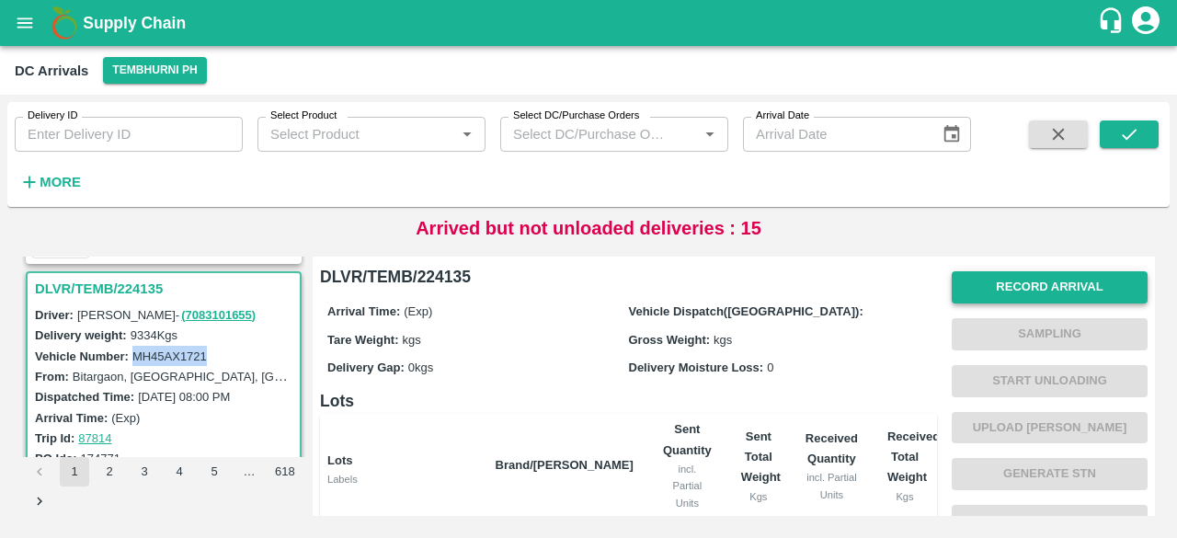
click at [1019, 291] on button "Record Arrival" at bounding box center [1049, 287] width 196 height 32
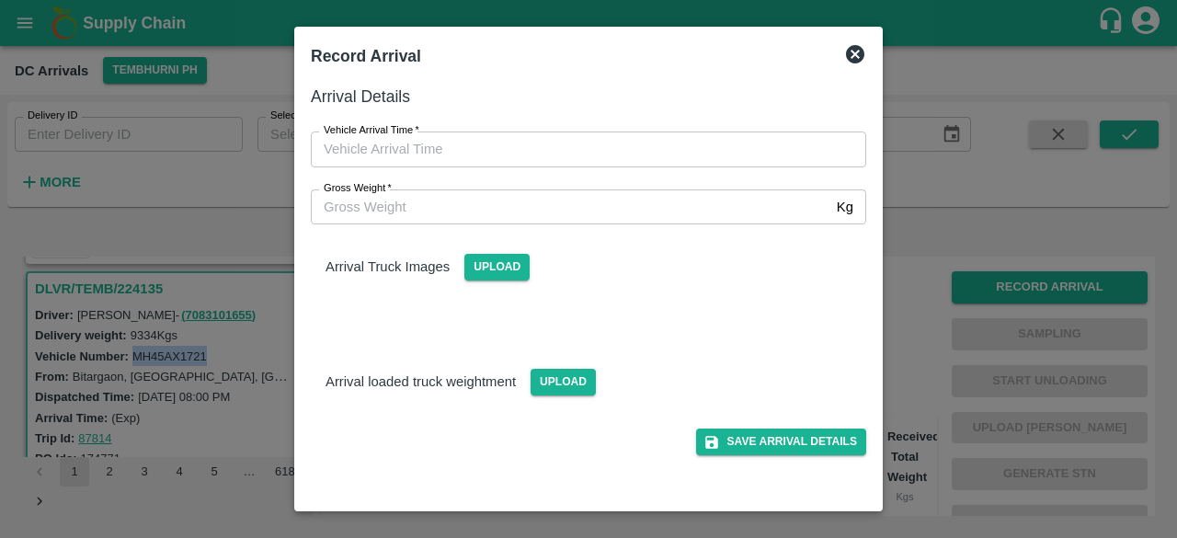
type input "DD/MM/YYYY hh:mm aa"
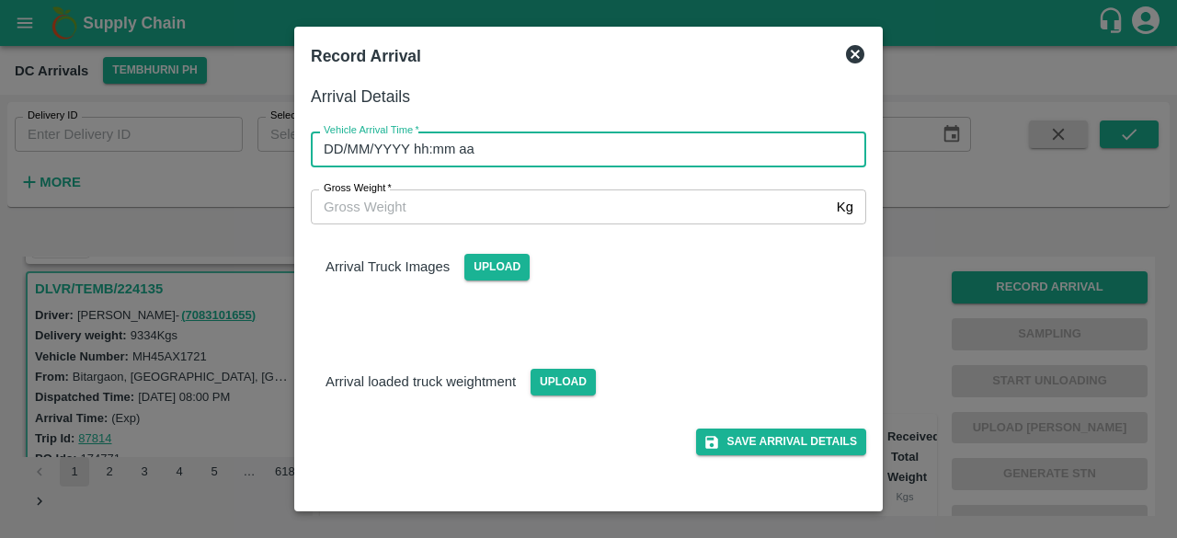
click at [576, 143] on input "DD/MM/YYYY hh:mm aa" at bounding box center [582, 148] width 542 height 35
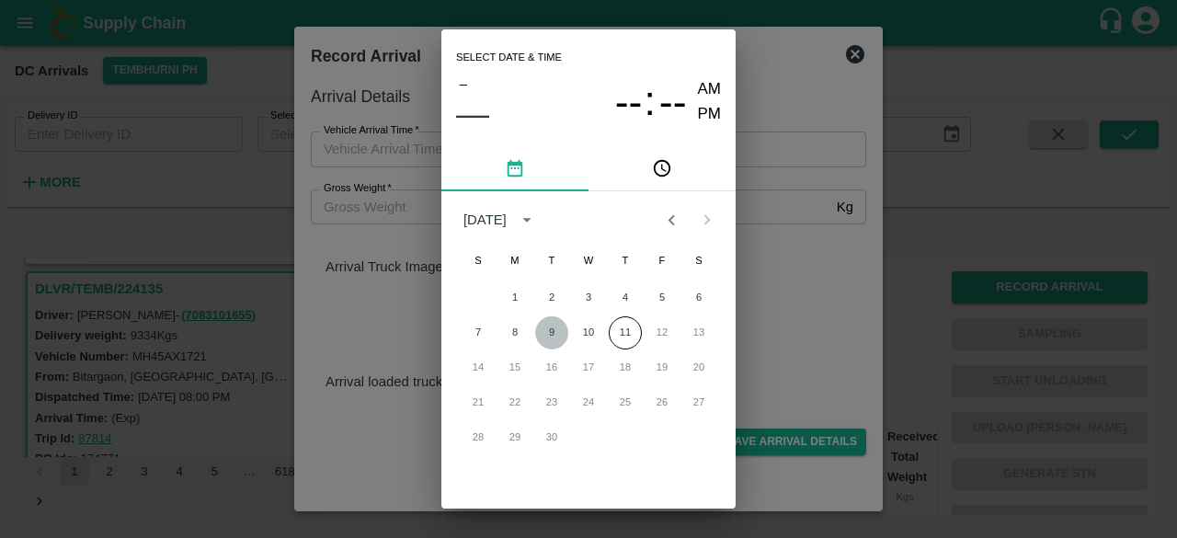
click at [552, 333] on button "9" at bounding box center [551, 332] width 33 height 33
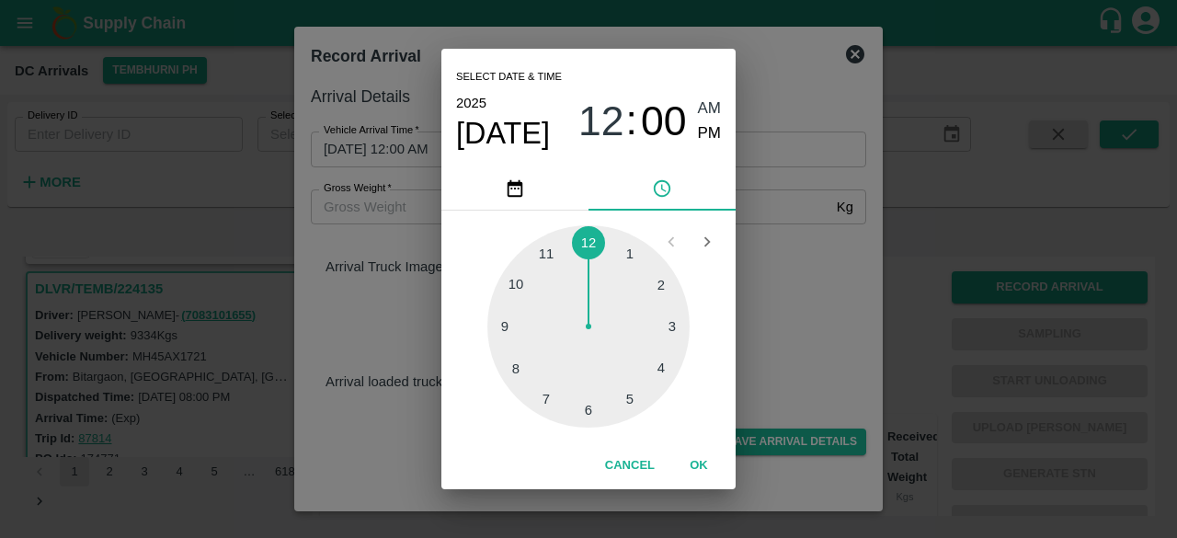
click at [514, 283] on div at bounding box center [588, 326] width 202 height 202
click at [709, 135] on span "PM" at bounding box center [710, 133] width 24 height 25
type input "[DATE] 10:00 PM"
click at [781, 283] on div "Select date & time [DATE] 10 : 00 AM PM 05 10 15 20 25 30 35 40 45 50 55 00 Can…" at bounding box center [588, 269] width 1177 height 538
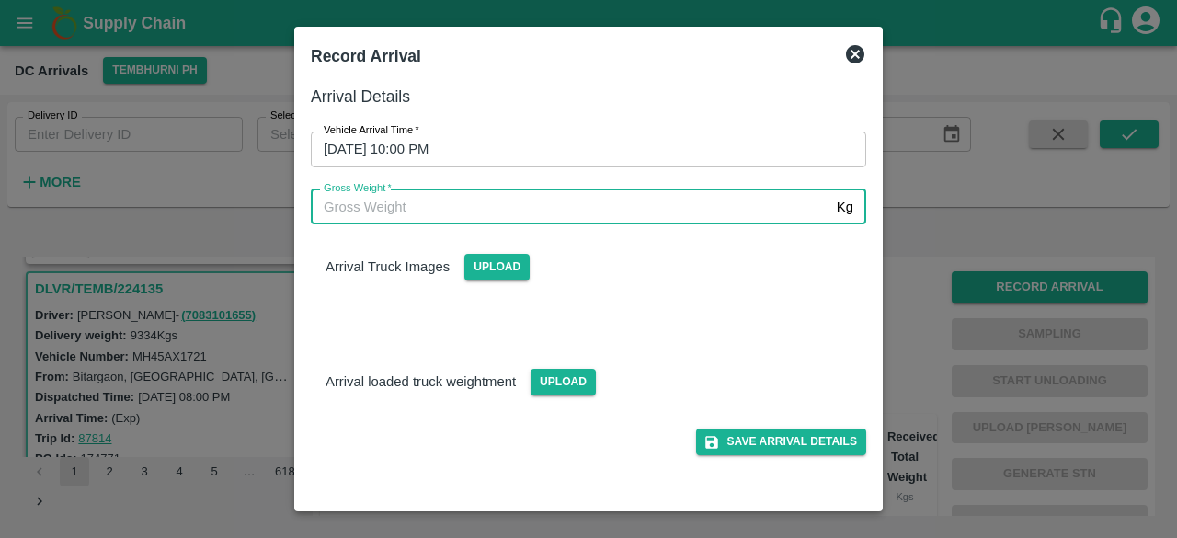
click at [382, 205] on input "Gross Weight   *" at bounding box center [570, 206] width 518 height 35
type input "15940"
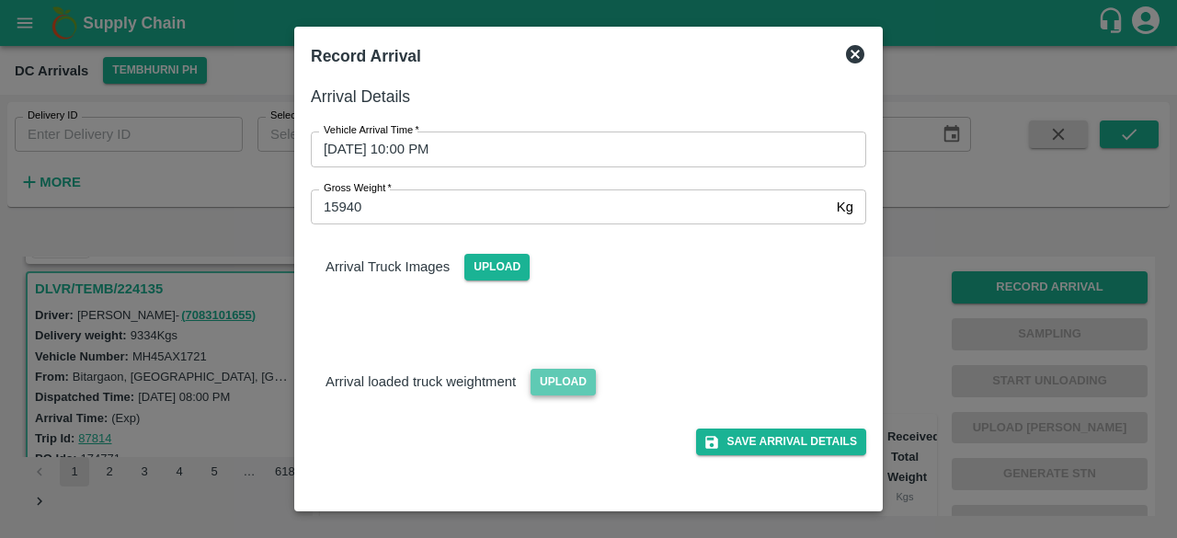
click at [548, 387] on span "Upload" at bounding box center [562, 382] width 65 height 27
click at [0, 0] on input "Upload" at bounding box center [0, 0] width 0 height 0
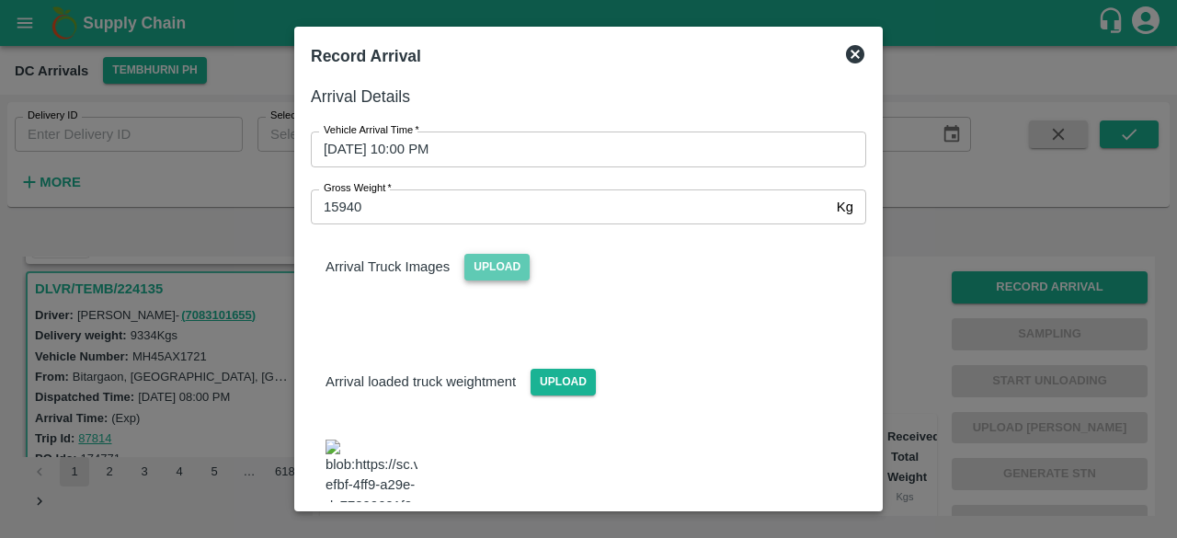
click at [476, 256] on span "Upload" at bounding box center [496, 267] width 65 height 27
click at [0, 0] on input "Upload" at bounding box center [0, 0] width 0 height 0
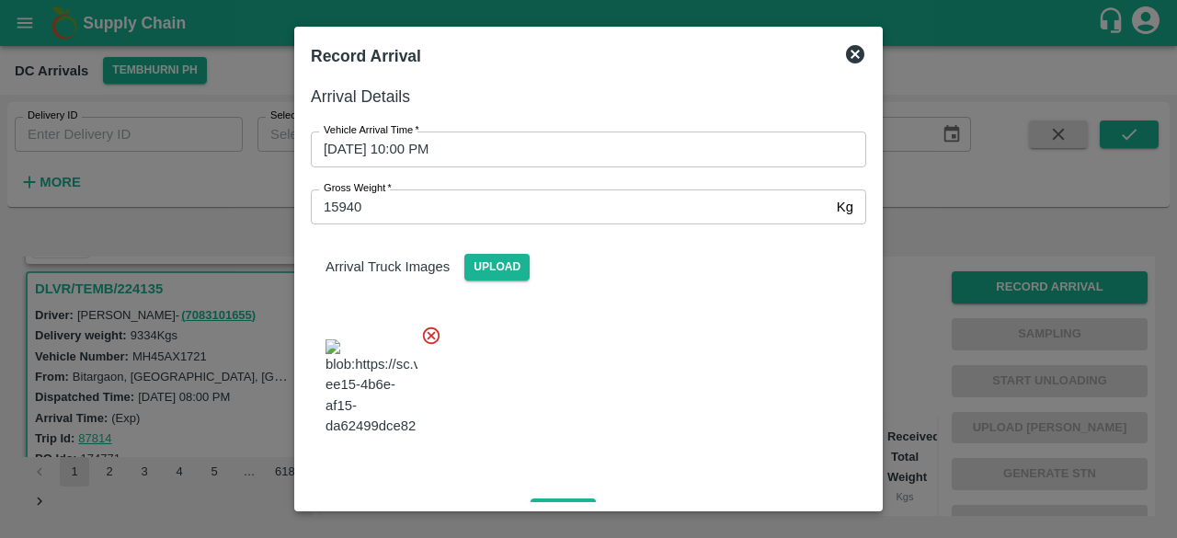
scroll to position [289, 0]
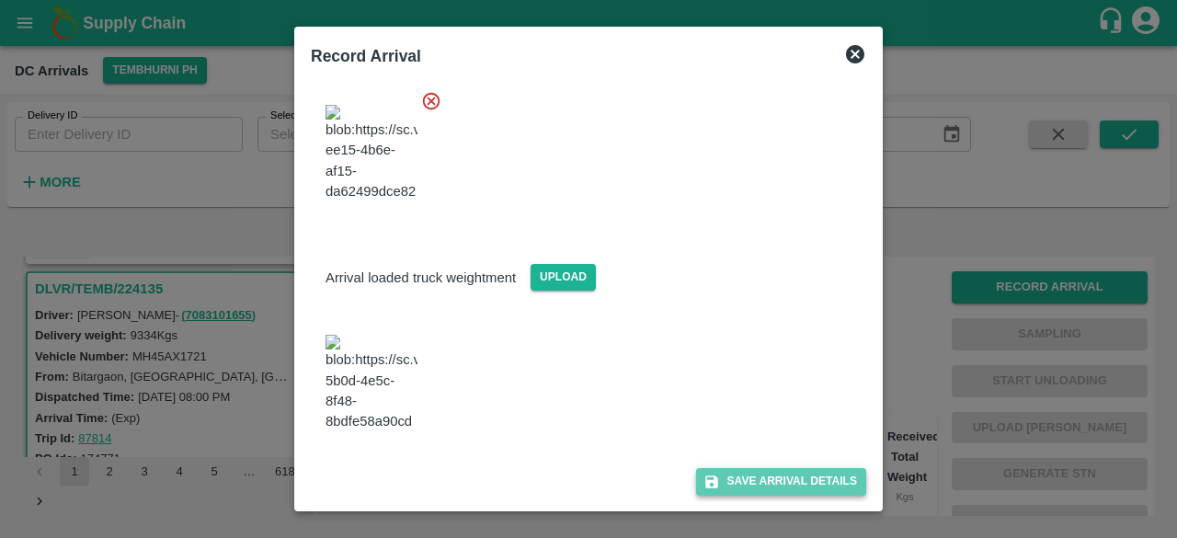
click at [773, 483] on button "Save Arrival Details" at bounding box center [781, 481] width 170 height 27
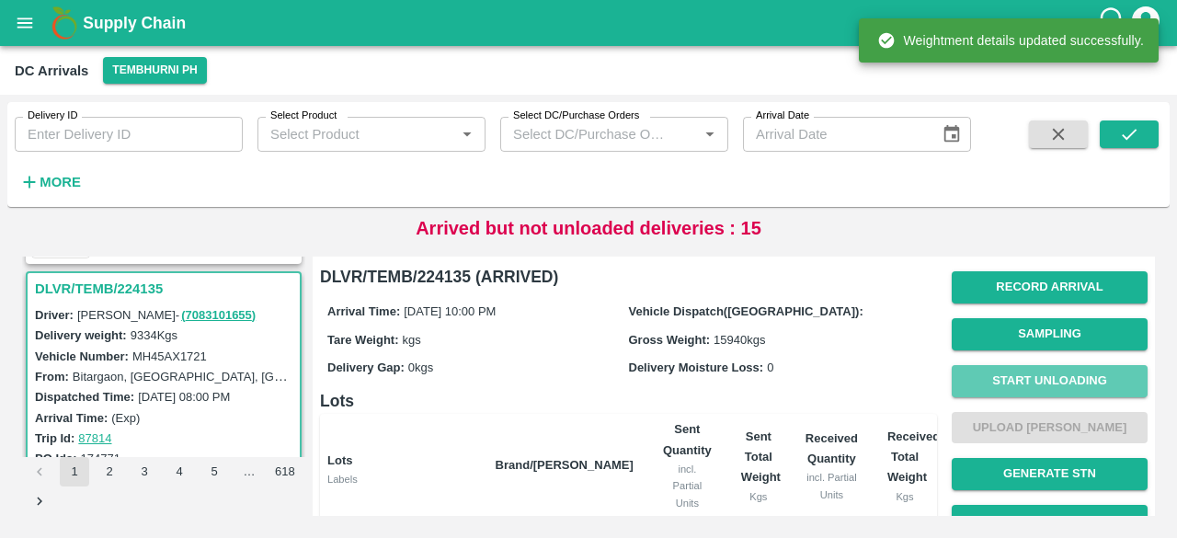
click at [1041, 383] on button "Start Unloading" at bounding box center [1049, 381] width 196 height 32
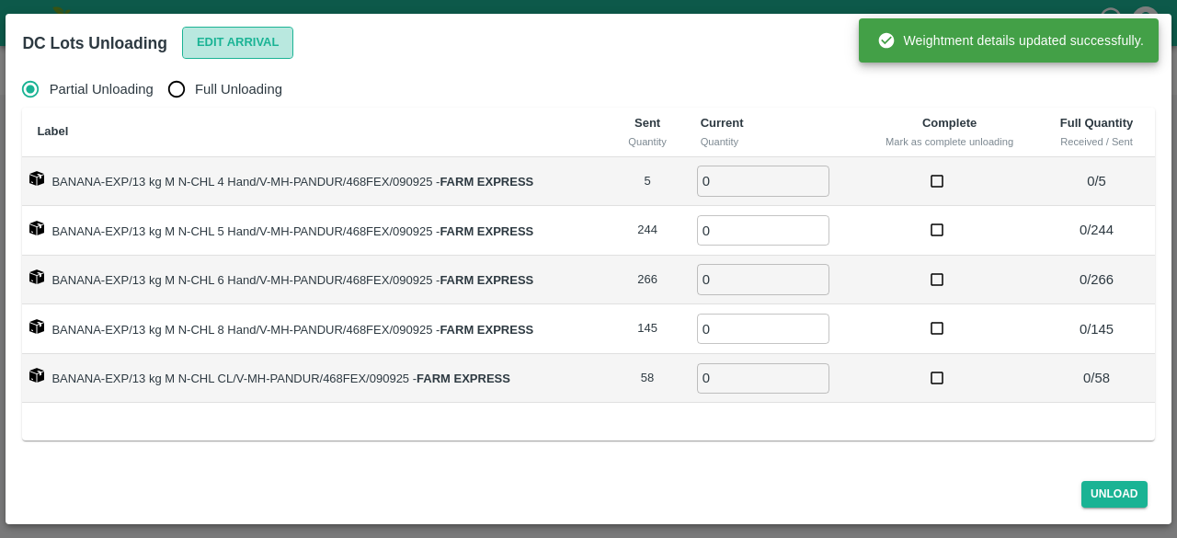
click at [223, 31] on button "Edit Arrival" at bounding box center [238, 43] width 112 height 32
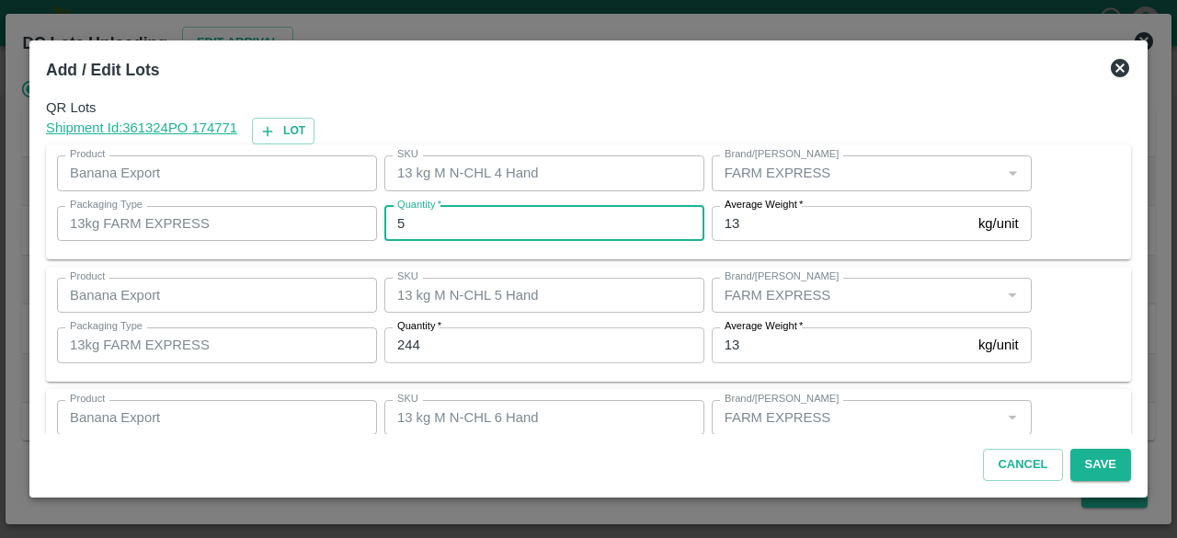
click at [432, 223] on input "5" at bounding box center [544, 223] width 320 height 35
type input "5"
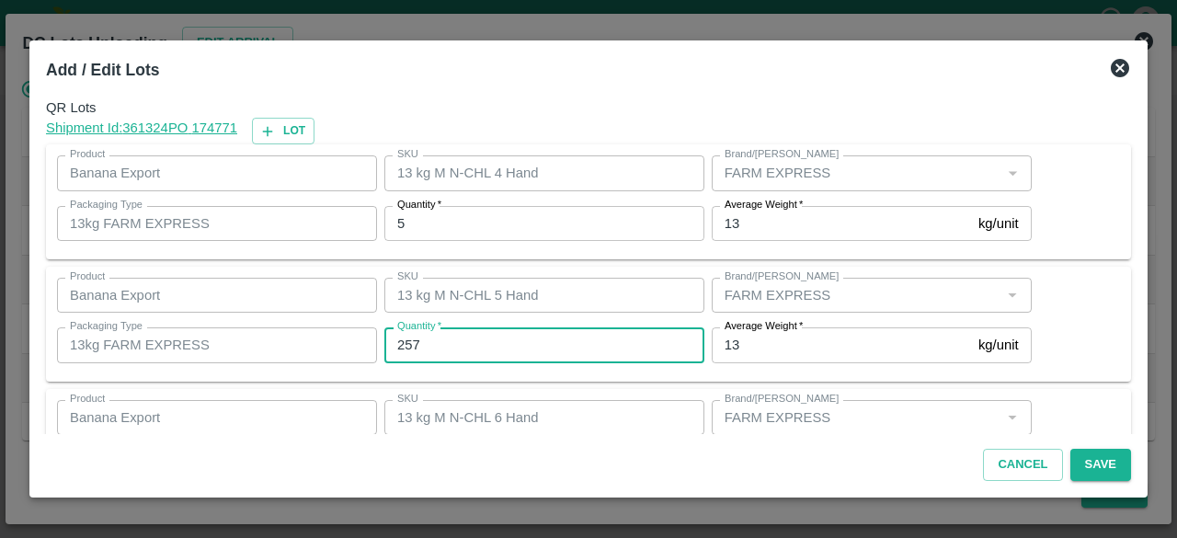
type input "257"
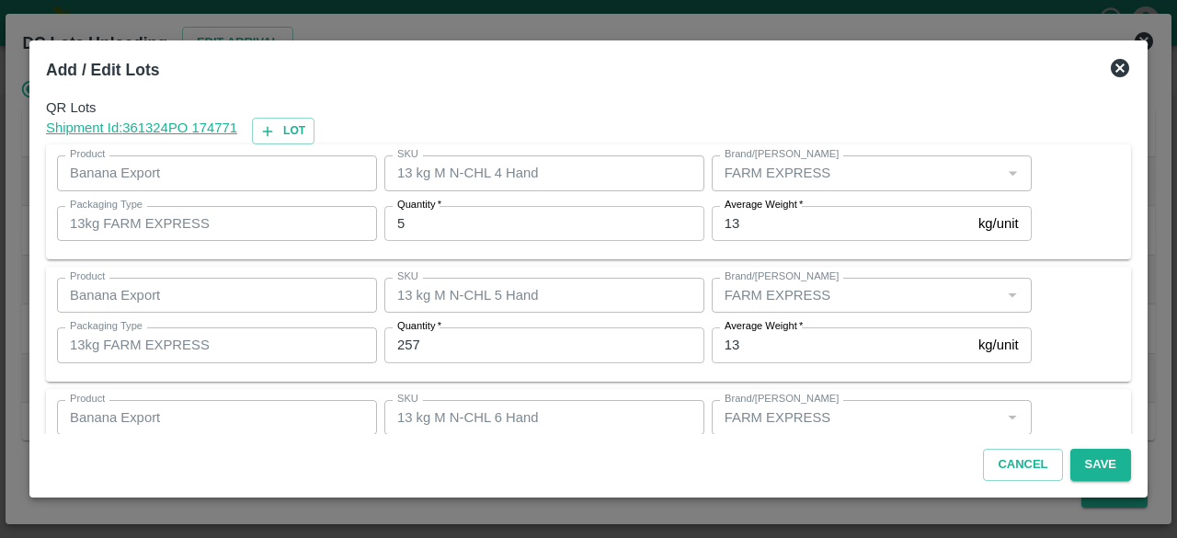
scroll to position [204, 0]
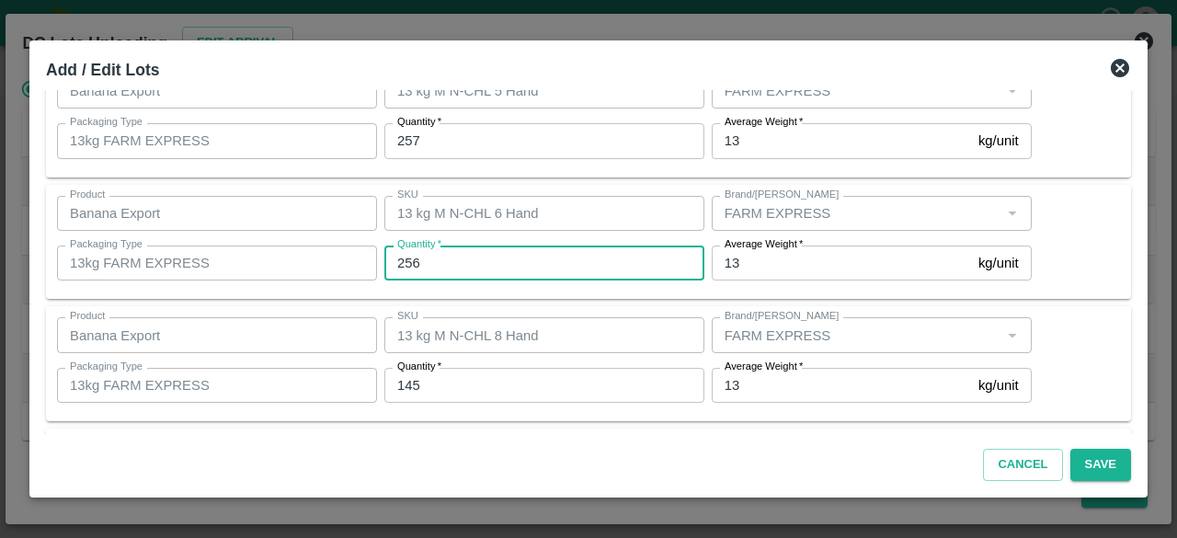
type input "256"
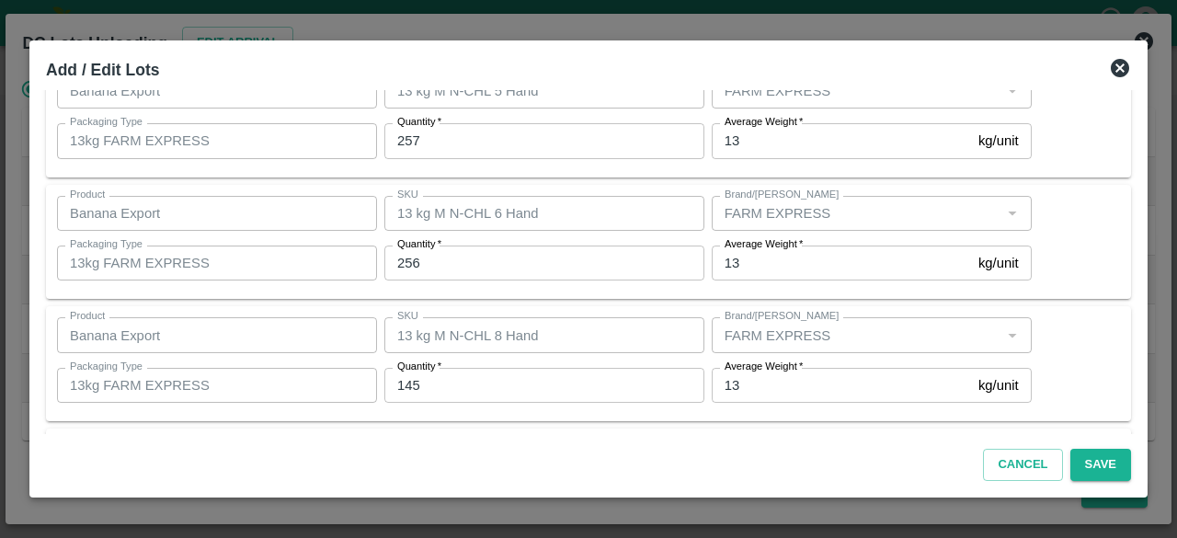
scroll to position [326, 0]
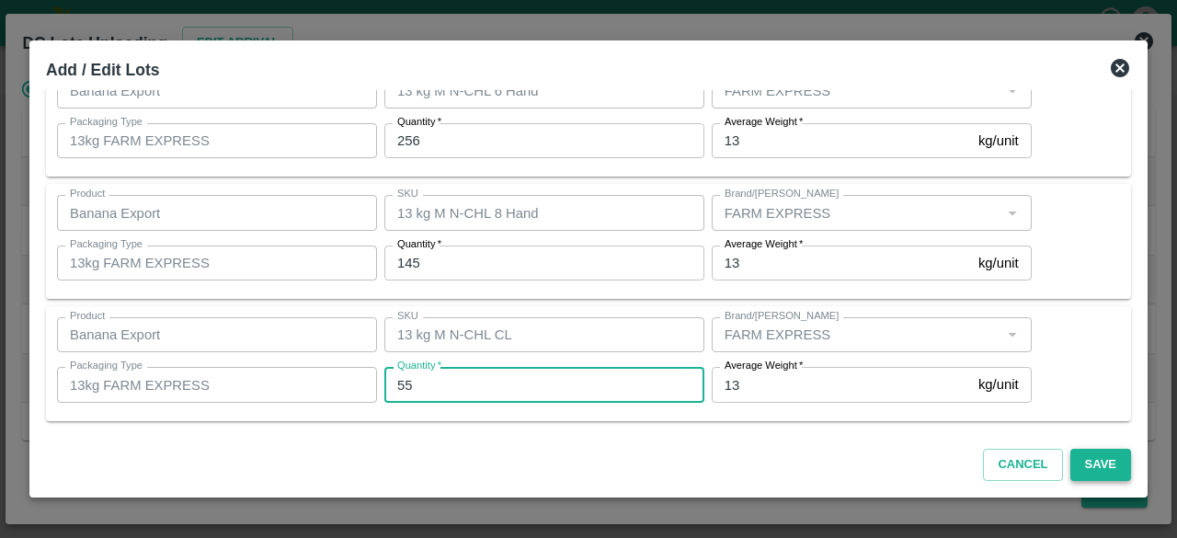
type input "55"
click at [1099, 472] on button "Save" at bounding box center [1100, 465] width 61 height 32
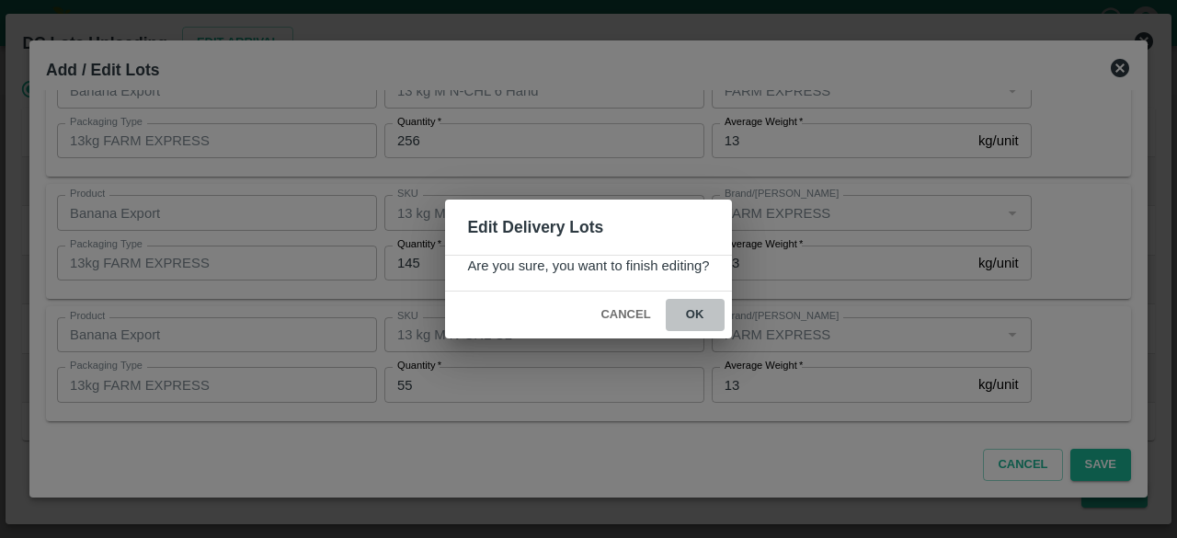
click at [695, 308] on button "ok" at bounding box center [695, 315] width 59 height 32
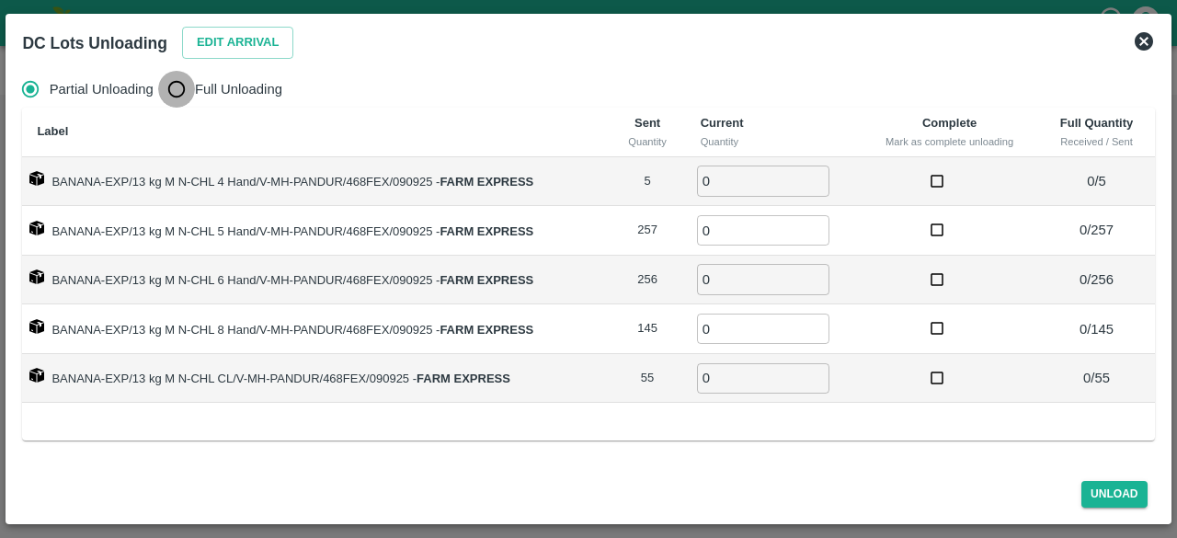
click at [166, 95] on input "Full Unloading" at bounding box center [176, 89] width 37 height 37
radio input "true"
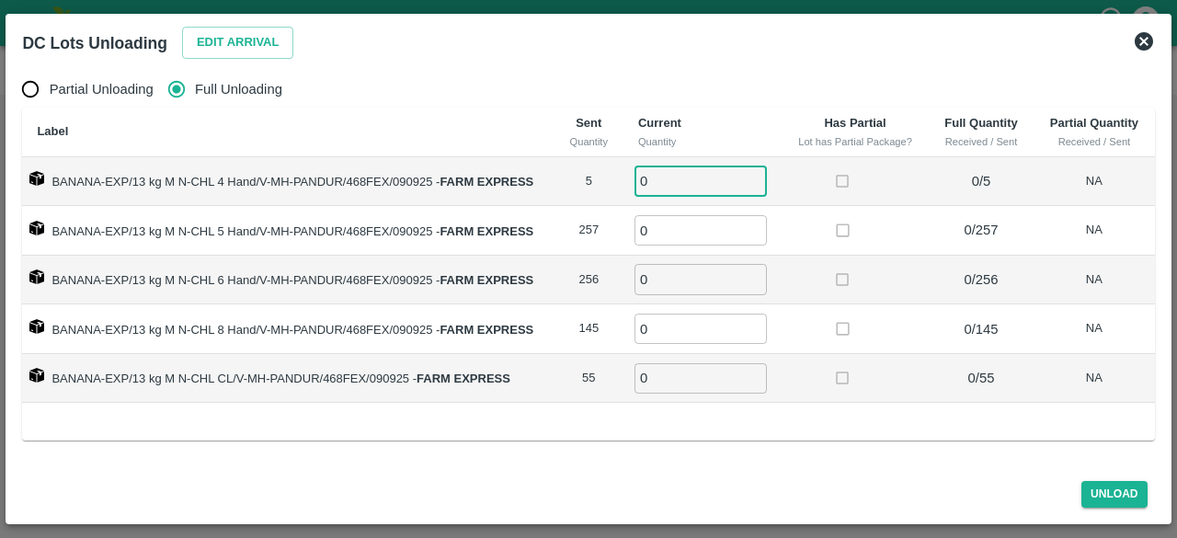
click at [680, 180] on input "0" at bounding box center [700, 180] width 132 height 30
type input "5"
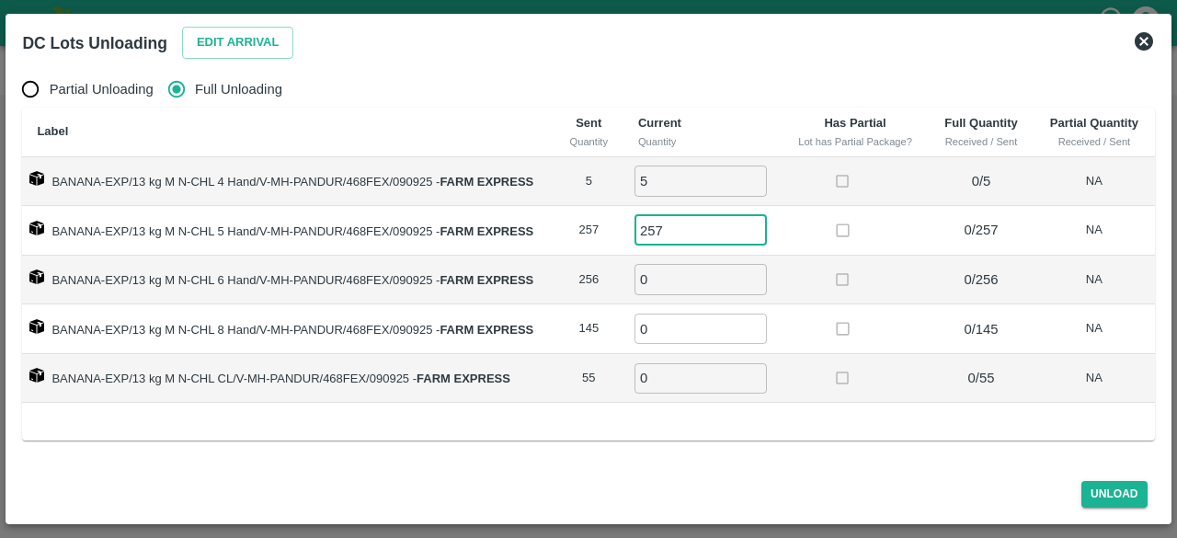
type input "257"
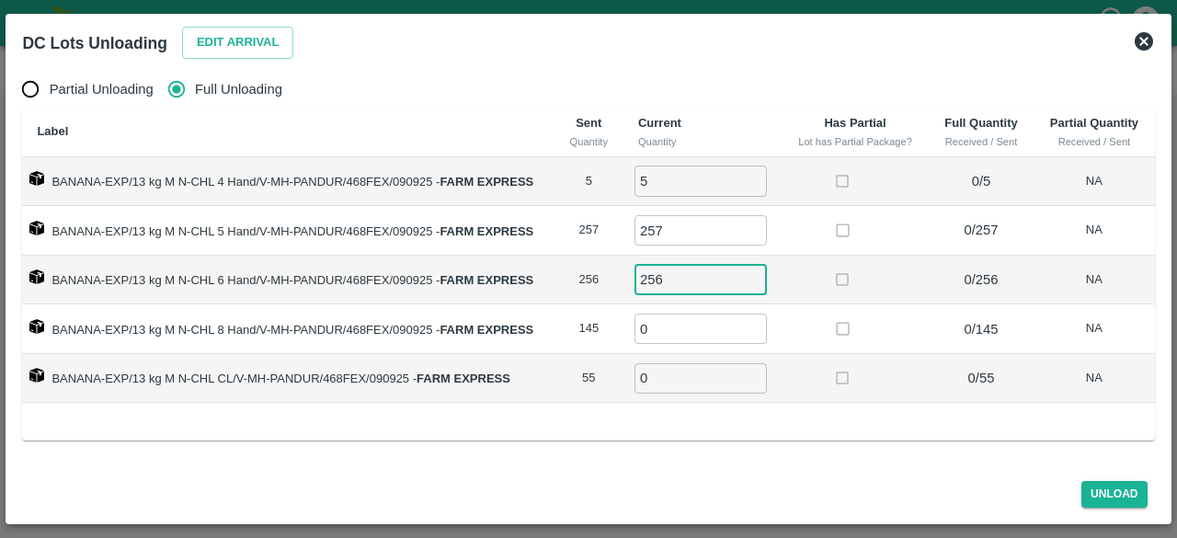
type input "256"
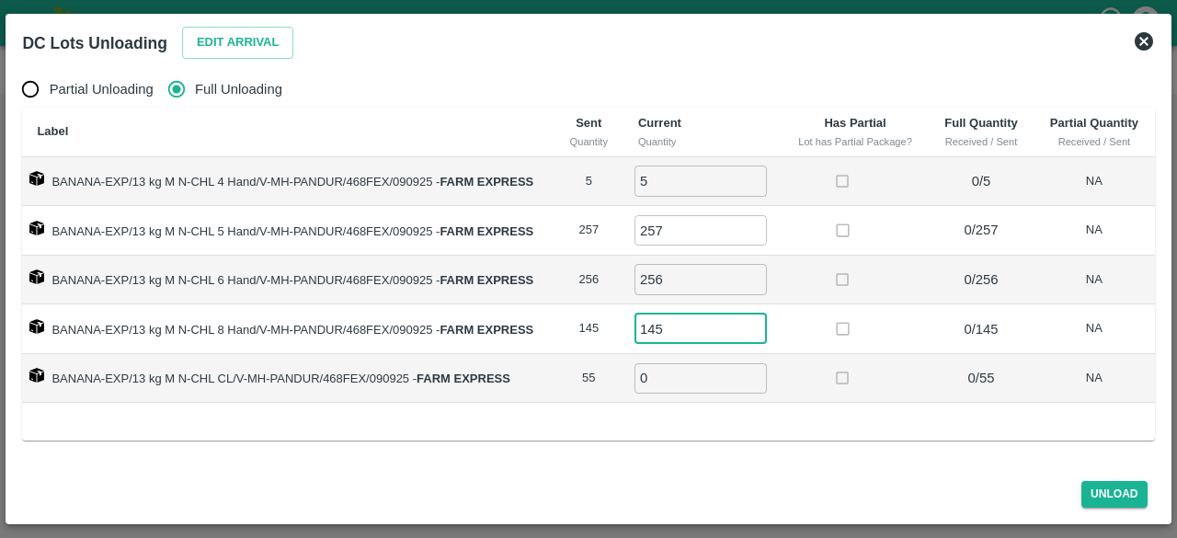
type input "145"
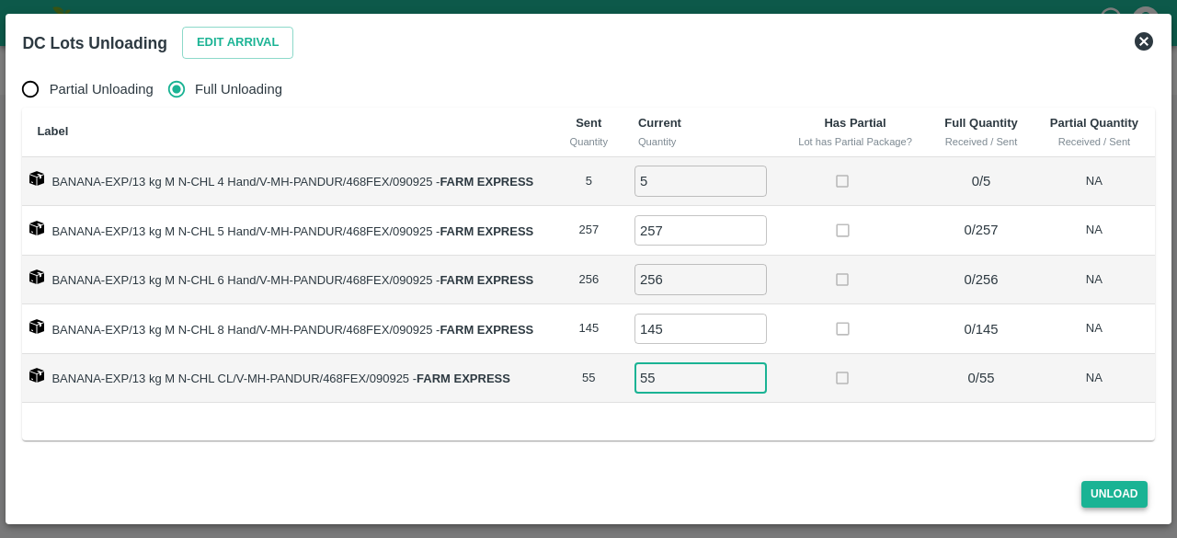
type input "55"
click at [1104, 490] on button "Unload" at bounding box center [1114, 494] width 66 height 27
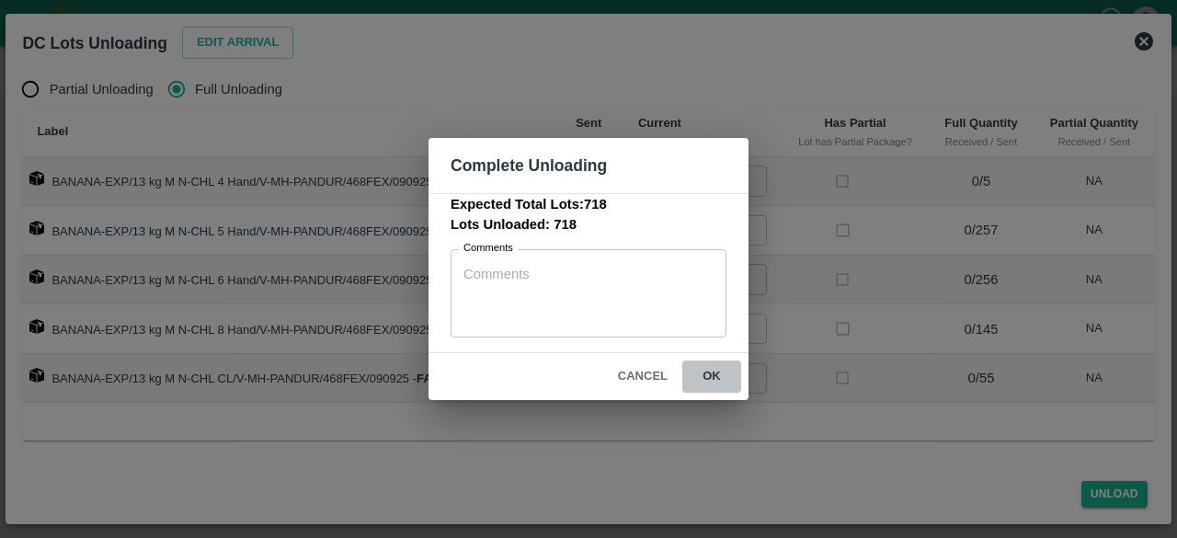
click at [713, 374] on button "ok" at bounding box center [711, 376] width 59 height 32
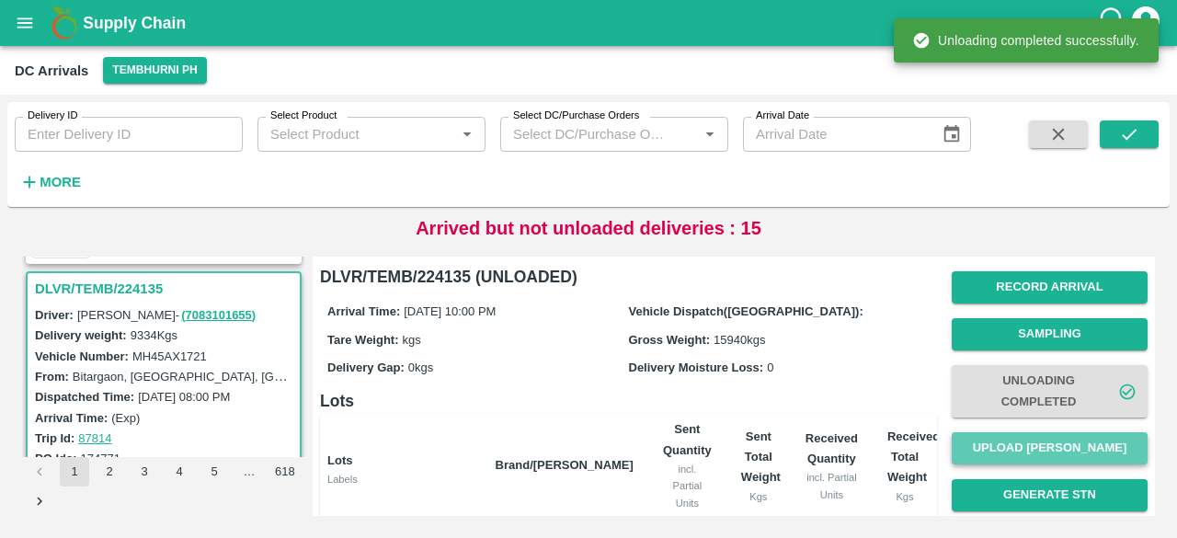
click at [1052, 448] on button "Upload [PERSON_NAME]" at bounding box center [1049, 448] width 196 height 32
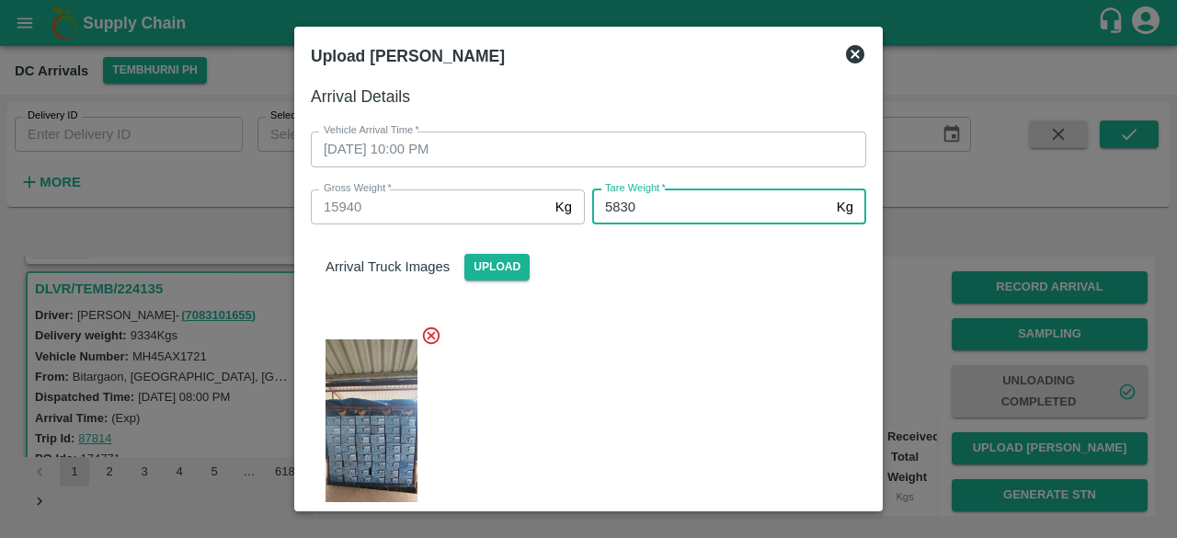
type input "5830"
click at [733, 354] on div at bounding box center [581, 436] width 570 height 252
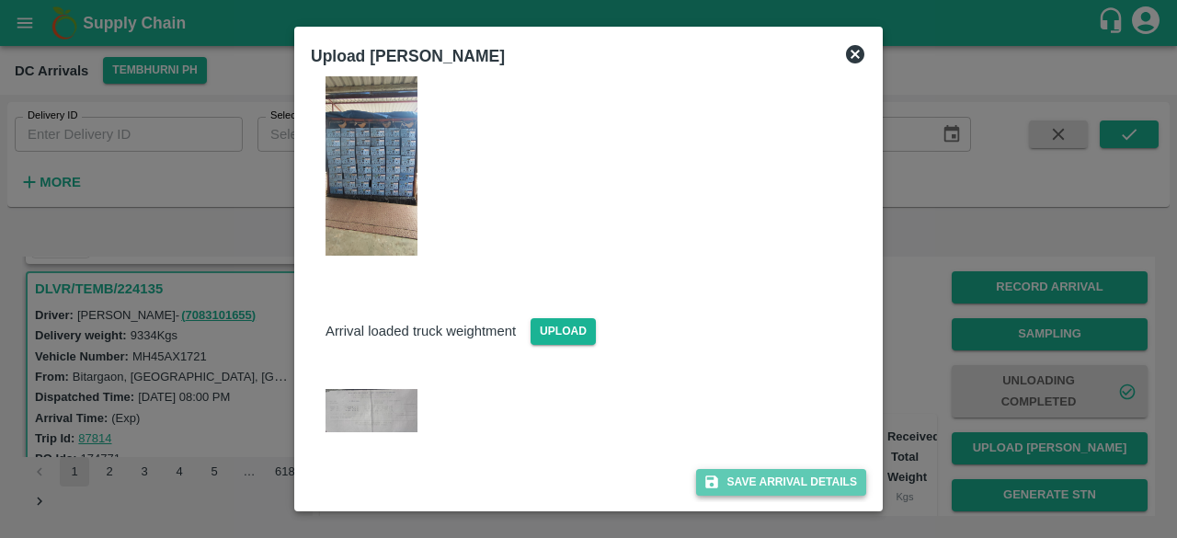
click at [759, 483] on button "Save Arrival Details" at bounding box center [781, 482] width 170 height 27
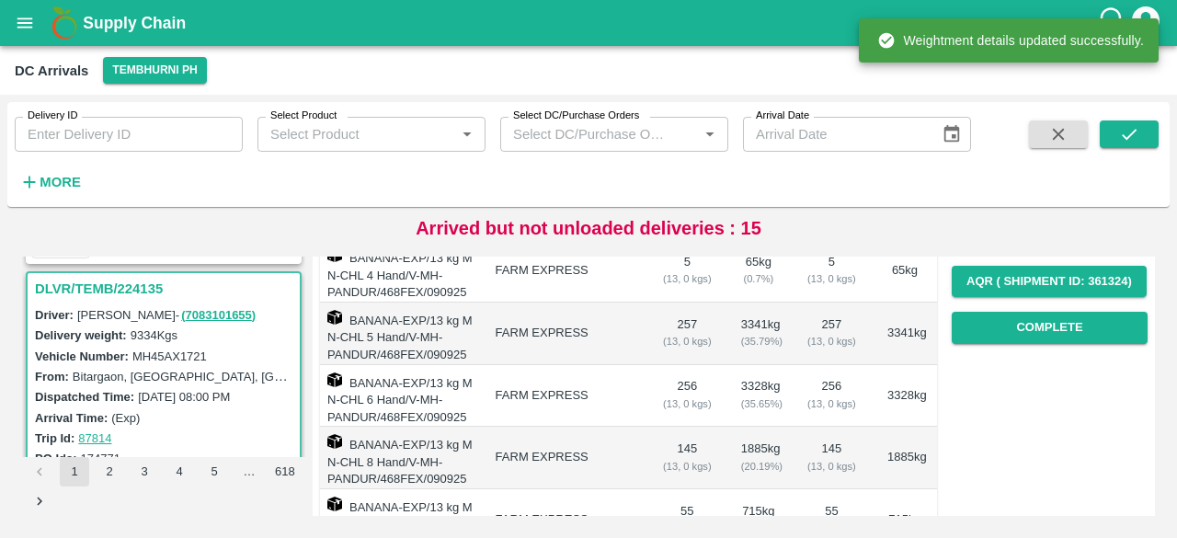
scroll to position [319, 0]
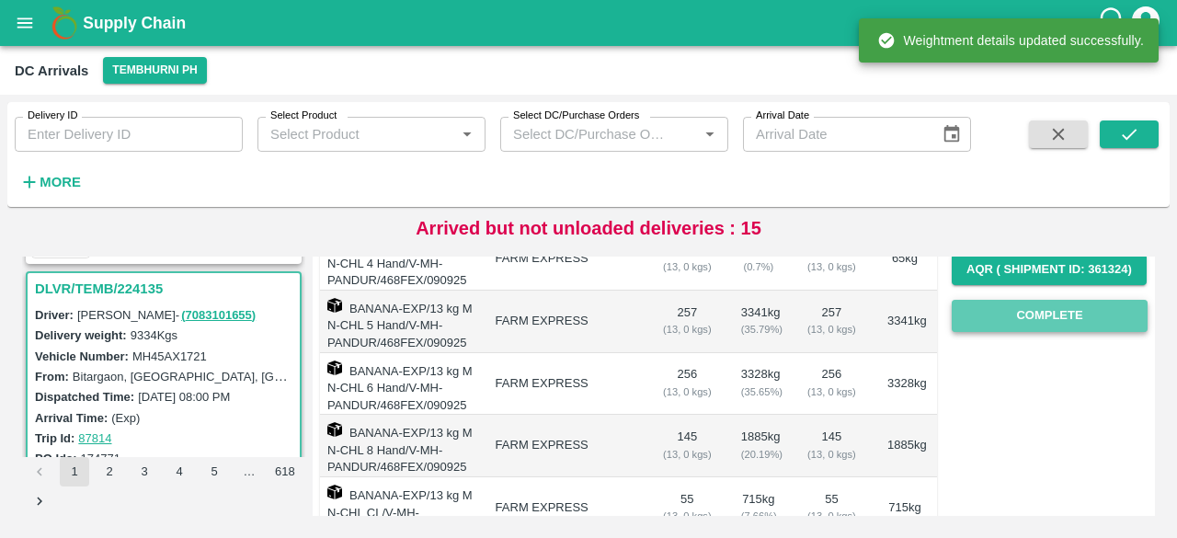
click at [1061, 311] on button "Complete" at bounding box center [1049, 316] width 196 height 32
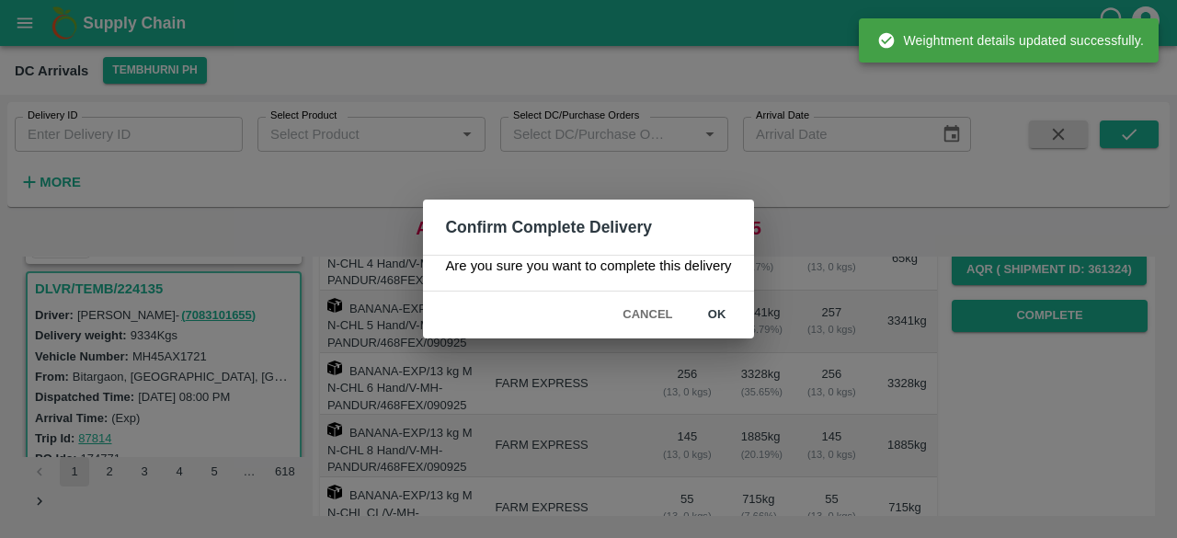
click at [718, 306] on button "ok" at bounding box center [717, 315] width 59 height 32
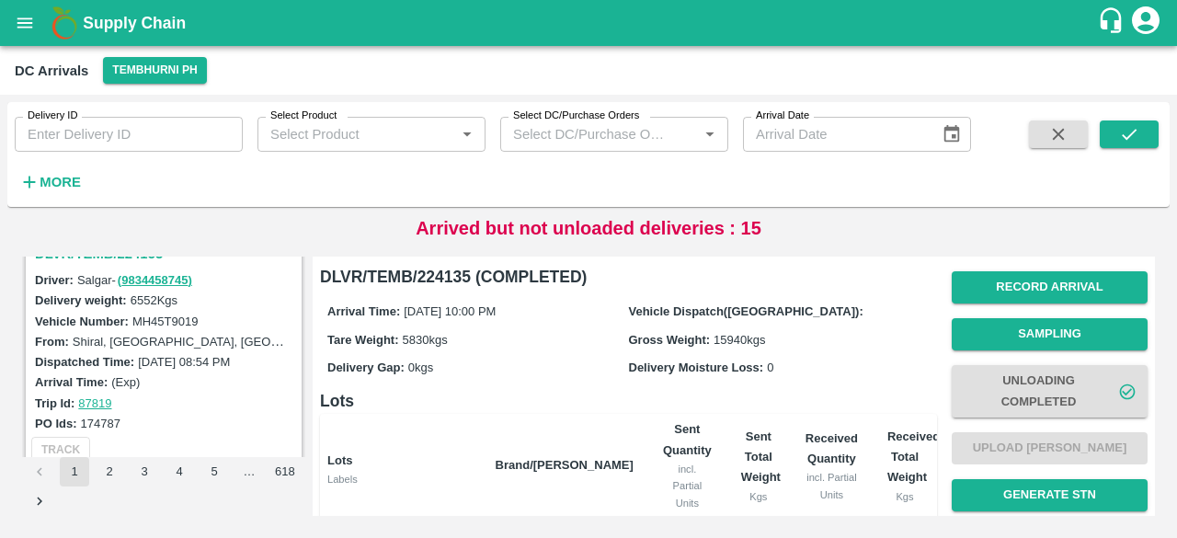
scroll to position [4455, 0]
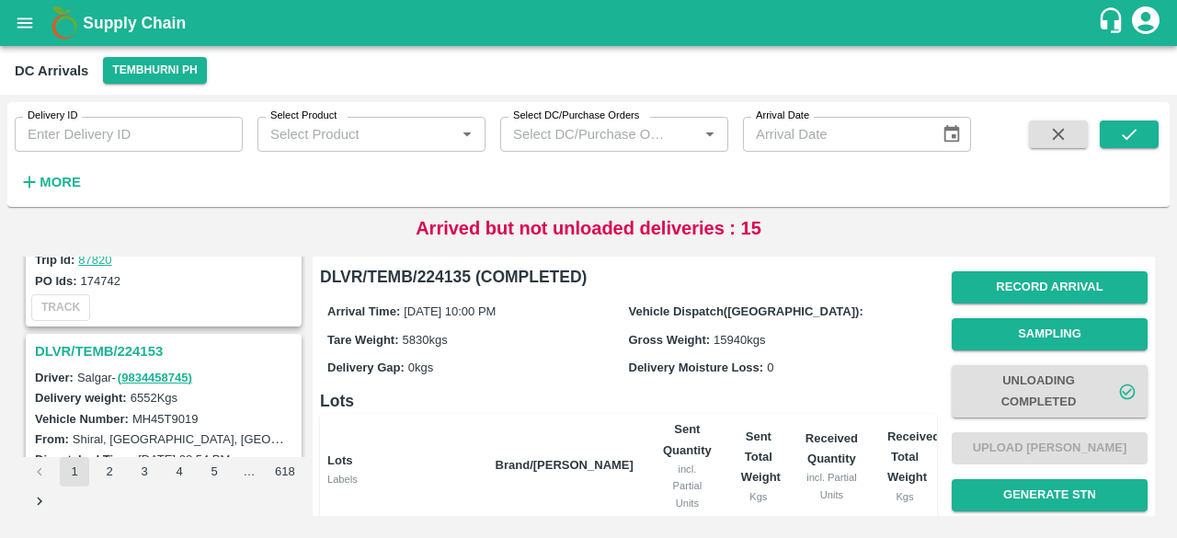
click at [129, 339] on h3 "DLVR/TEMB/224153" at bounding box center [166, 351] width 263 height 24
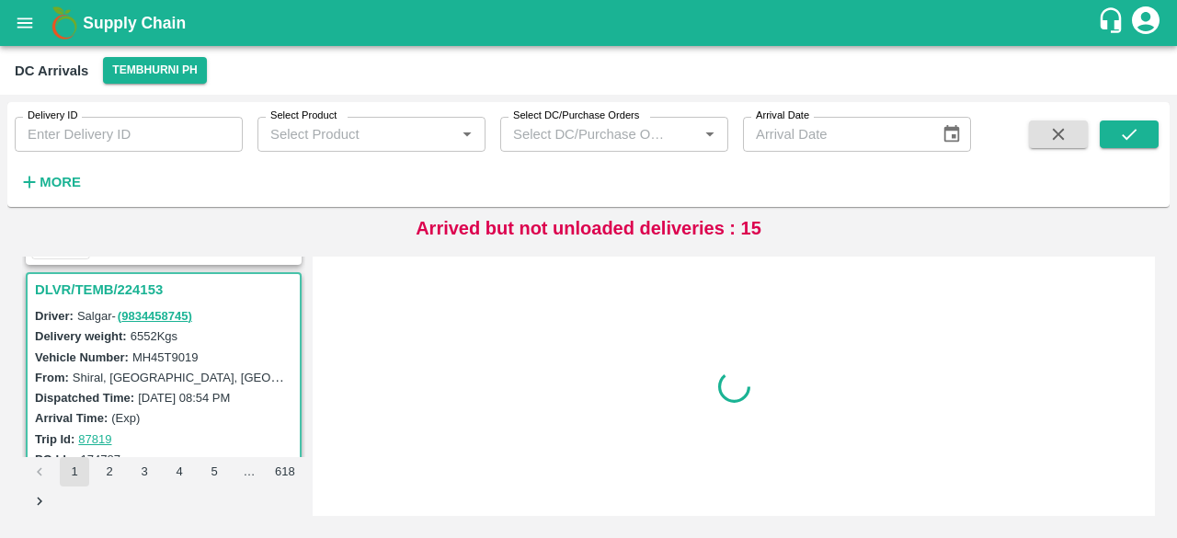
scroll to position [4519, 0]
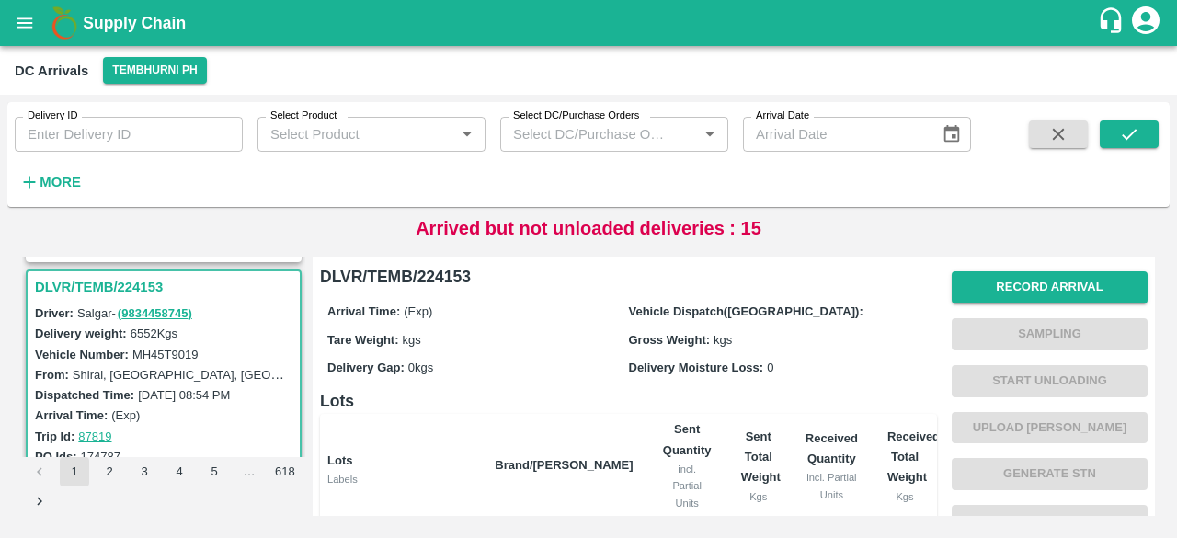
click at [166, 344] on div "Vehicle Number: MH45T9019" at bounding box center [166, 354] width 263 height 20
copy label "MH45T9019"
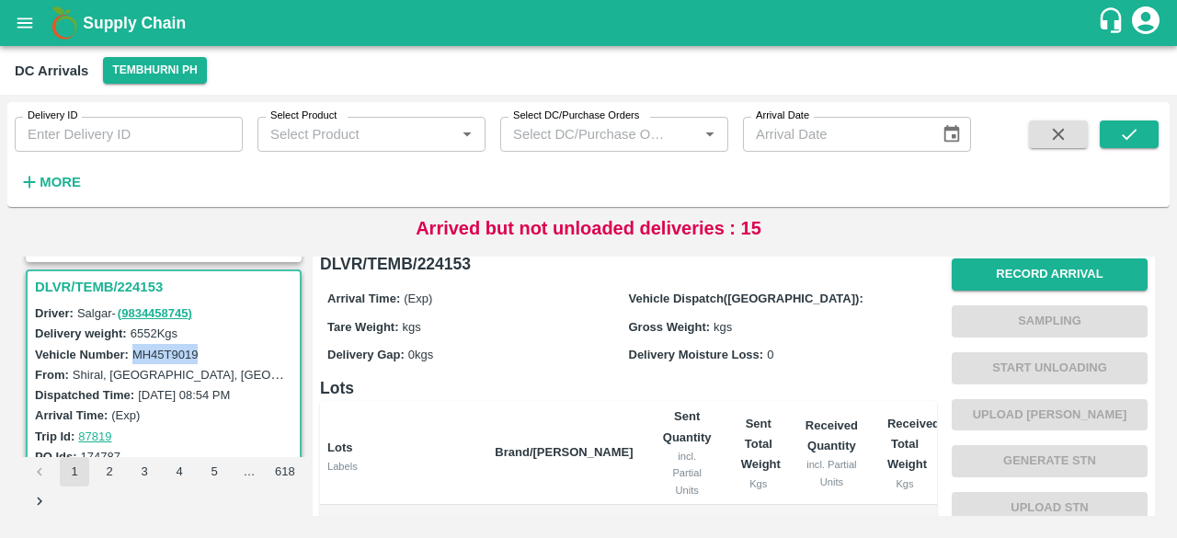
scroll to position [0, 0]
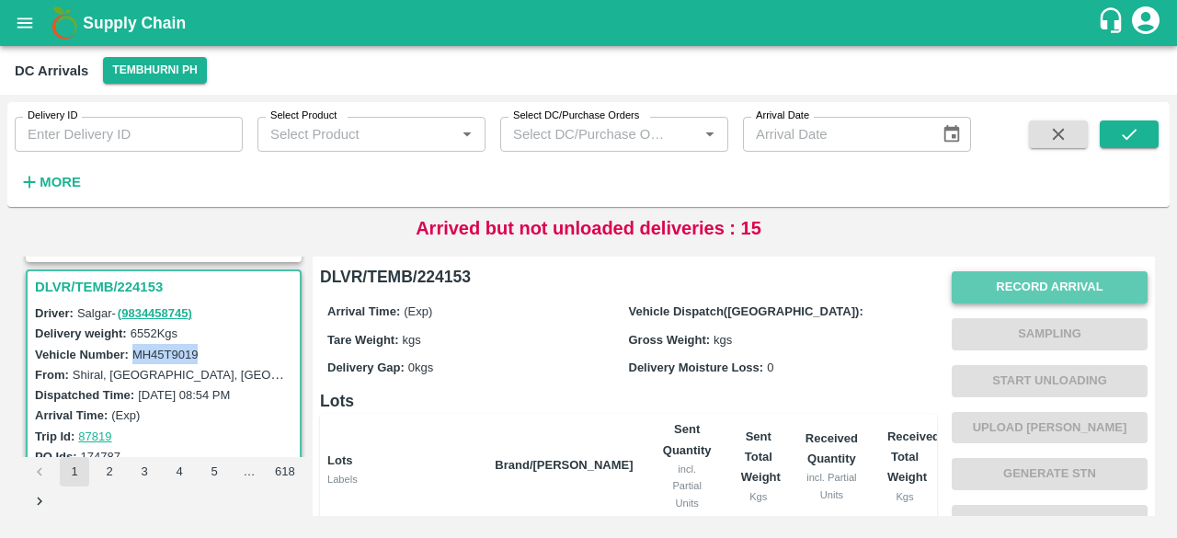
click at [1006, 288] on button "Record Arrival" at bounding box center [1049, 287] width 196 height 32
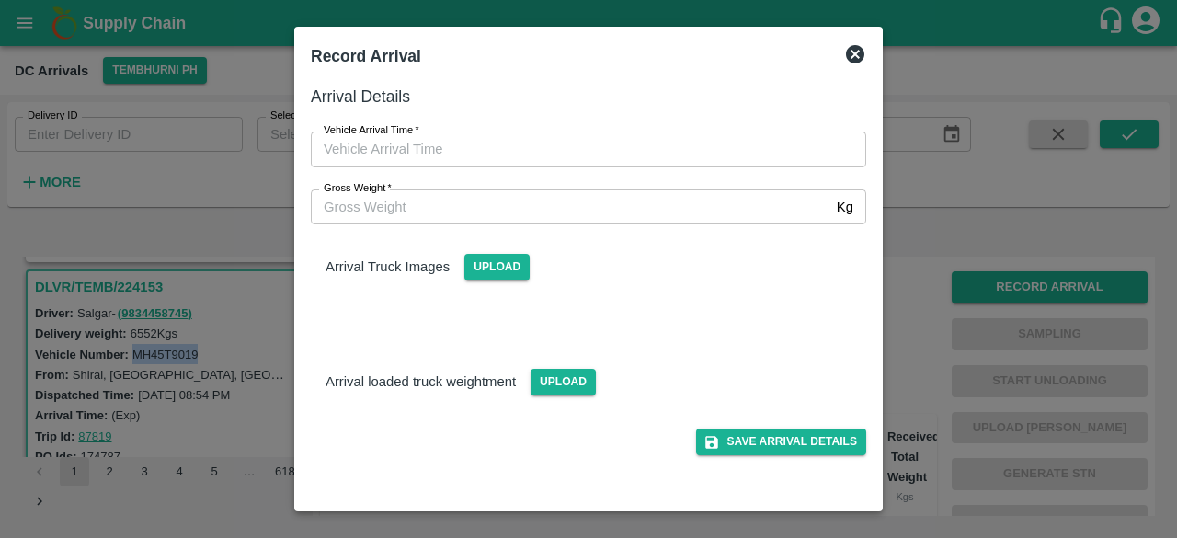
type input "DD/MM/YYYY hh:mm aa"
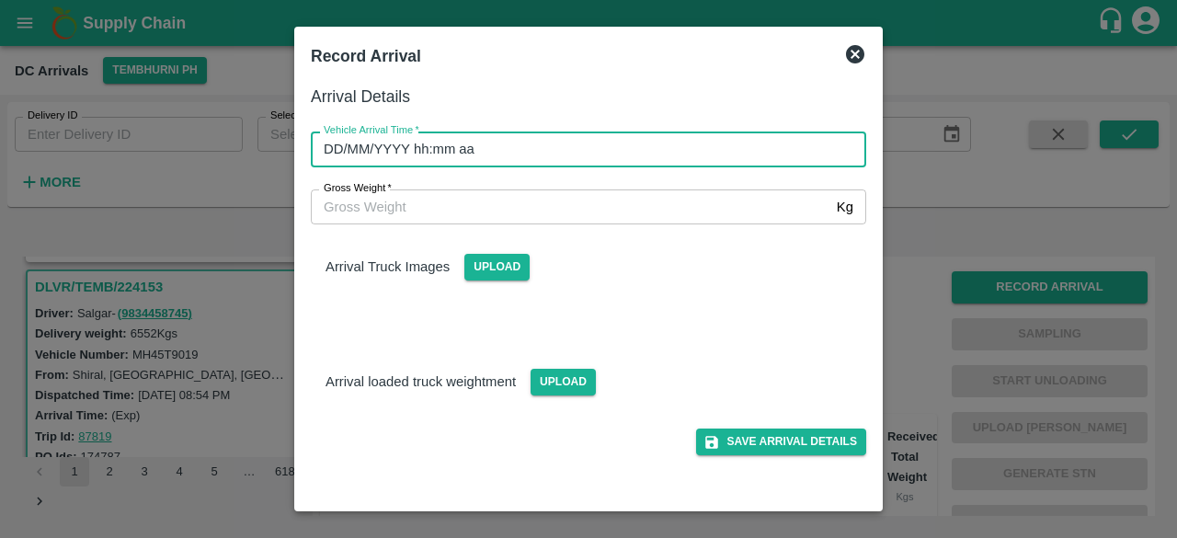
click at [620, 145] on input "DD/MM/YYYY hh:mm aa" at bounding box center [582, 148] width 542 height 35
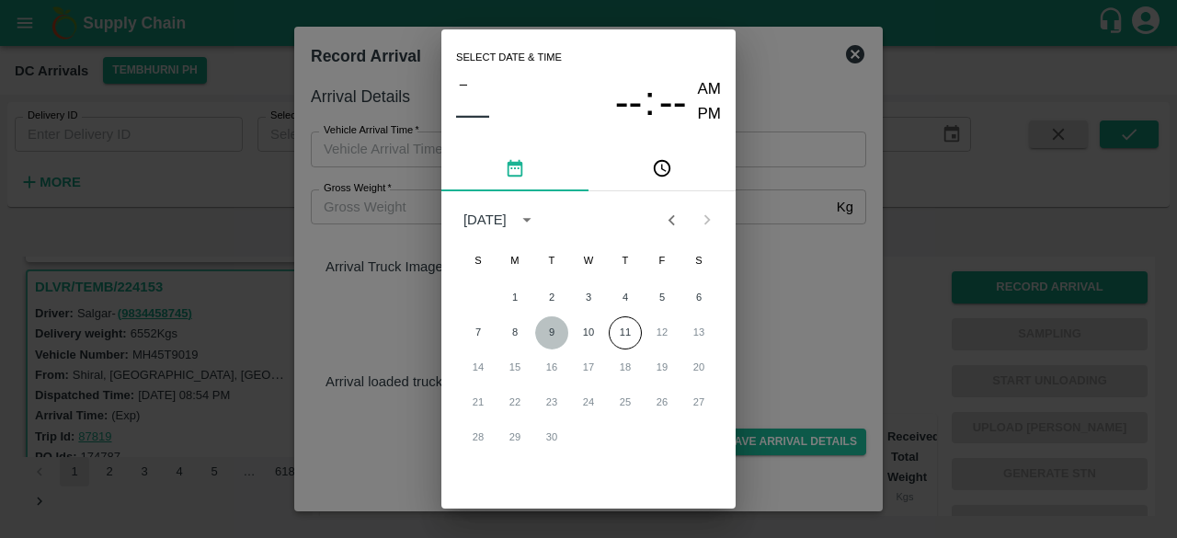
click at [550, 334] on button "9" at bounding box center [551, 332] width 33 height 33
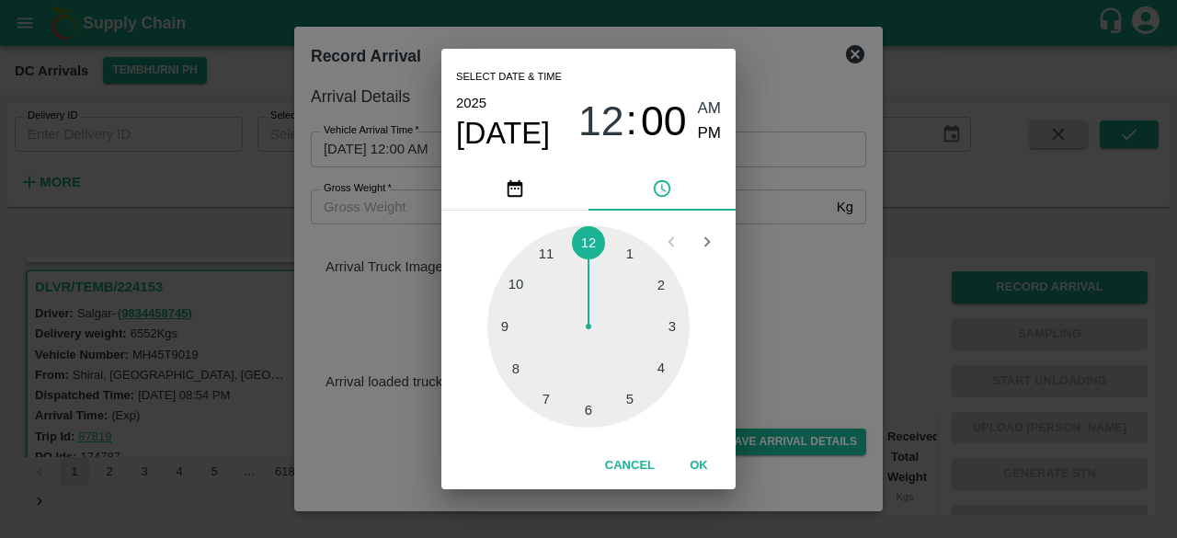
click at [588, 415] on div at bounding box center [588, 326] width 202 height 202
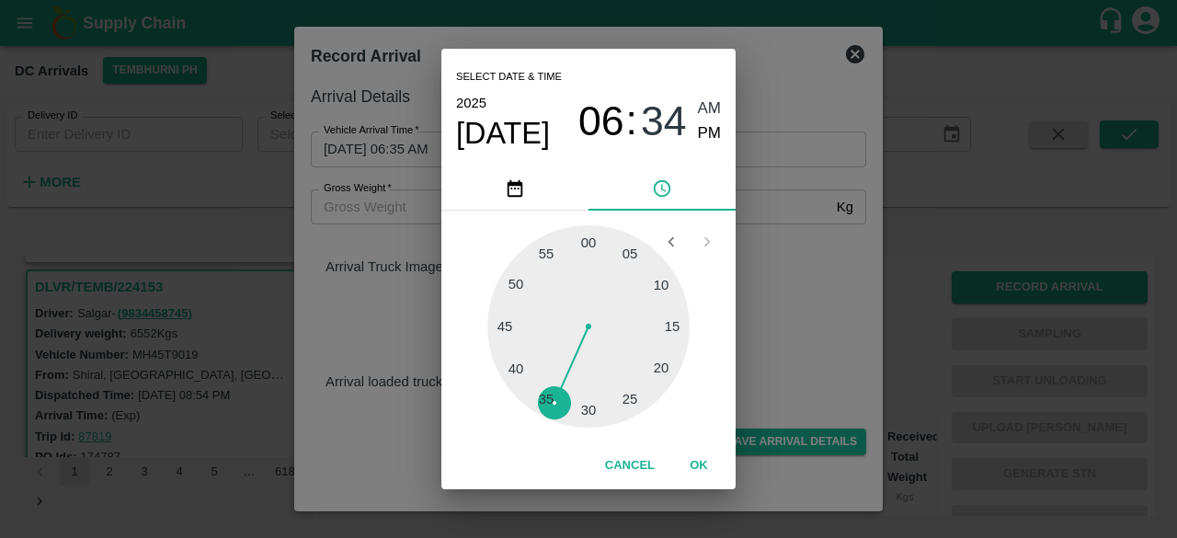
drag, startPoint x: 535, startPoint y: 404, endPoint x: 563, endPoint y: 370, distance: 43.8
click at [563, 370] on div at bounding box center [588, 326] width 202 height 202
click at [706, 137] on span "PM" at bounding box center [710, 133] width 24 height 25
type input "[DATE] 06:35 PM"
click at [787, 347] on div "Select date & time [DATE] 06 : 35 AM PM 05 10 15 20 25 30 35 40 45 50 55 00 Can…" at bounding box center [588, 269] width 1177 height 538
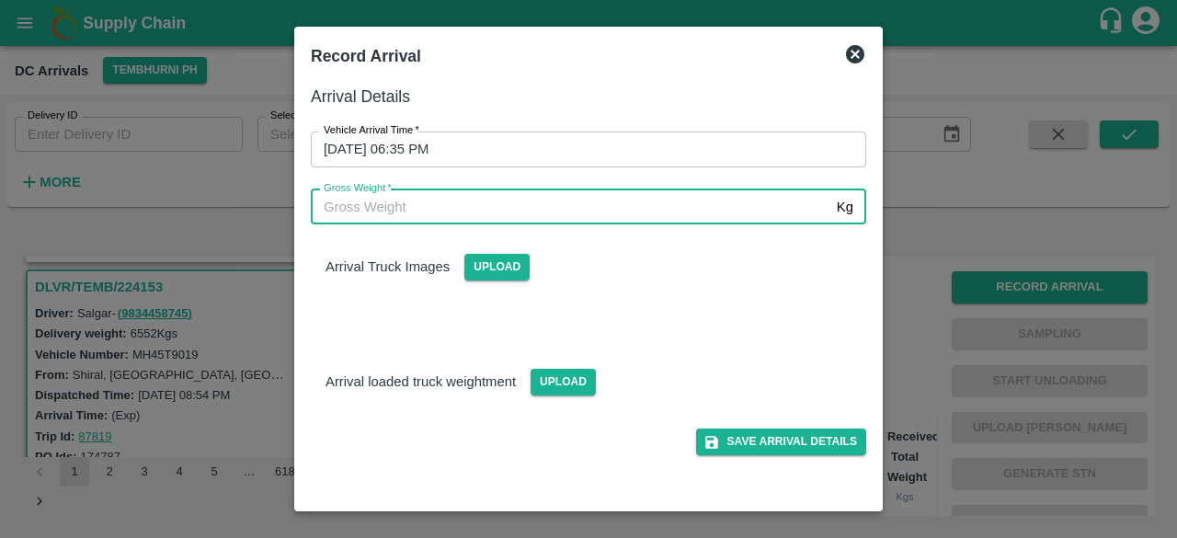
click at [359, 206] on input "Gross Weight   *" at bounding box center [570, 206] width 518 height 35
type input "11770"
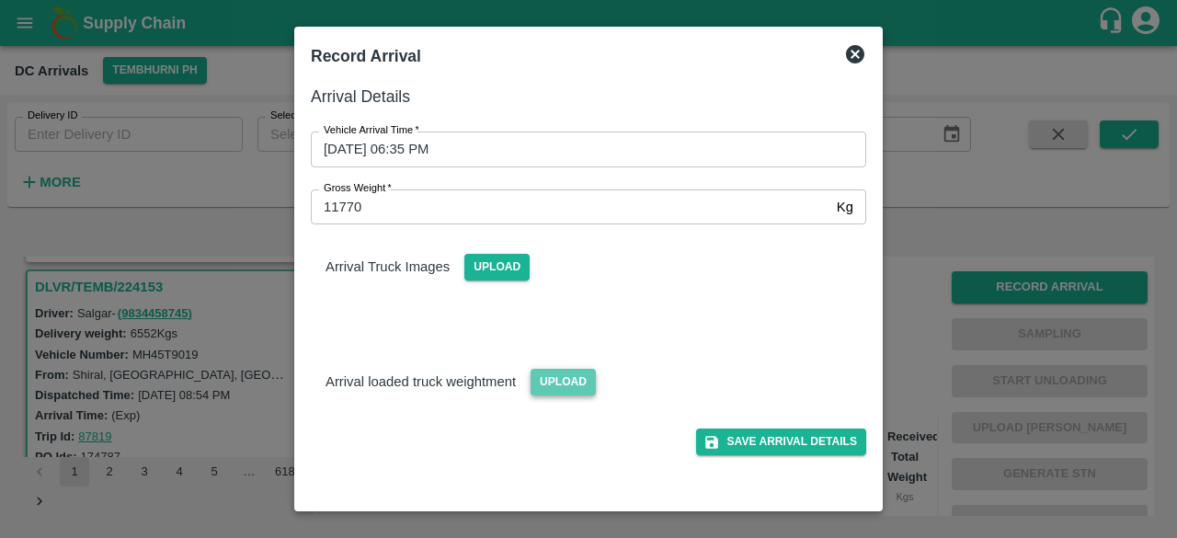
click at [558, 381] on span "Upload" at bounding box center [562, 382] width 65 height 27
click at [0, 0] on input "Upload" at bounding box center [0, 0] width 0 height 0
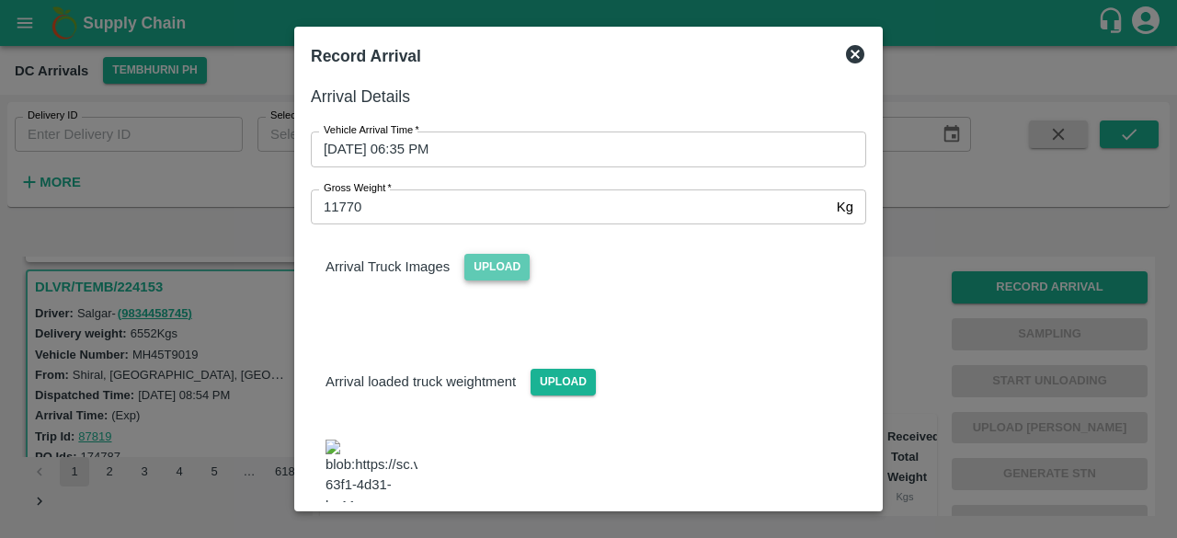
click at [497, 266] on span "Upload" at bounding box center [496, 267] width 65 height 27
click at [0, 0] on input "Upload" at bounding box center [0, 0] width 0 height 0
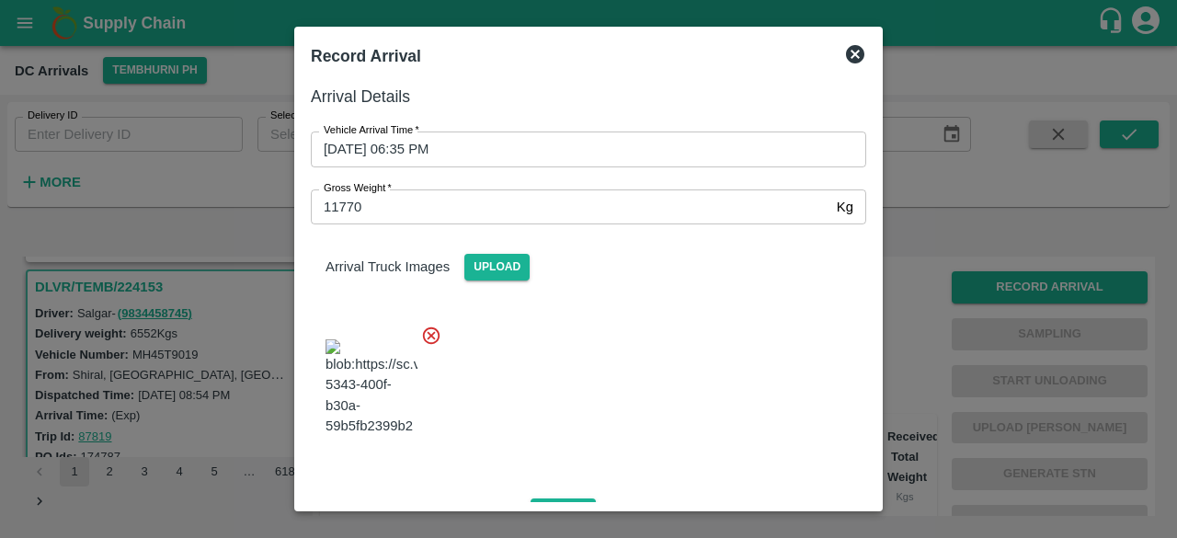
scroll to position [293, 0]
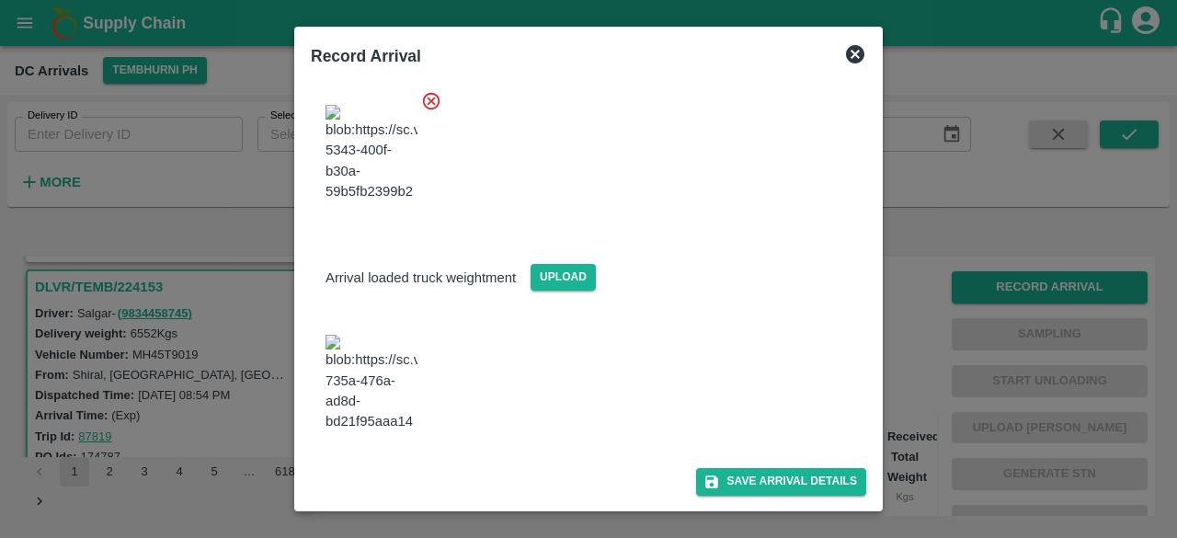
click at [772, 495] on div "Arrival Details Vehicle Arrival Time   * [DATE] 06:35 PM Vehicle Arrival Time G…" at bounding box center [588, 289] width 570 height 426
click at [770, 483] on button "Save Arrival Details" at bounding box center [781, 481] width 170 height 27
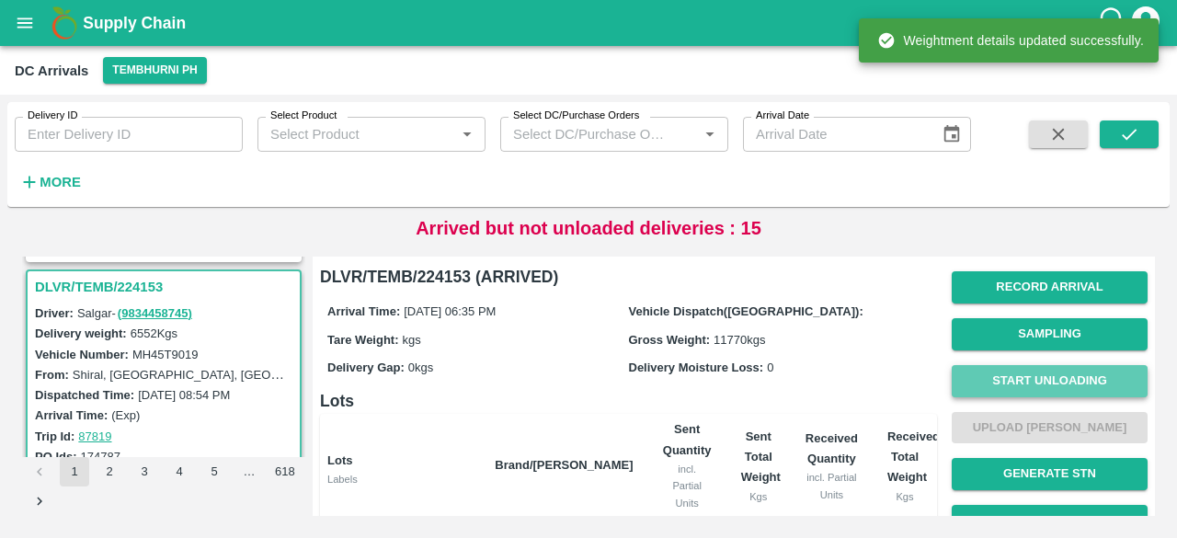
click at [1043, 370] on button "Start Unloading" at bounding box center [1049, 381] width 196 height 32
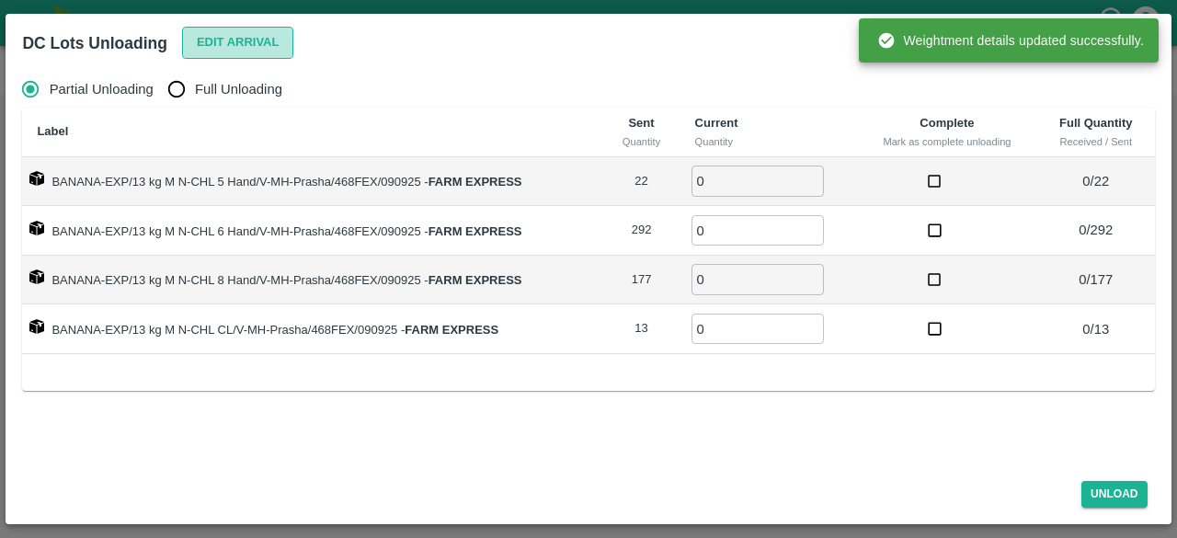
click at [227, 40] on button "Edit Arrival" at bounding box center [238, 43] width 112 height 32
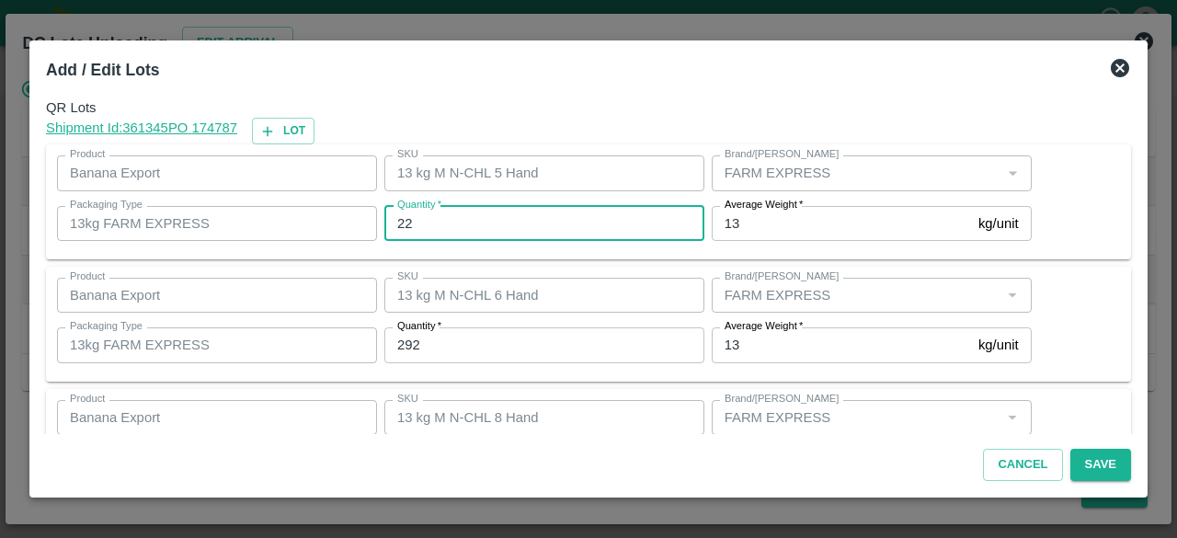
click at [402, 223] on input "22" at bounding box center [544, 223] width 320 height 35
type input "22"
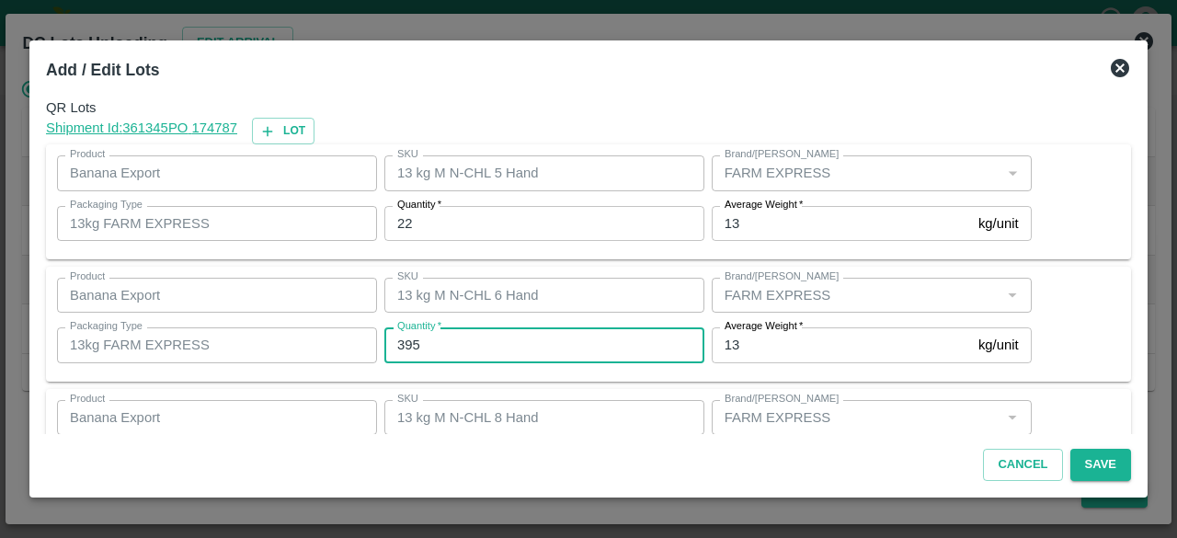
type input "395"
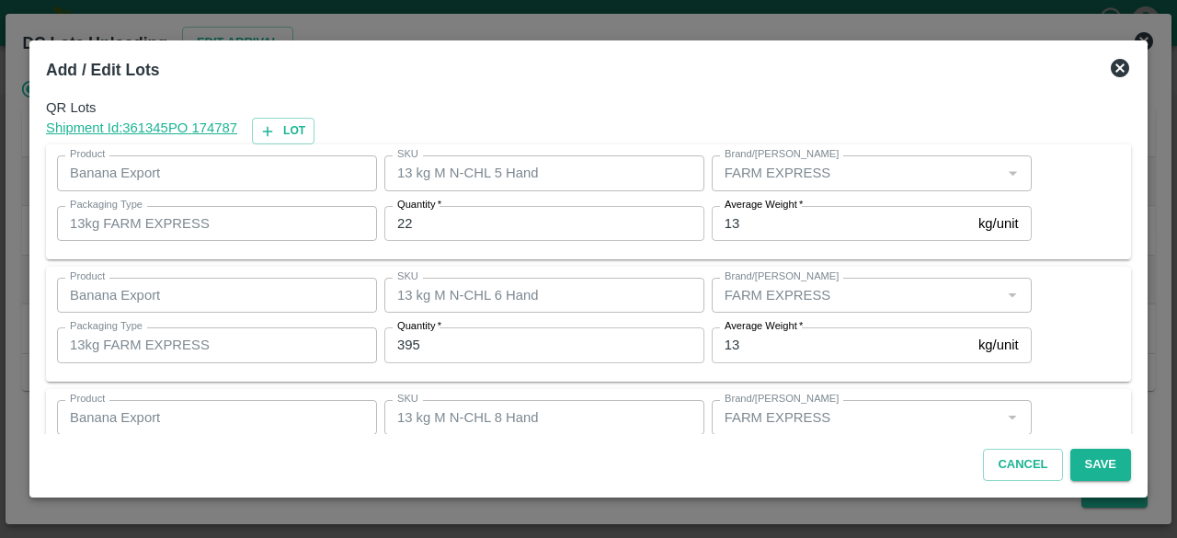
scroll to position [204, 0]
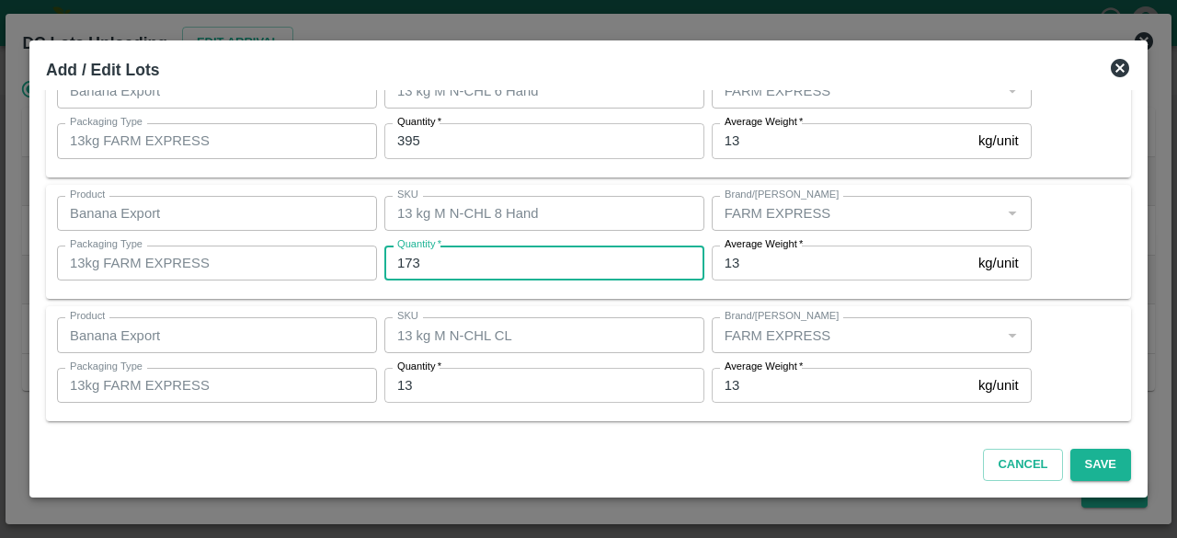
type input "173"
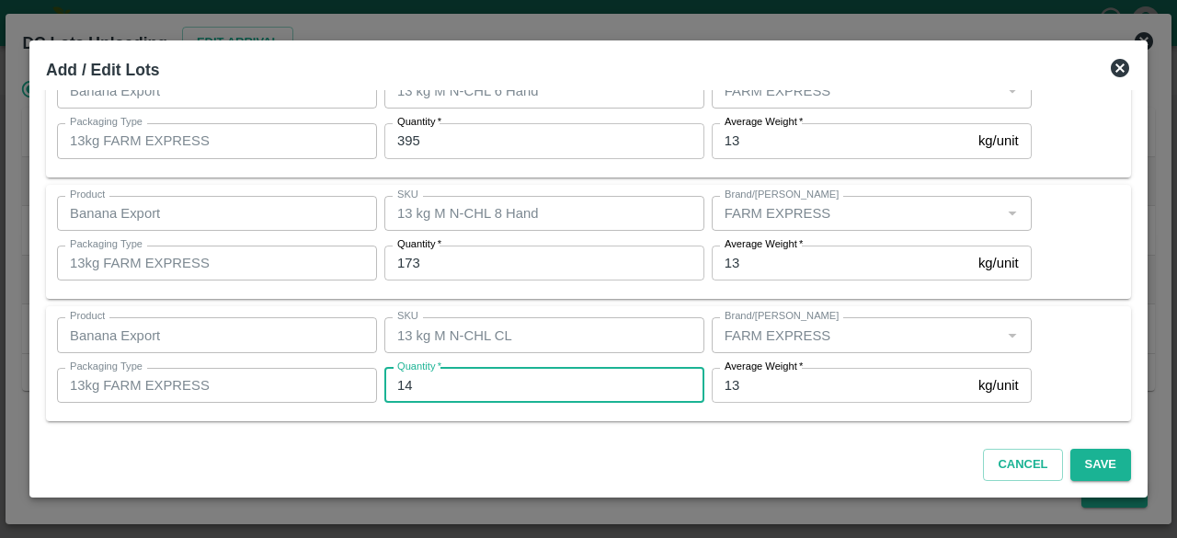
type input "14"
click at [399, 139] on input "395" at bounding box center [544, 140] width 320 height 35
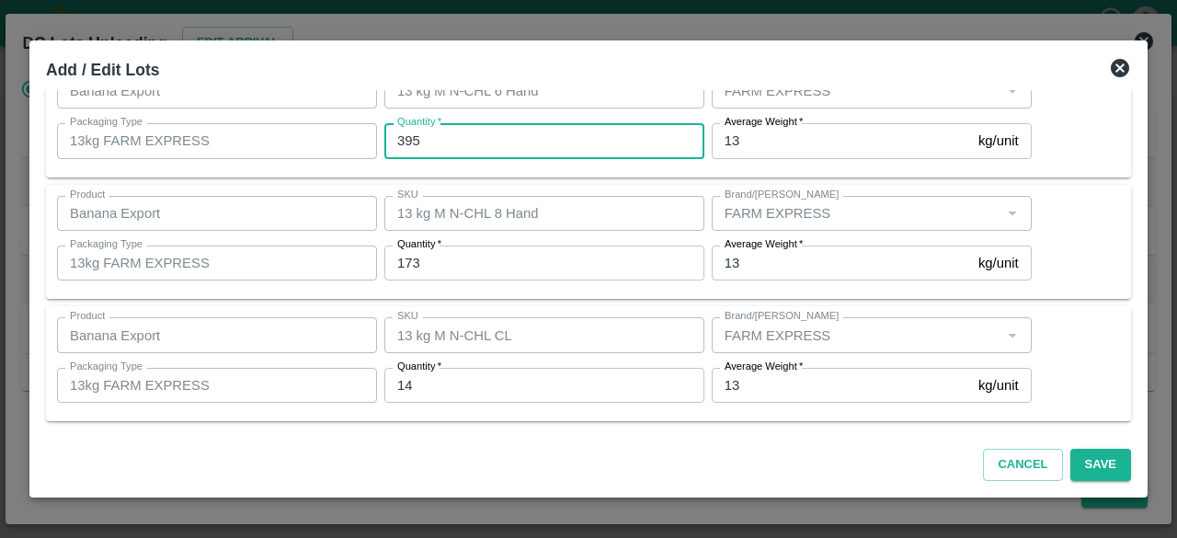
click at [399, 139] on input "395" at bounding box center [544, 140] width 320 height 35
type input "295"
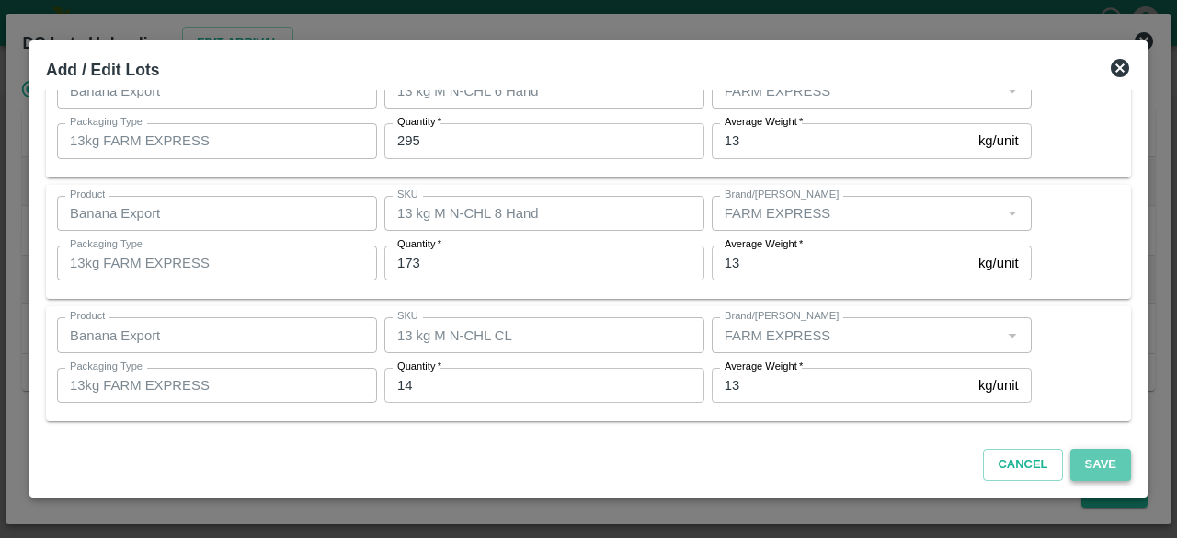
click at [1096, 465] on button "Save" at bounding box center [1100, 465] width 61 height 32
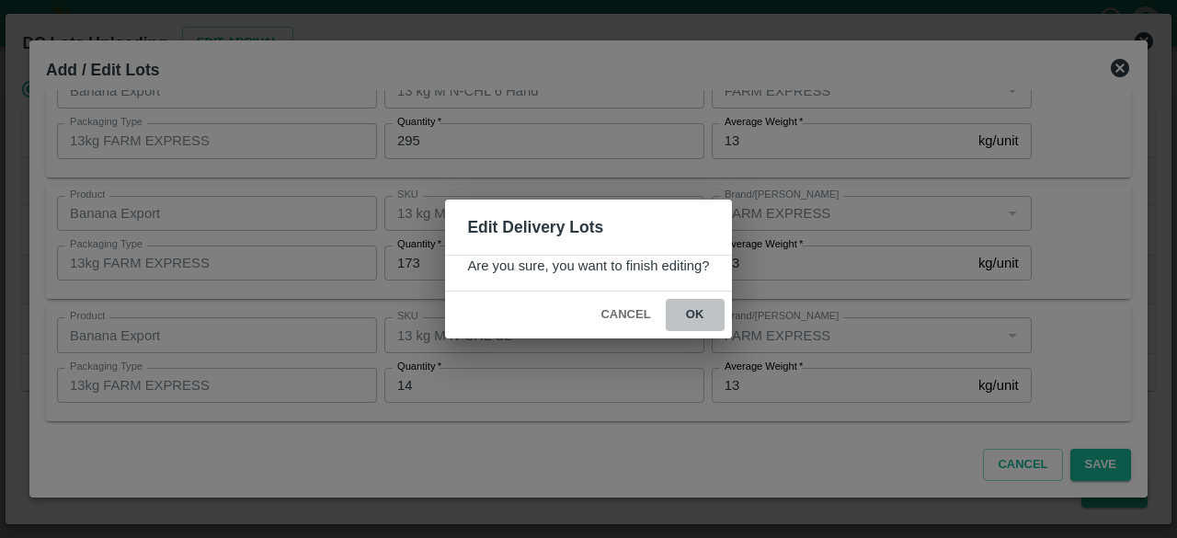
click at [693, 317] on button "ok" at bounding box center [695, 315] width 59 height 32
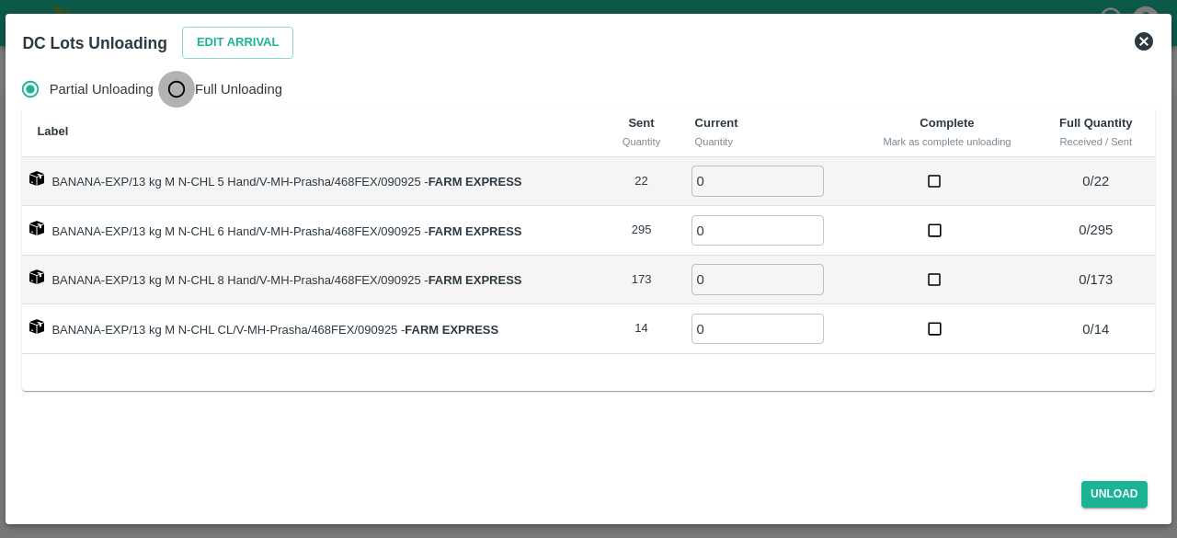
click at [179, 83] on input "Full Unloading" at bounding box center [176, 89] width 37 height 37
radio input "true"
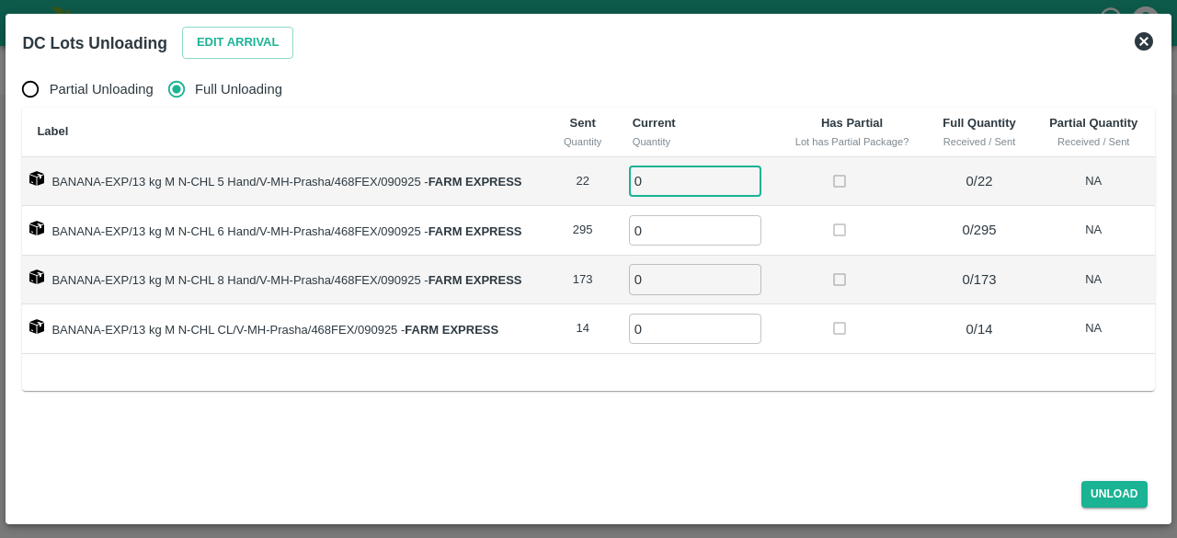
click at [653, 181] on input "0" at bounding box center [695, 180] width 132 height 30
type input "22"
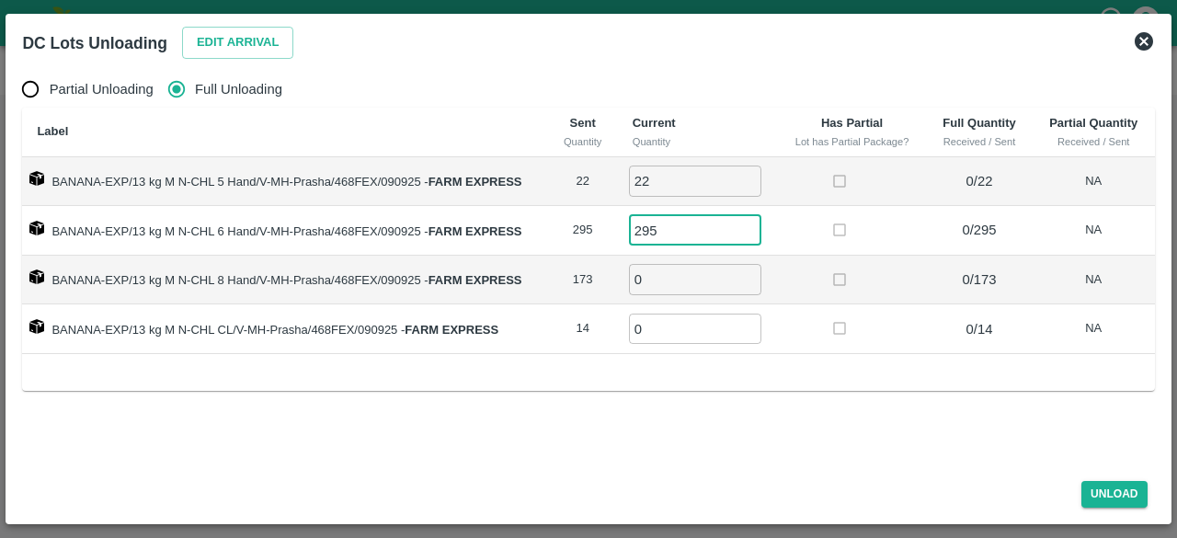
type input "295"
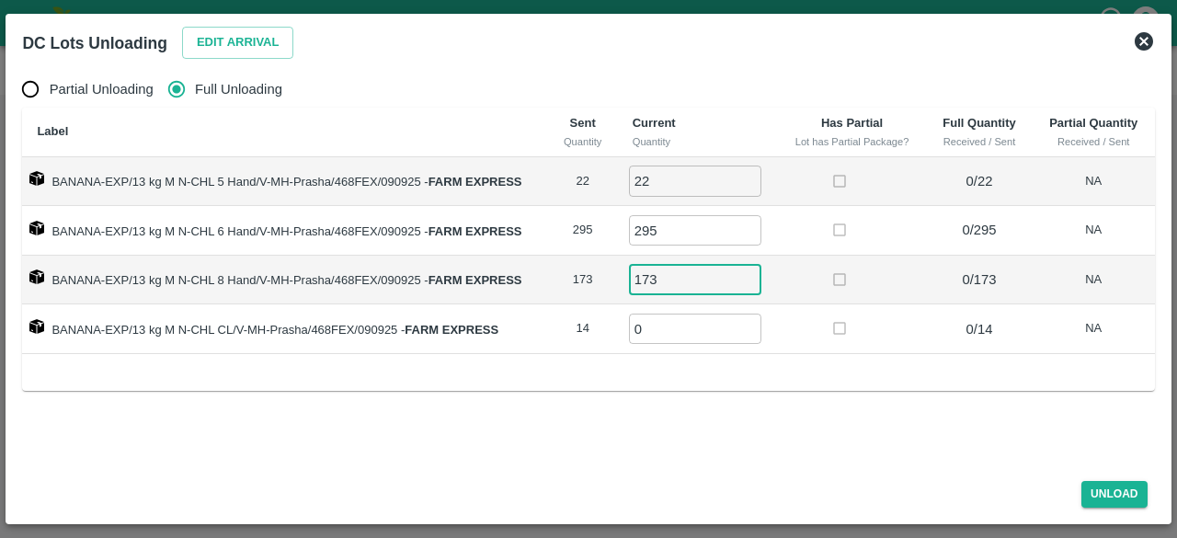
type input "173"
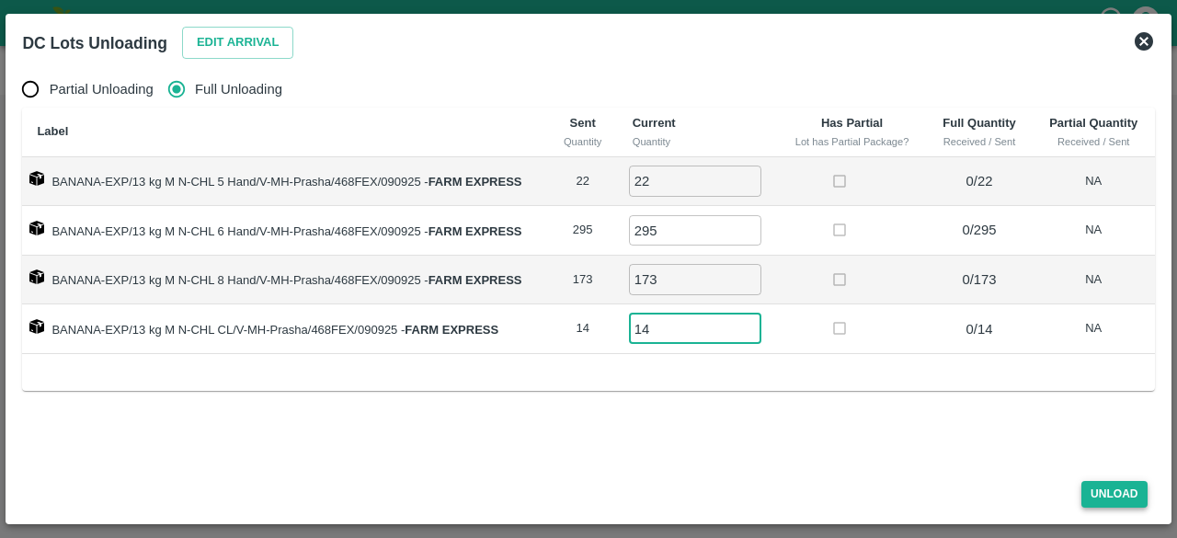
type input "14"
click at [1110, 494] on button "Unload" at bounding box center [1114, 494] width 66 height 27
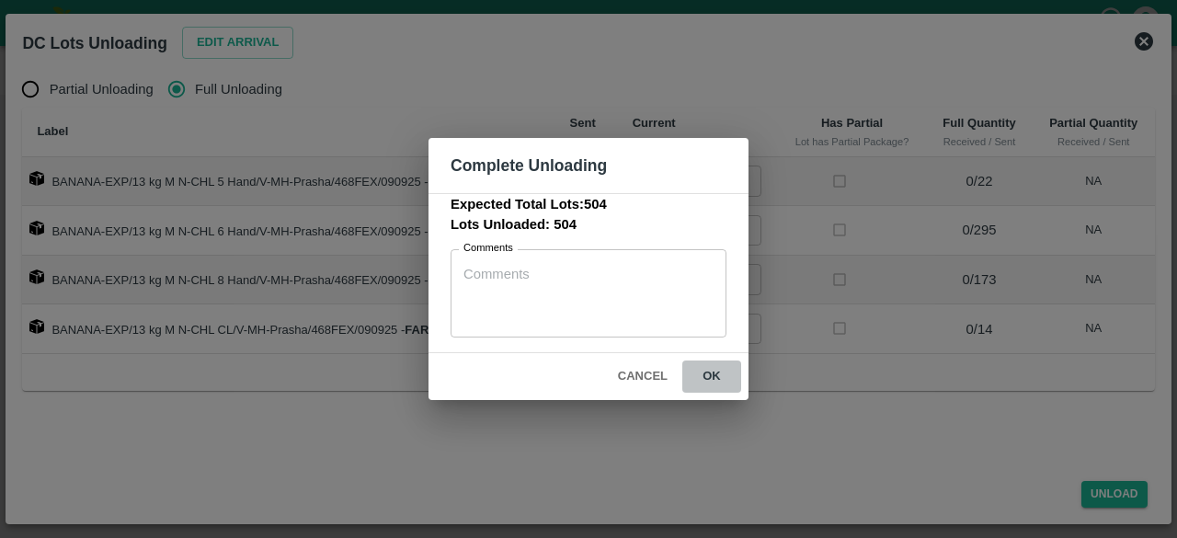
click at [708, 376] on button "ok" at bounding box center [711, 376] width 59 height 32
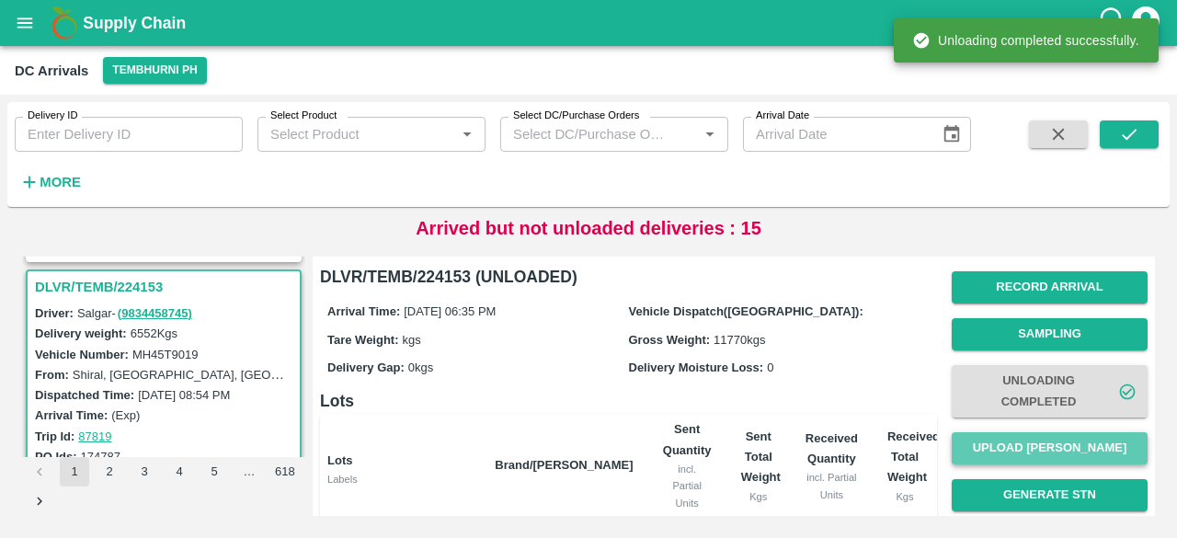
click at [1047, 440] on button "Upload [PERSON_NAME]" at bounding box center [1049, 448] width 196 height 32
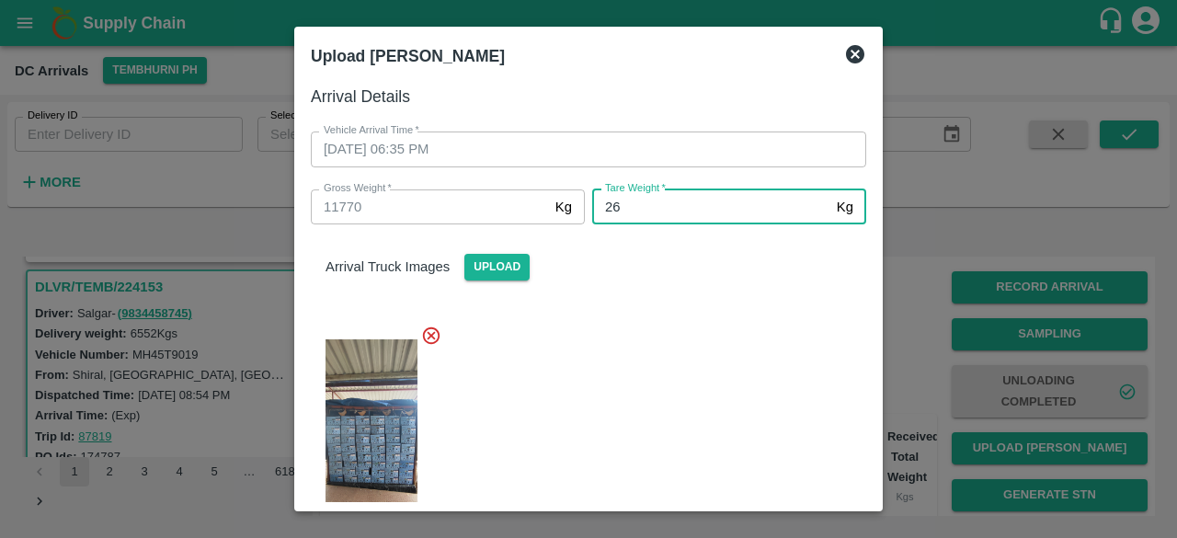
type input "2"
type input "4680"
click at [688, 459] on div at bounding box center [581, 436] width 570 height 252
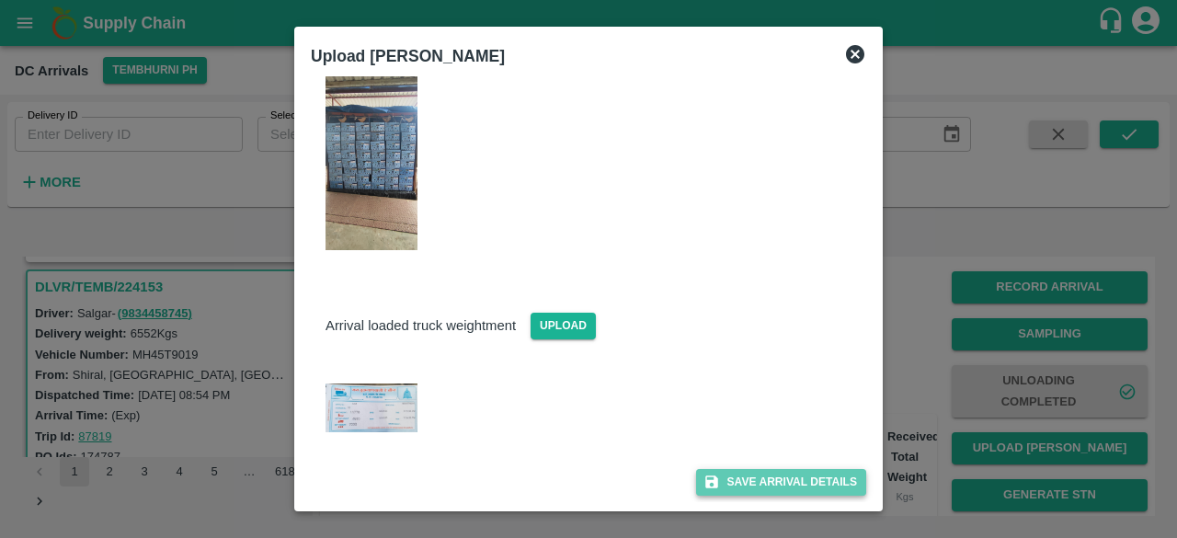
click at [780, 477] on button "Save Arrival Details" at bounding box center [781, 482] width 170 height 27
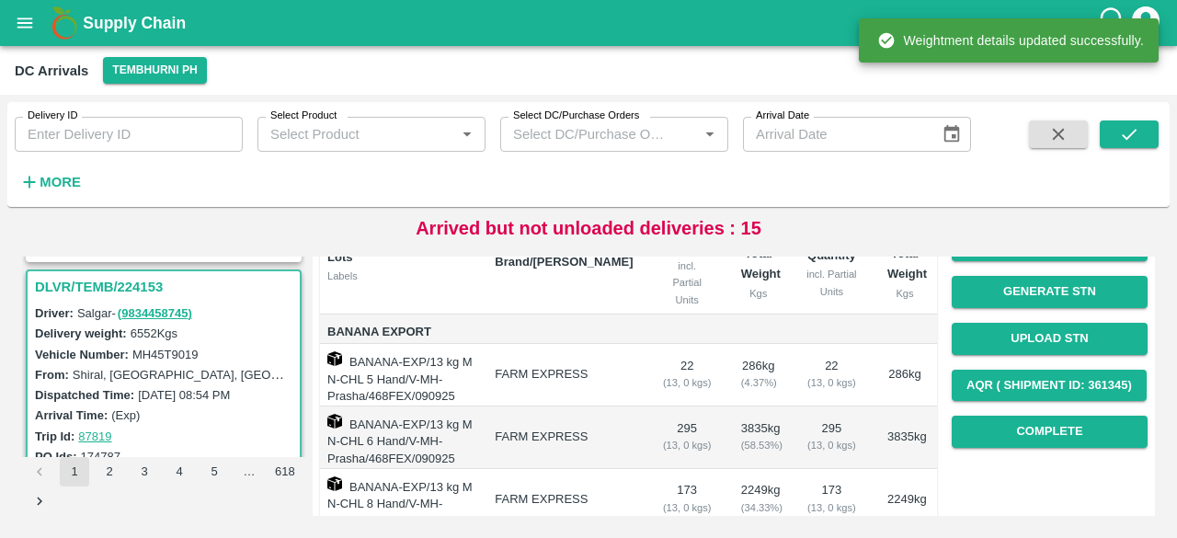
scroll to position [204, 0]
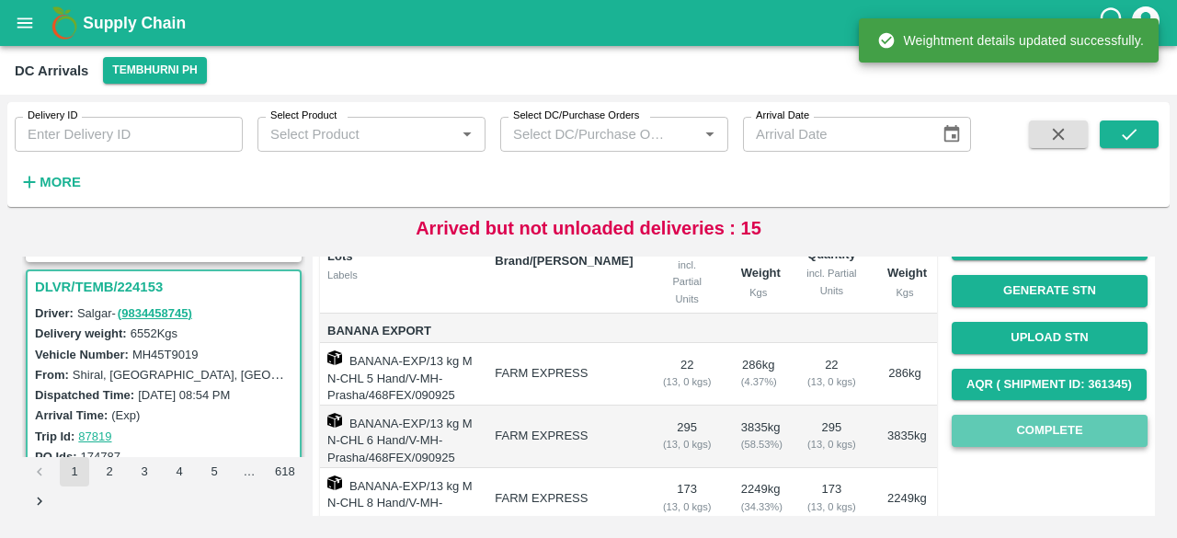
click at [1044, 435] on button "Complete" at bounding box center [1049, 431] width 196 height 32
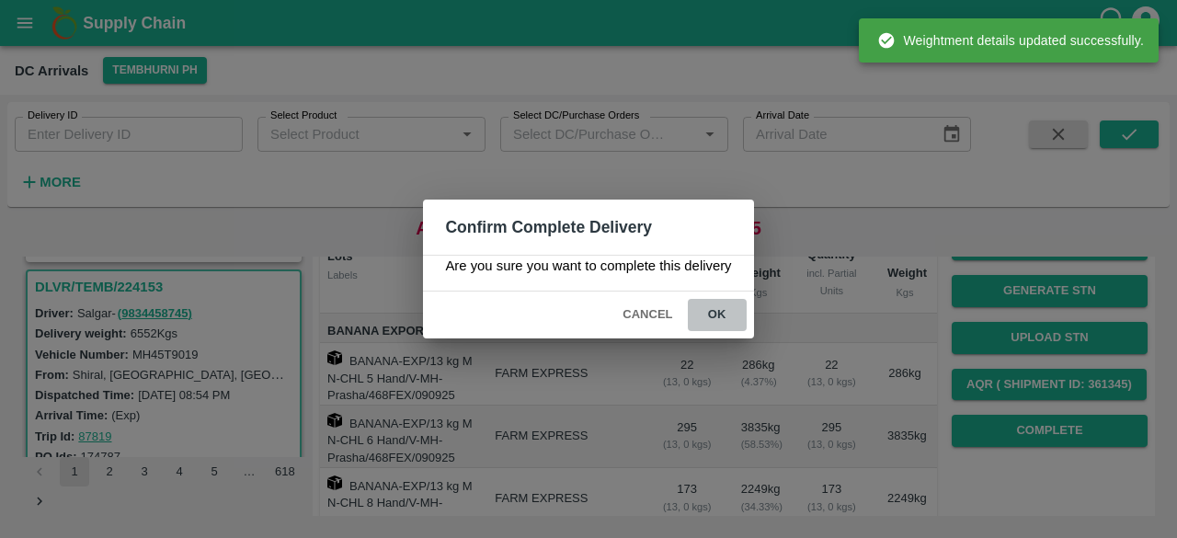
click at [711, 306] on button "ok" at bounding box center [717, 315] width 59 height 32
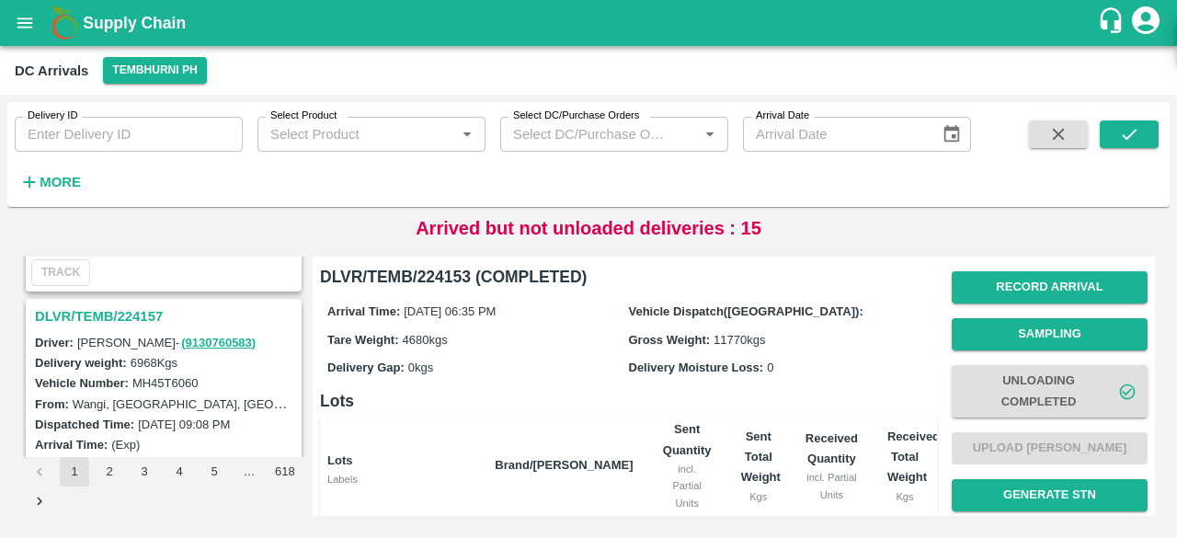
scroll to position [3767, 0]
click at [119, 306] on h3 "DLVR/TEMB/224157" at bounding box center [166, 318] width 263 height 24
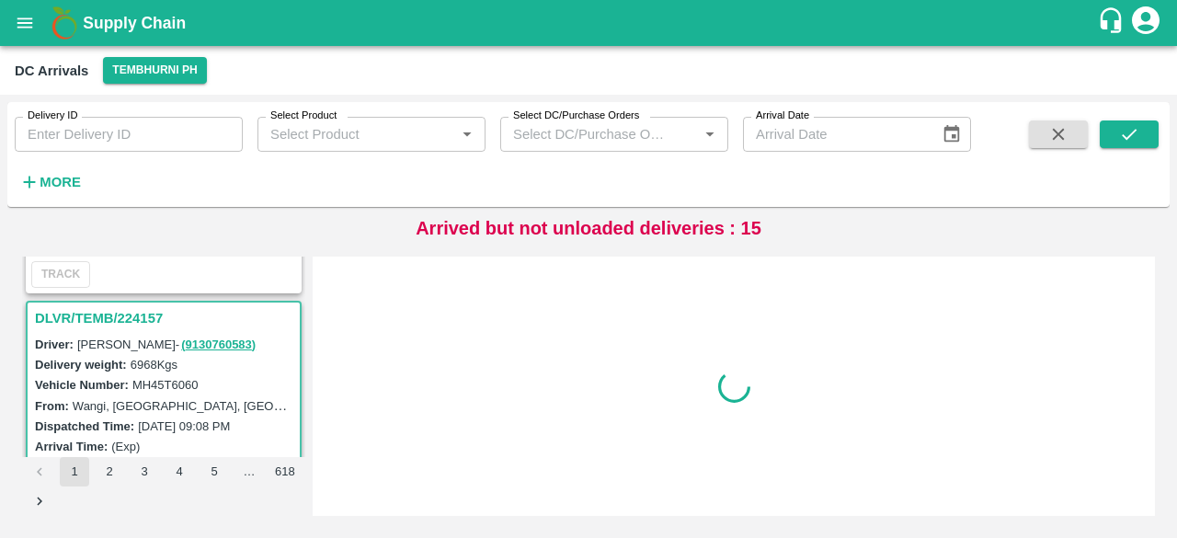
scroll to position [3800, 0]
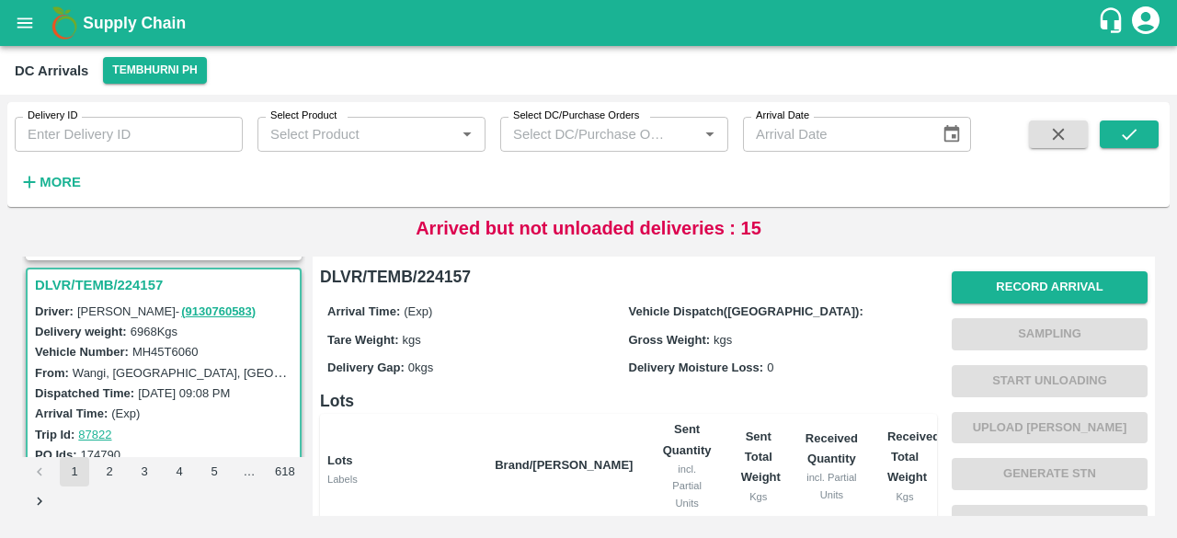
click at [169, 345] on label "MH45T6060" at bounding box center [165, 352] width 66 height 14
copy label "MH45T6060"
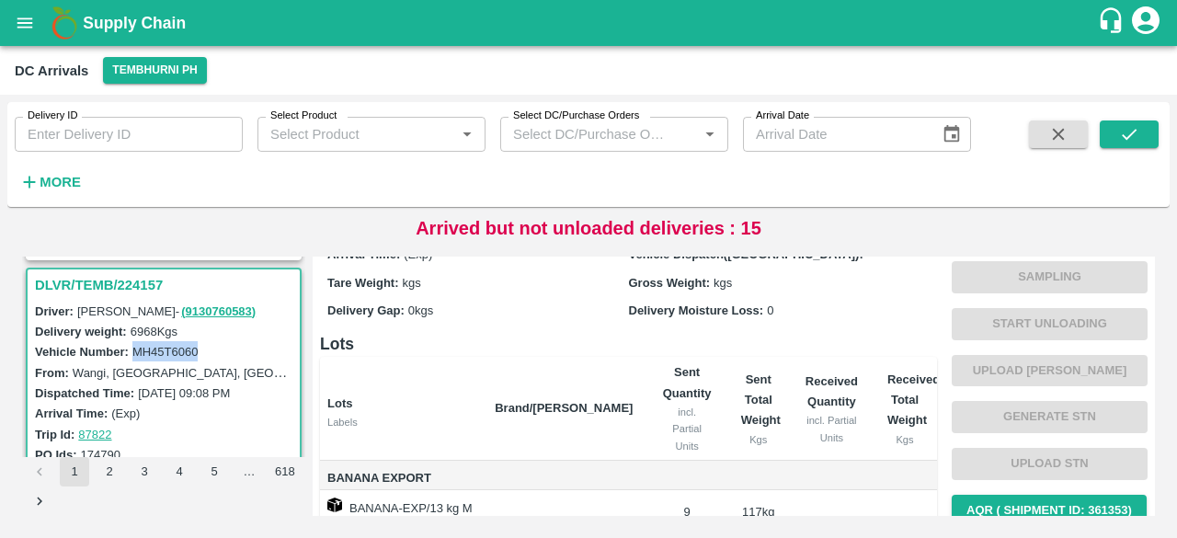
scroll to position [0, 0]
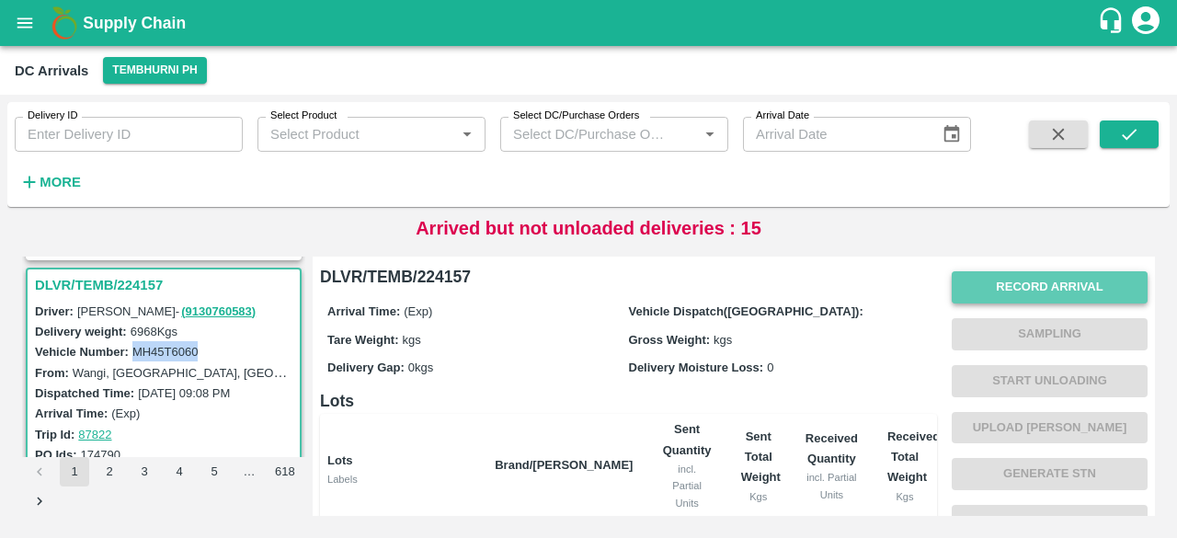
click at [1019, 295] on button "Record Arrival" at bounding box center [1049, 287] width 196 height 32
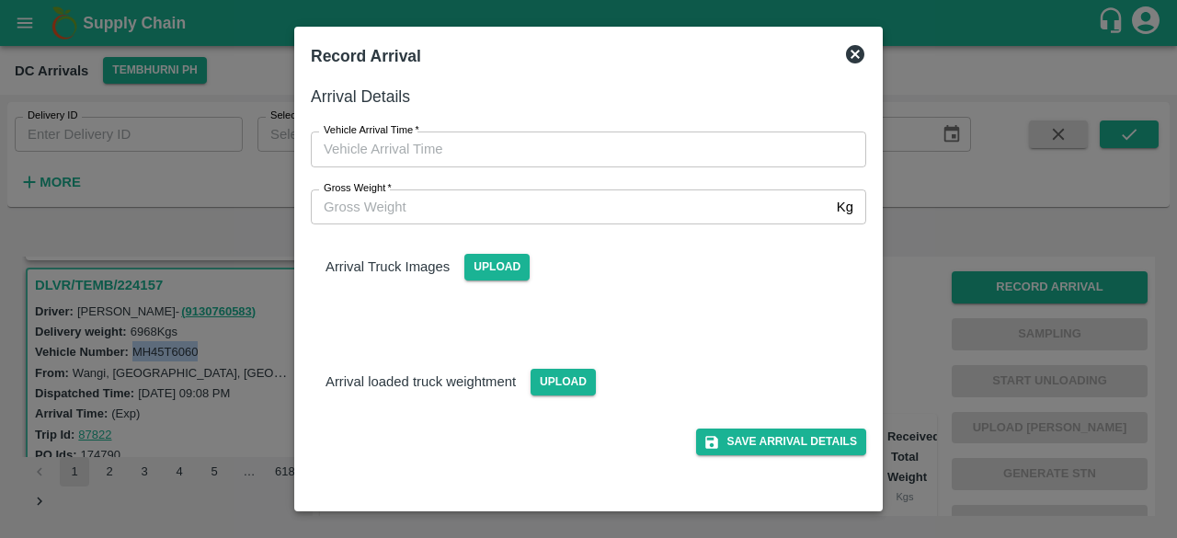
type input "DD/MM/YYYY hh:mm aa"
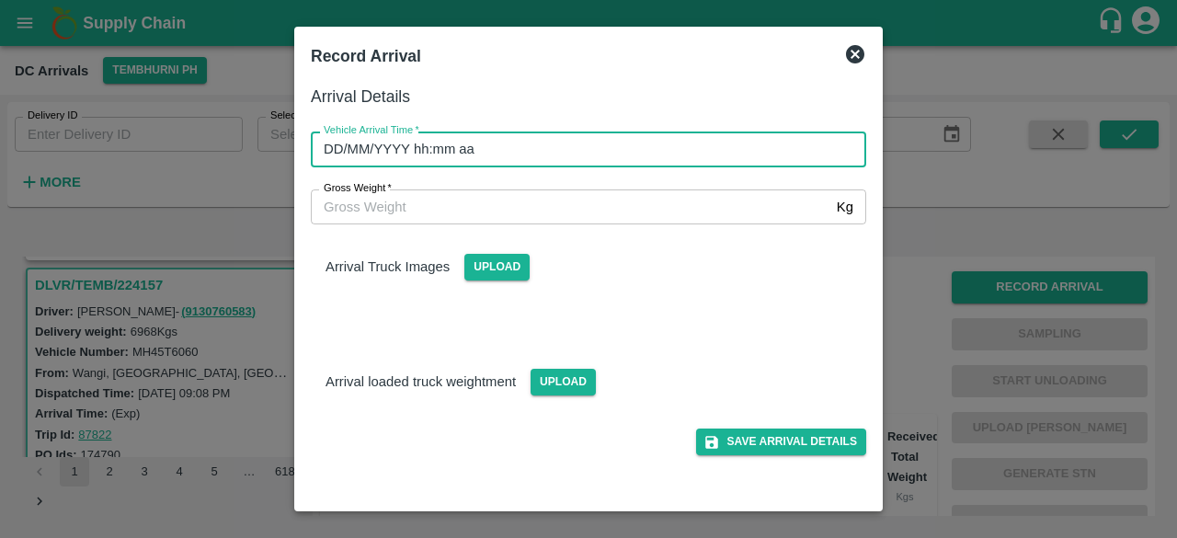
click at [623, 149] on input "DD/MM/YYYY hh:mm aa" at bounding box center [582, 148] width 542 height 35
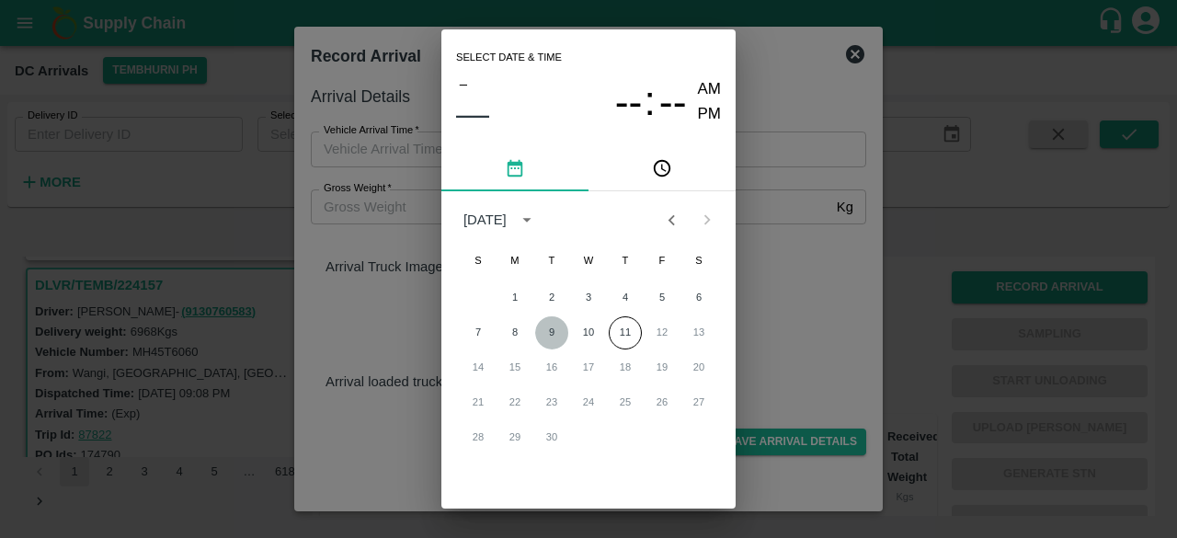
click at [552, 327] on button "9" at bounding box center [551, 332] width 33 height 33
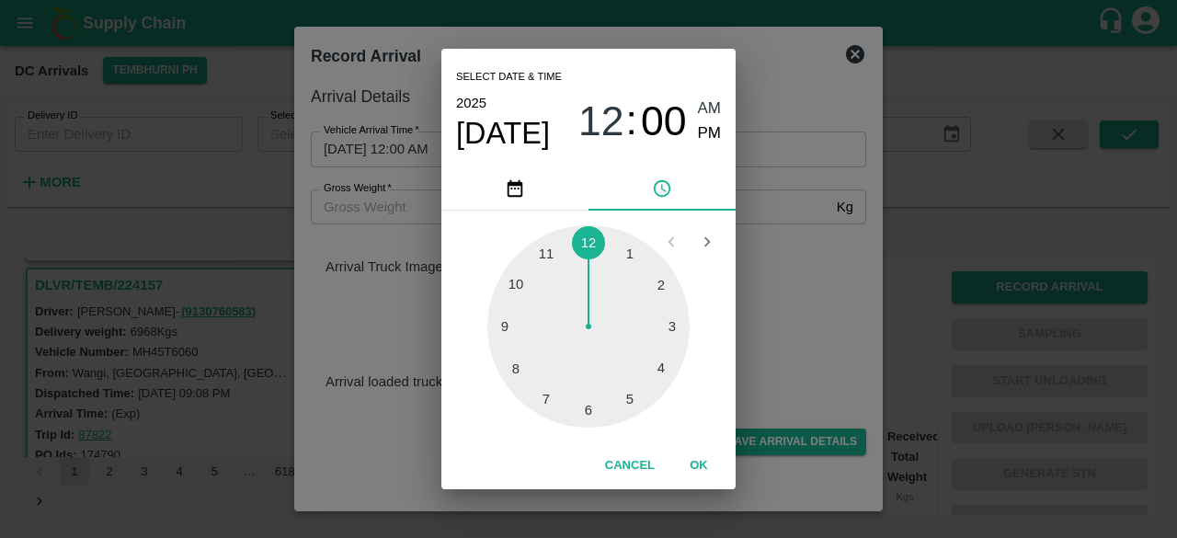
click at [546, 255] on div at bounding box center [588, 326] width 202 height 202
click at [708, 131] on span "PM" at bounding box center [710, 133] width 24 height 25
type input "[DATE] 11:00 PM"
click at [771, 289] on div "Select date & time [DATE] 11 : 00 AM PM 05 10 15 20 25 30 35 40 45 50 55 00 Can…" at bounding box center [588, 269] width 1177 height 538
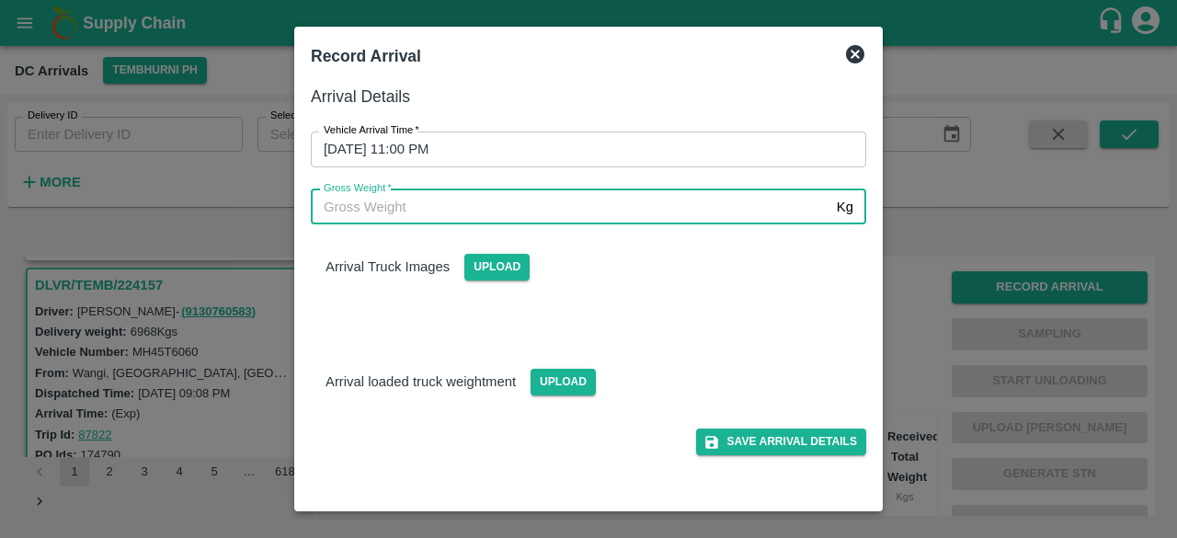
click at [370, 203] on input "Gross Weight   *" at bounding box center [570, 206] width 518 height 35
type input "12725"
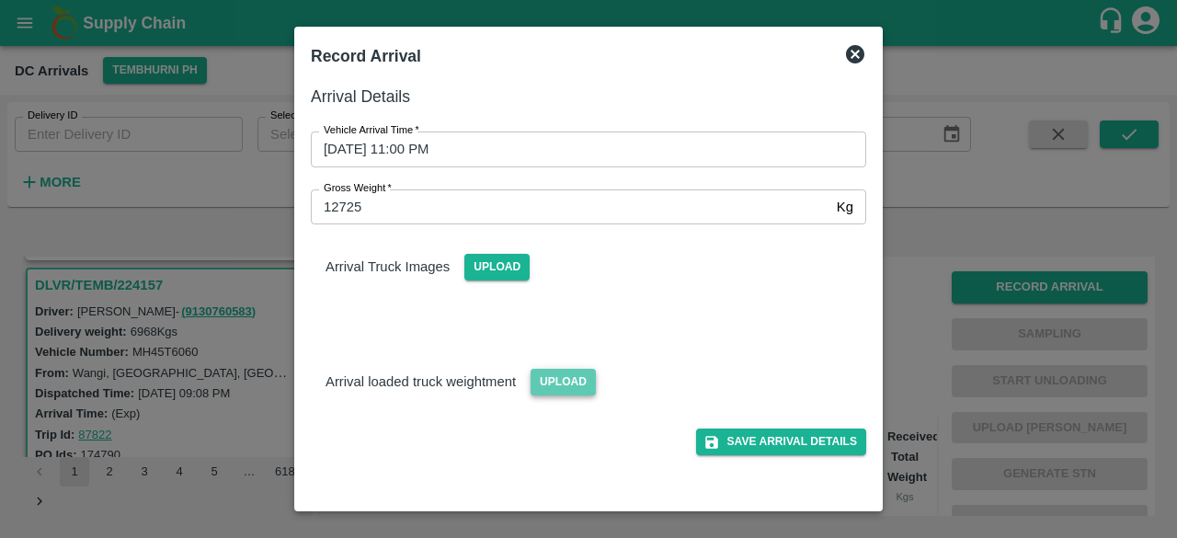
click at [539, 375] on span "Upload" at bounding box center [562, 382] width 65 height 27
click at [0, 0] on input "Upload" at bounding box center [0, 0] width 0 height 0
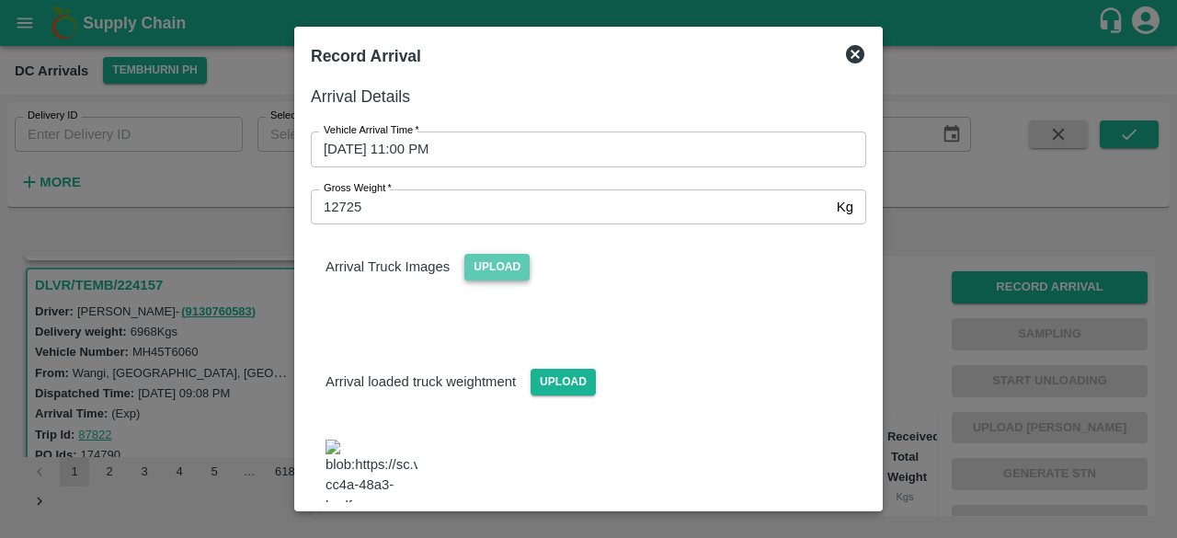
click at [491, 278] on span "Upload" at bounding box center [496, 267] width 65 height 27
click at [0, 0] on input "Upload" at bounding box center [0, 0] width 0 height 0
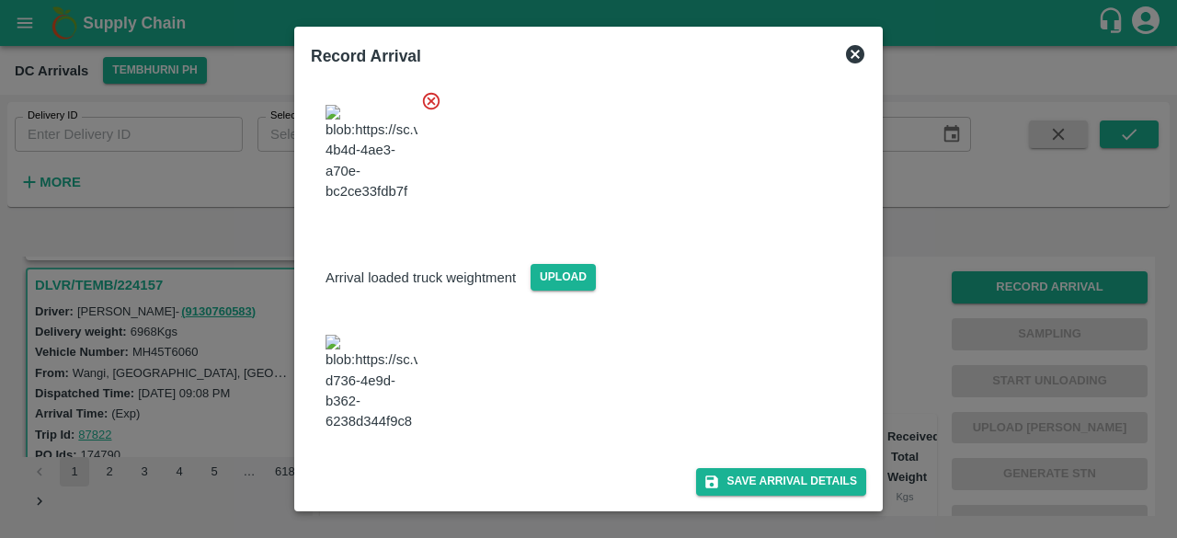
scroll to position [368, 0]
click at [765, 481] on button "Save Arrival Details" at bounding box center [781, 481] width 170 height 27
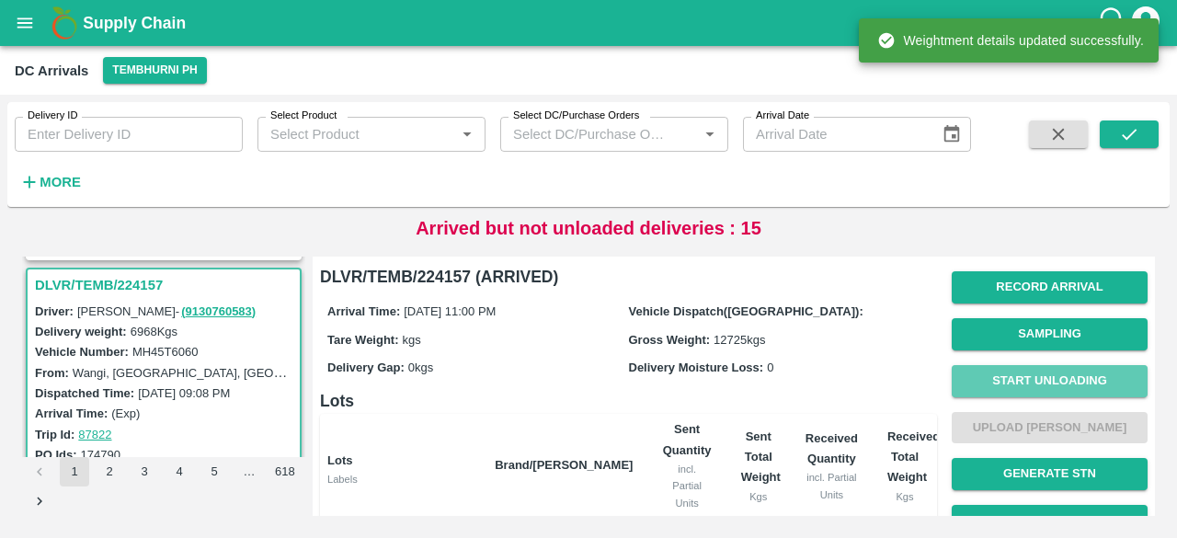
click at [1032, 381] on button "Start Unloading" at bounding box center [1049, 381] width 196 height 32
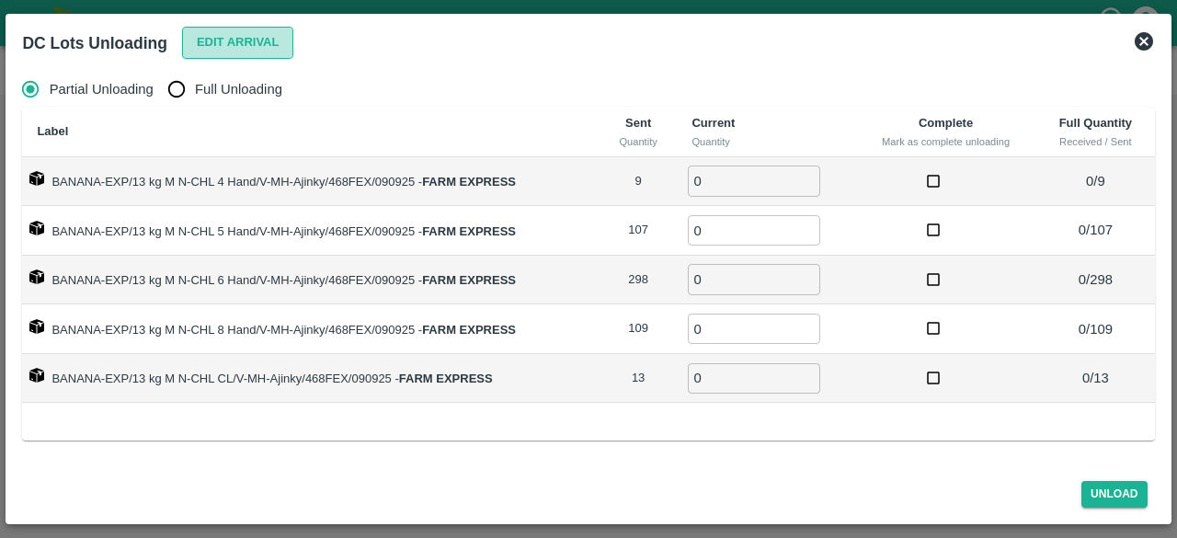
click at [235, 53] on button "Edit Arrival" at bounding box center [238, 43] width 112 height 32
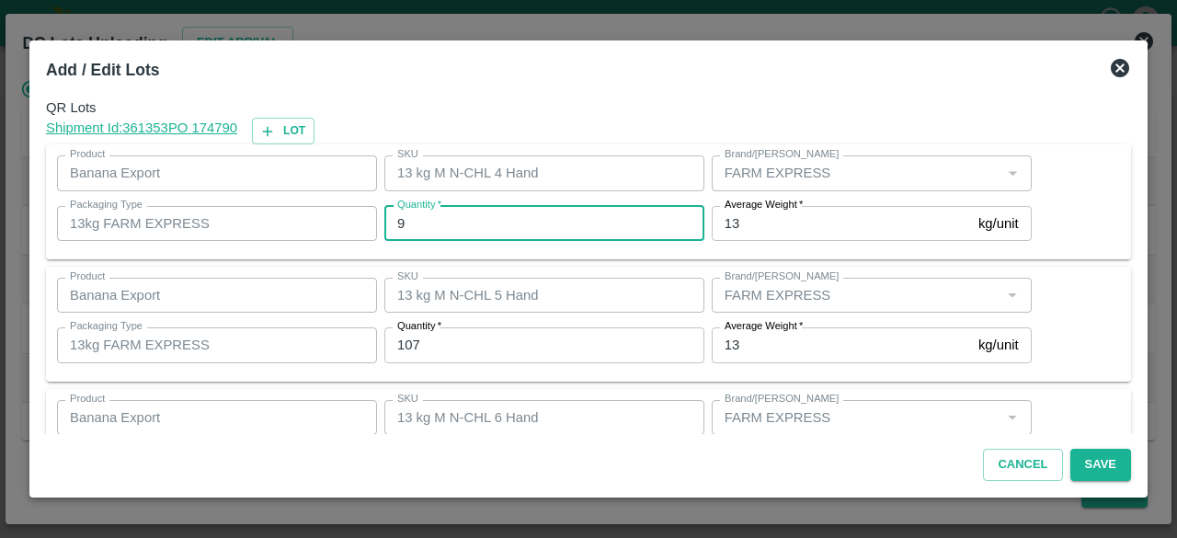
click at [440, 216] on input "9" at bounding box center [544, 223] width 320 height 35
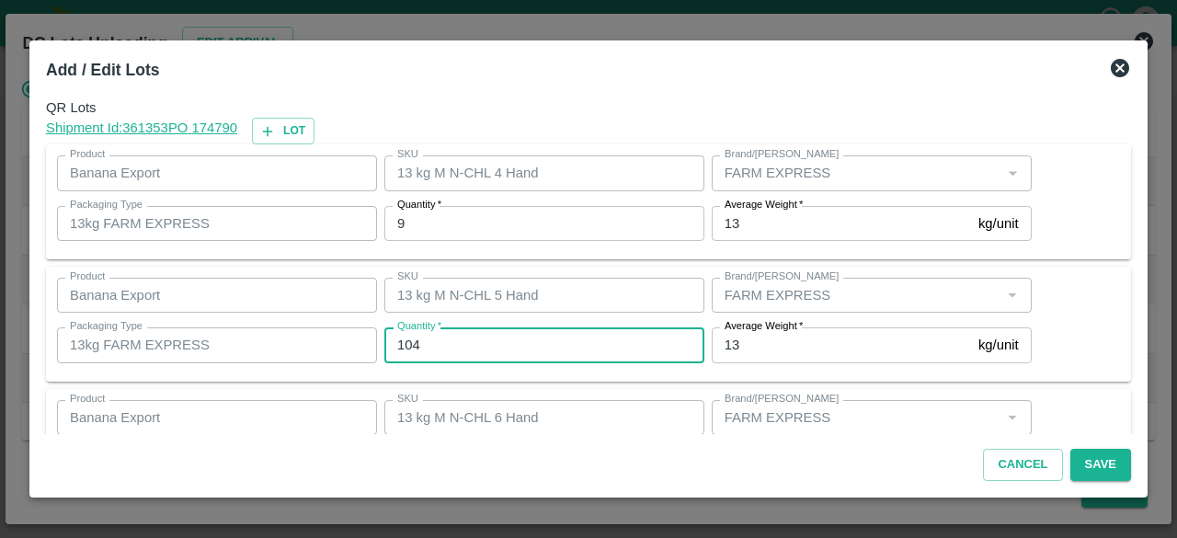
type input "104"
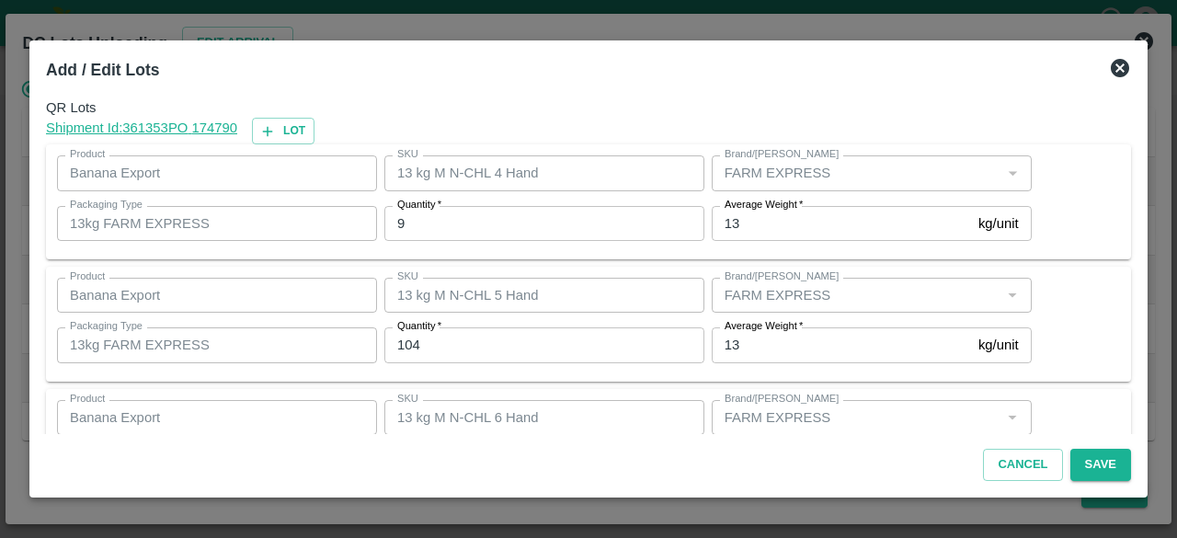
scroll to position [204, 0]
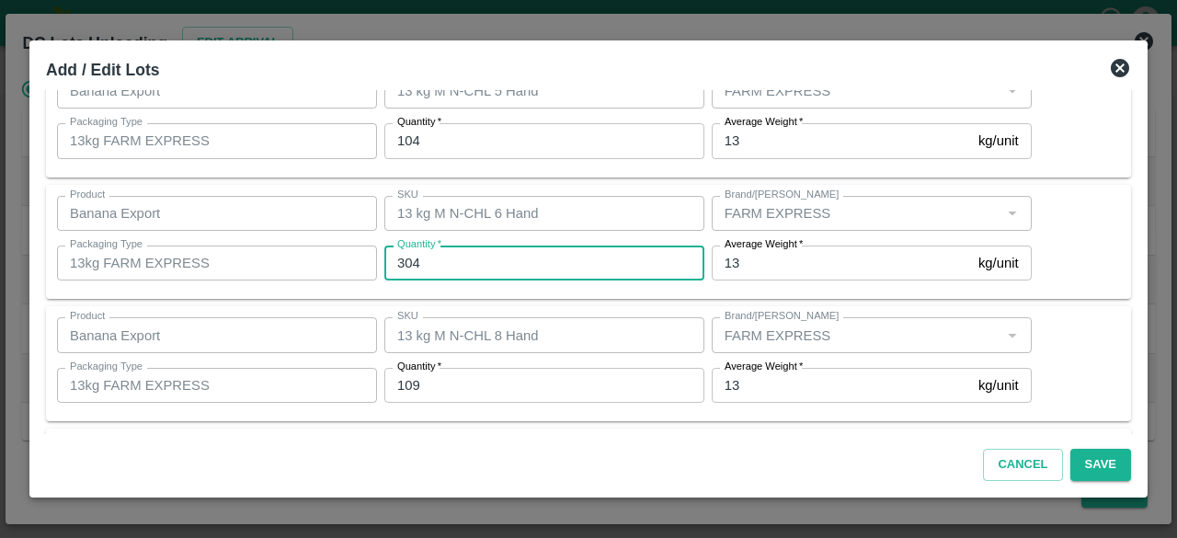
type input "304"
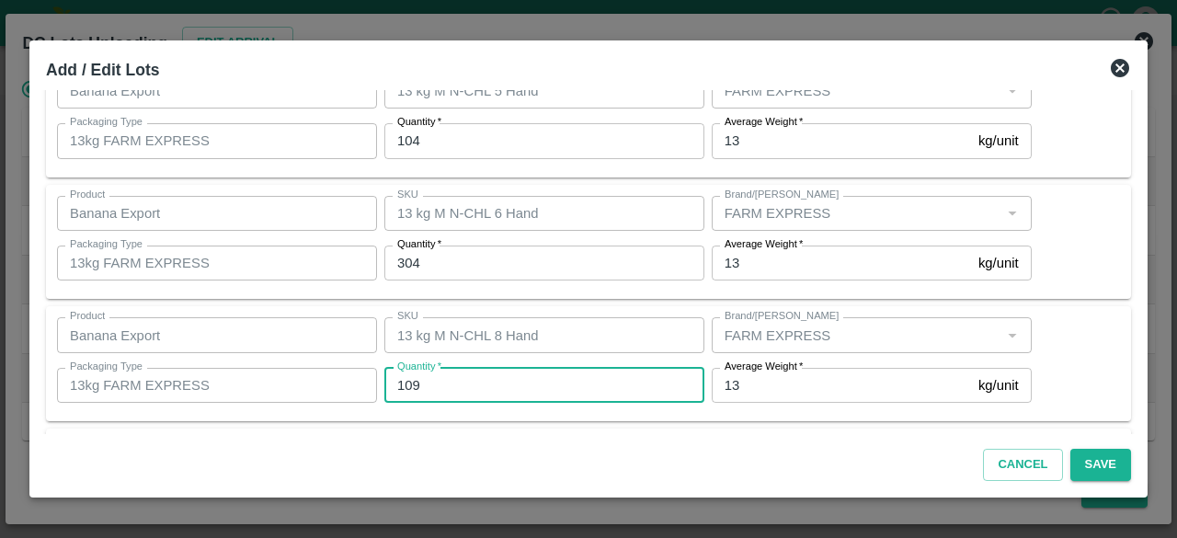
scroll to position [326, 0]
click at [434, 376] on input "13" at bounding box center [544, 384] width 320 height 35
type input "1"
type input "10"
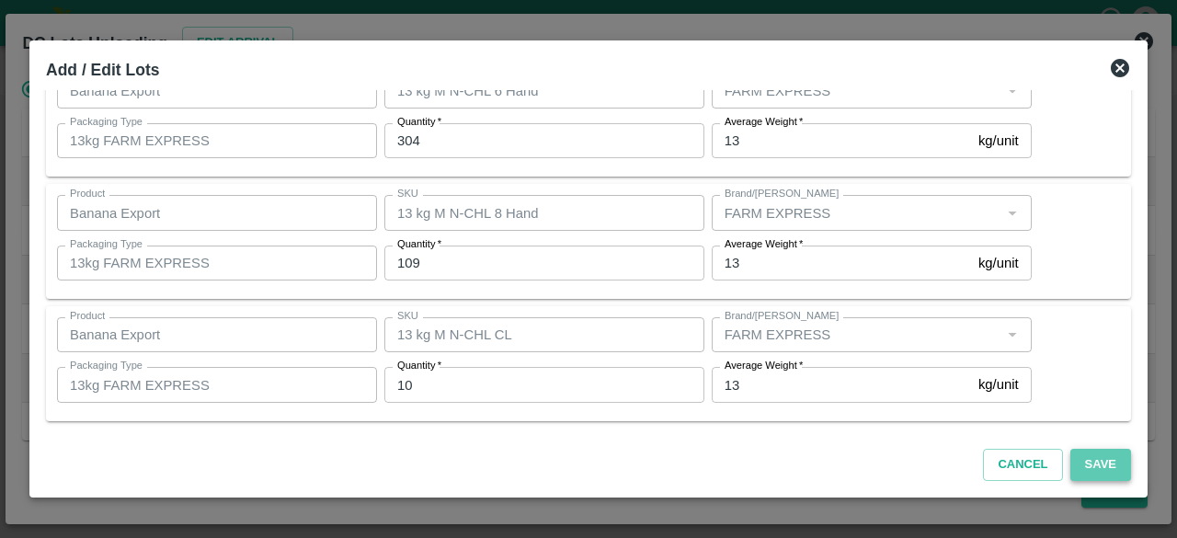
click at [1096, 473] on button "Save" at bounding box center [1100, 465] width 61 height 32
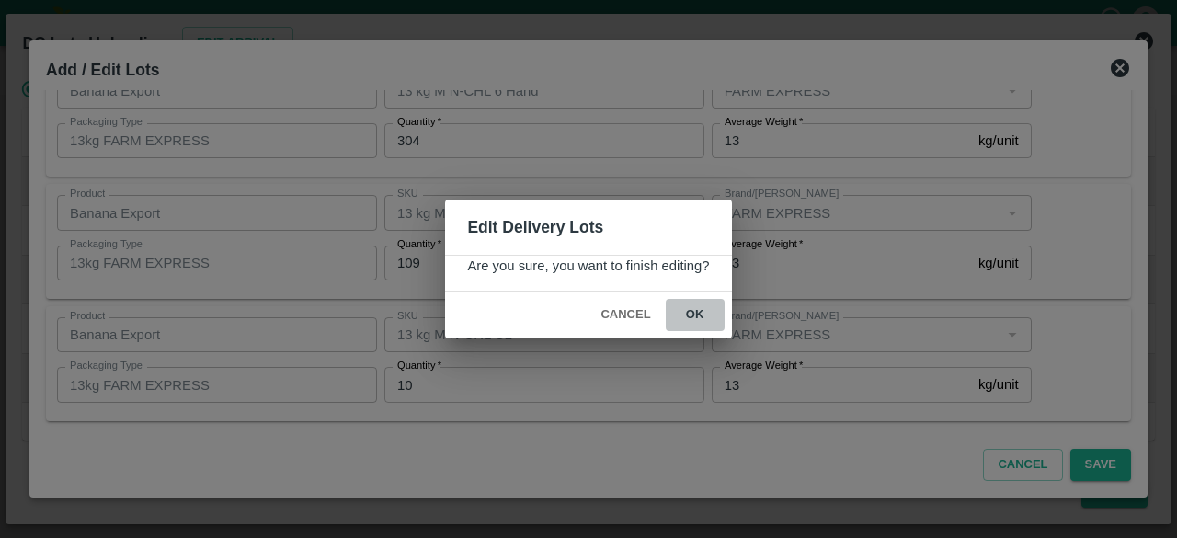
click at [689, 313] on button "ok" at bounding box center [695, 315] width 59 height 32
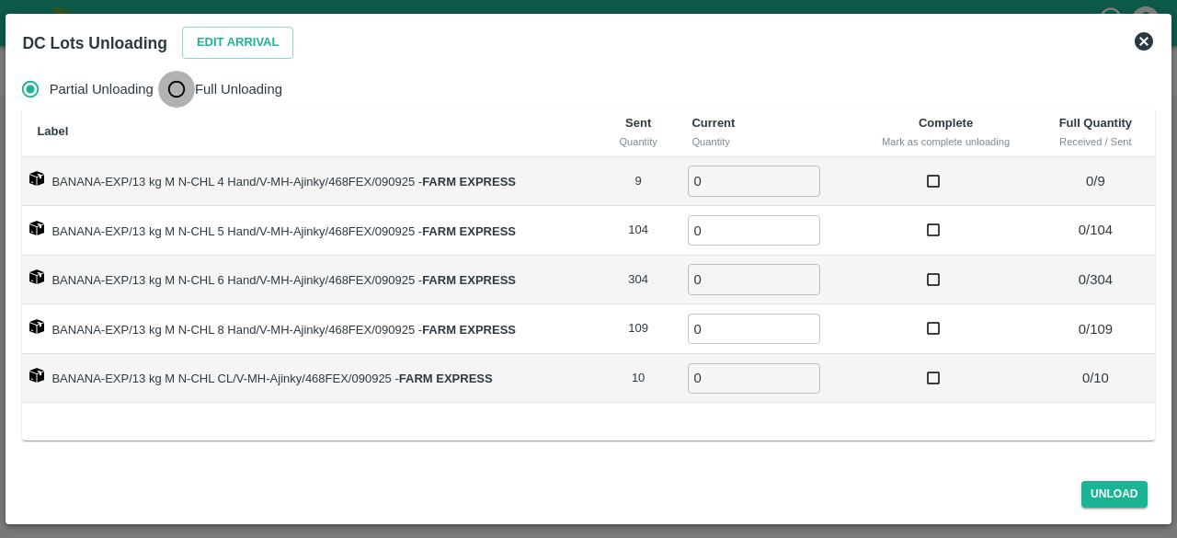
click at [169, 93] on input "Full Unloading" at bounding box center [176, 89] width 37 height 37
radio input "true"
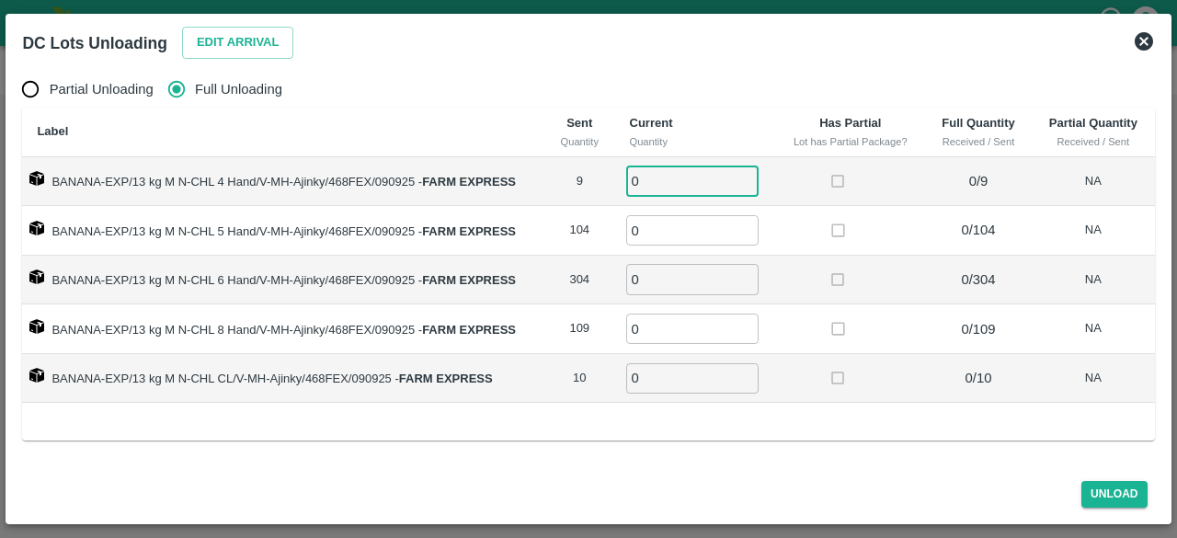
click at [720, 181] on input "0" at bounding box center [692, 180] width 132 height 30
type input "9"
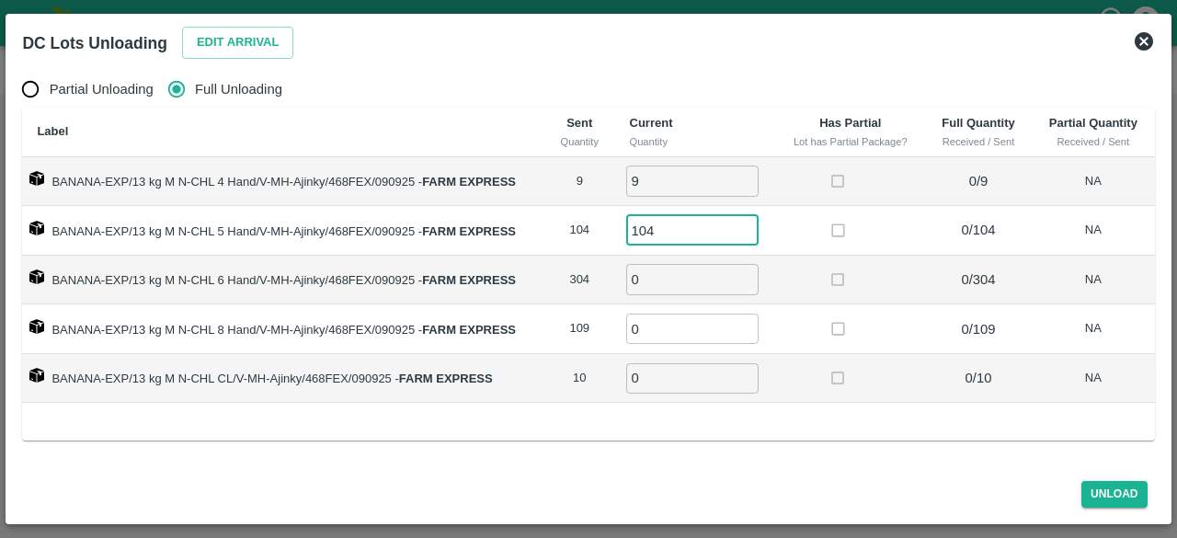
type input "104"
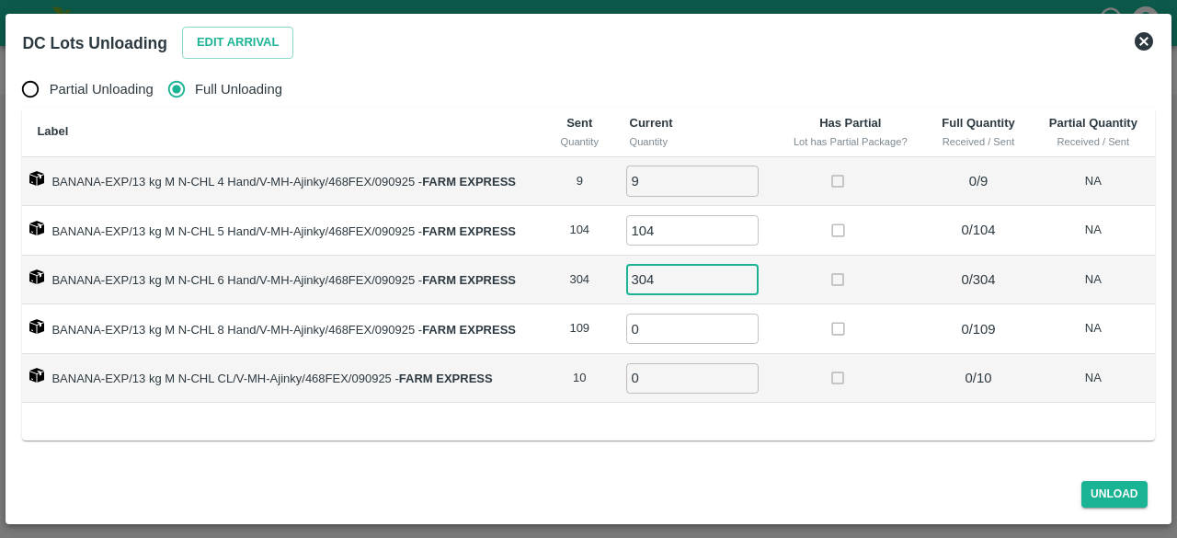
type input "304"
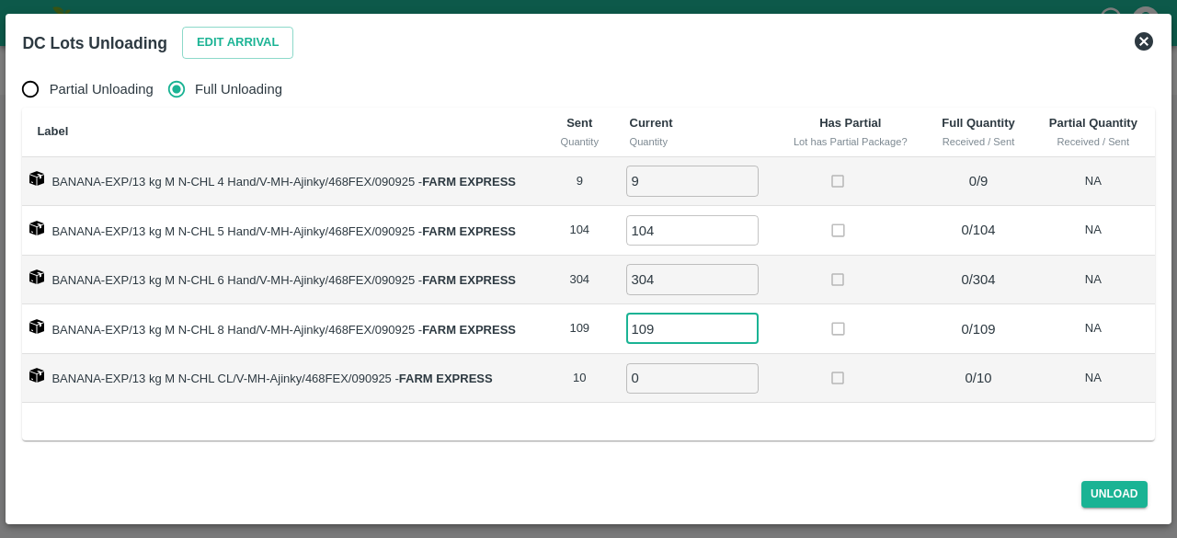
type input "109"
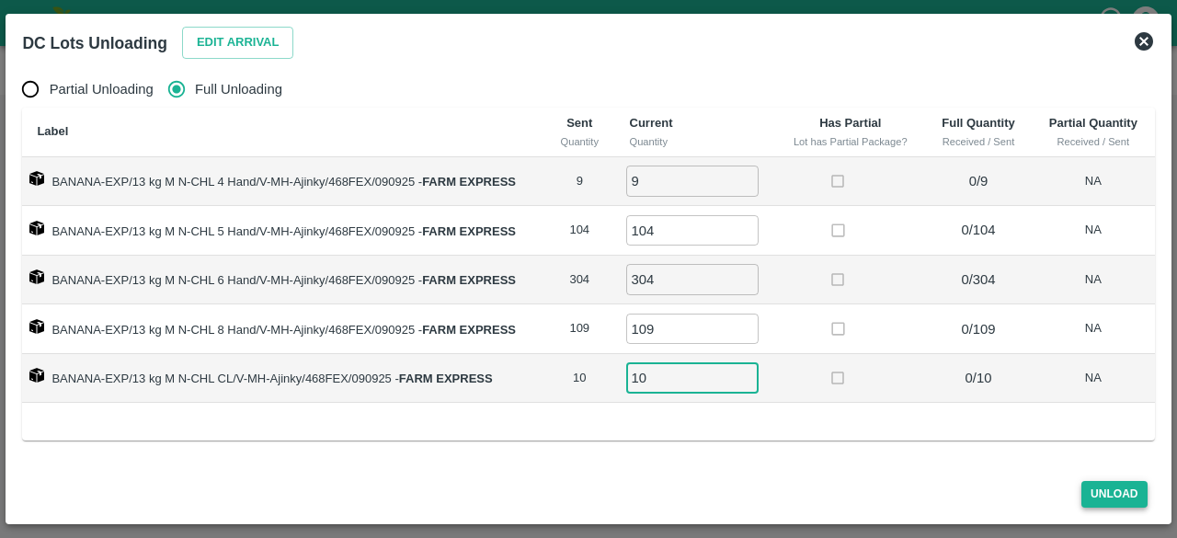
type input "10"
click at [1115, 492] on button "Unload" at bounding box center [1114, 494] width 66 height 27
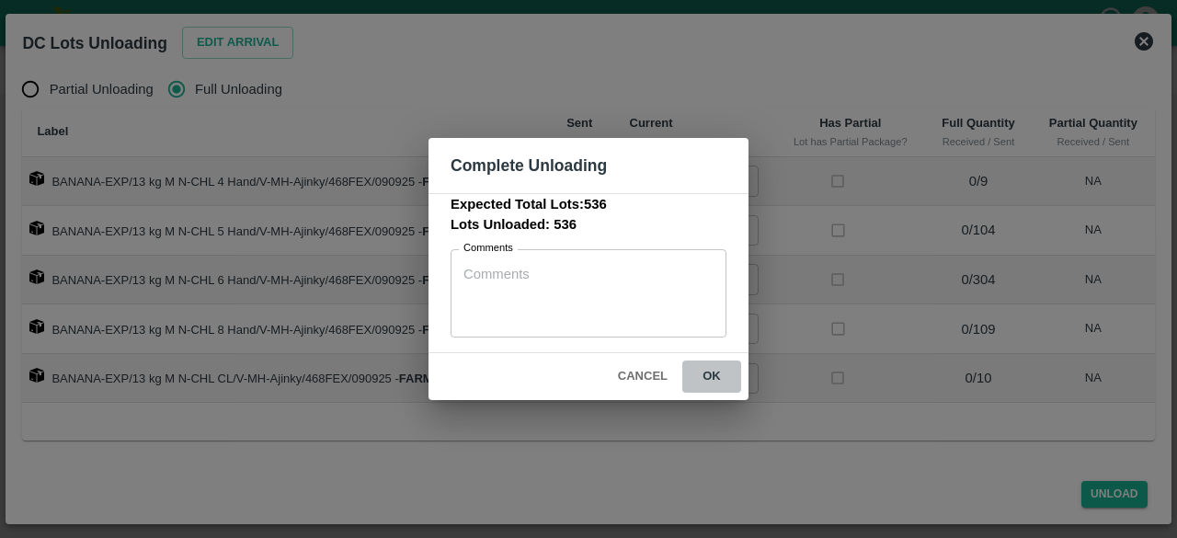
click at [711, 374] on button "ok" at bounding box center [711, 376] width 59 height 32
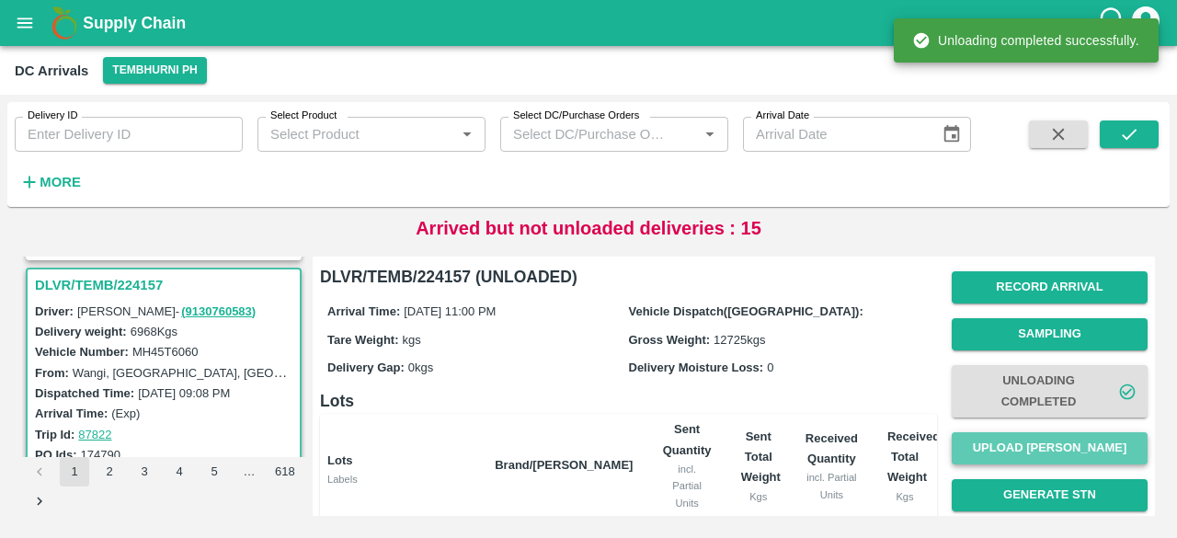
click at [1039, 461] on button "Upload [PERSON_NAME]" at bounding box center [1049, 448] width 196 height 32
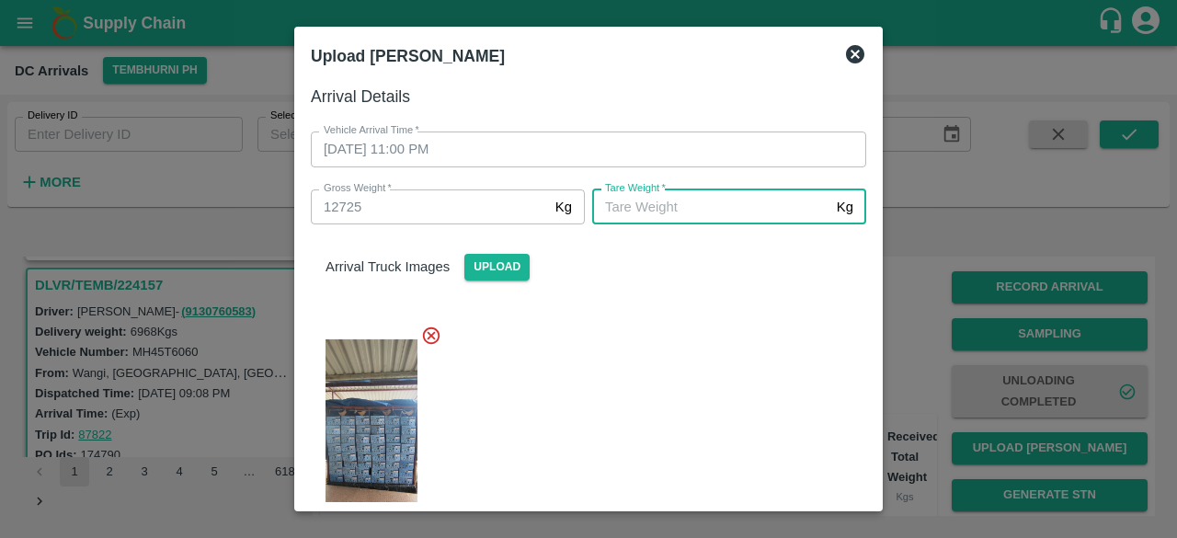
click at [700, 190] on input "[PERSON_NAME]   *" at bounding box center [710, 206] width 237 height 35
type input "5000"
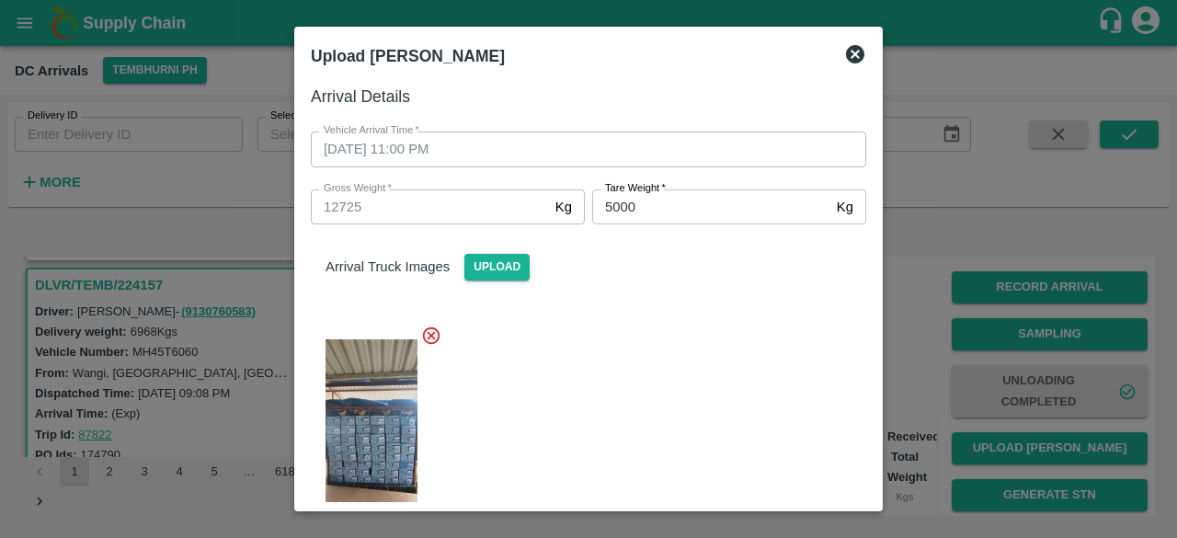
click at [707, 416] on div at bounding box center [581, 436] width 570 height 252
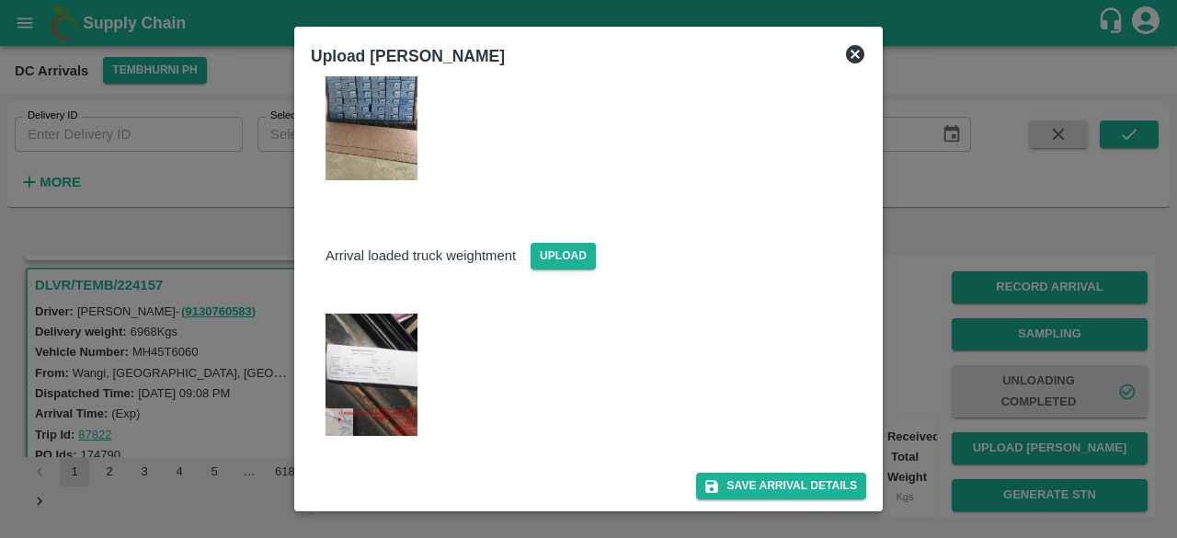
scroll to position [368, 0]
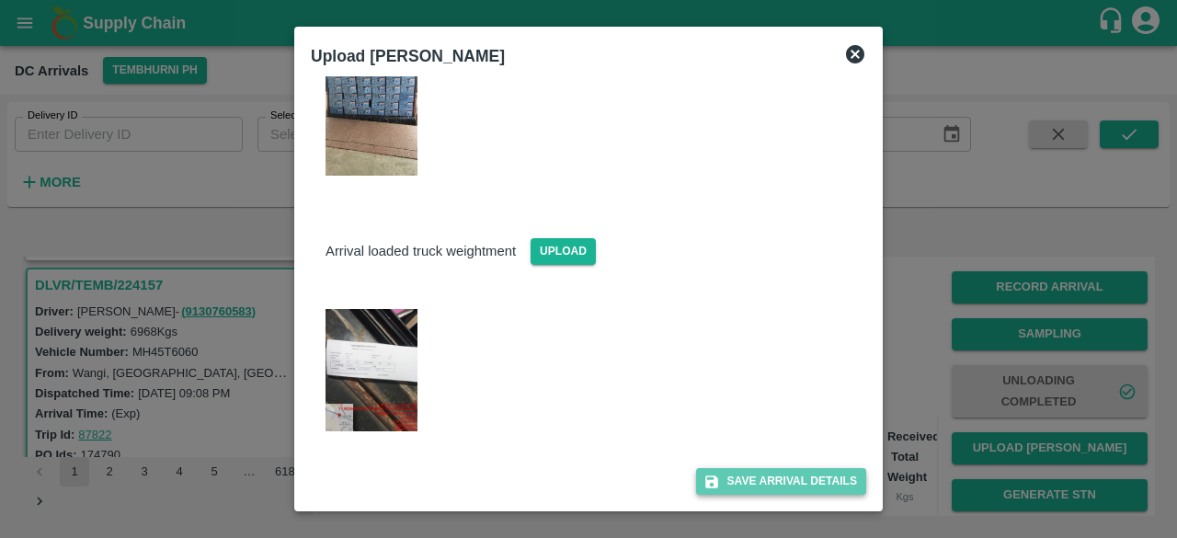
click at [760, 474] on button "Save Arrival Details" at bounding box center [781, 481] width 170 height 27
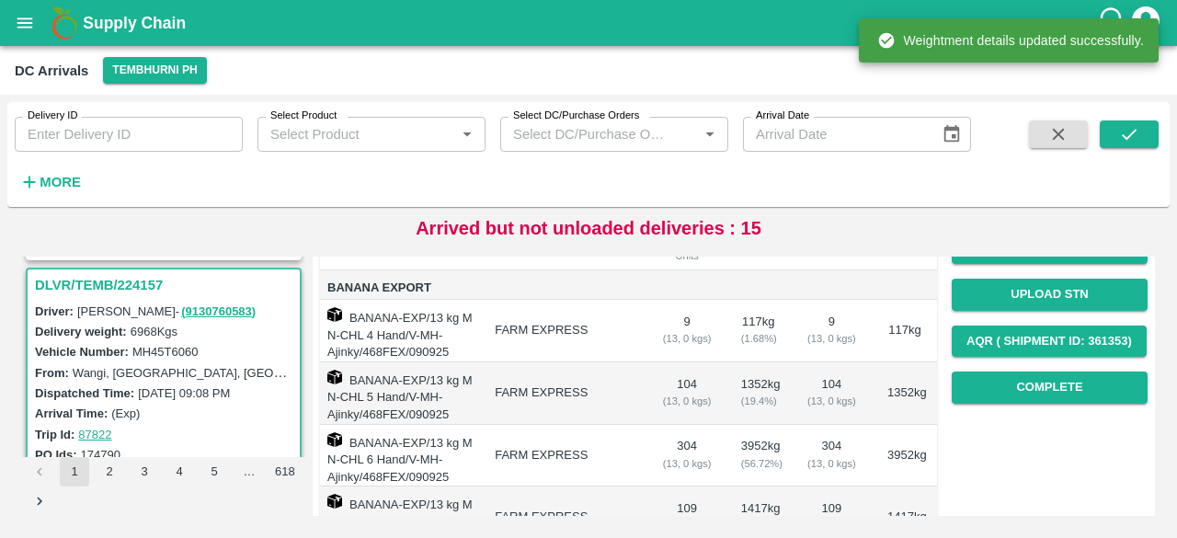
scroll to position [251, 0]
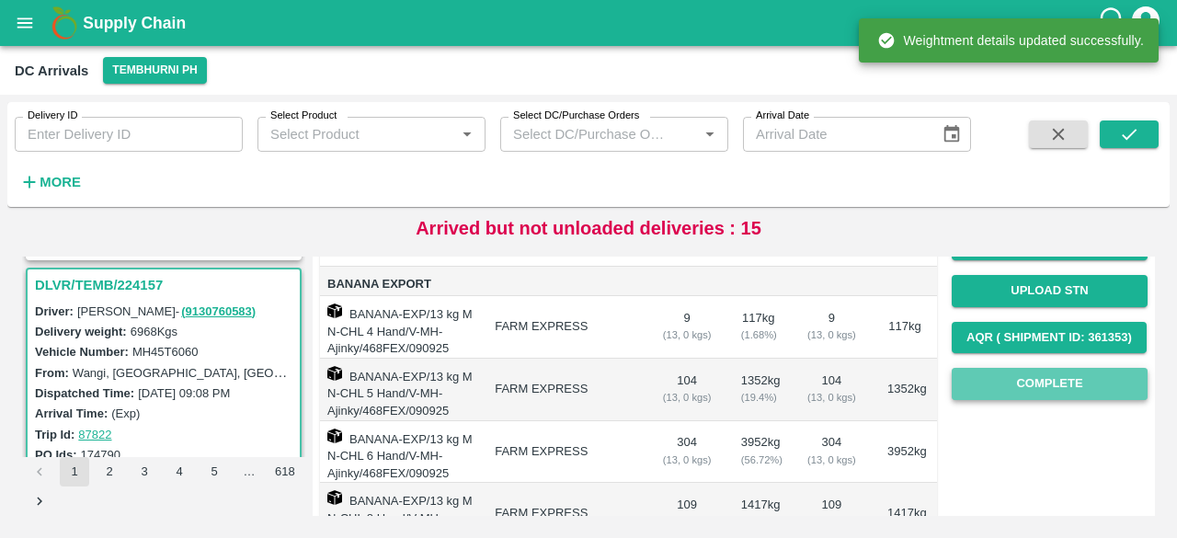
click at [1042, 385] on button "Complete" at bounding box center [1049, 384] width 196 height 32
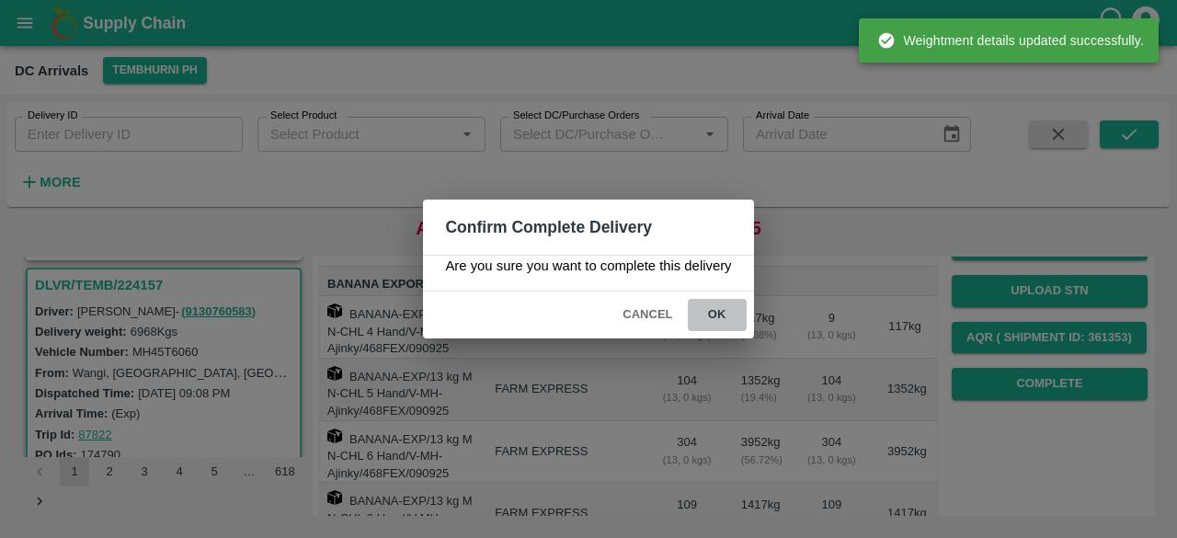
click at [723, 315] on button "ok" at bounding box center [717, 315] width 59 height 32
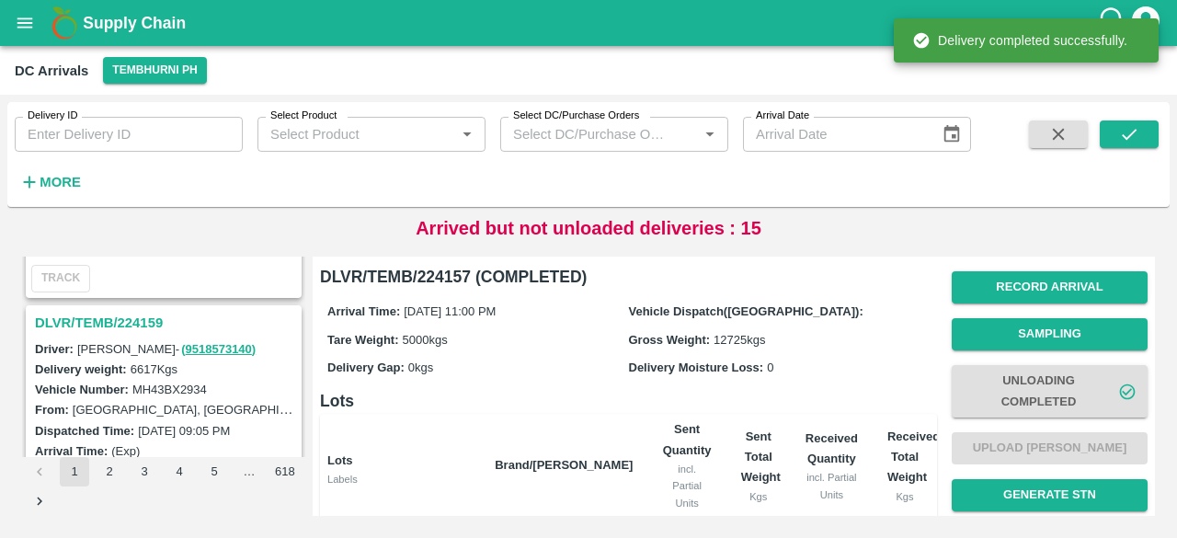
scroll to position [3480, 0]
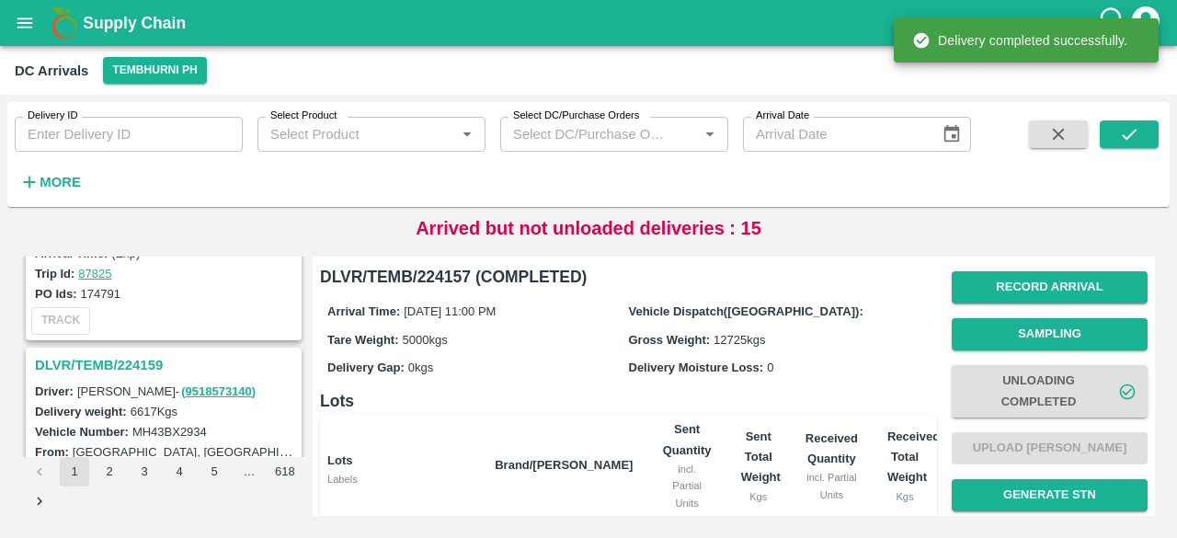
click at [141, 353] on h3 "DLVR/TEMB/224159" at bounding box center [166, 365] width 263 height 24
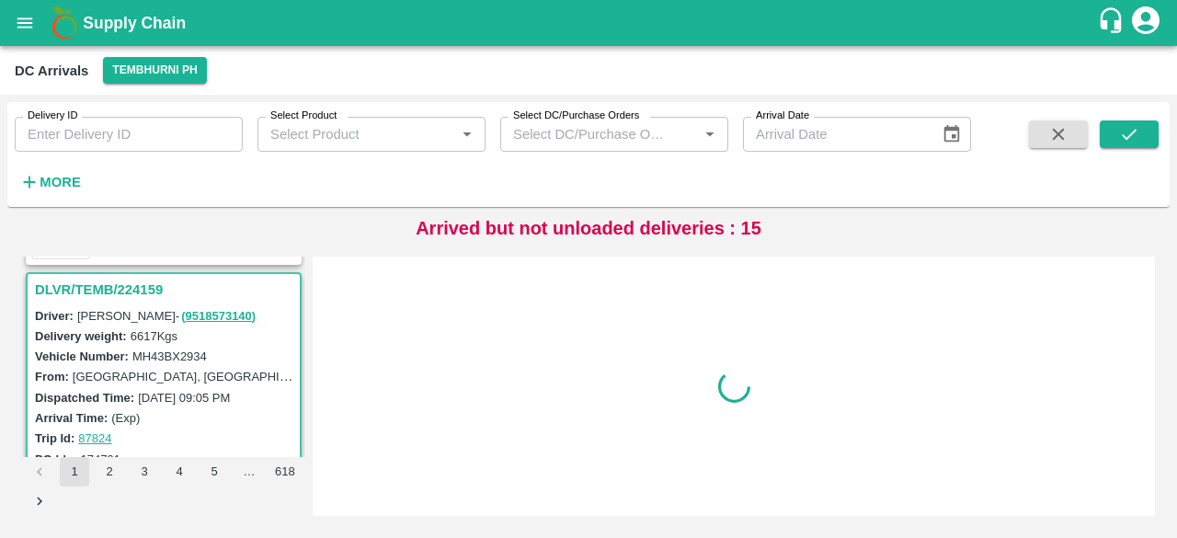
scroll to position [3561, 0]
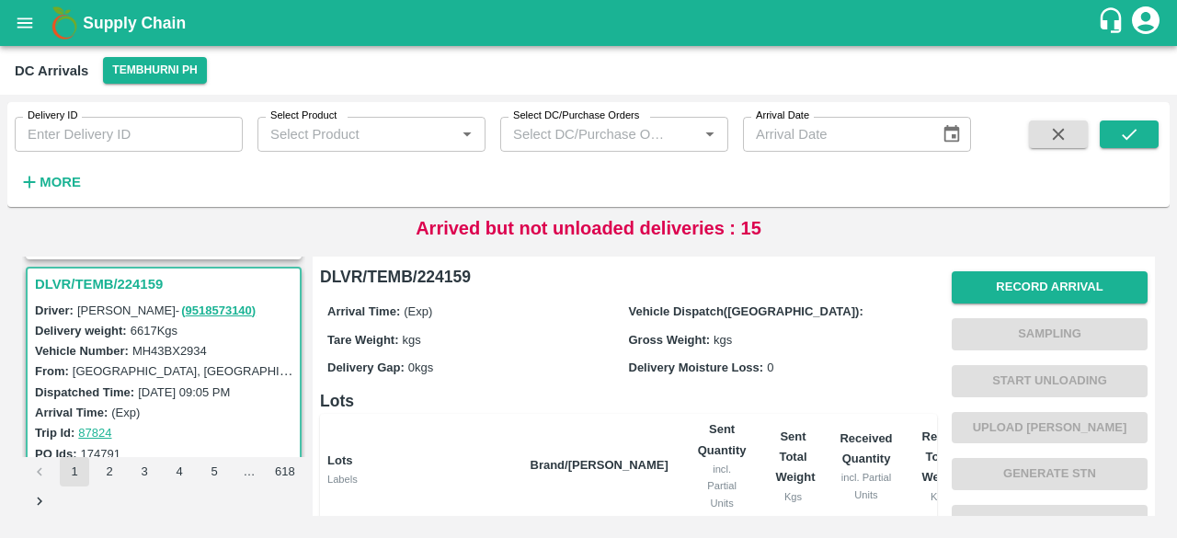
click at [159, 344] on label "MH43BX2934" at bounding box center [169, 351] width 74 height 14
copy label "MH43BX2934"
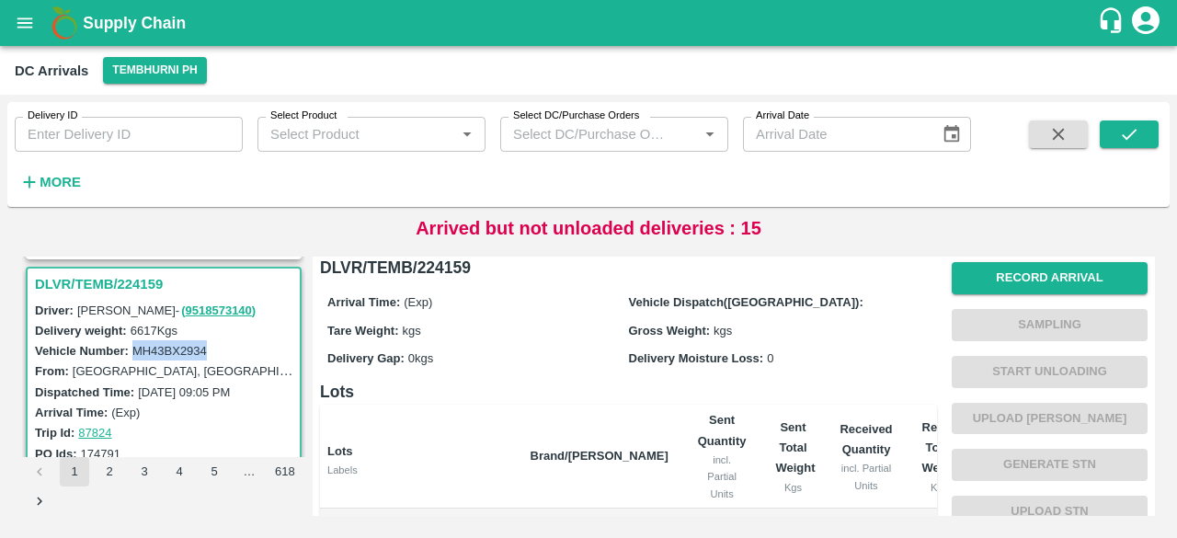
scroll to position [0, 0]
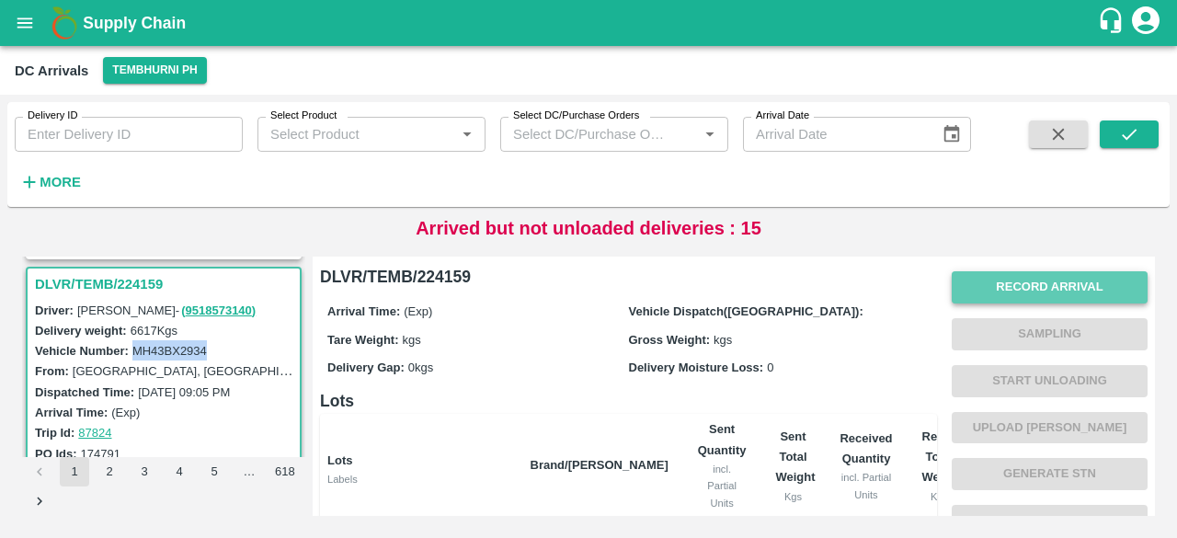
click at [1035, 295] on button "Record Arrival" at bounding box center [1049, 287] width 196 height 32
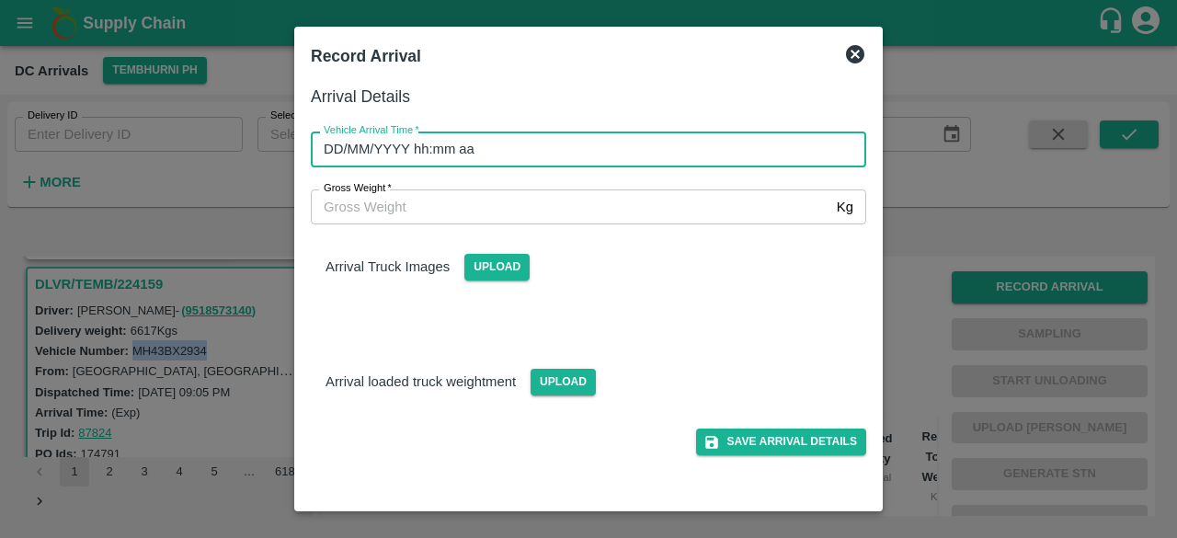
type input "DD/MM/YYYY hh:mm aa"
click at [598, 144] on input "DD/MM/YYYY hh:mm aa" at bounding box center [582, 148] width 542 height 35
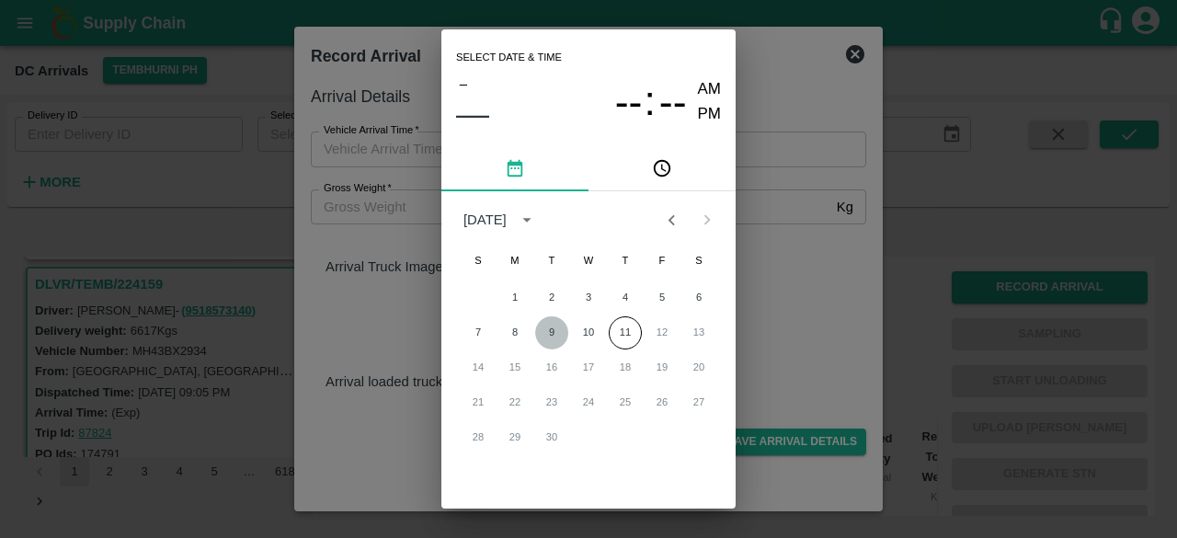
click at [555, 332] on button "9" at bounding box center [551, 332] width 33 height 33
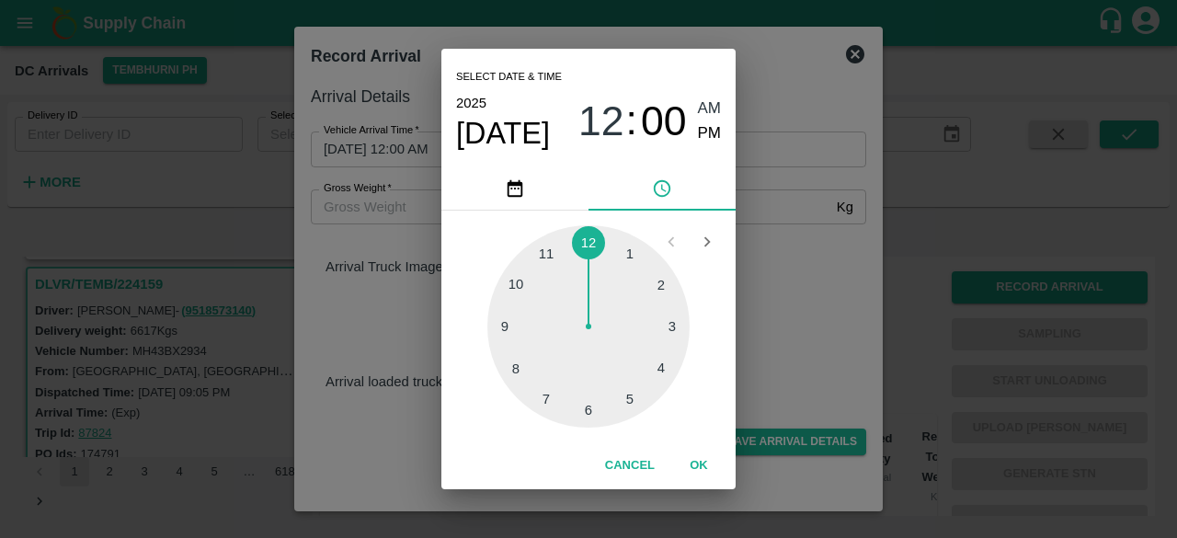
click at [516, 369] on div at bounding box center [588, 326] width 202 height 202
click at [656, 288] on div at bounding box center [588, 326] width 202 height 202
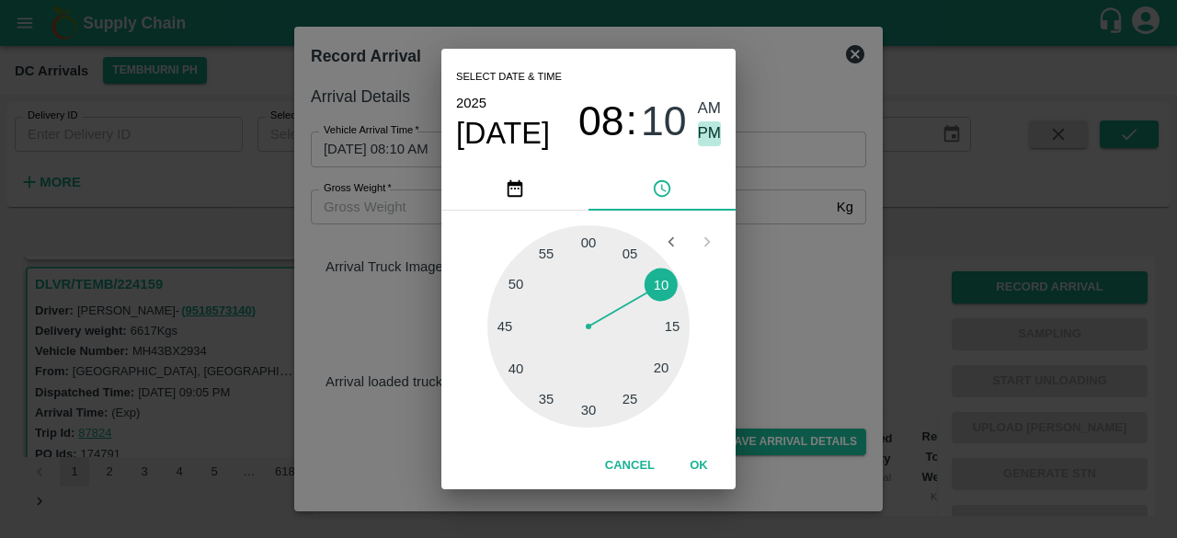
click at [705, 141] on span "PM" at bounding box center [710, 133] width 24 height 25
type input "[DATE] 08:10 PM"
click at [798, 321] on div "Select date & time [DATE] 08 : 10 AM PM 05 10 15 20 25 30 35 40 45 50 55 00 Can…" at bounding box center [588, 269] width 1177 height 538
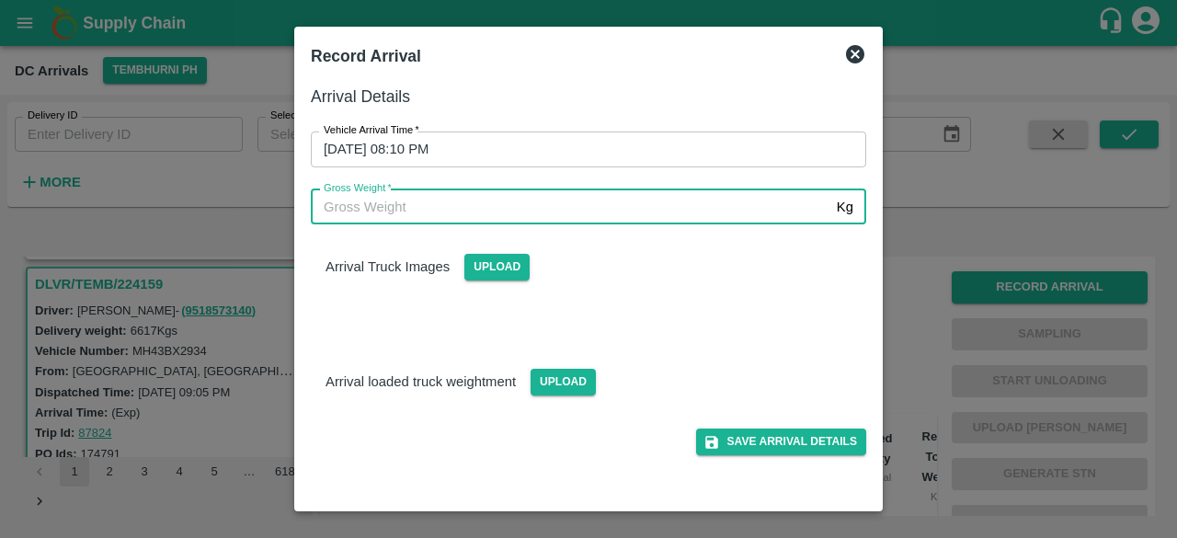
click at [324, 196] on input "Gross Weight   *" at bounding box center [570, 206] width 518 height 35
type input "12670"
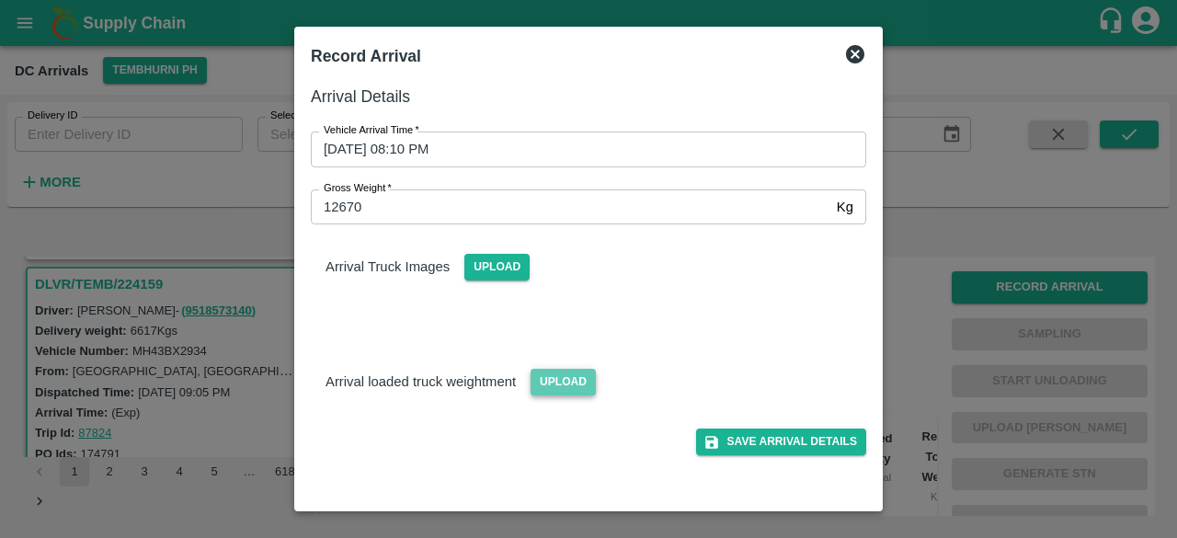
click at [563, 385] on span "Upload" at bounding box center [562, 382] width 65 height 27
click at [0, 0] on input "Upload" at bounding box center [0, 0] width 0 height 0
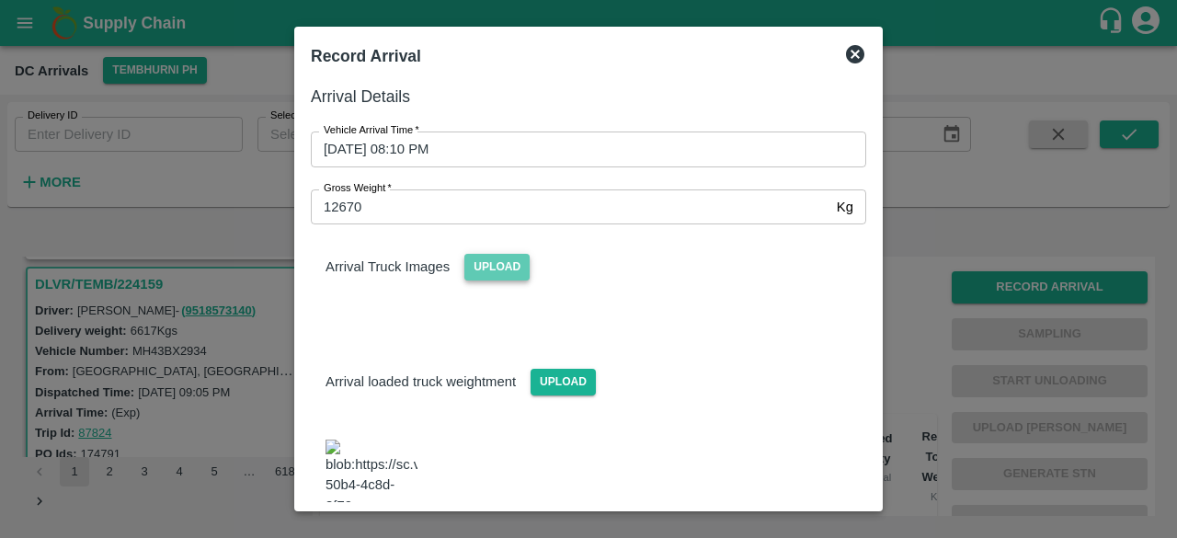
click at [498, 275] on span "Upload" at bounding box center [496, 267] width 65 height 27
click at [0, 0] on input "Upload" at bounding box center [0, 0] width 0 height 0
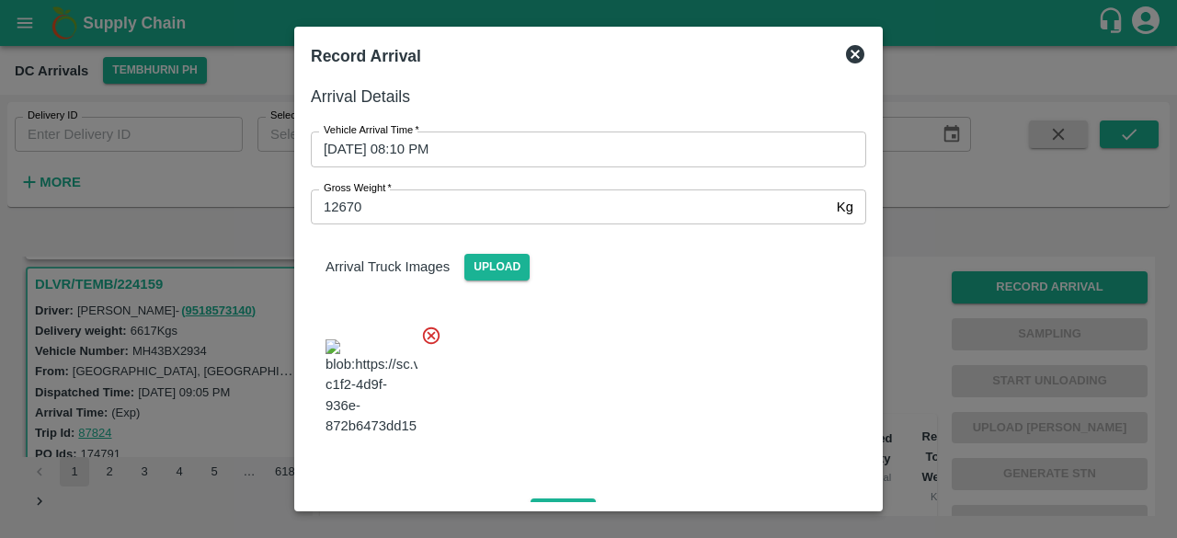
scroll to position [286, 0]
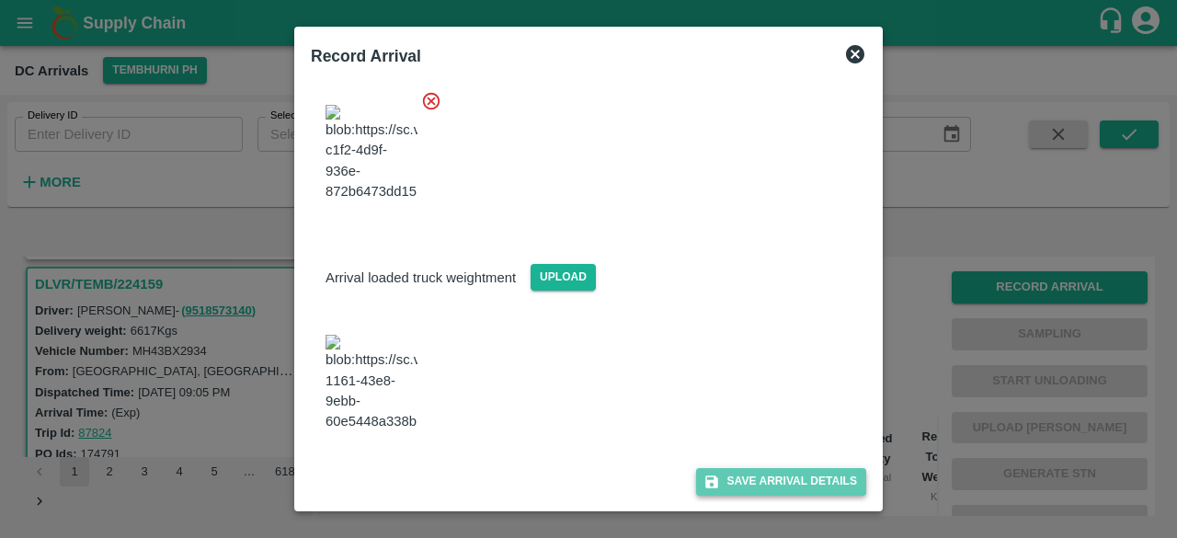
click at [768, 475] on button "Save Arrival Details" at bounding box center [781, 481] width 170 height 27
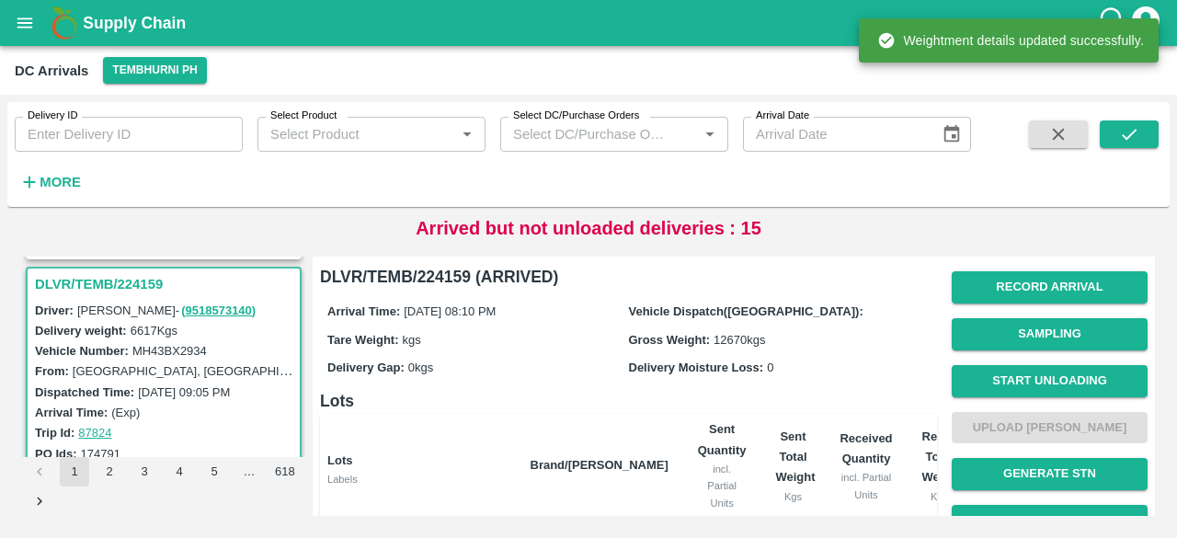
click at [1030, 377] on button "Start Unloading" at bounding box center [1049, 381] width 196 height 32
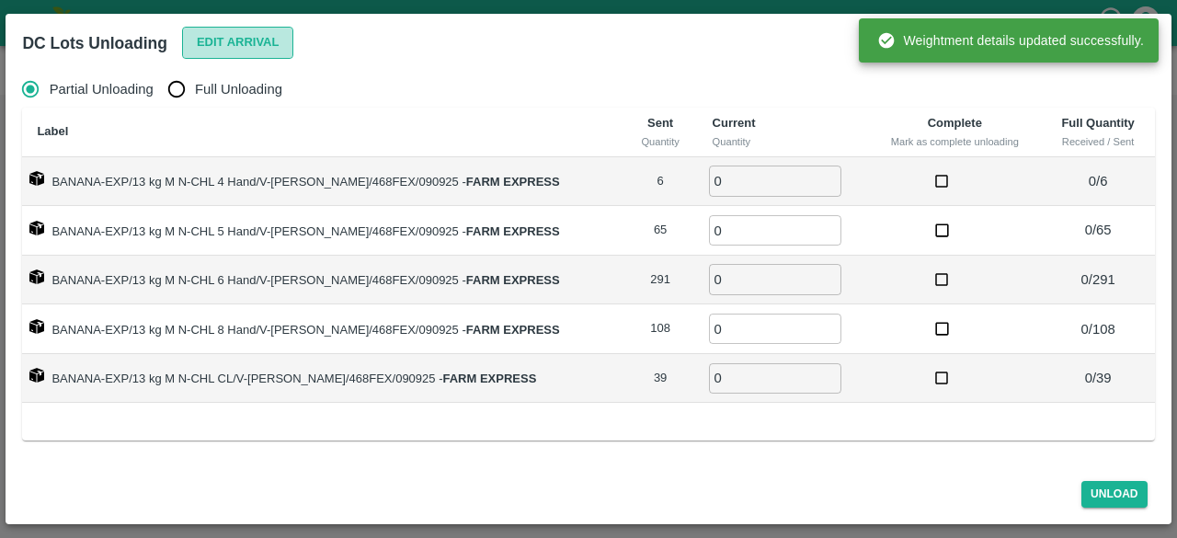
click at [216, 44] on button "Edit Arrival" at bounding box center [238, 43] width 112 height 32
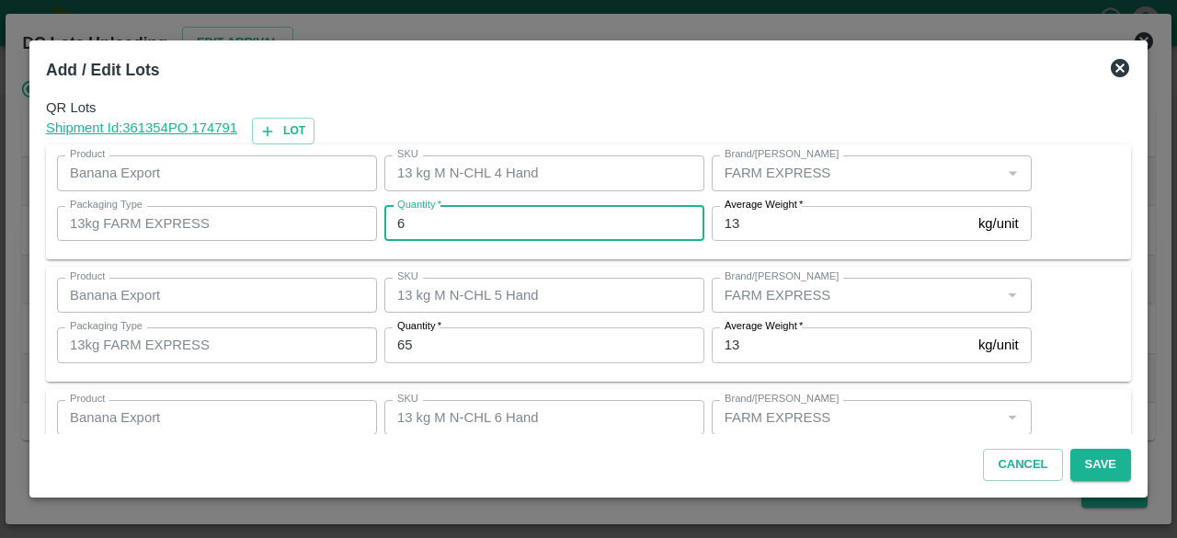
click at [436, 221] on input "6" at bounding box center [544, 223] width 320 height 35
type input "6"
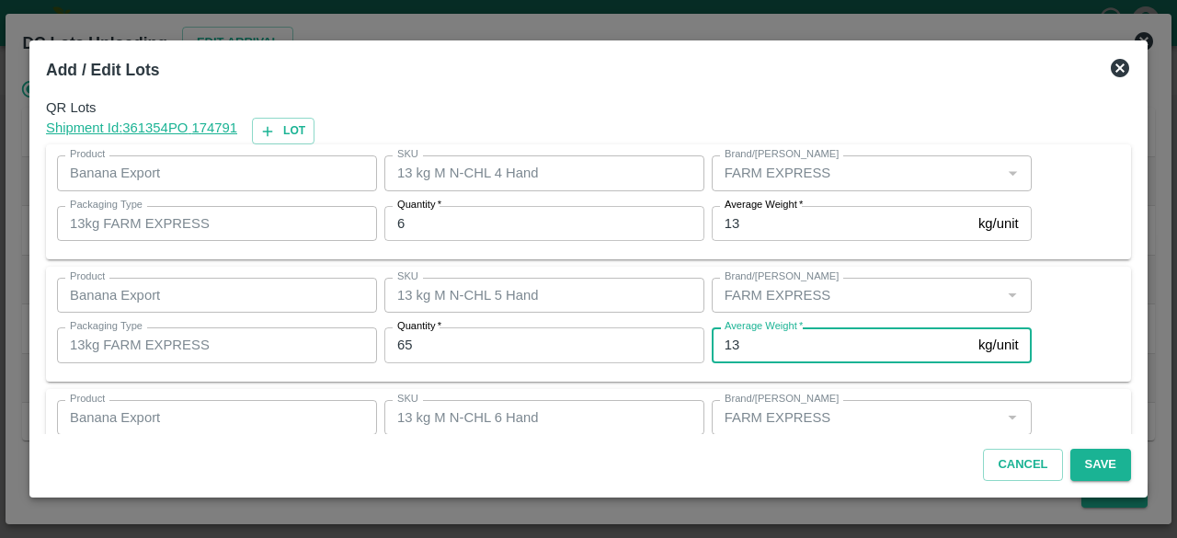
scroll to position [204, 0]
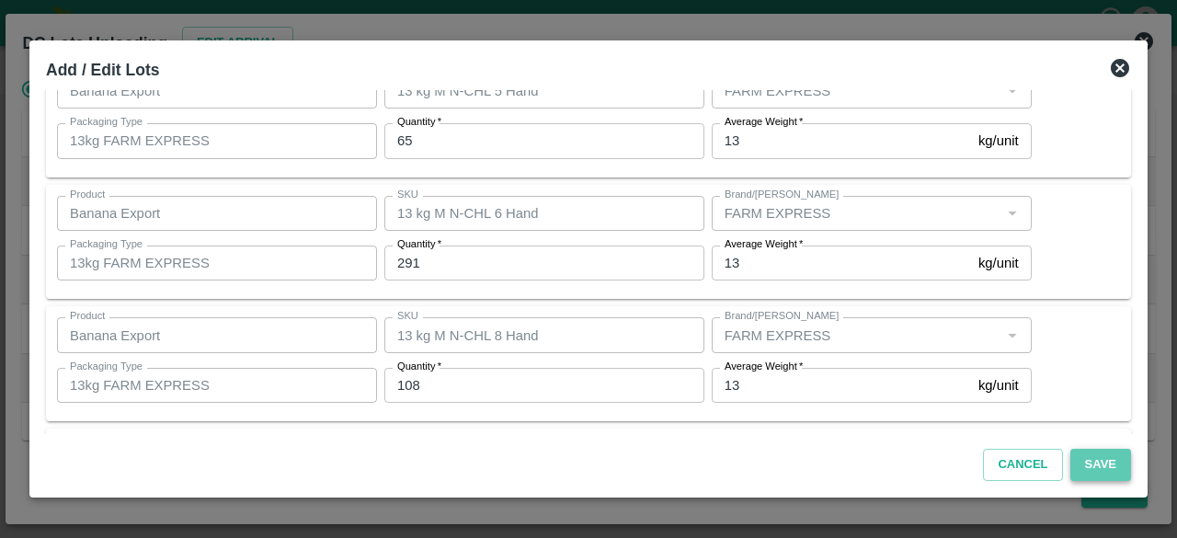
click at [1095, 466] on button "Save" at bounding box center [1100, 465] width 61 height 32
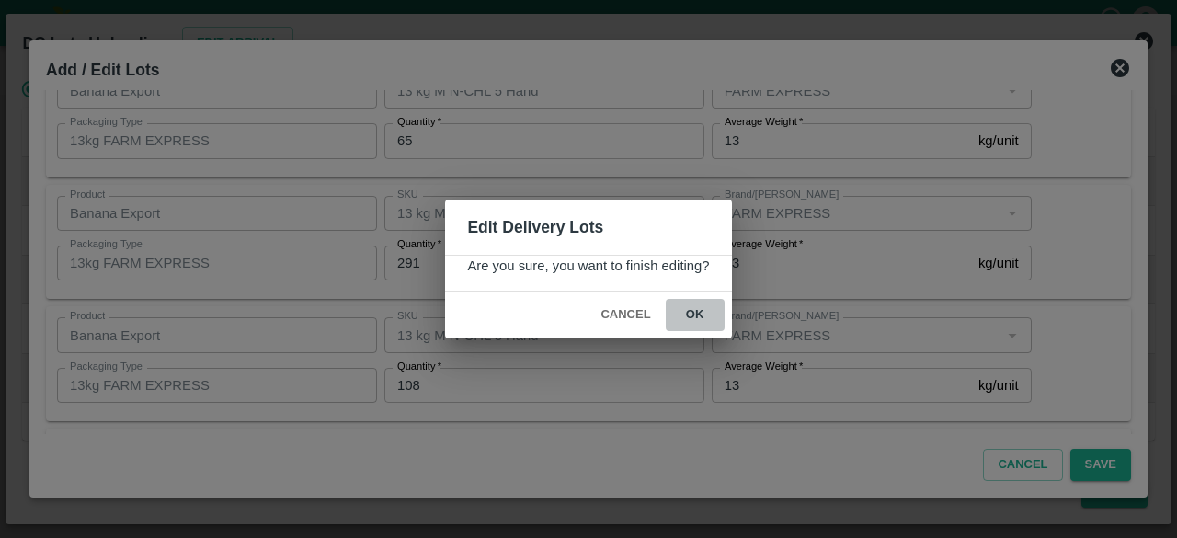
click at [686, 313] on button "ok" at bounding box center [695, 315] width 59 height 32
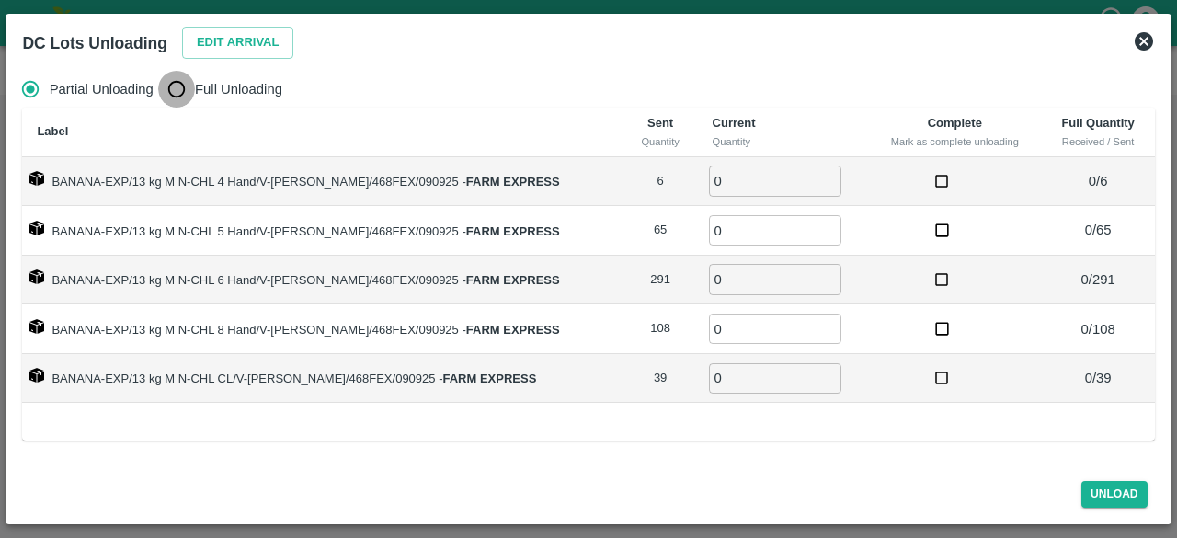
click at [175, 97] on input "Full Unloading" at bounding box center [176, 89] width 37 height 37
radio input "true"
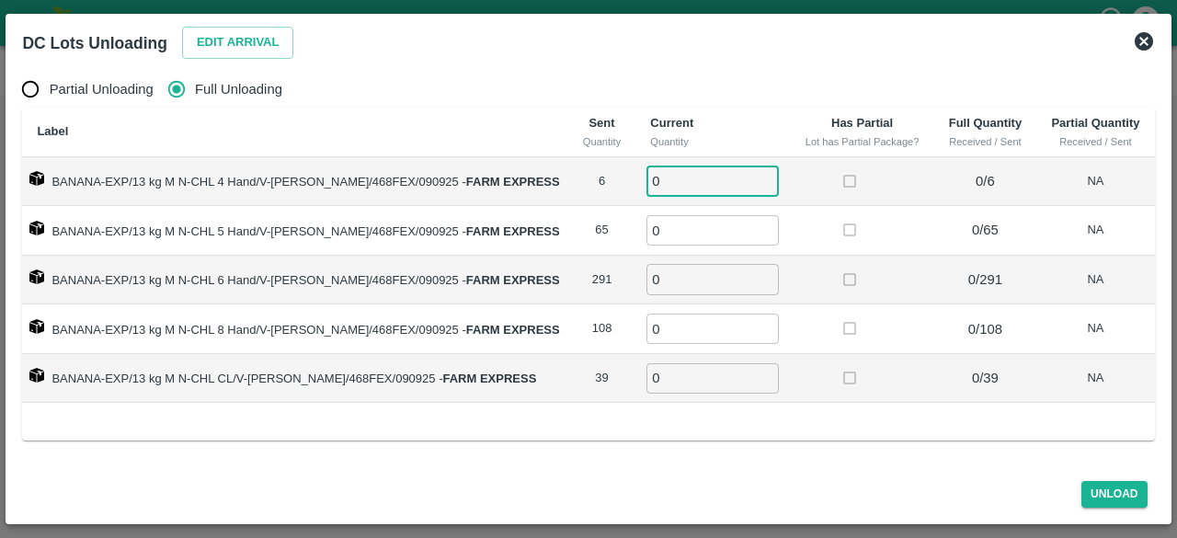
click at [660, 183] on input "0" at bounding box center [712, 180] width 132 height 30
type input "6"
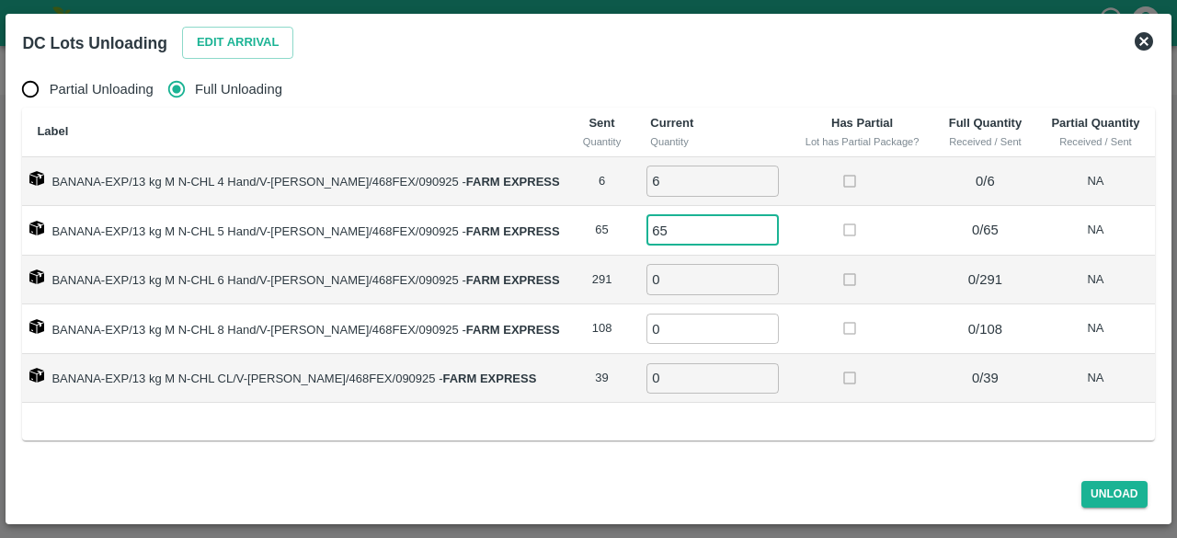
type input "65"
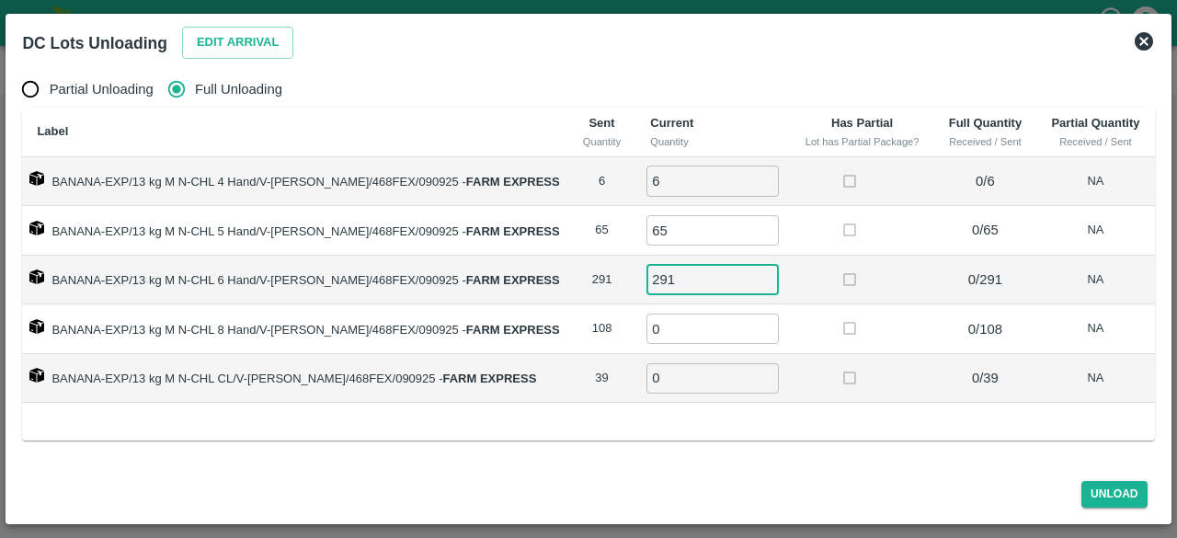
type input "291"
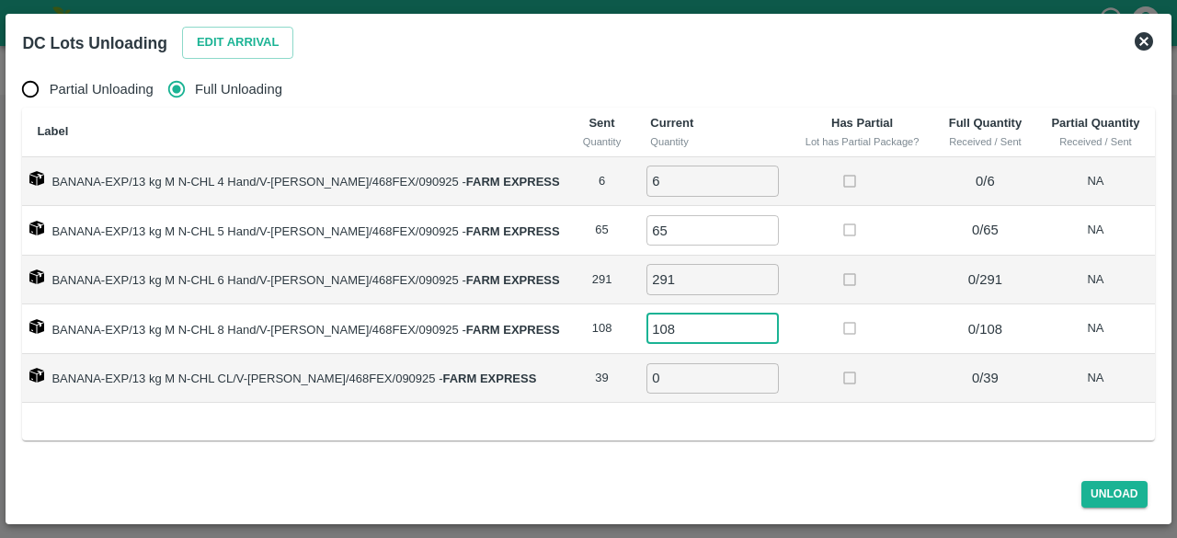
type input "108"
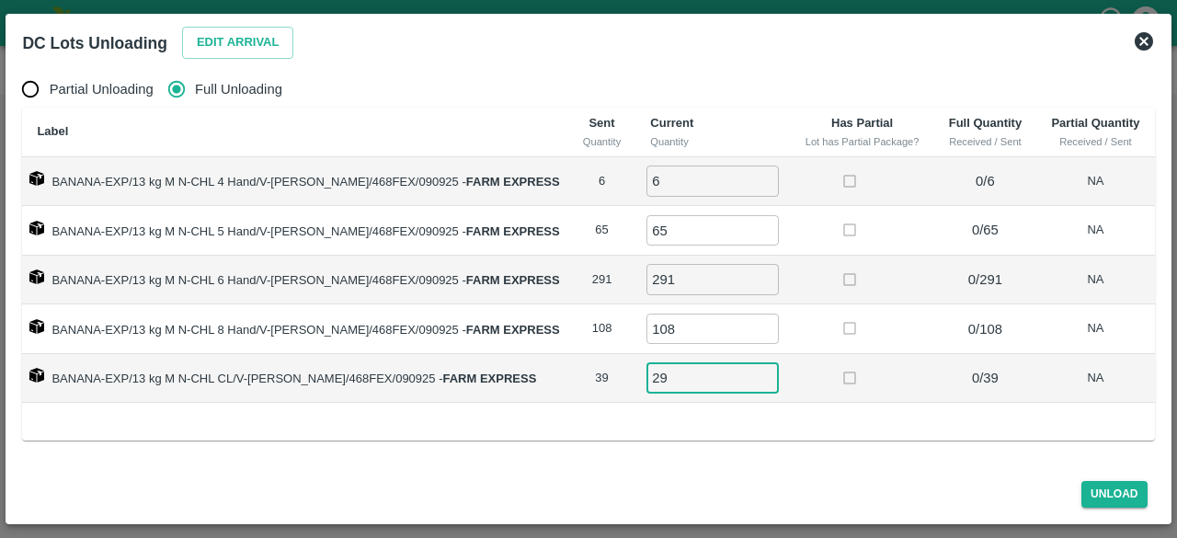
type input "2"
type input "39"
click at [1112, 492] on button "Unload" at bounding box center [1114, 494] width 66 height 27
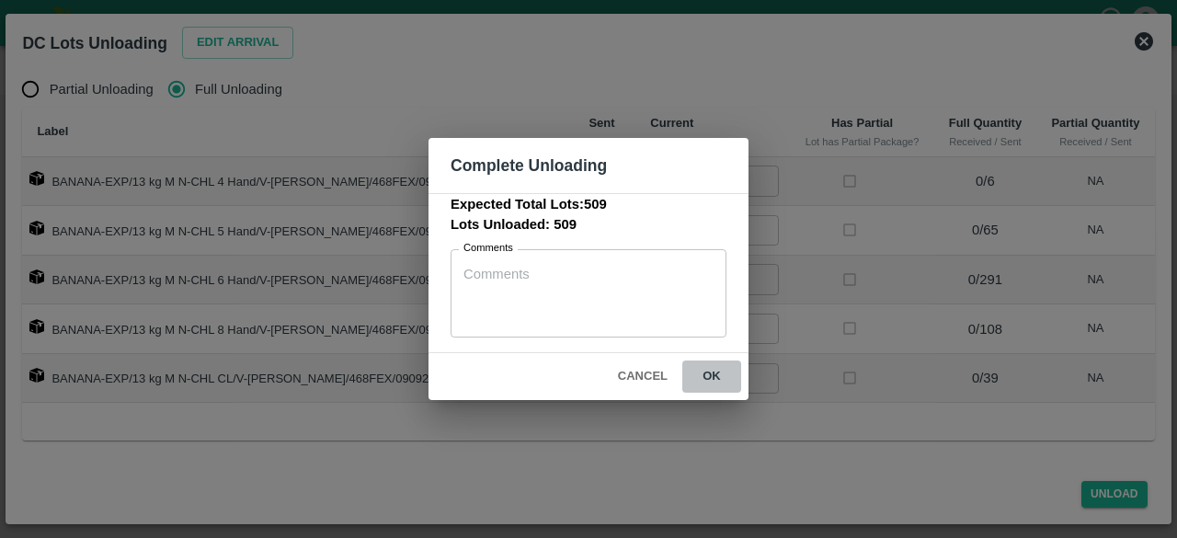
click at [701, 376] on button "ok" at bounding box center [711, 376] width 59 height 32
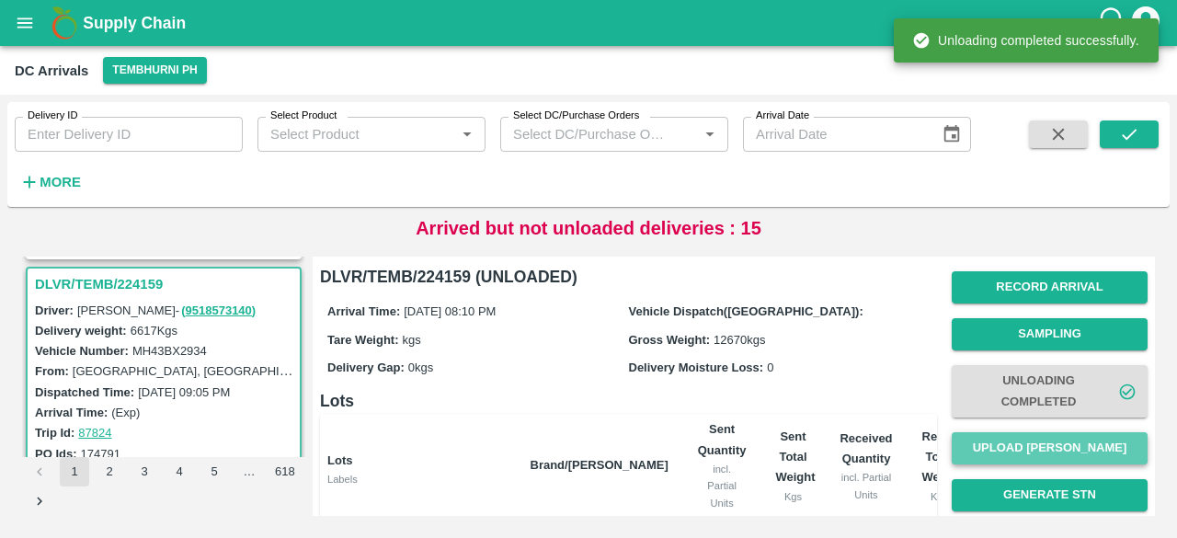
click at [1051, 450] on button "Upload [PERSON_NAME]" at bounding box center [1049, 448] width 196 height 32
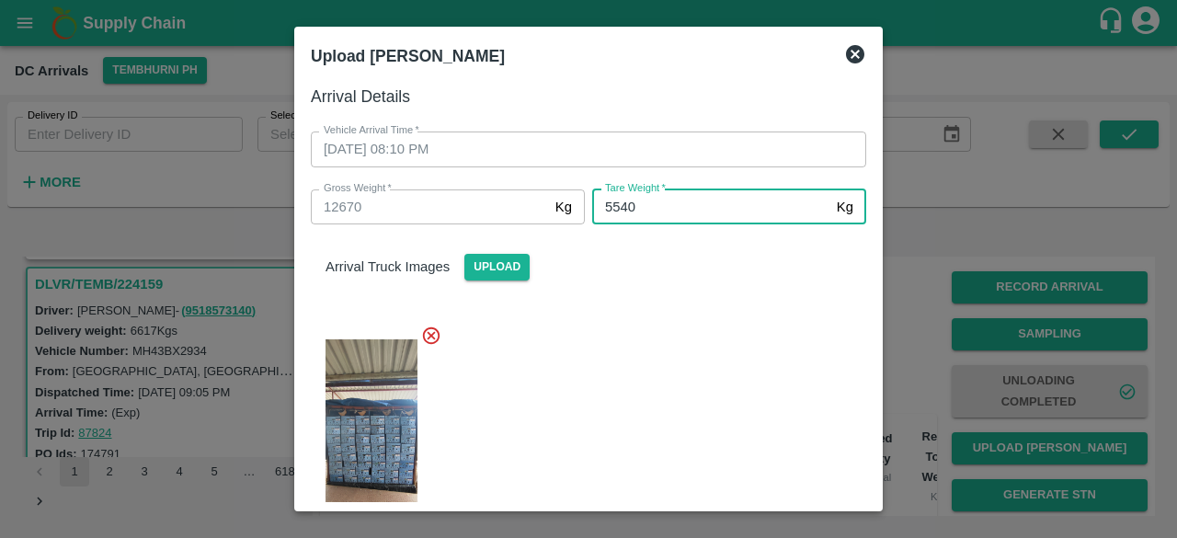
type input "5540"
click at [677, 323] on div at bounding box center [581, 436] width 570 height 252
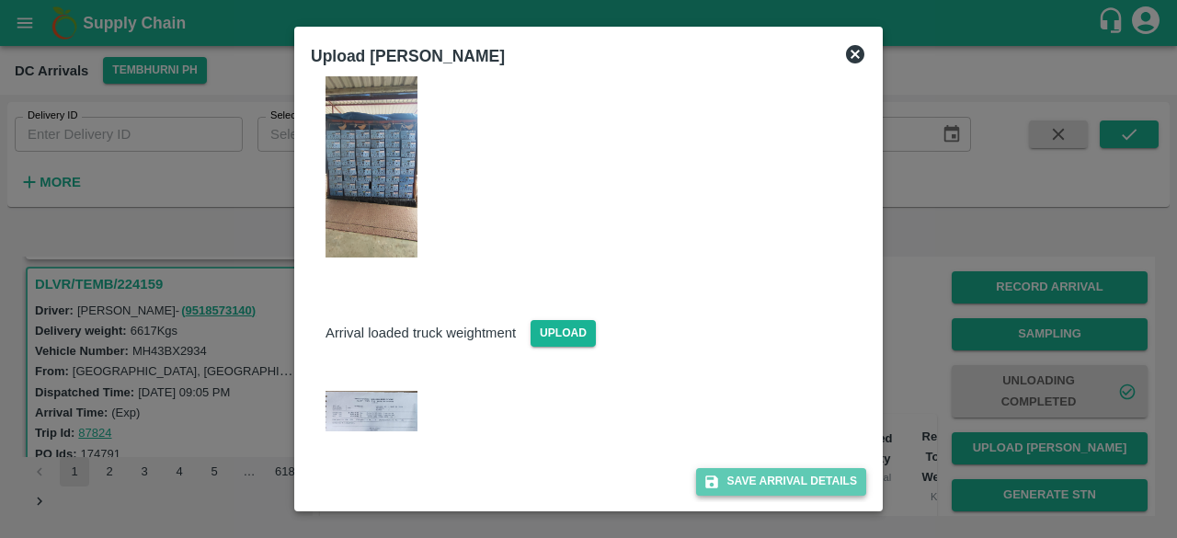
click at [778, 471] on button "Save Arrival Details" at bounding box center [781, 481] width 170 height 27
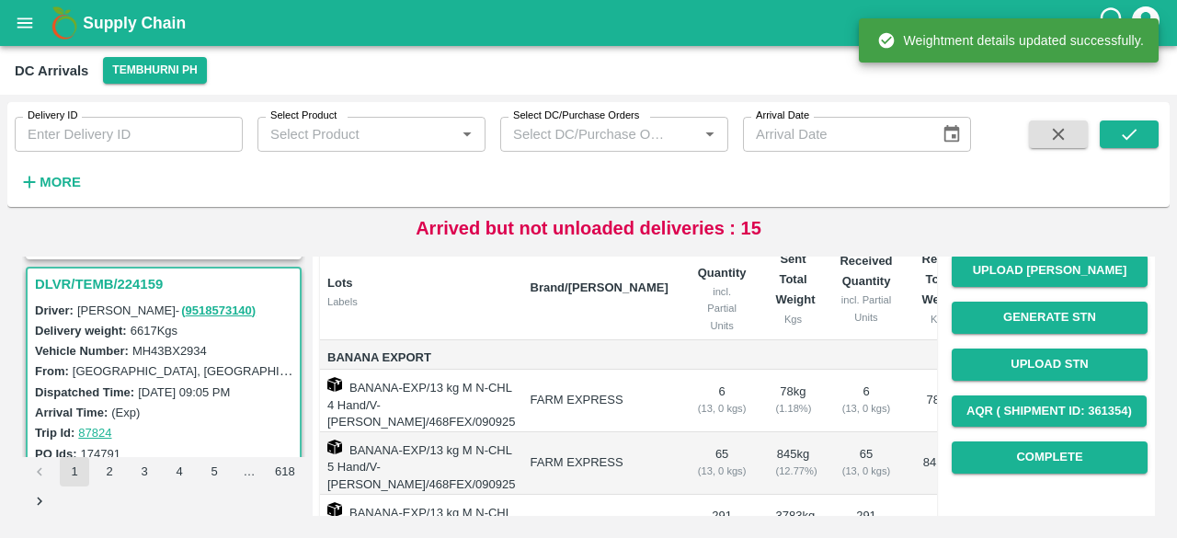
scroll to position [178, 0]
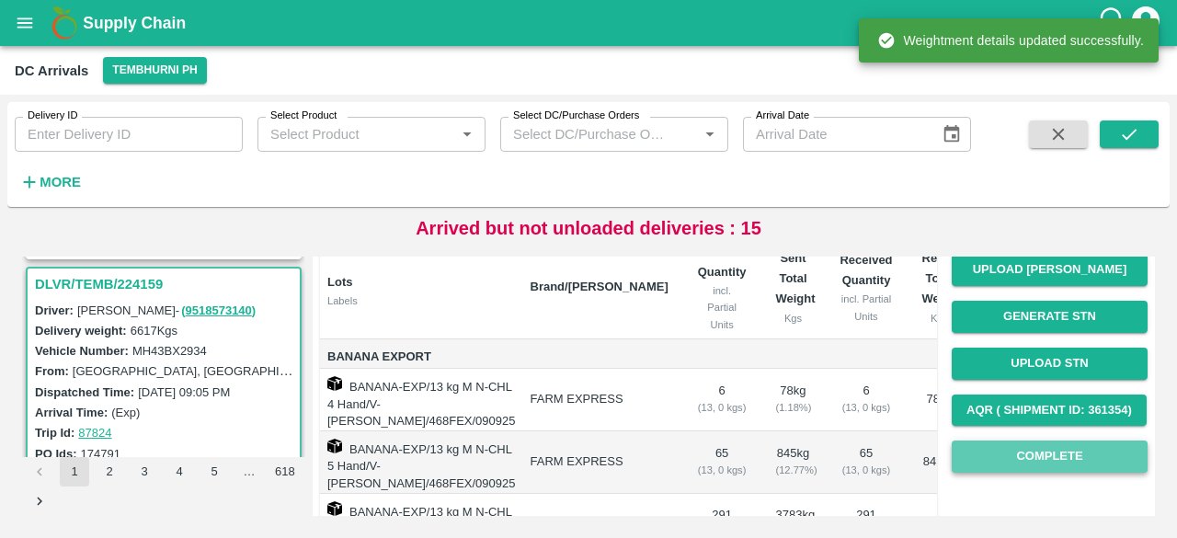
click at [1033, 461] on button "Complete" at bounding box center [1049, 456] width 196 height 32
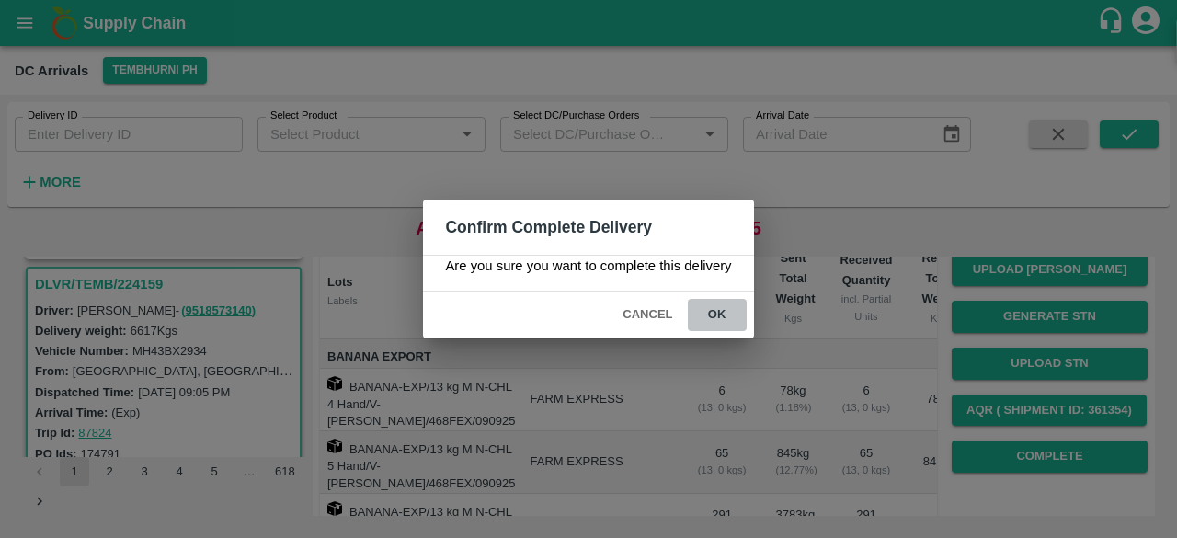
click at [732, 311] on button "ok" at bounding box center [717, 315] width 59 height 32
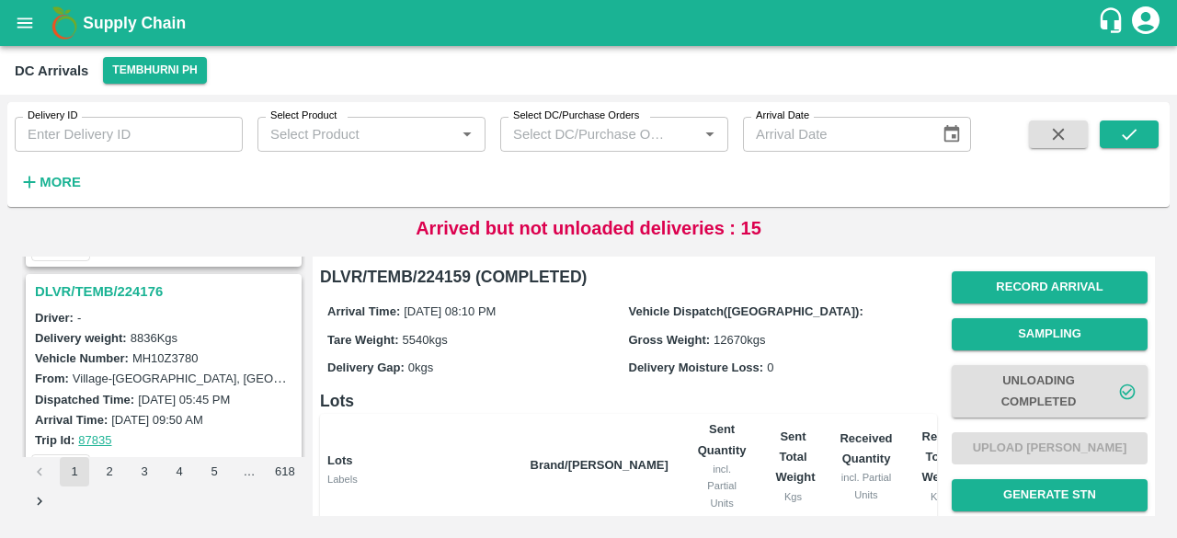
scroll to position [2132, 0]
click at [126, 282] on h3 "DLVR/TEMB/224176" at bounding box center [166, 292] width 263 height 24
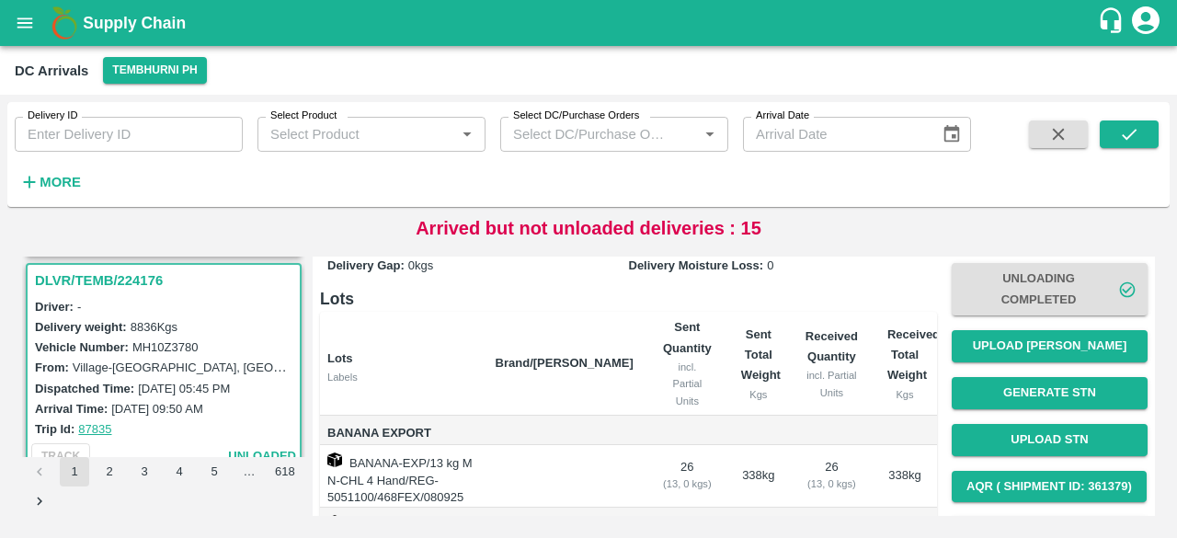
scroll to position [112, 0]
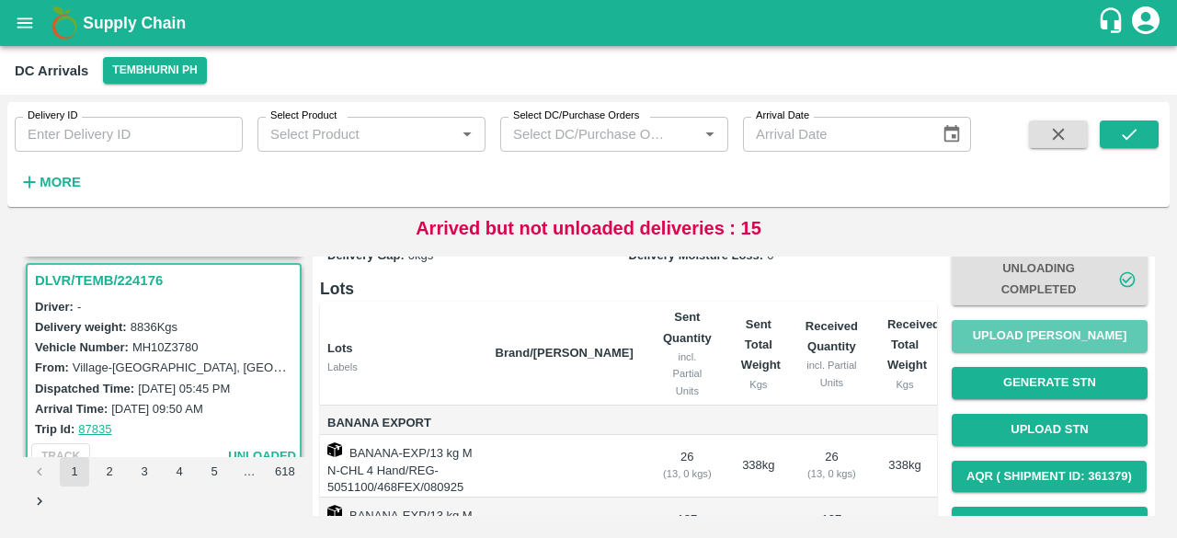
click at [1053, 341] on button "Upload [PERSON_NAME]" at bounding box center [1049, 336] width 196 height 32
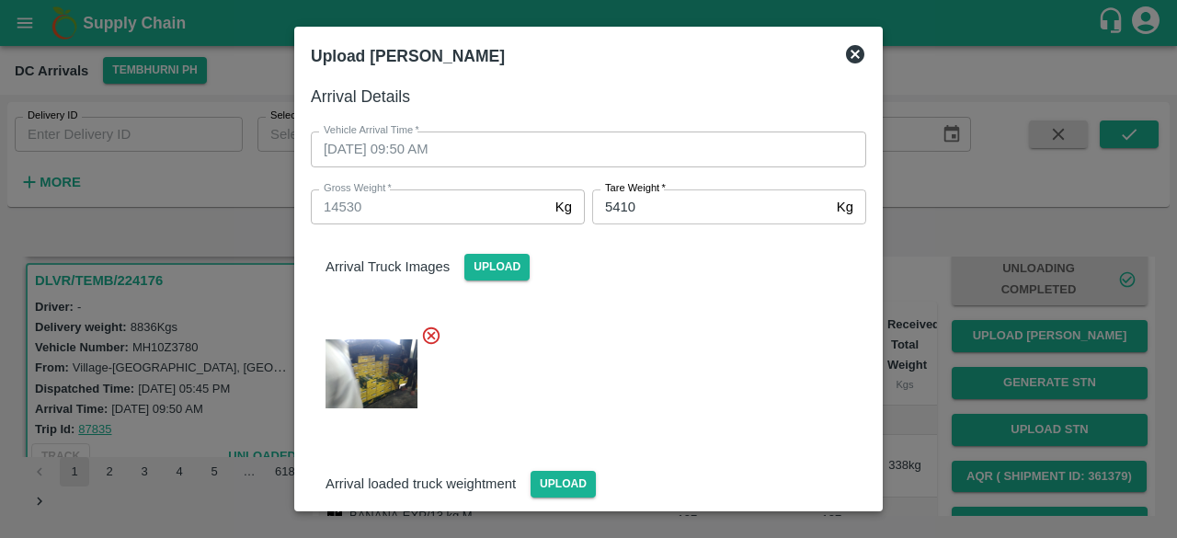
click at [1053, 341] on div at bounding box center [588, 269] width 1177 height 538
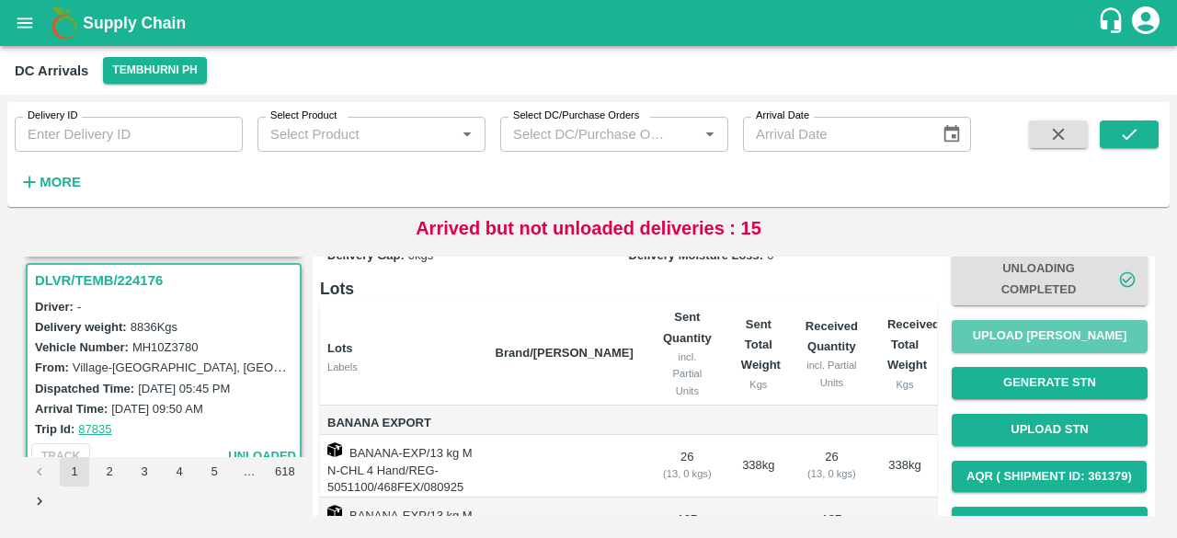
click at [1053, 341] on button "Upload [PERSON_NAME]" at bounding box center [1049, 336] width 196 height 32
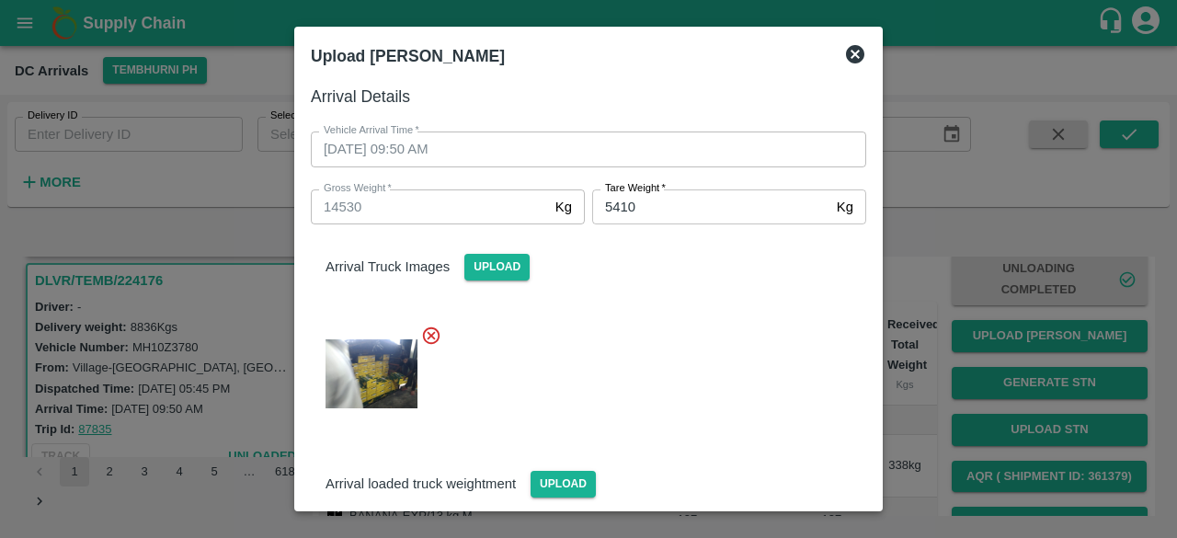
click at [1053, 341] on div at bounding box center [588, 269] width 1177 height 538
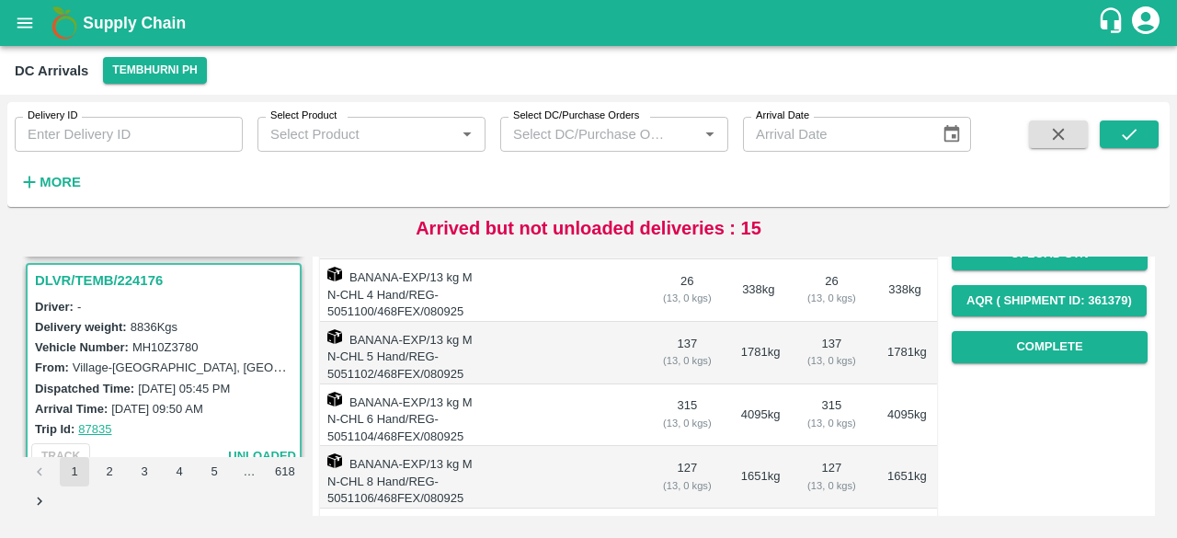
scroll to position [289, 0]
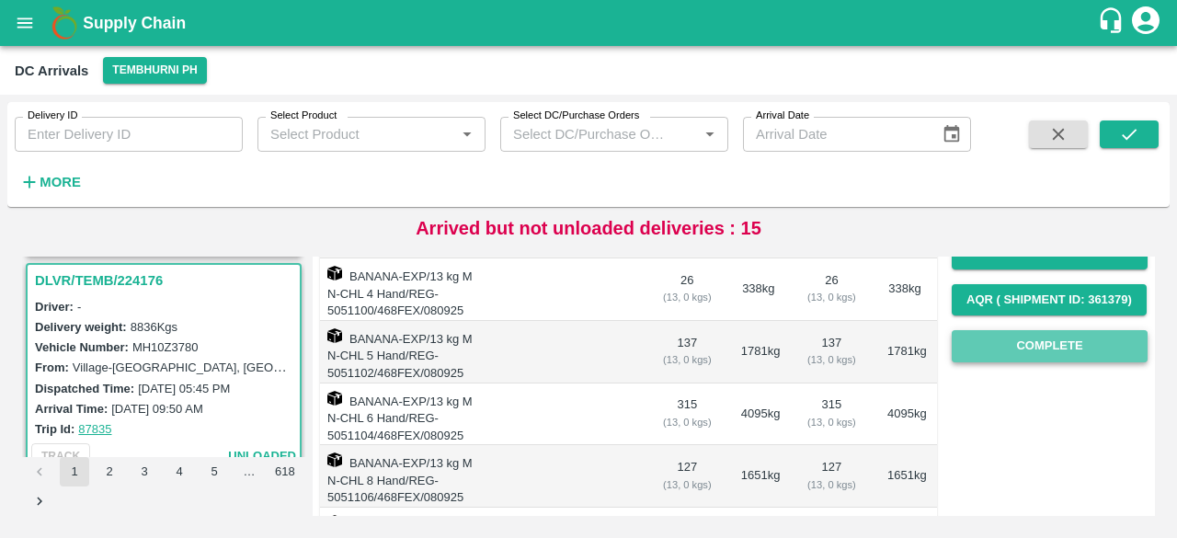
click at [1044, 352] on button "Complete" at bounding box center [1049, 346] width 196 height 32
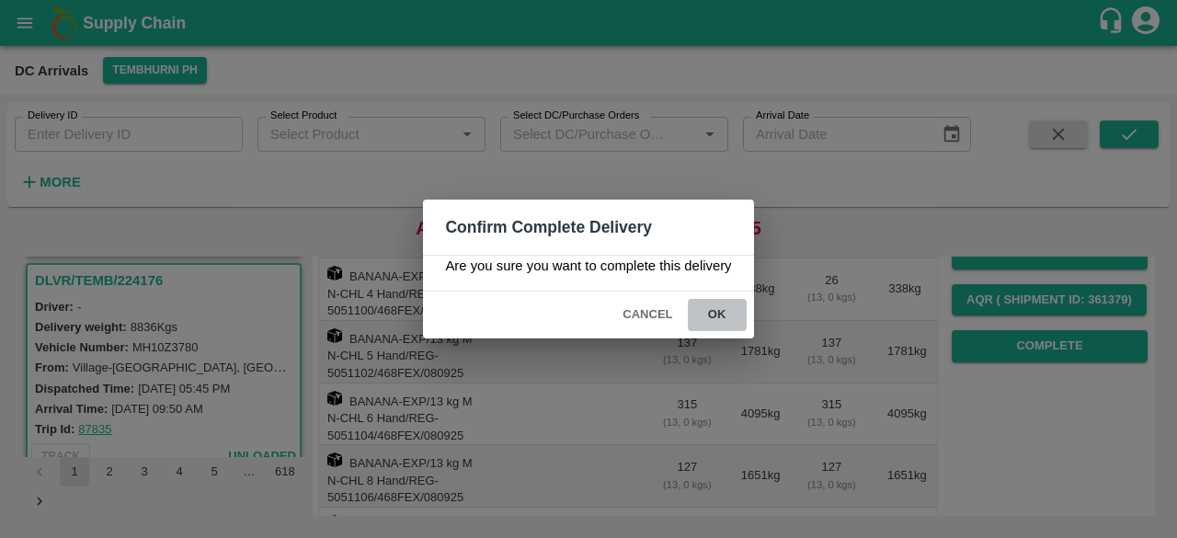
click at [711, 309] on button "ok" at bounding box center [717, 315] width 59 height 32
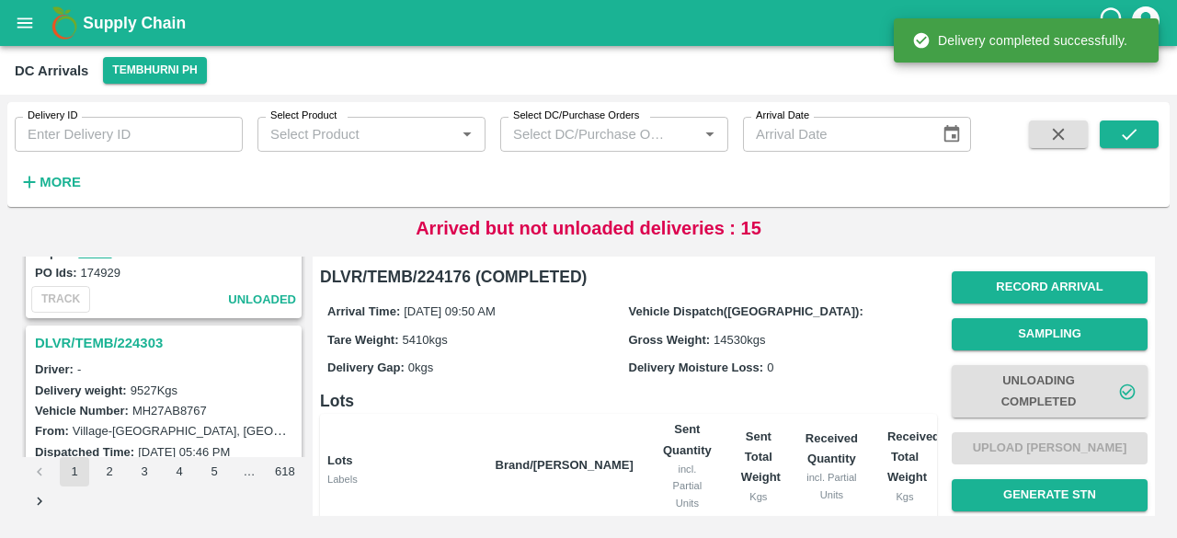
scroll to position [1852, 0]
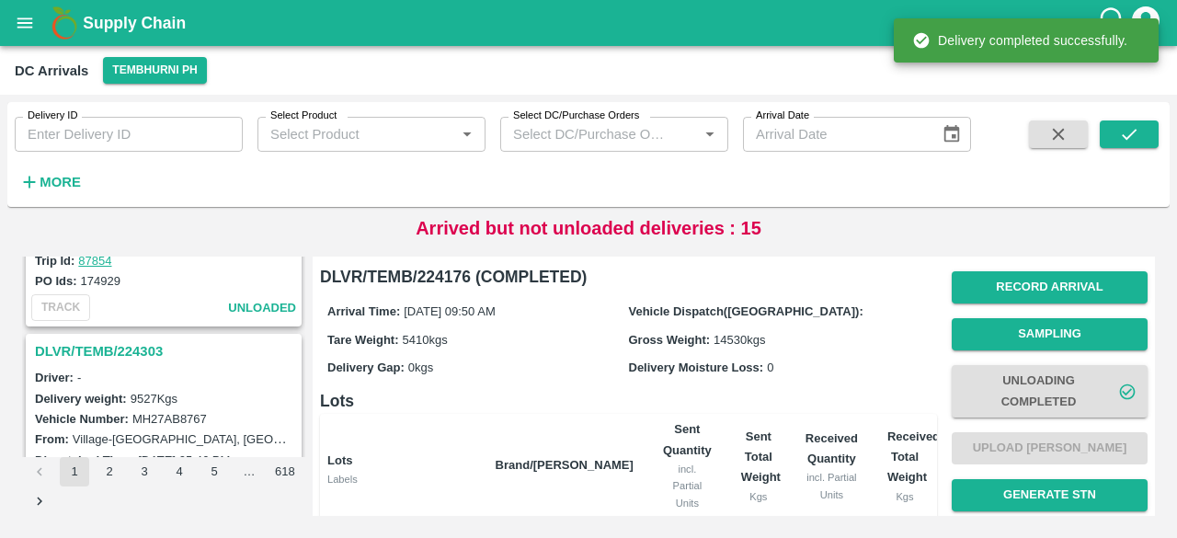
click at [126, 339] on h3 "DLVR/TEMB/224303" at bounding box center [166, 351] width 263 height 24
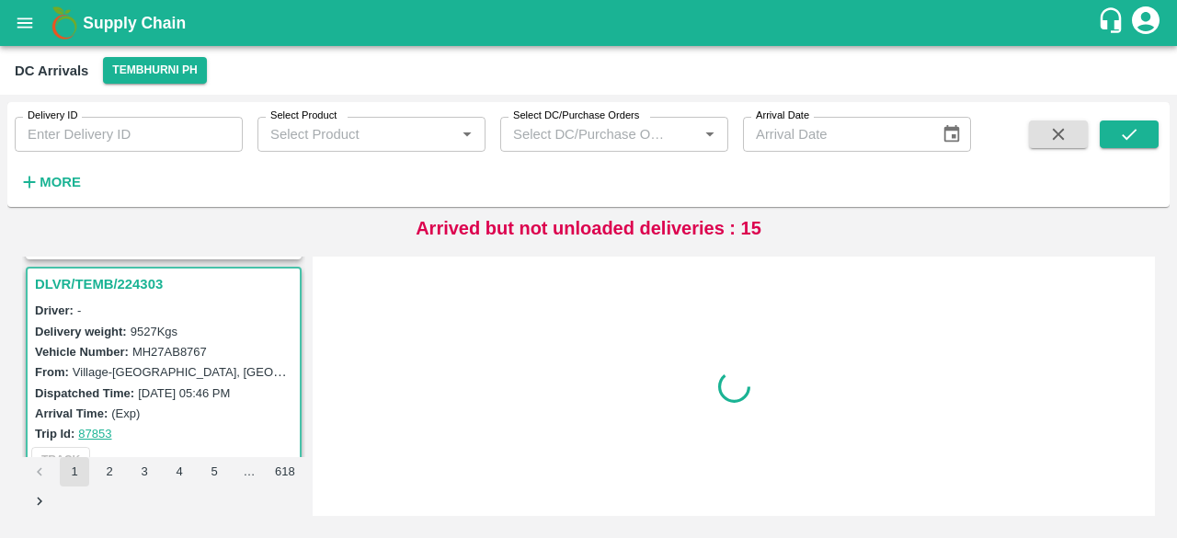
scroll to position [1924, 0]
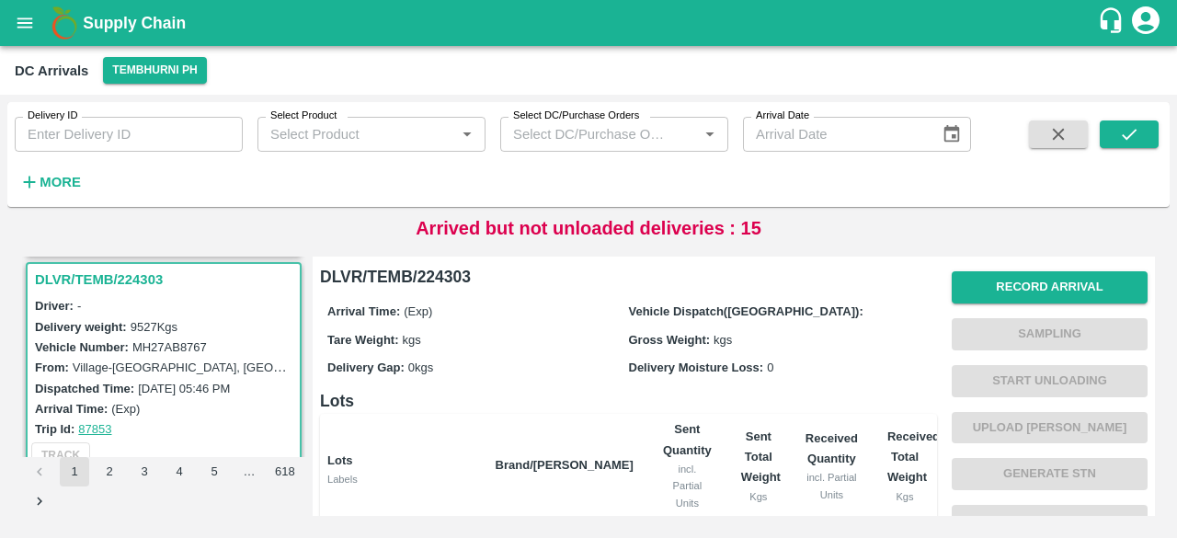
click at [181, 340] on label "MH27AB8767" at bounding box center [169, 347] width 74 height 14
copy label "MH27AB8767"
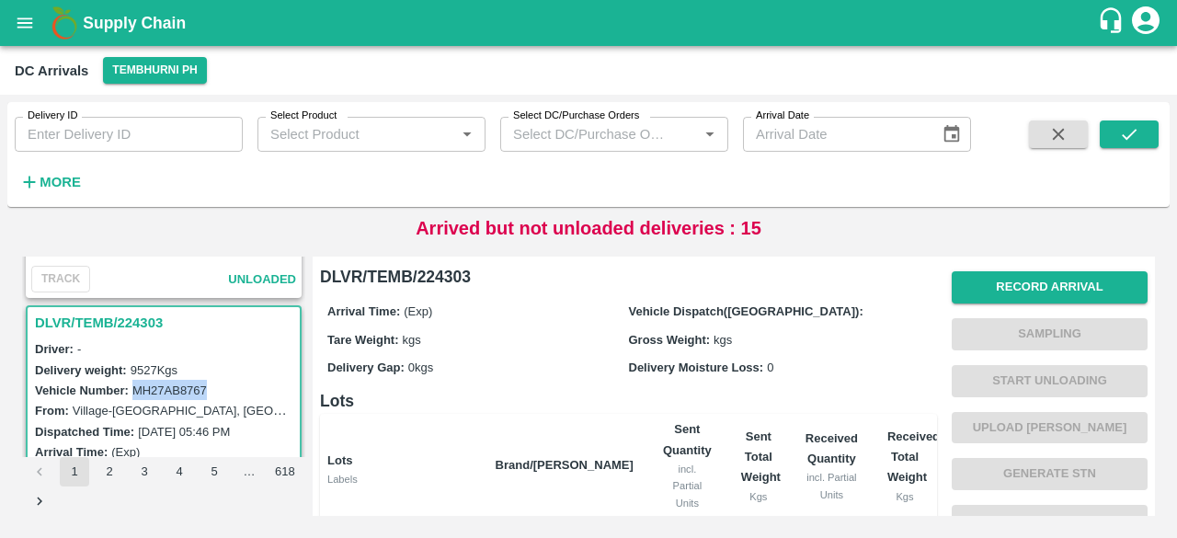
scroll to position [1879, 0]
click at [70, 178] on strong "More" at bounding box center [60, 182] width 41 height 15
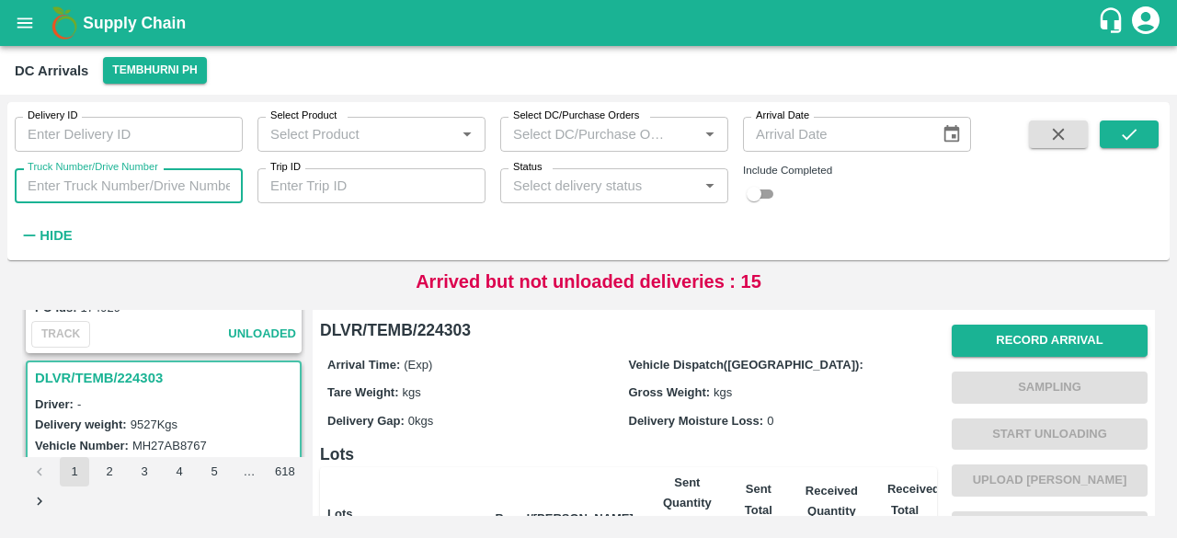
click at [109, 198] on input "Truck Number/Drive Number" at bounding box center [129, 185] width 228 height 35
paste input "MH27AB8767"
type input "MH27AB8767"
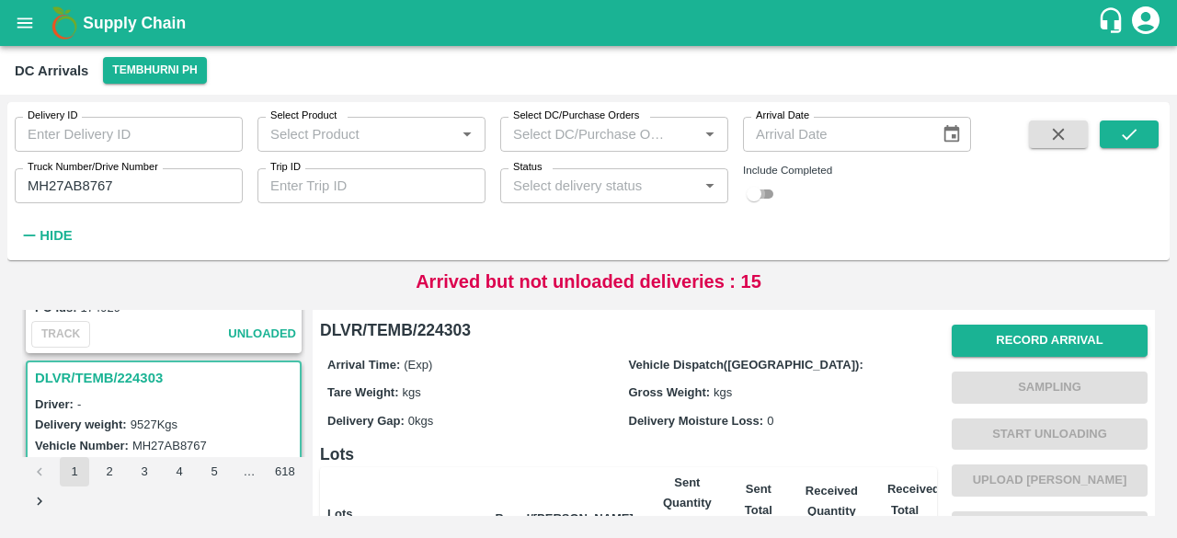
click at [774, 193] on input "checkbox" at bounding box center [754, 194] width 66 height 22
checkbox input "true"
click at [1137, 126] on icon "submit" at bounding box center [1129, 134] width 20 height 20
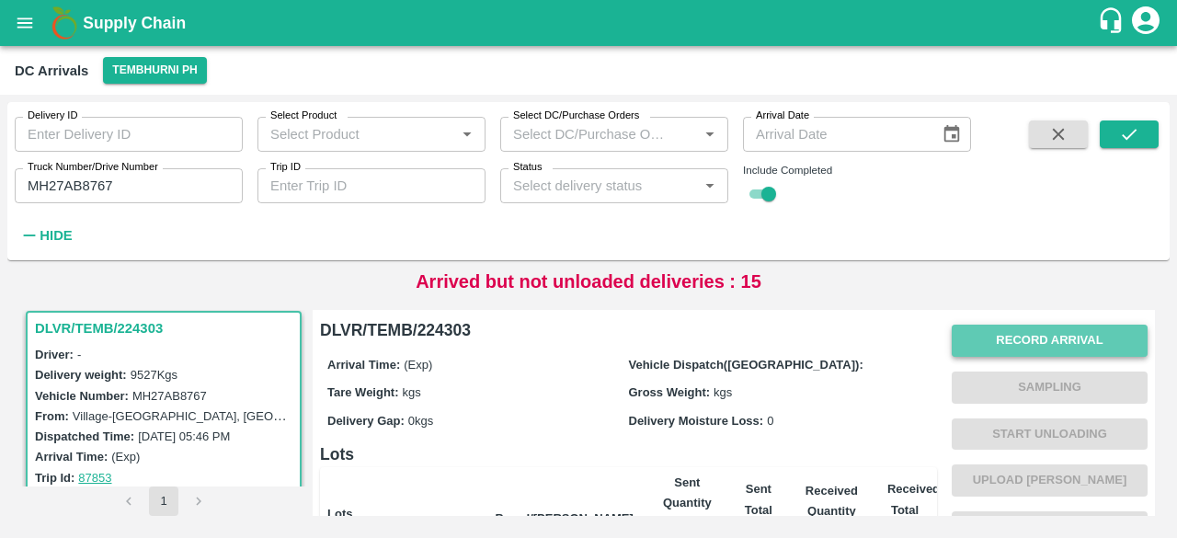
click at [997, 341] on button "Record Arrival" at bounding box center [1049, 340] width 196 height 32
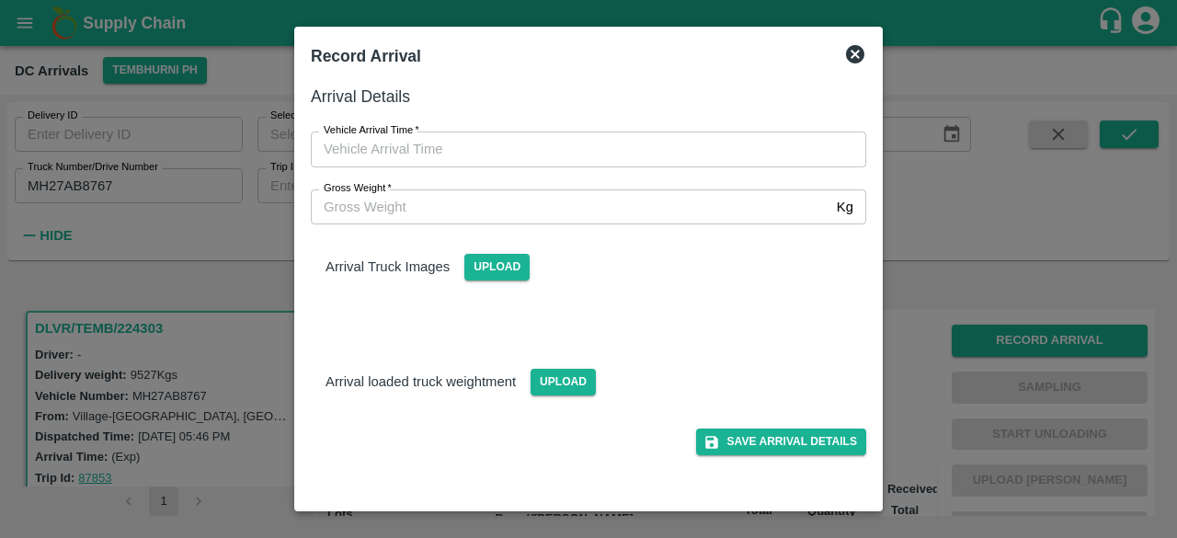
type input "DD/MM/YYYY hh:mm aa"
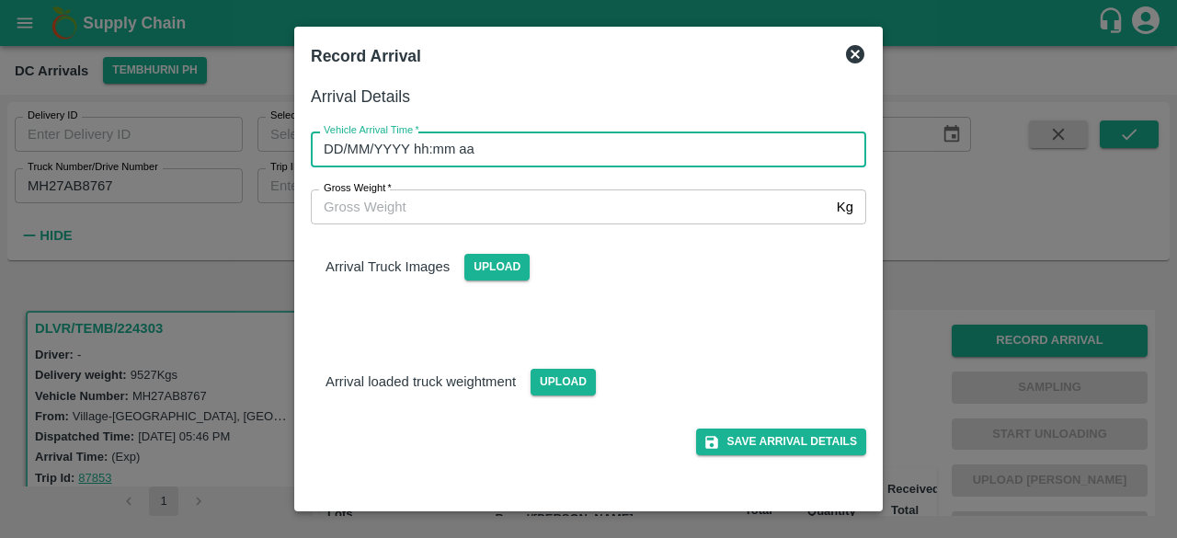
click at [632, 144] on input "DD/MM/YYYY hh:mm aa" at bounding box center [582, 148] width 542 height 35
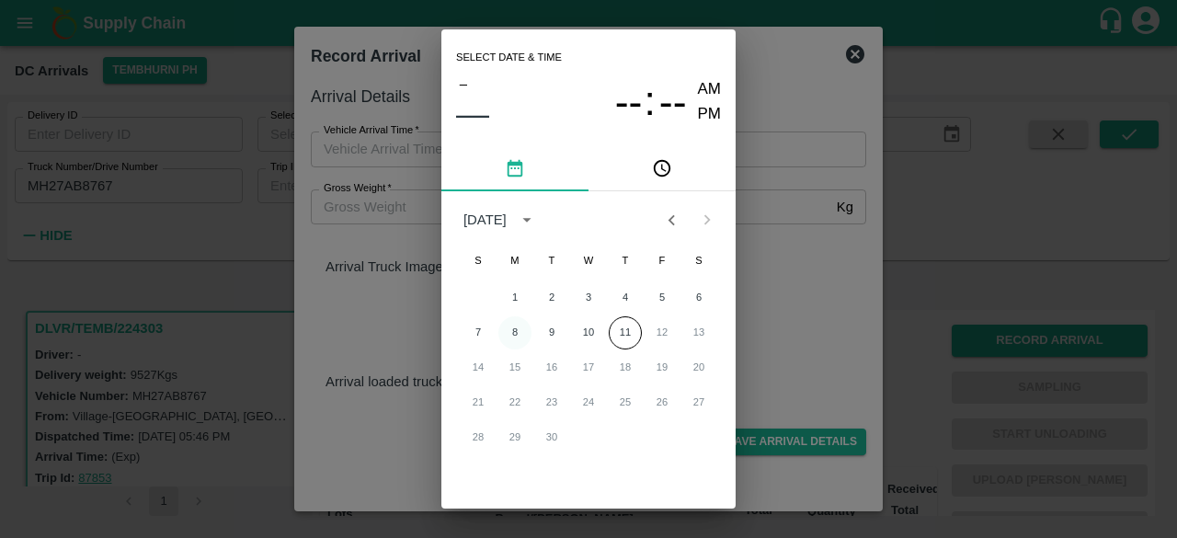
click at [507, 327] on button "8" at bounding box center [514, 332] width 33 height 33
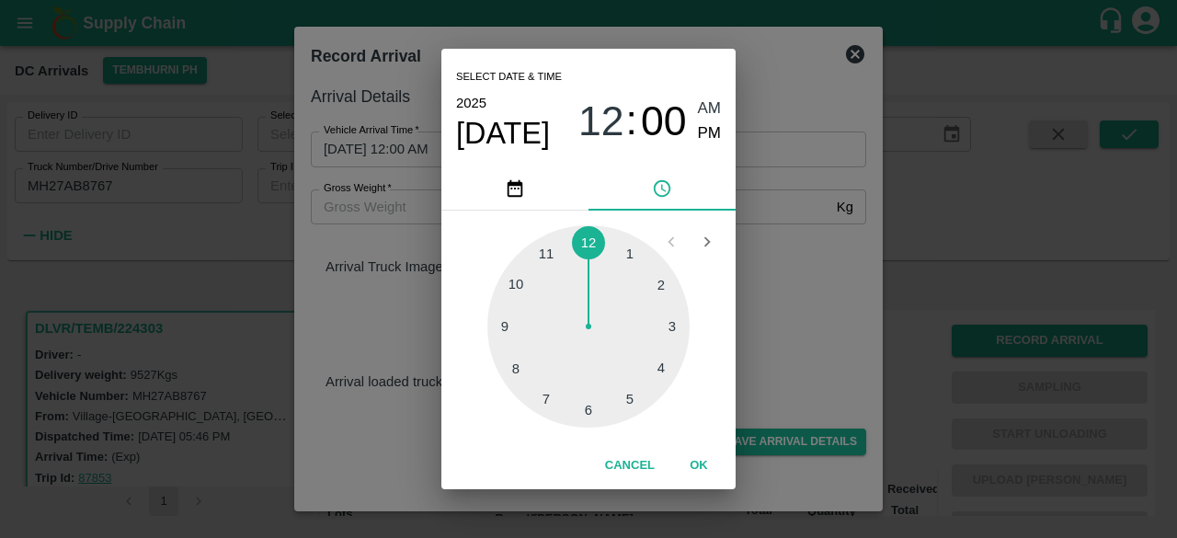
click at [767, 102] on div "Select date & time [DATE] 12 : 00 AM PM 1 2 3 4 5 6 7 8 9 10 11 12 Cancel OK" at bounding box center [588, 269] width 1177 height 538
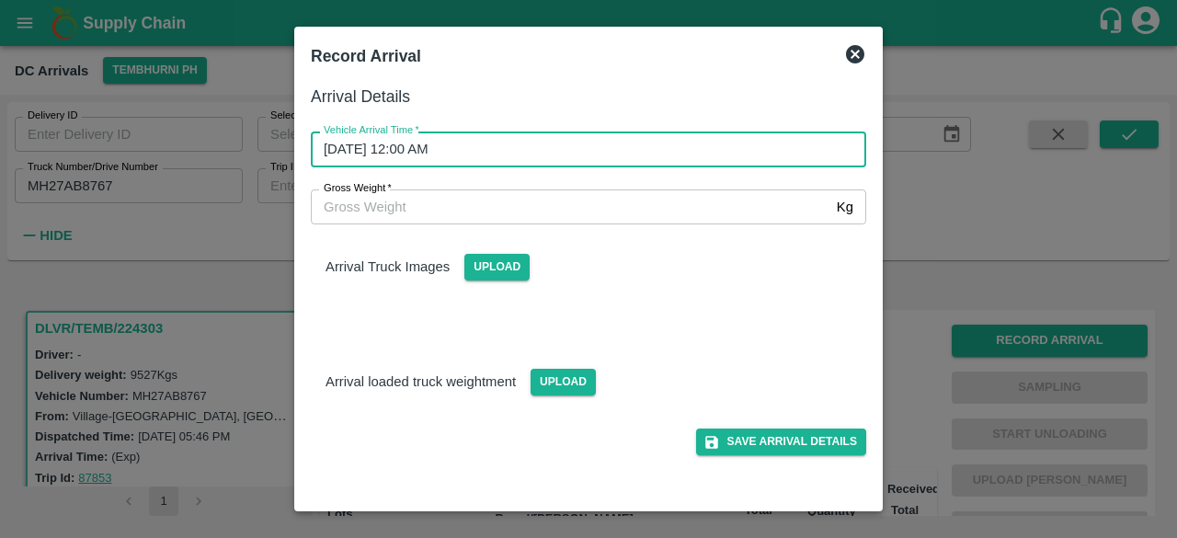
click at [609, 152] on input "[DATE] 12:00 AM" at bounding box center [582, 148] width 542 height 35
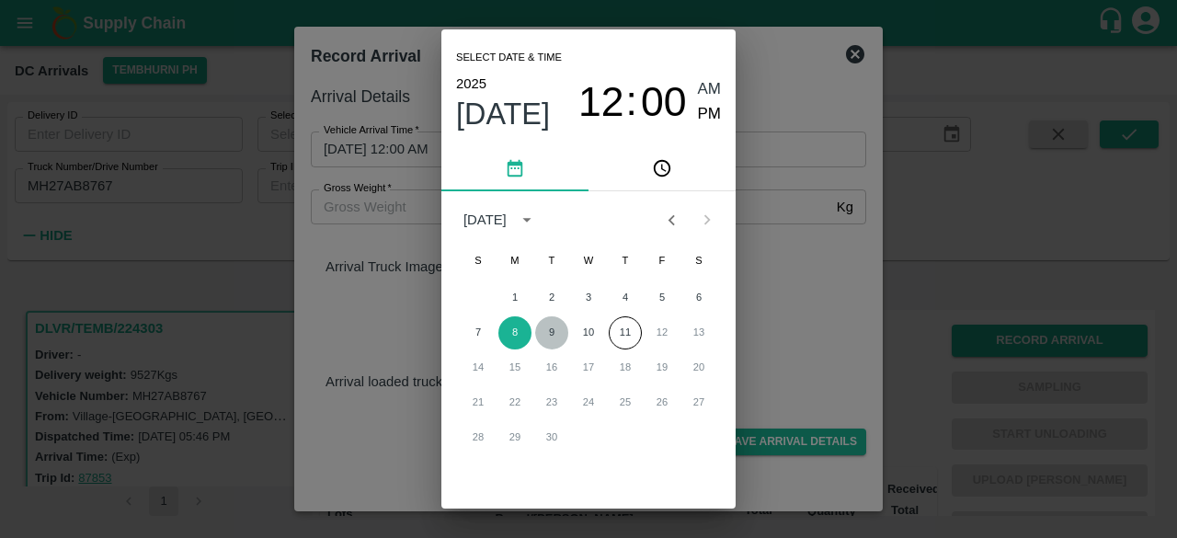
click at [546, 323] on button "9" at bounding box center [551, 332] width 33 height 33
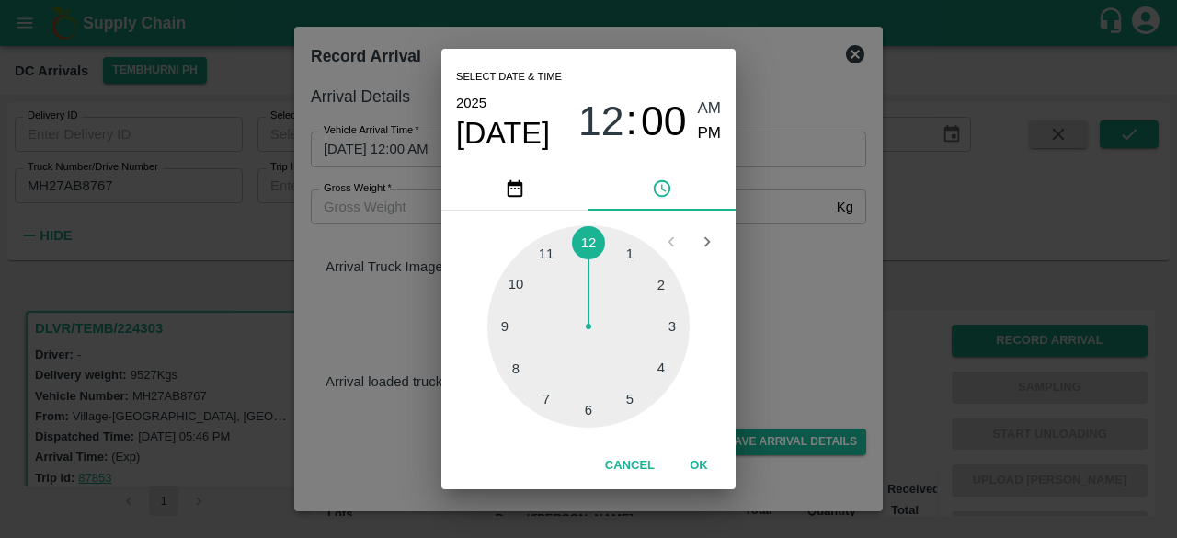
click at [591, 237] on div at bounding box center [588, 326] width 202 height 202
click at [529, 324] on div at bounding box center [588, 326] width 202 height 202
type input "[DATE] 12:45 AM"
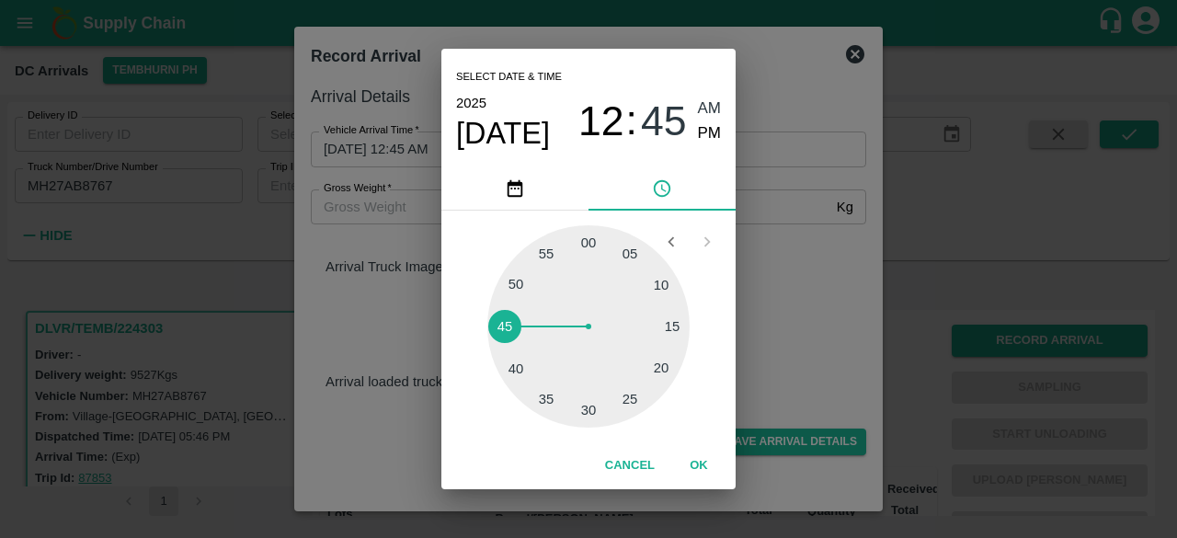
click at [827, 289] on div "Select date & time [DATE] 12 : 45 AM PM 05 10 15 20 25 30 35 40 45 50 55 00 Can…" at bounding box center [588, 269] width 1177 height 538
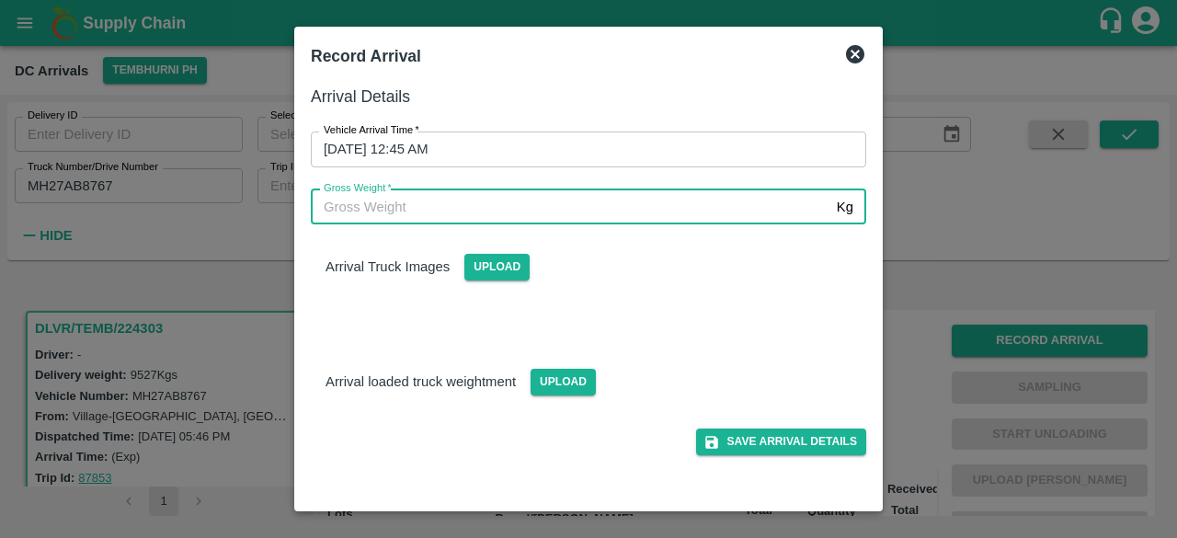
click at [408, 214] on input "Gross Weight   *" at bounding box center [570, 206] width 518 height 35
type input "15800"
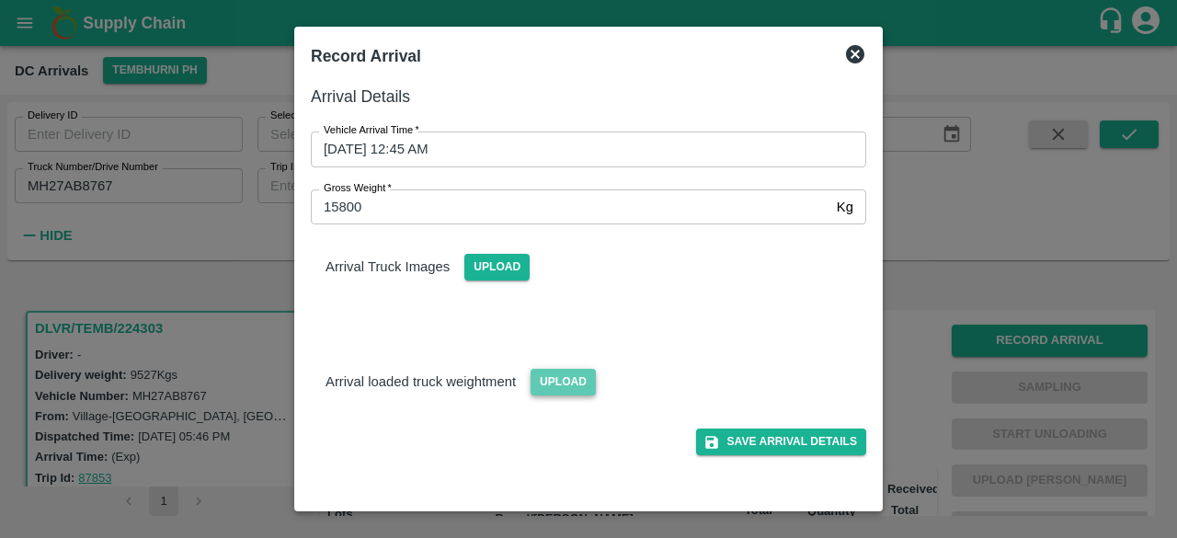
click at [563, 391] on span "Upload" at bounding box center [562, 382] width 65 height 27
click at [0, 0] on input "Upload" at bounding box center [0, 0] width 0 height 0
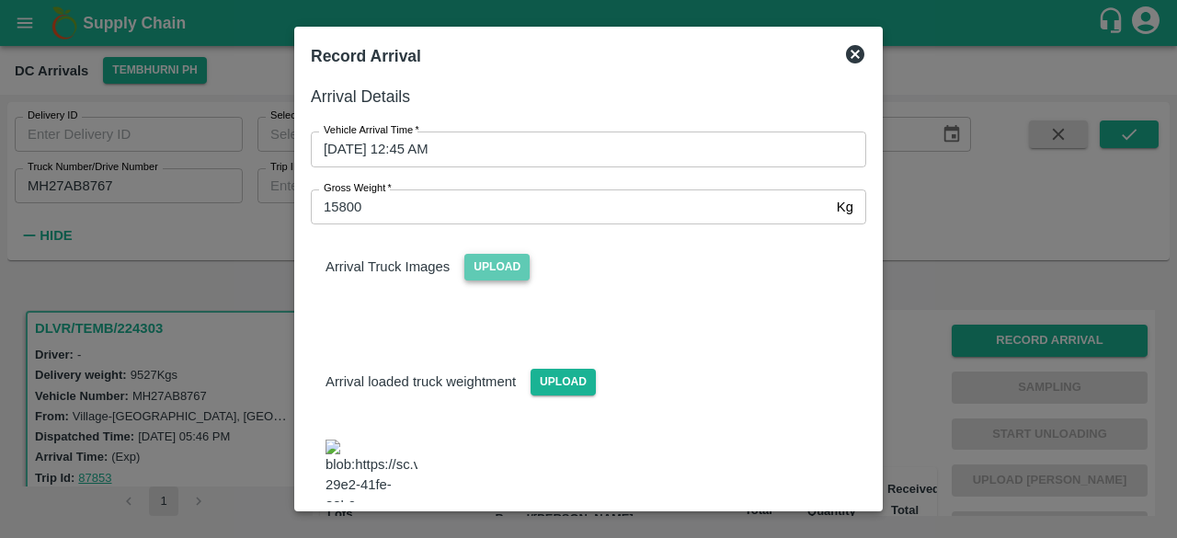
click at [499, 267] on span "Upload" at bounding box center [496, 267] width 65 height 27
click at [0, 0] on input "Upload" at bounding box center [0, 0] width 0 height 0
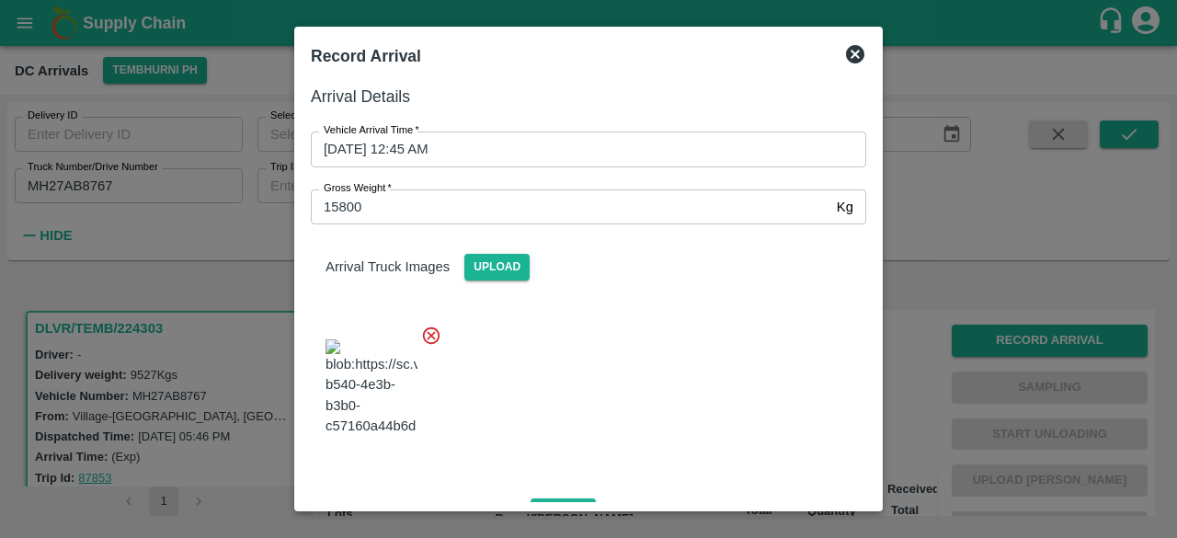
scroll to position [282, 0]
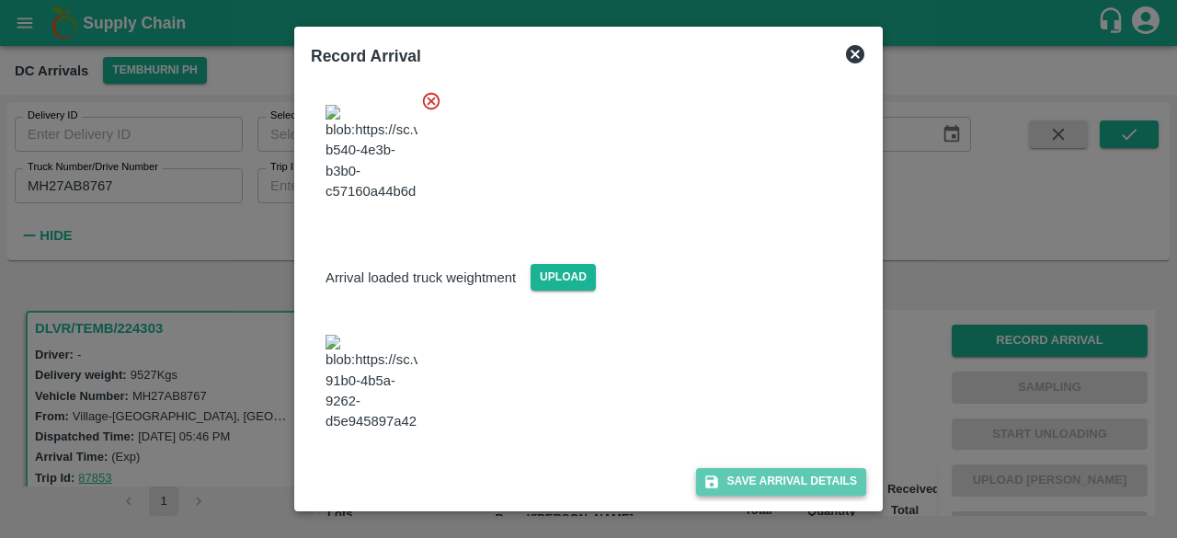
click at [787, 491] on button "Save Arrival Details" at bounding box center [781, 481] width 170 height 27
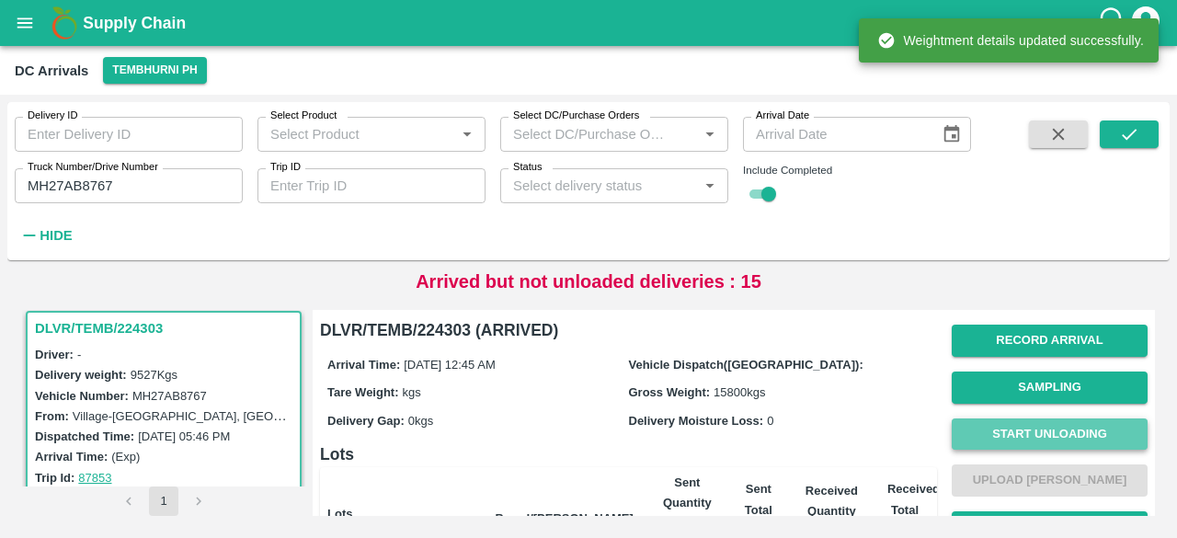
click at [1051, 434] on button "Start Unloading" at bounding box center [1049, 434] width 196 height 32
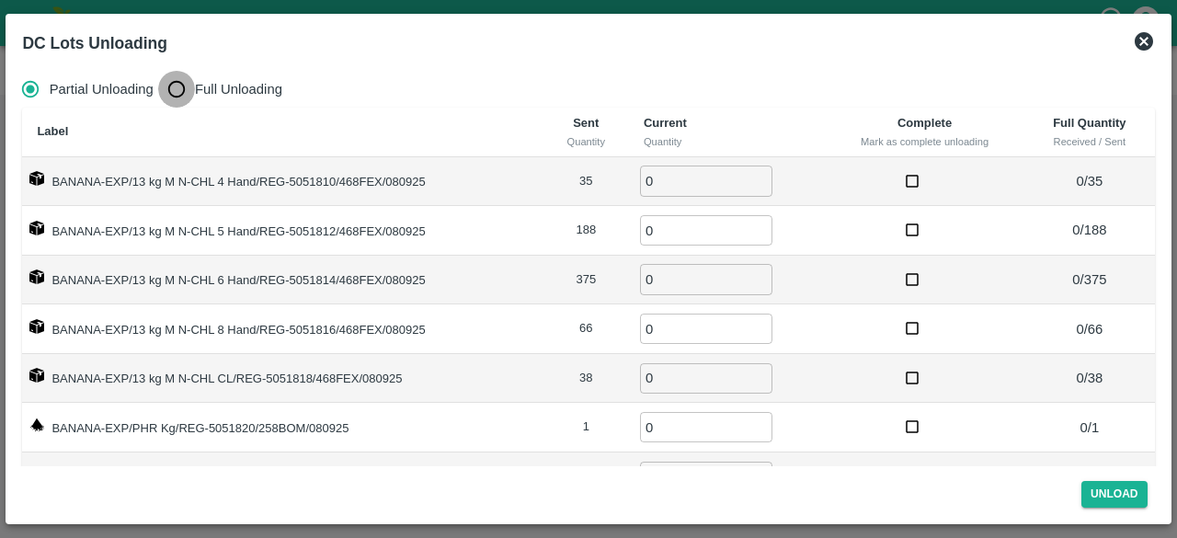
click at [175, 92] on input "Full Unloading" at bounding box center [176, 89] width 37 height 37
radio input "true"
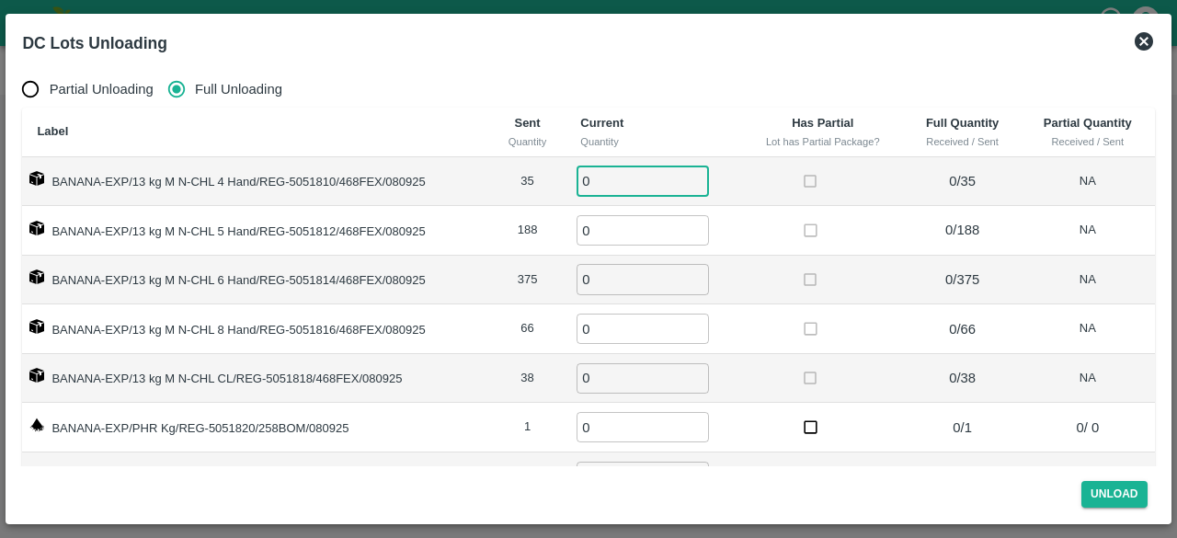
click at [609, 182] on input "0" at bounding box center [642, 180] width 132 height 30
type input "35"
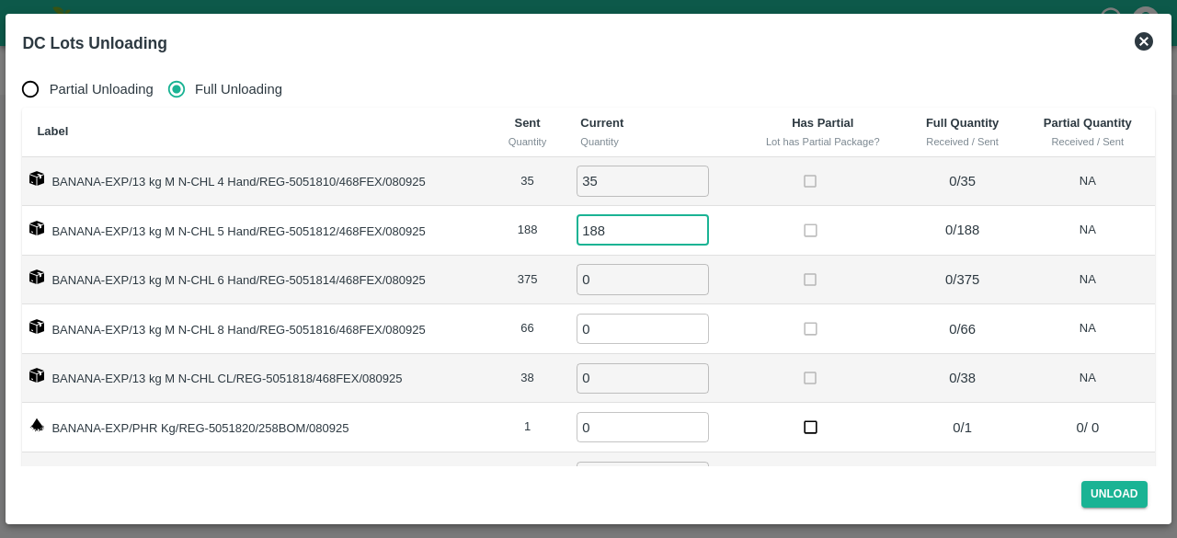
type input "188"
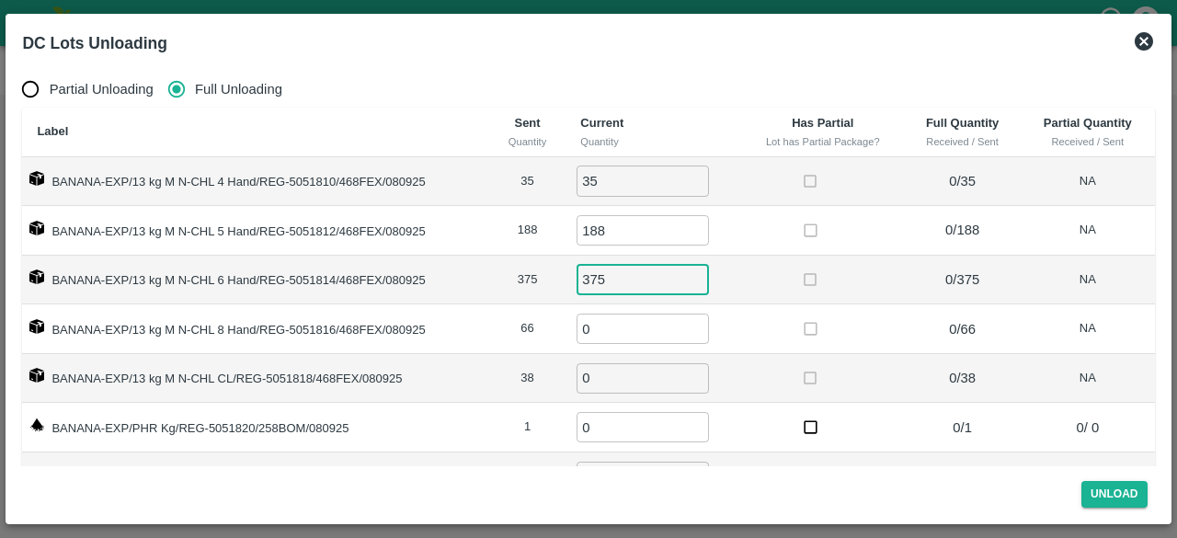
type input "375"
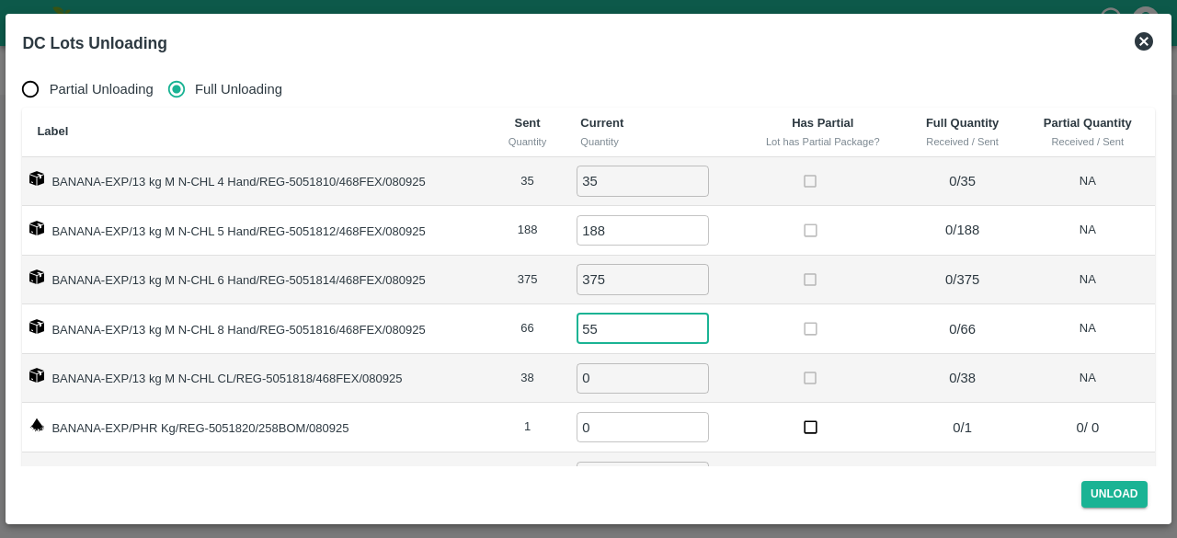
type input "5"
type input "66"
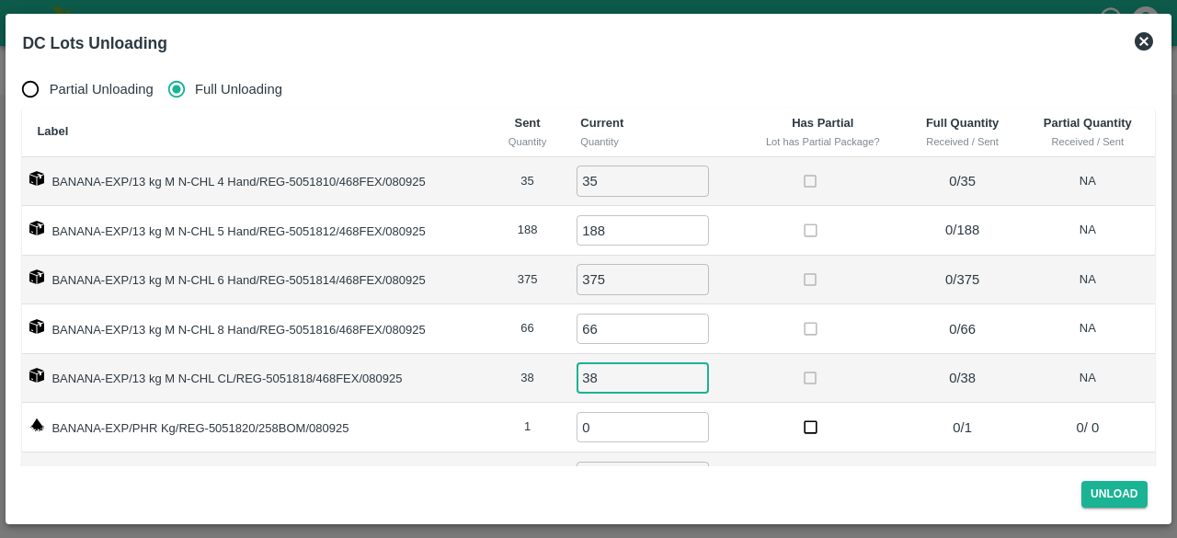
type input "38"
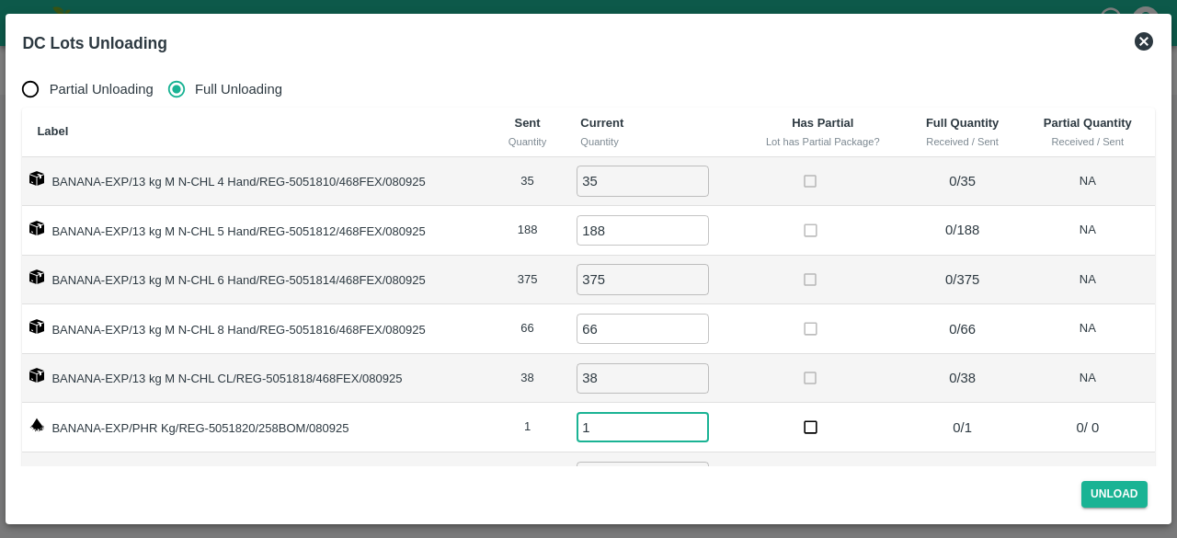
type input "1"
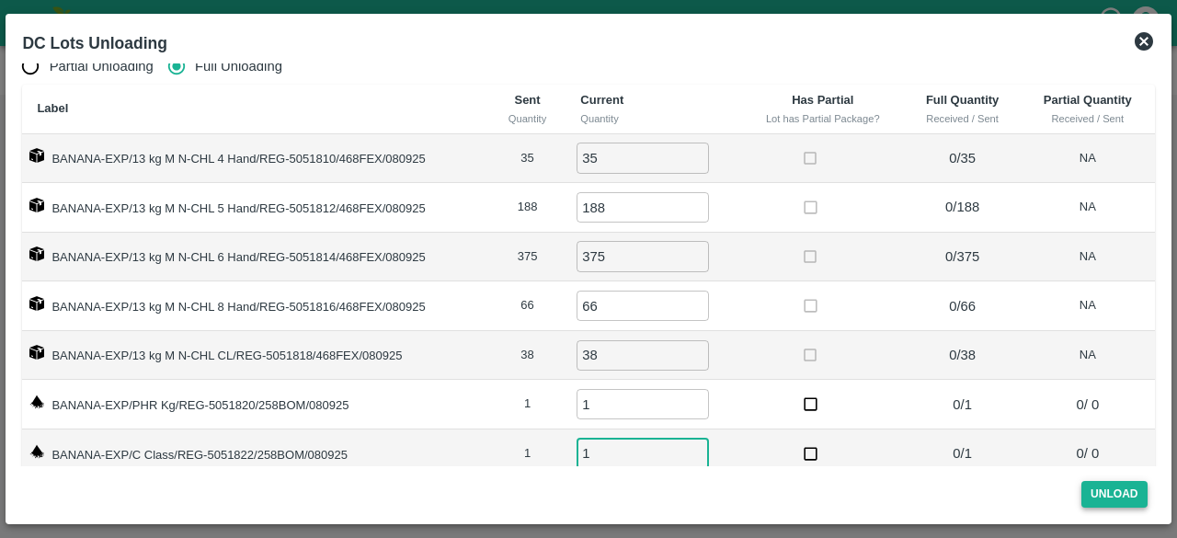
type input "1"
click at [1107, 493] on button "Unload" at bounding box center [1114, 494] width 66 height 27
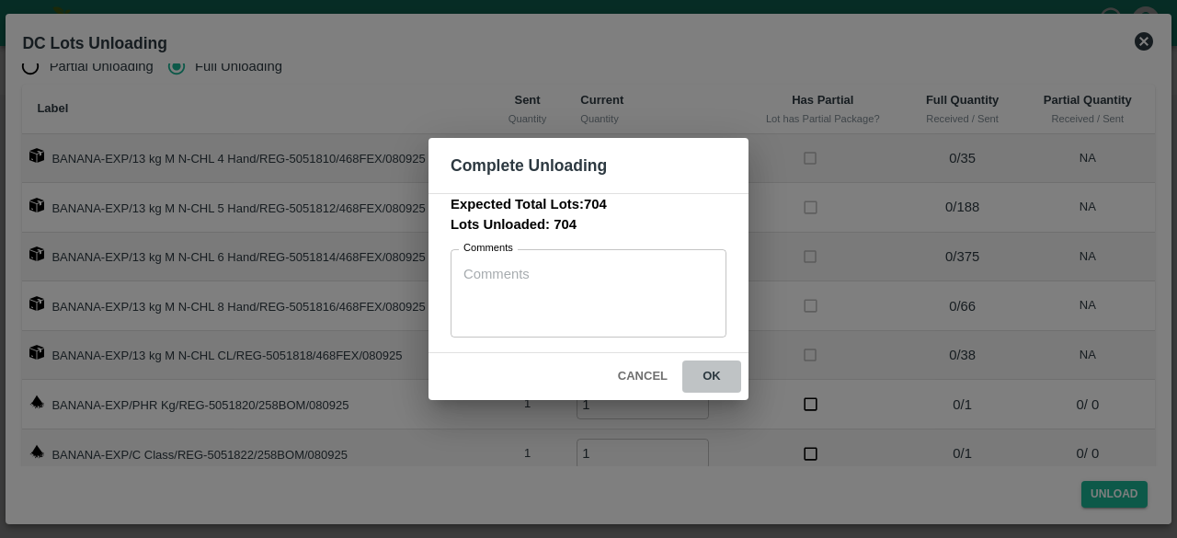
click at [715, 370] on button "ok" at bounding box center [711, 376] width 59 height 32
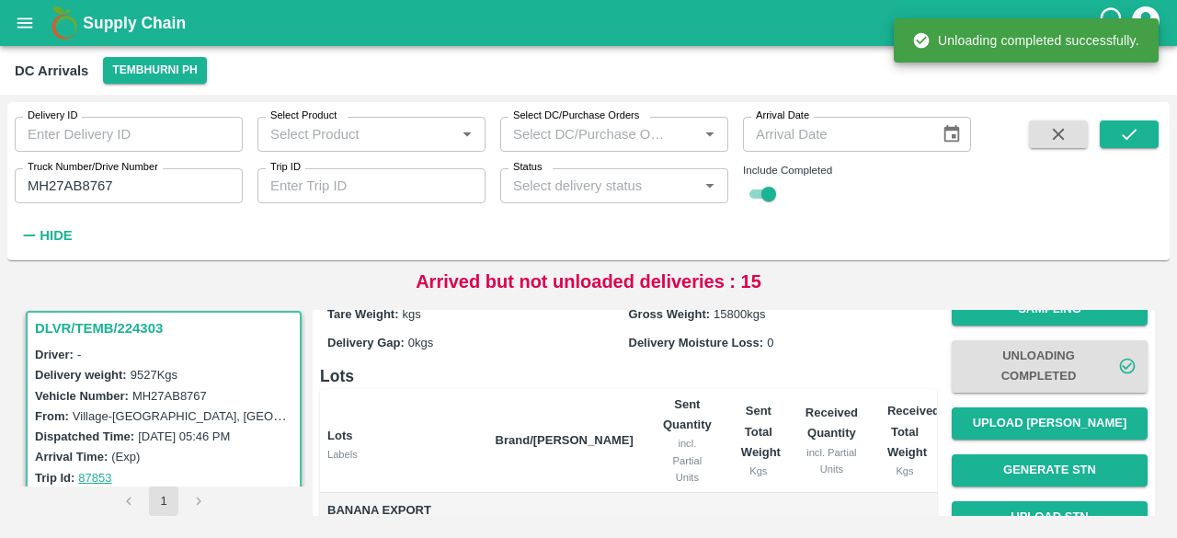
scroll to position [85, 0]
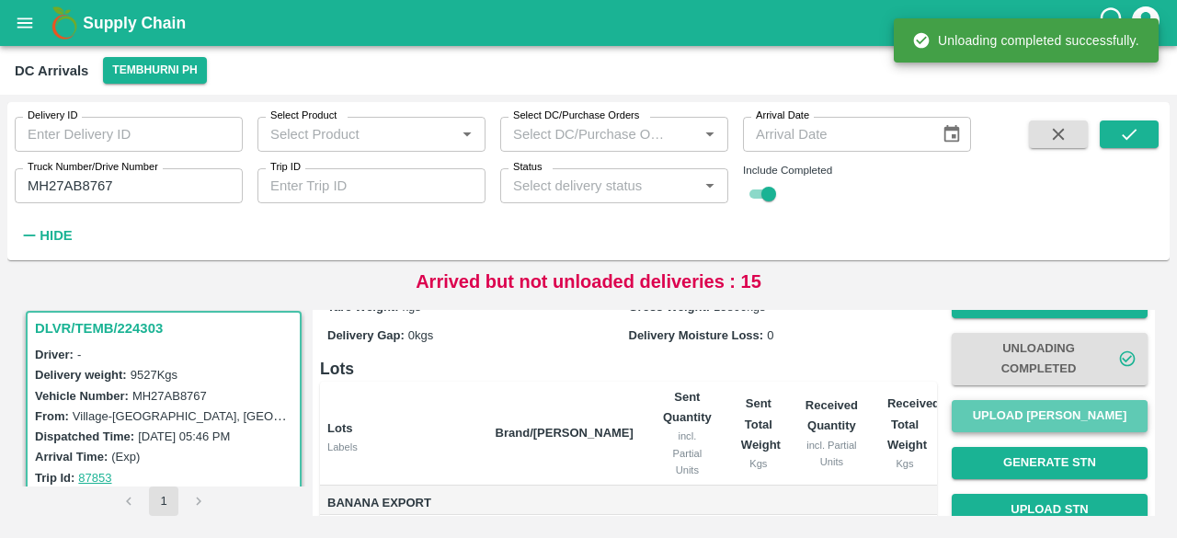
click at [1044, 424] on button "Upload [PERSON_NAME]" at bounding box center [1049, 416] width 196 height 32
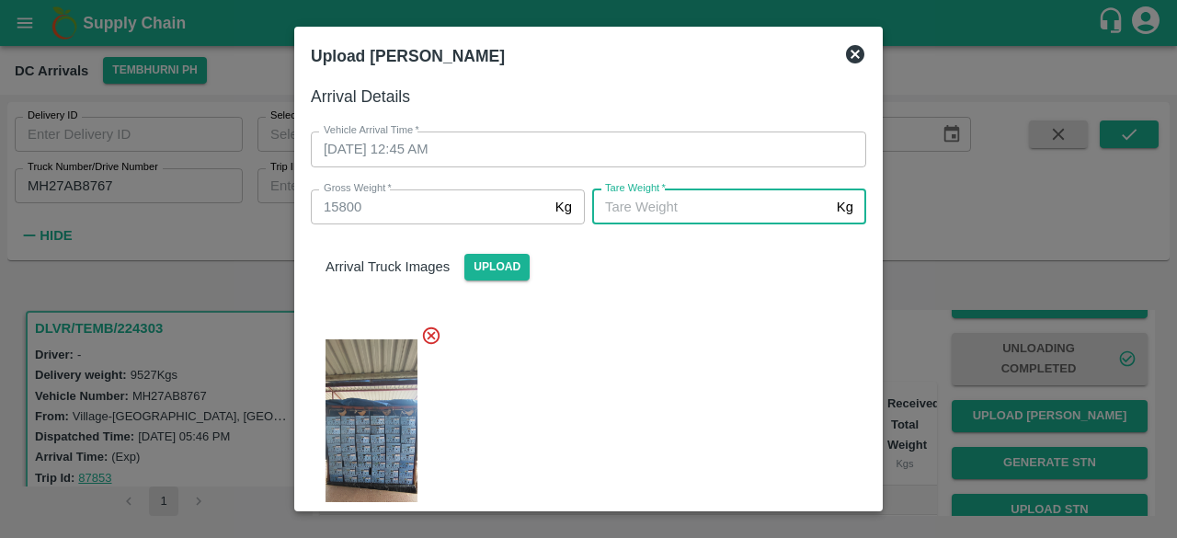
click at [663, 215] on input "[PERSON_NAME]   *" at bounding box center [710, 206] width 237 height 35
type input "4"
type input "5800"
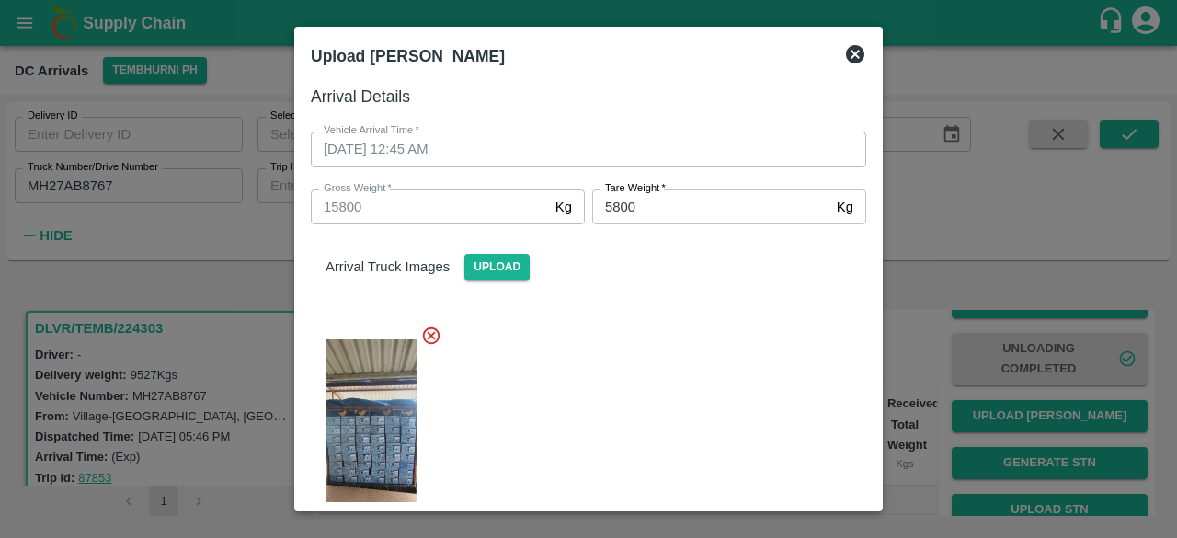
click at [709, 309] on div "Arrival Truck Images Upload" at bounding box center [581, 393] width 570 height 367
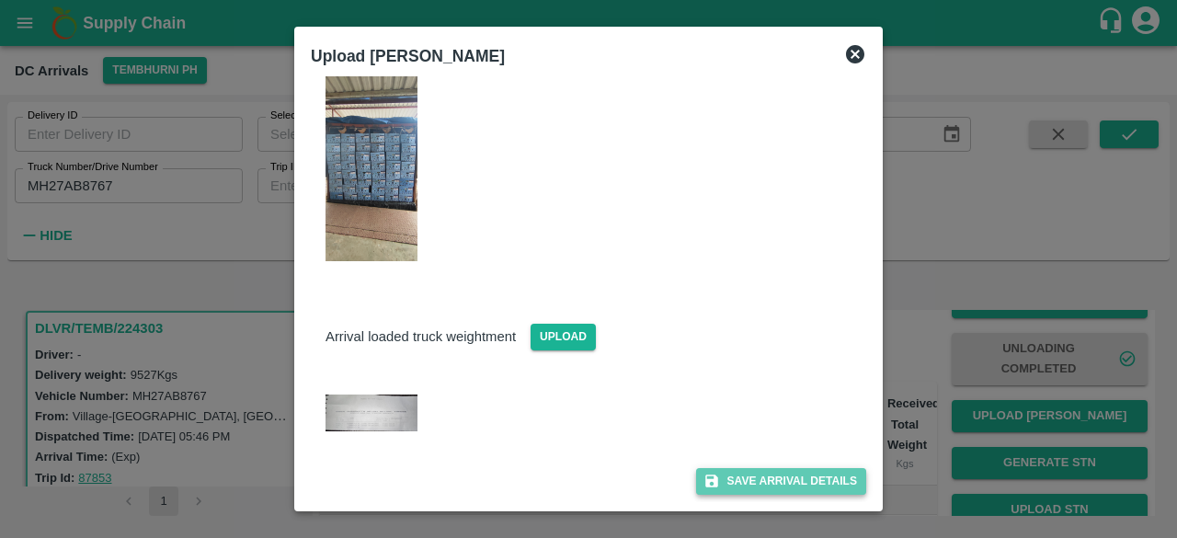
click at [757, 470] on button "Save Arrival Details" at bounding box center [781, 481] width 170 height 27
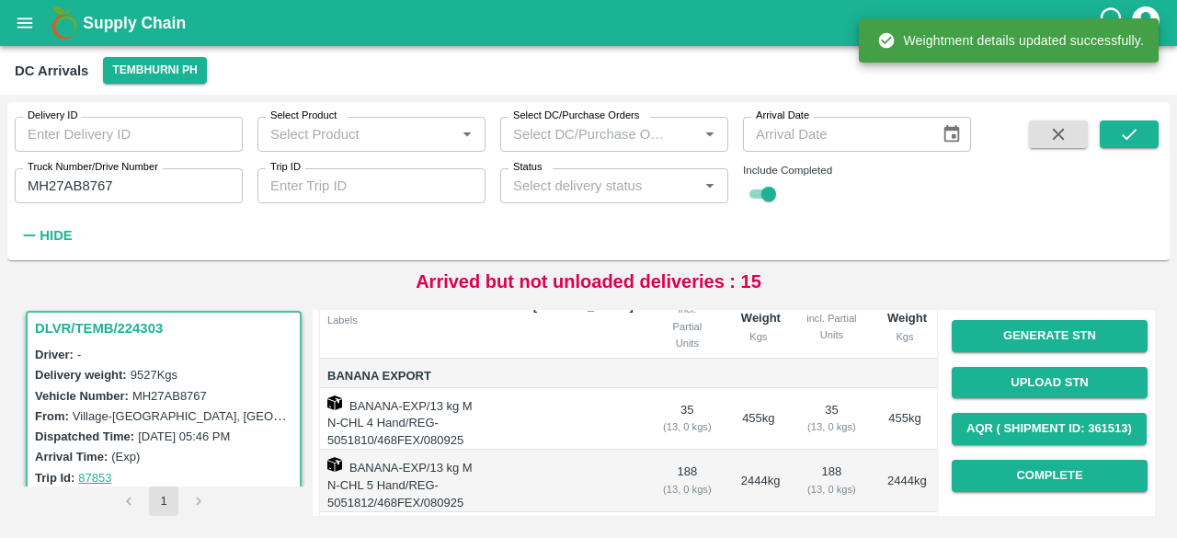
scroll to position [217, 0]
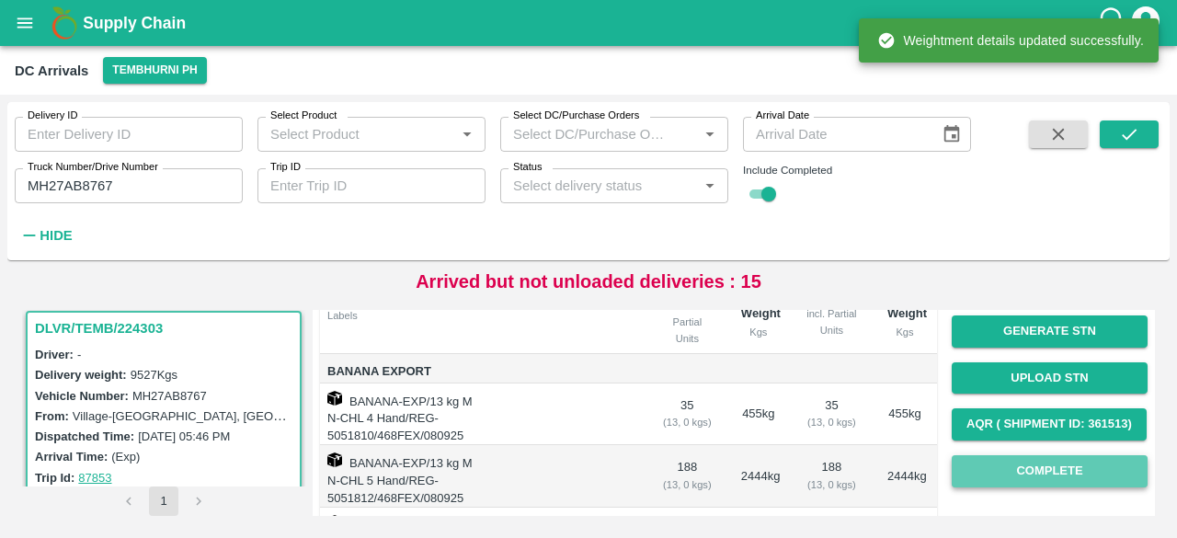
click at [1050, 474] on button "Complete" at bounding box center [1049, 471] width 196 height 32
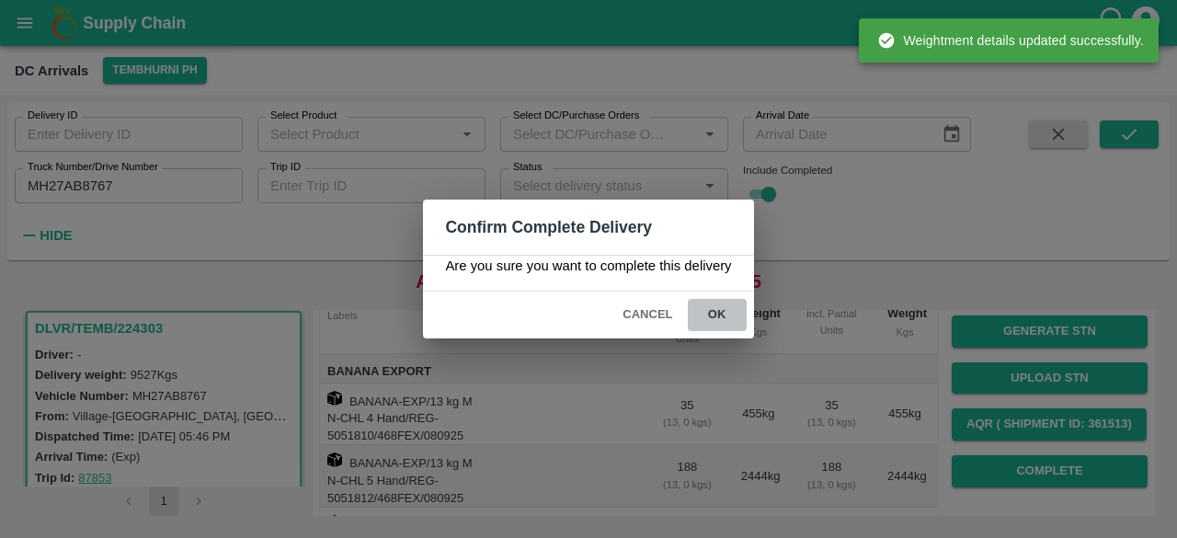
click at [720, 313] on button "ok" at bounding box center [717, 315] width 59 height 32
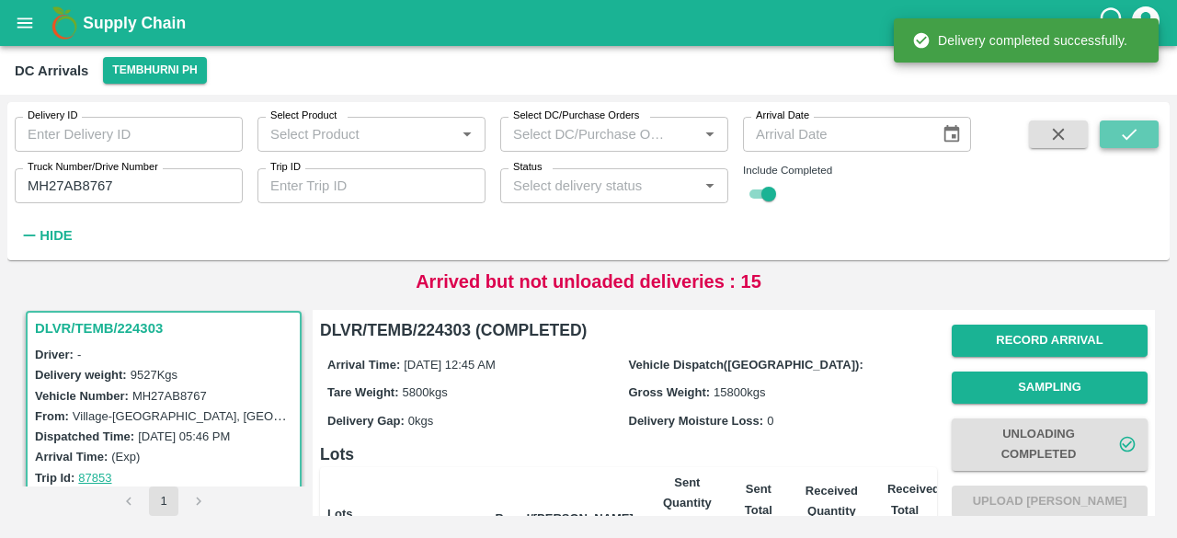
click at [1136, 138] on icon "submit" at bounding box center [1129, 134] width 20 height 20
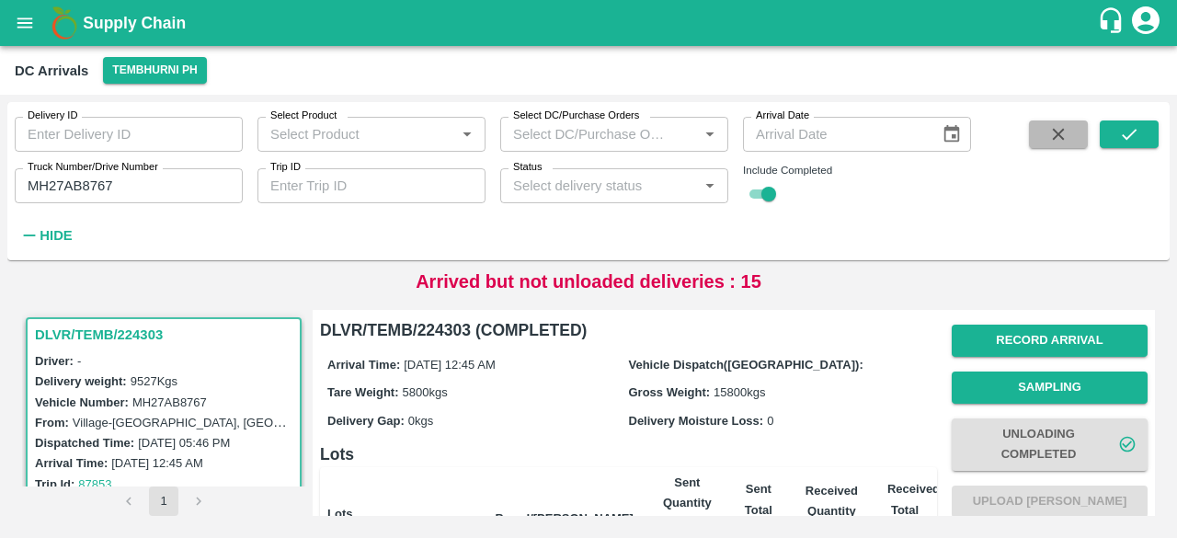
drag, startPoint x: 1066, startPoint y: 148, endPoint x: 1061, endPoint y: 137, distance: 12.3
click at [1061, 137] on button "button" at bounding box center [1058, 134] width 59 height 28
checkbox input "false"
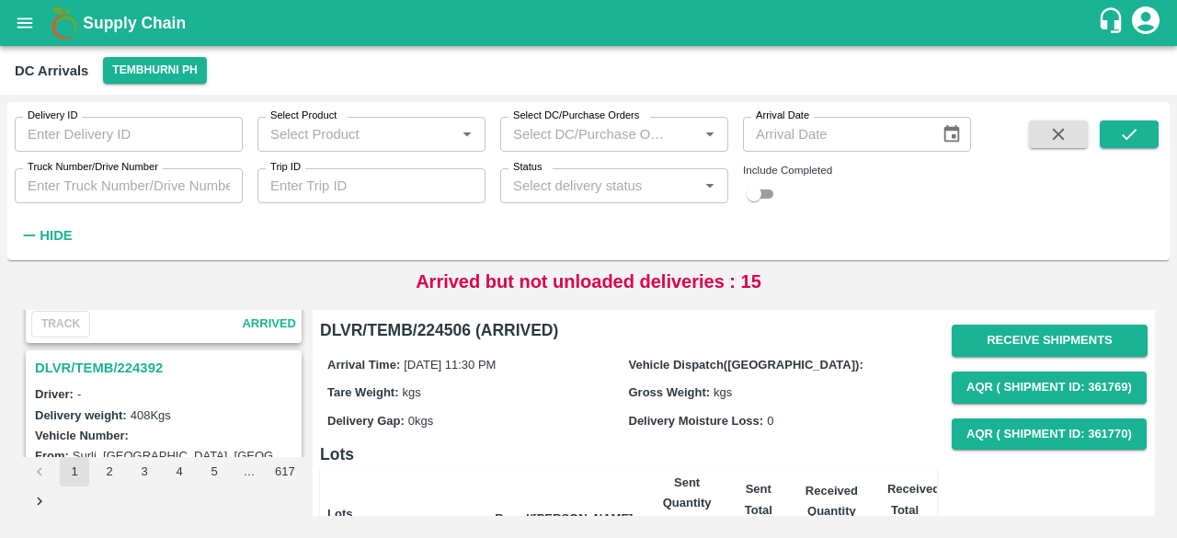
scroll to position [5851, 0]
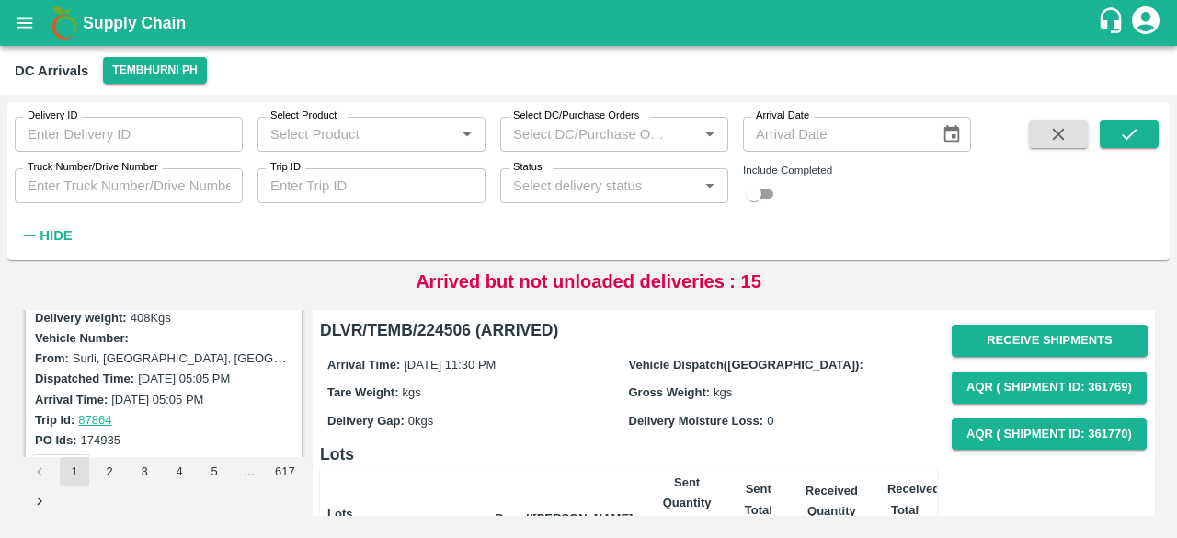
click at [1150, 480] on div "DLVR/TEMB/224506 (ARRIVED) Arrival Time: [DATE] 11:30 PM Vehicle Dispatch([GEOG…" at bounding box center [734, 413] width 842 height 206
click at [106, 478] on button "2" at bounding box center [109, 471] width 29 height 29
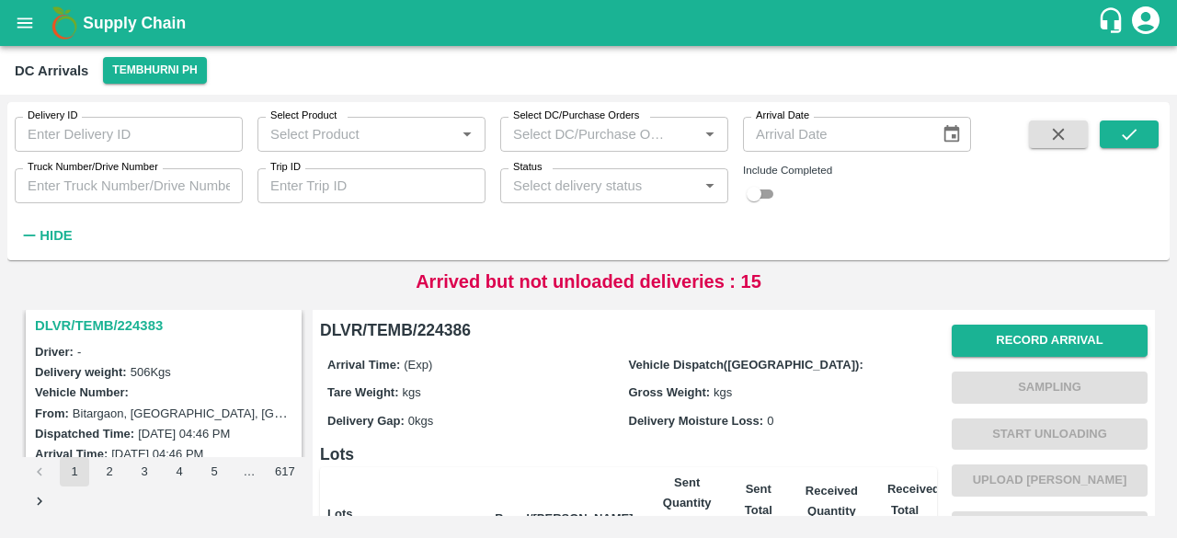
scroll to position [475, 0]
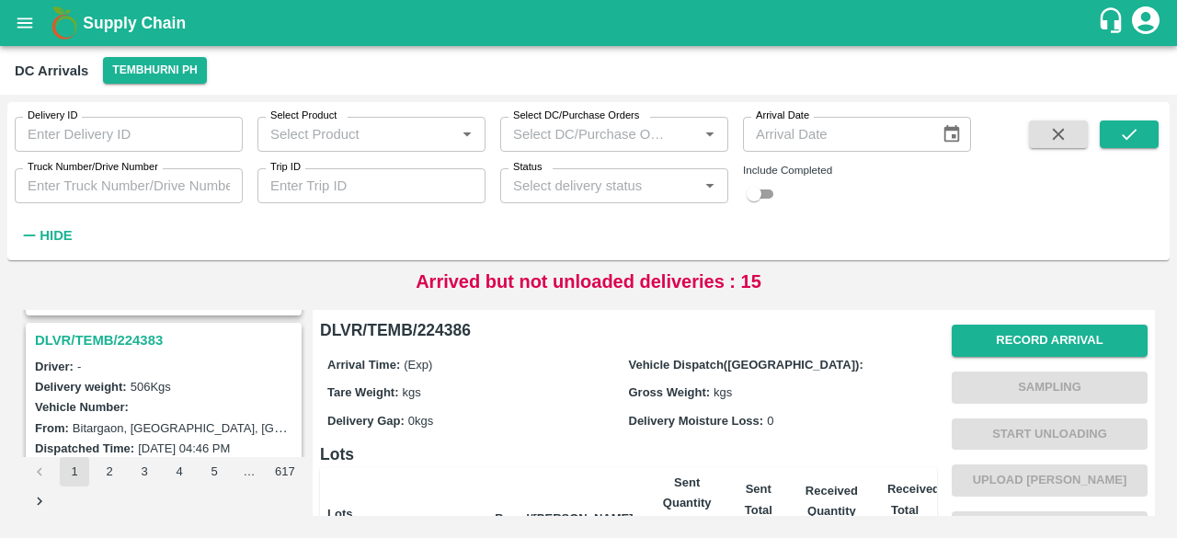
click at [124, 329] on h3 "DLVR/TEMB/224383" at bounding box center [166, 340] width 263 height 24
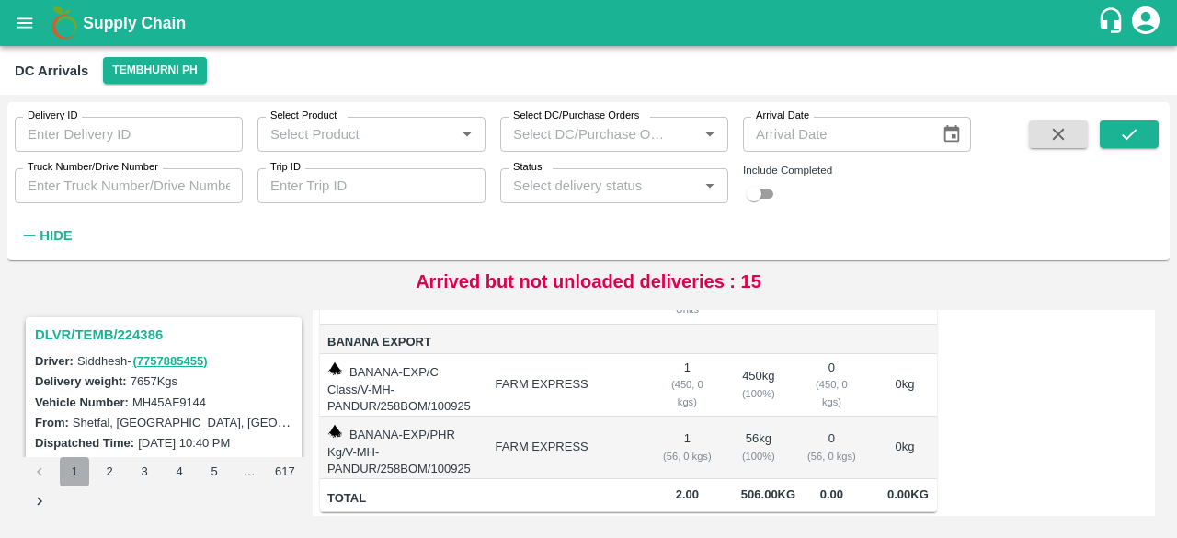
click at [70, 475] on button "1" at bounding box center [74, 471] width 29 height 29
